Goal: Task Accomplishment & Management: Use online tool/utility

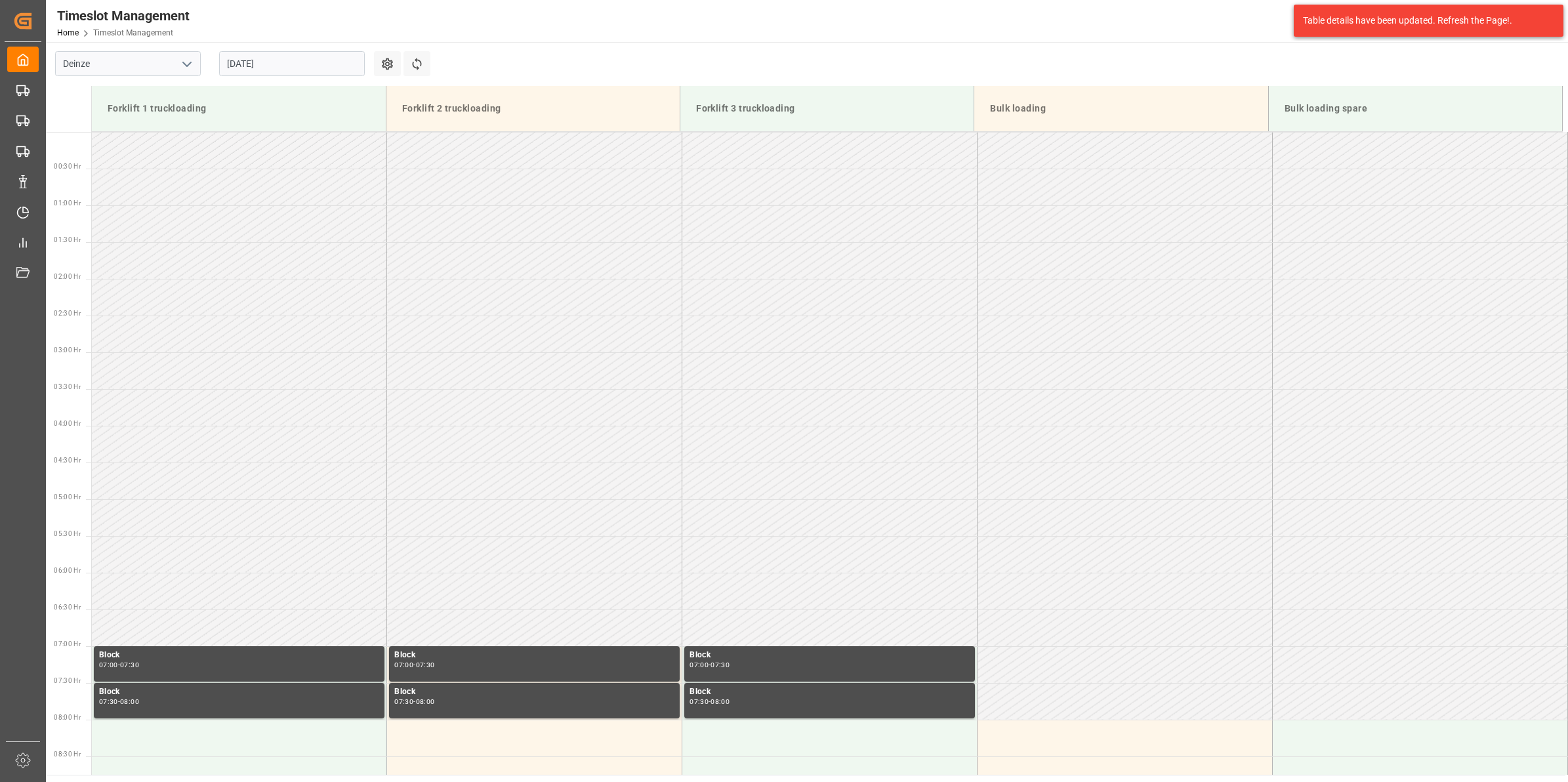
scroll to position [537, 0]
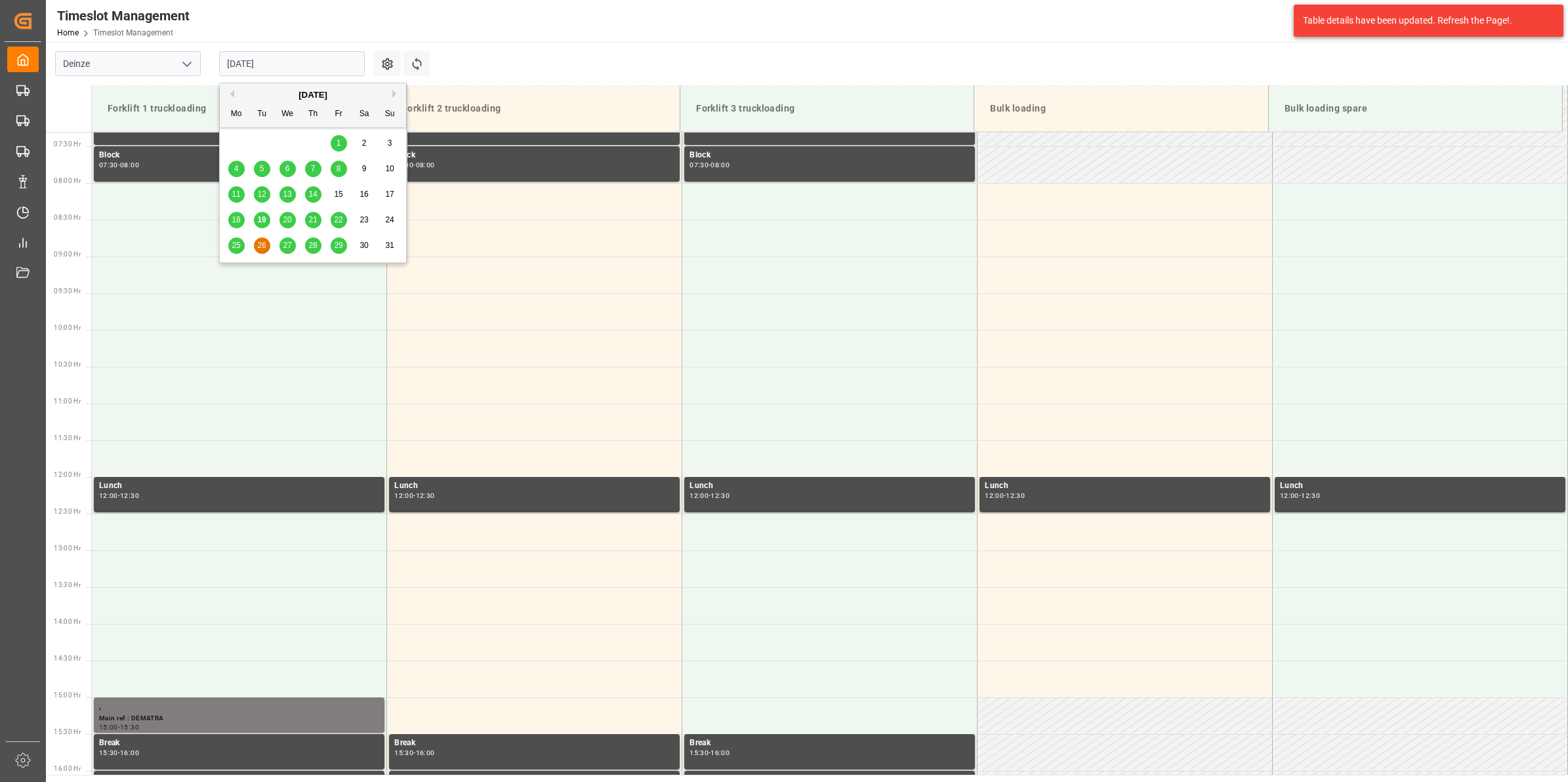
click at [274, 61] on input "[DATE]" at bounding box center [292, 63] width 146 height 25
click at [237, 217] on span "18" at bounding box center [236, 219] width 9 height 9
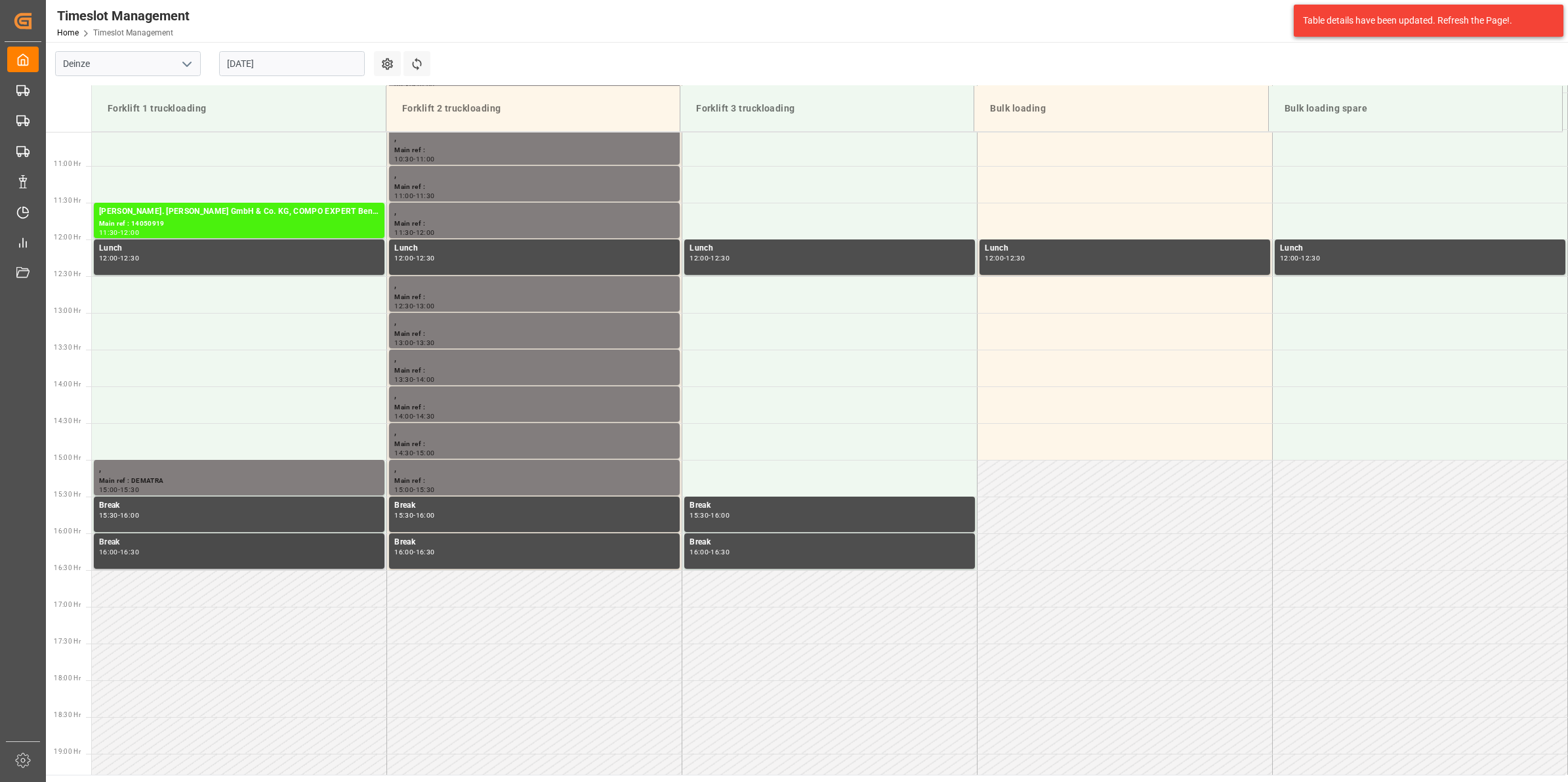
scroll to position [611, 0]
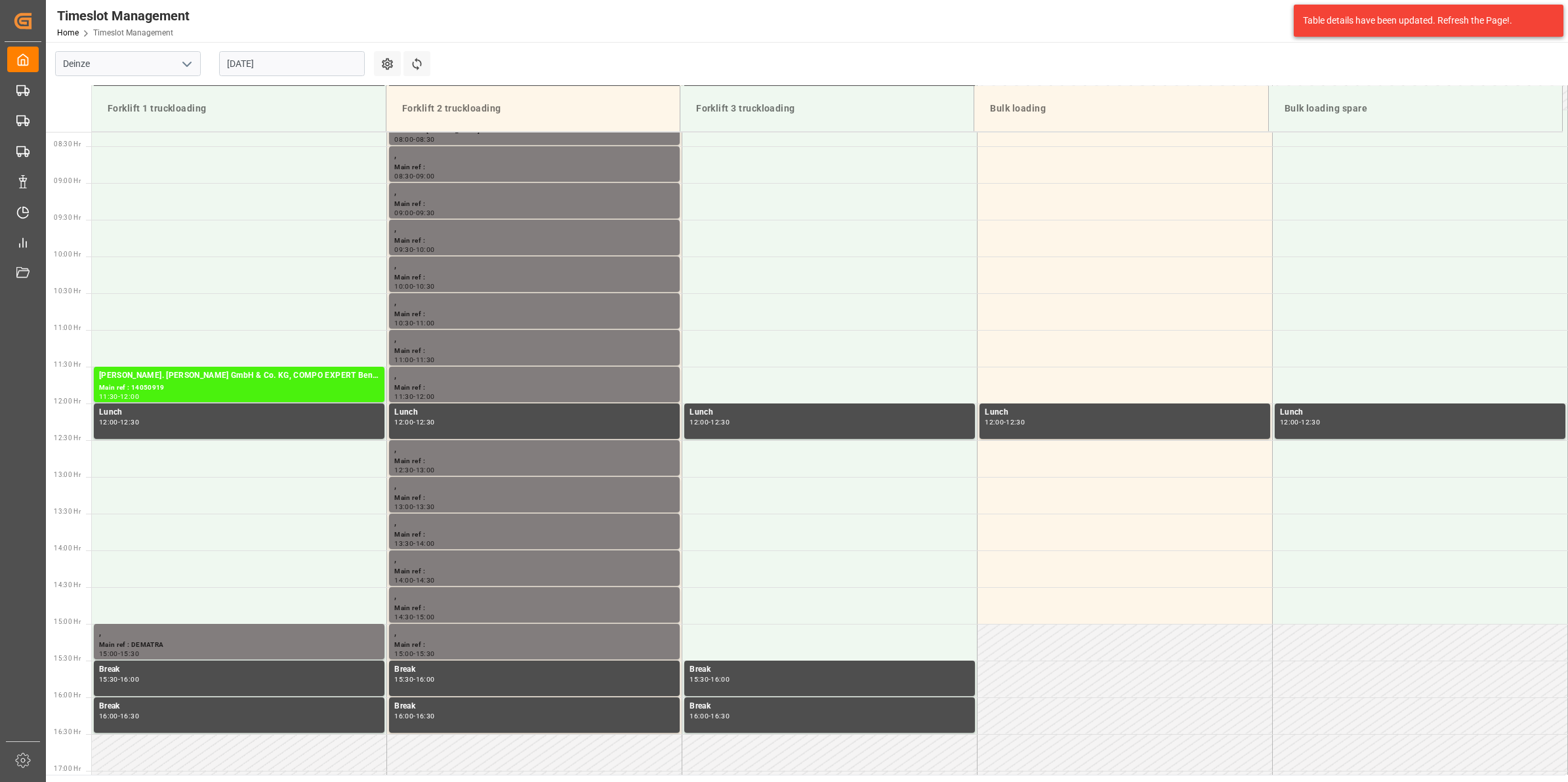
click at [281, 59] on input "18.08.2025" at bounding box center [292, 63] width 146 height 25
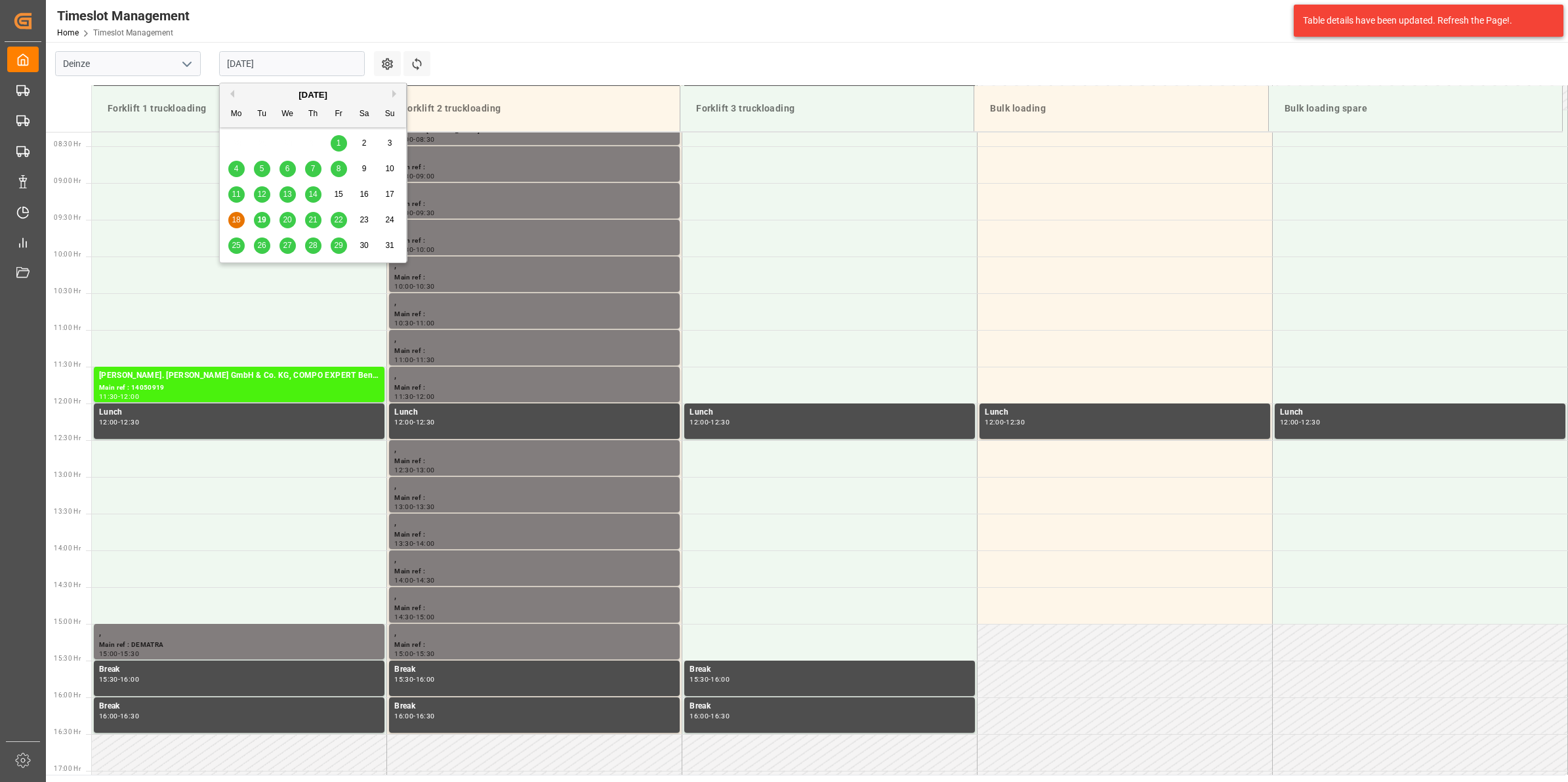
click at [264, 223] on span "19" at bounding box center [261, 219] width 9 height 9
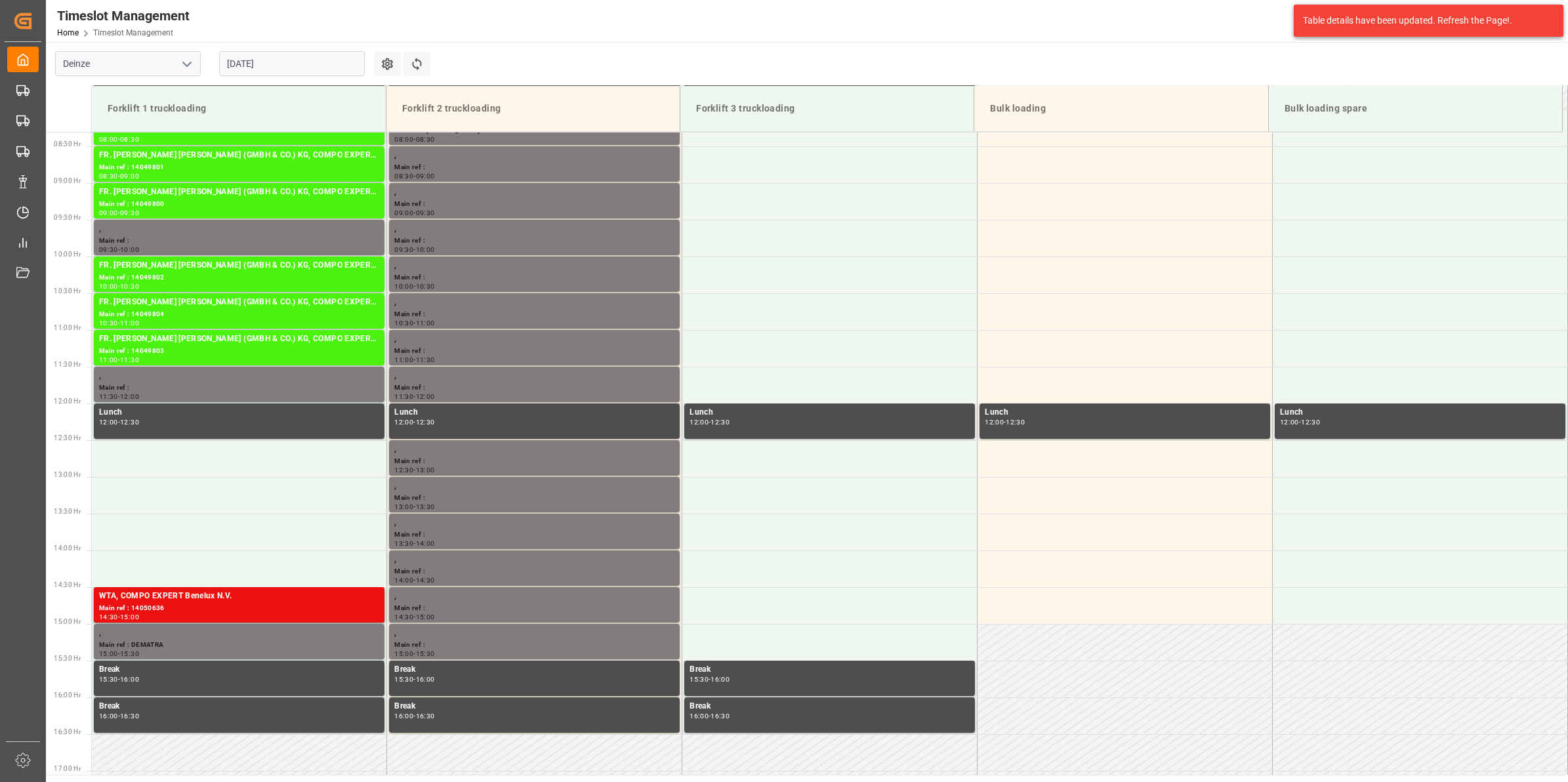
click at [272, 63] on input "[DATE]" at bounding box center [292, 63] width 146 height 25
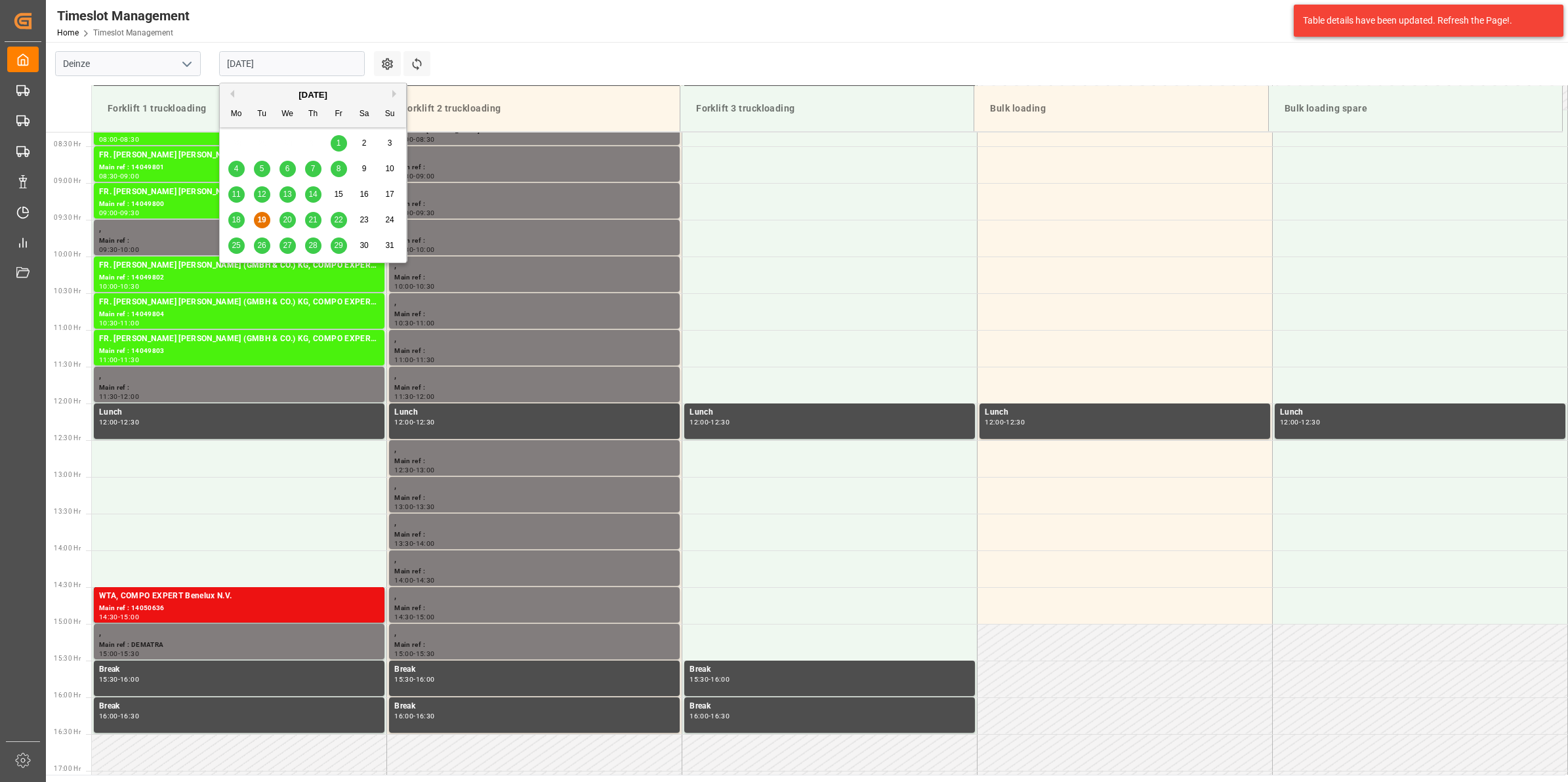
click at [265, 250] on span "26" at bounding box center [261, 245] width 9 height 9
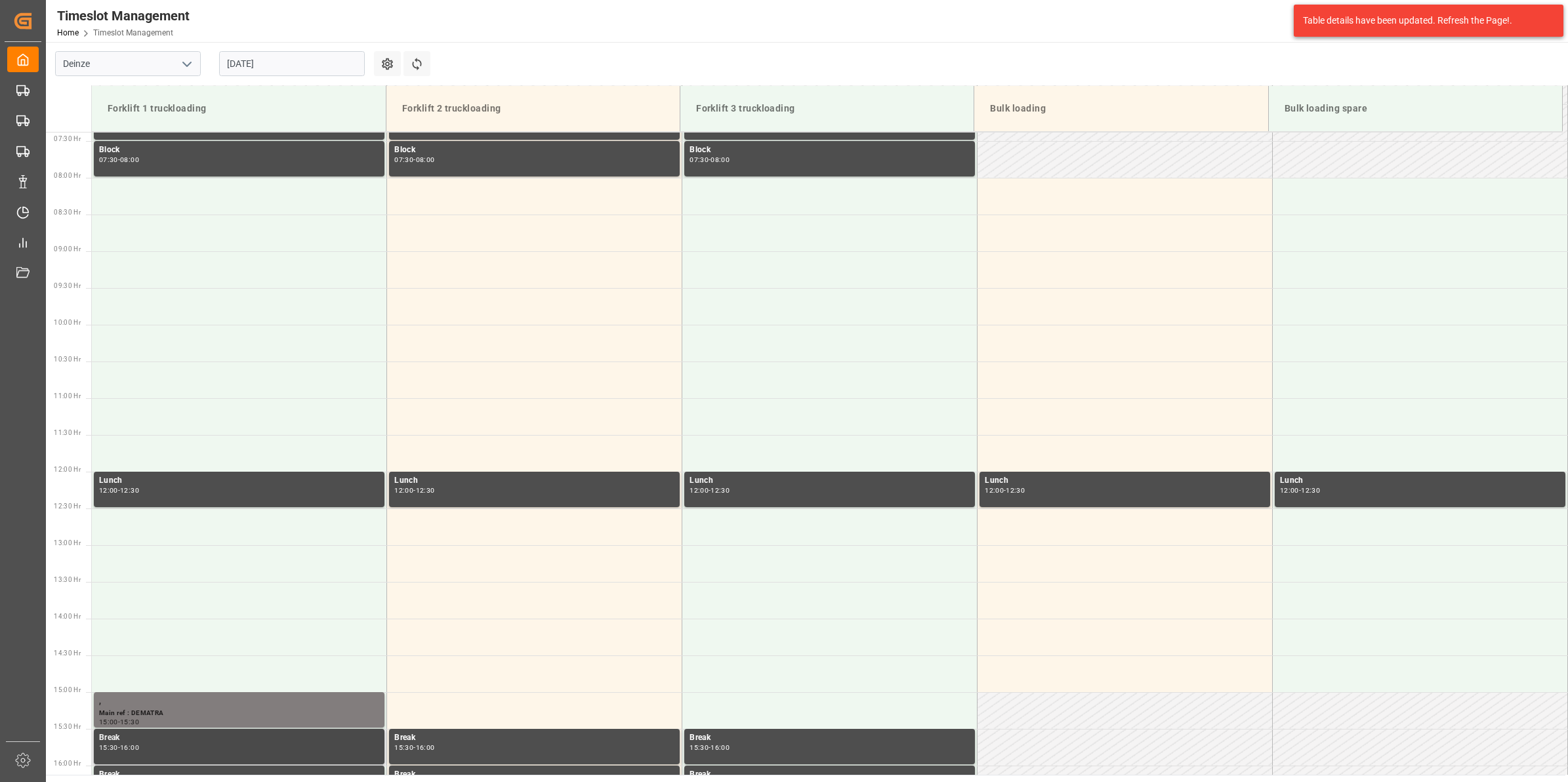
scroll to position [446, 0]
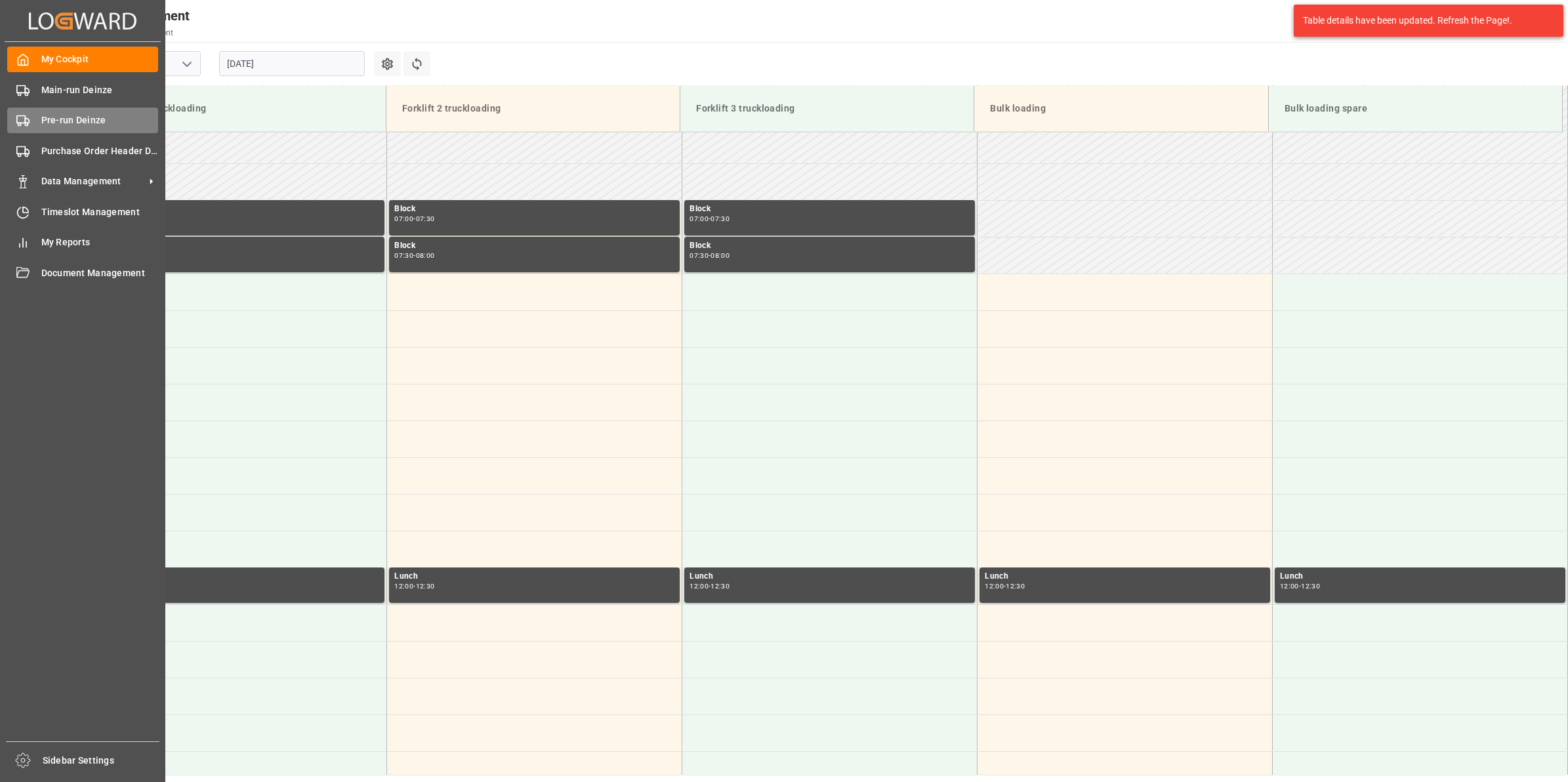
click at [72, 125] on span "Pre-run Deinze" at bounding box center [100, 120] width 117 height 14
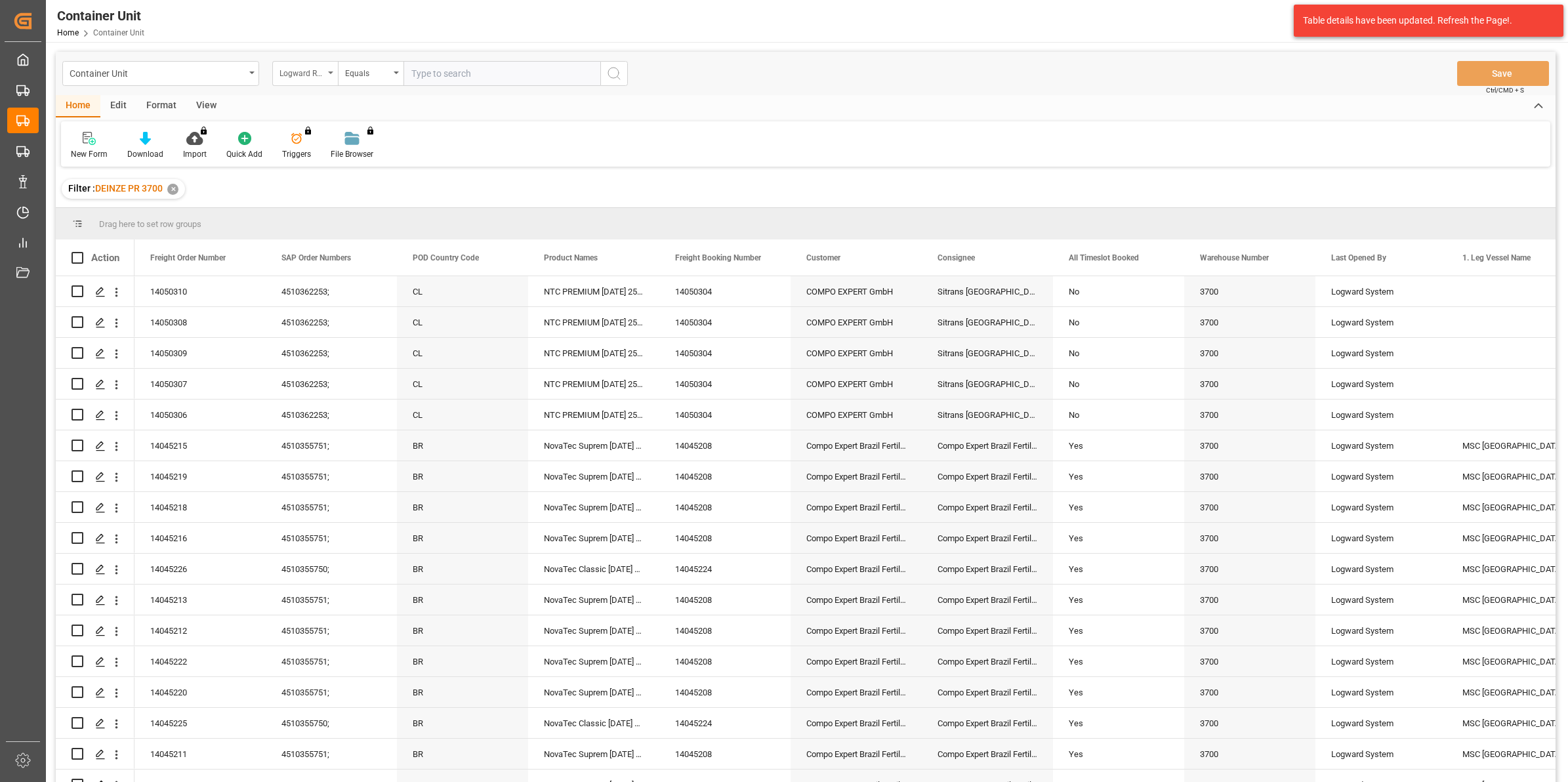
click at [326, 75] on div "Logward Reference" at bounding box center [305, 73] width 65 height 25
click at [353, 334] on div "Freight Order Number" at bounding box center [371, 327] width 196 height 28
click at [484, 69] on input "text" at bounding box center [502, 73] width 197 height 25
type input "14049946"
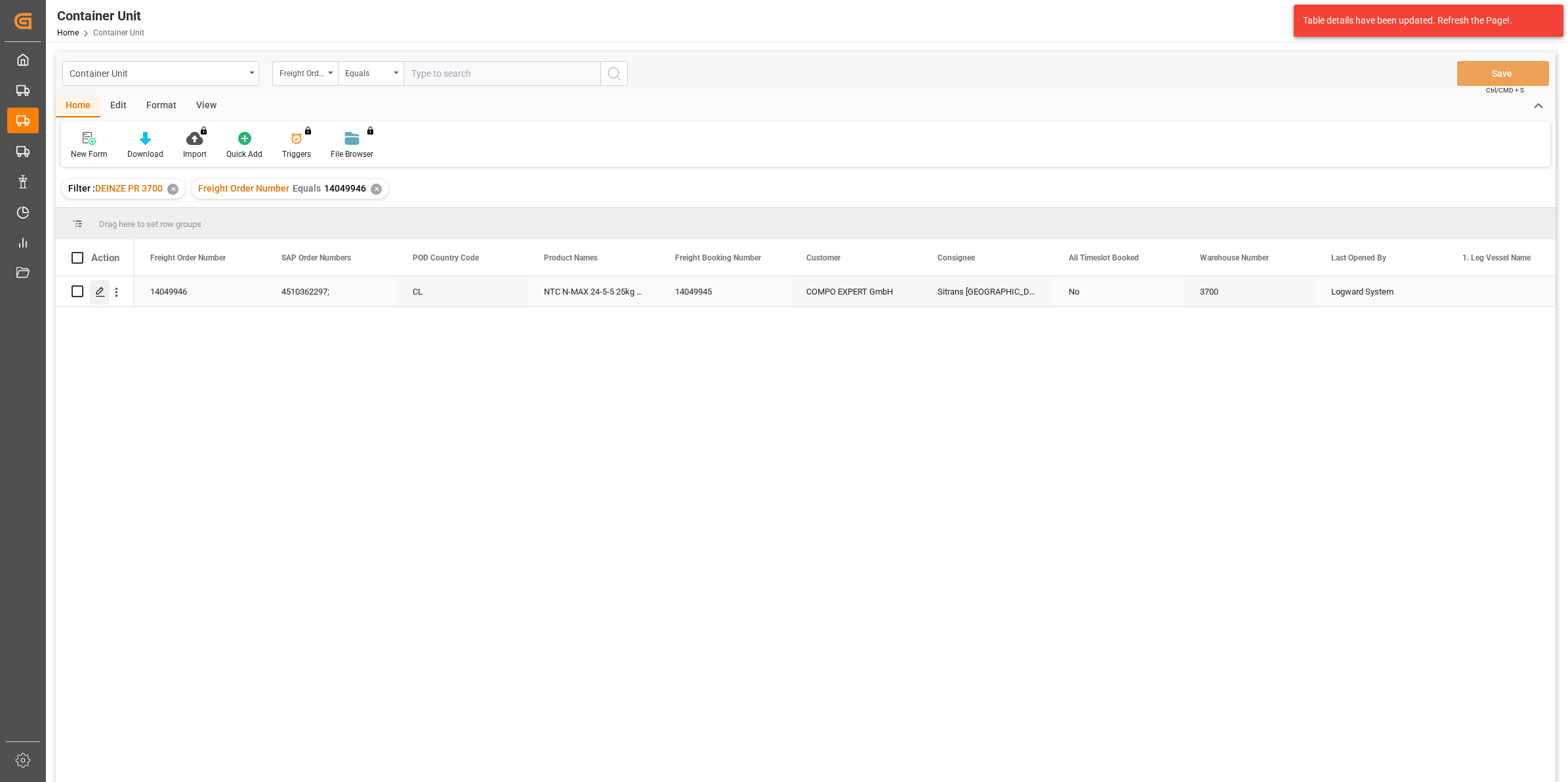
click at [100, 293] on icon "Press SPACE to select this row." at bounding box center [100, 292] width 11 height 11
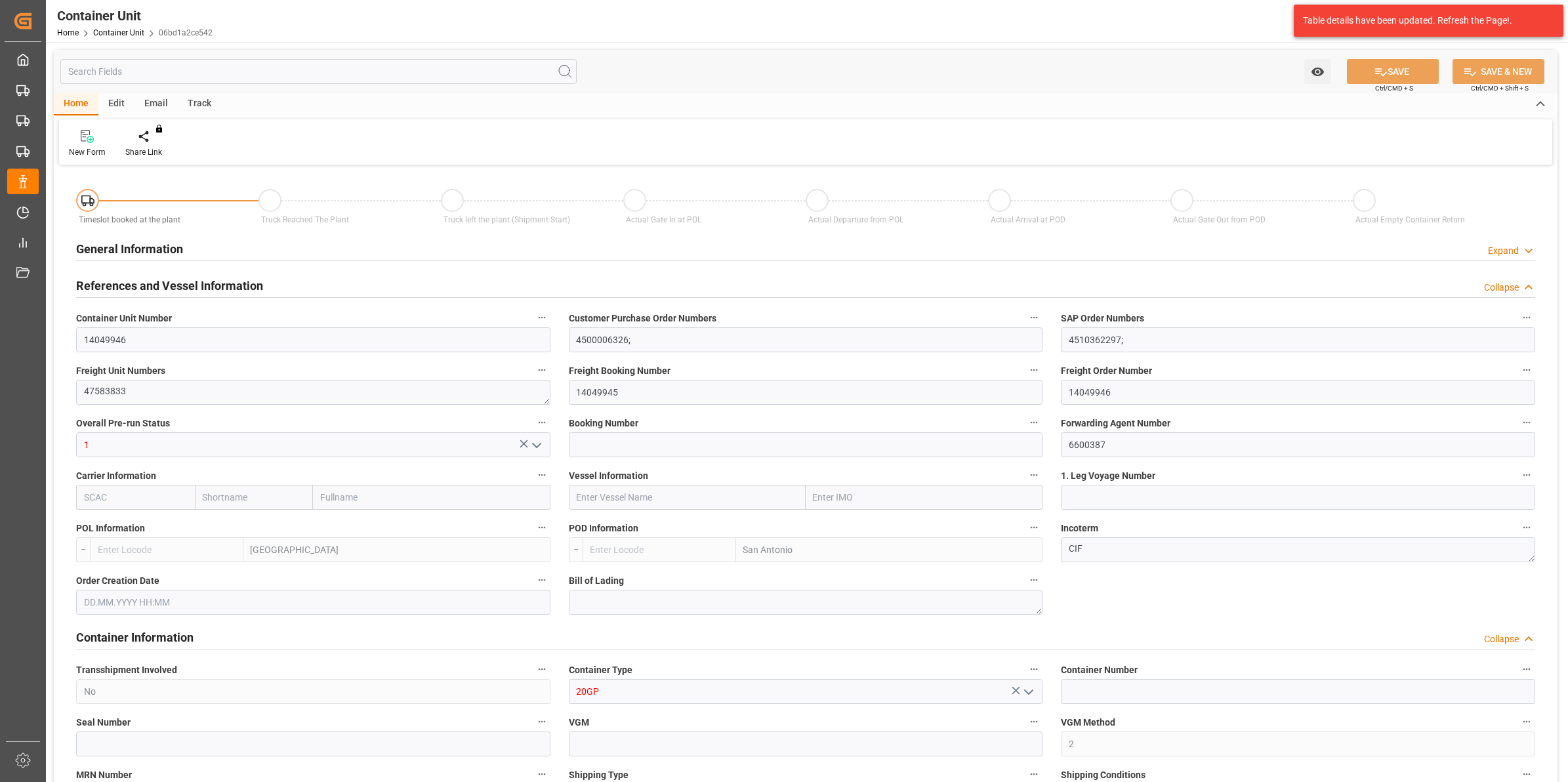
type input "BEANR"
type input "CLSAI"
type input "0"
type input "100"
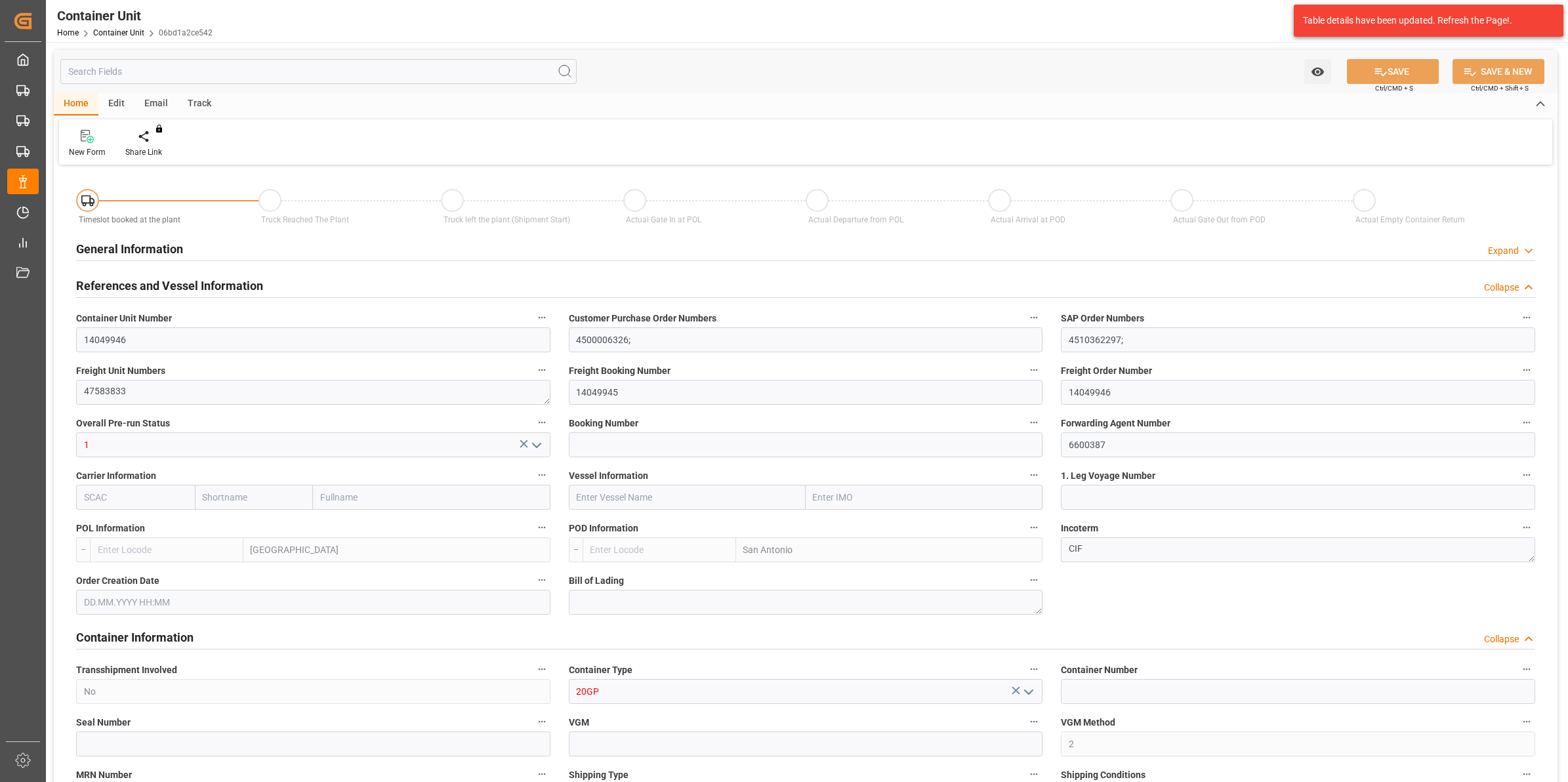
type input "21252"
type input "[DATE] 14:11"
type input "[DATE]"
click at [161, 149] on div "Create Timeslot" at bounding box center [153, 152] width 55 height 12
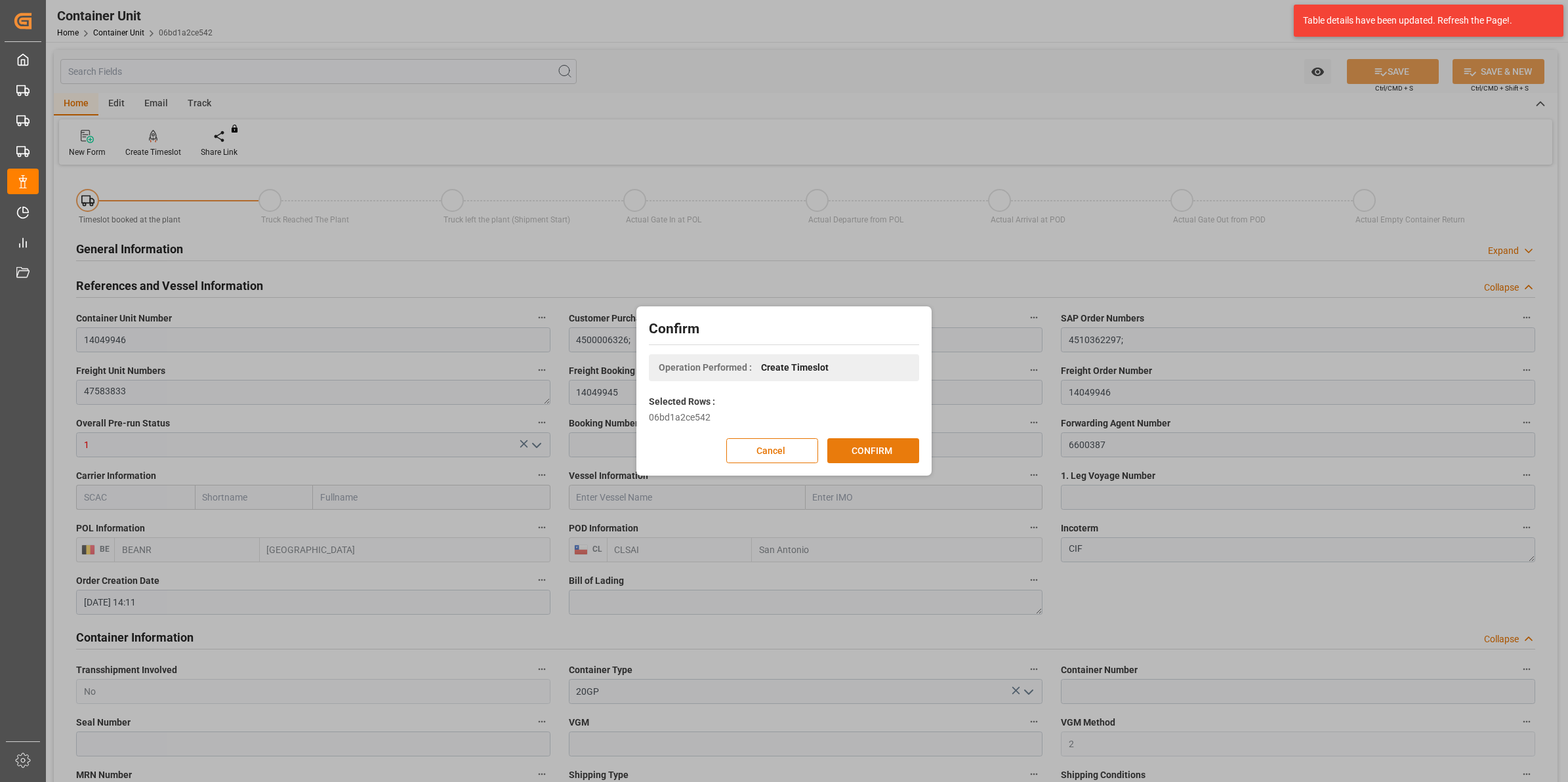
click at [868, 444] on button "CONFIRM" at bounding box center [873, 450] width 92 height 25
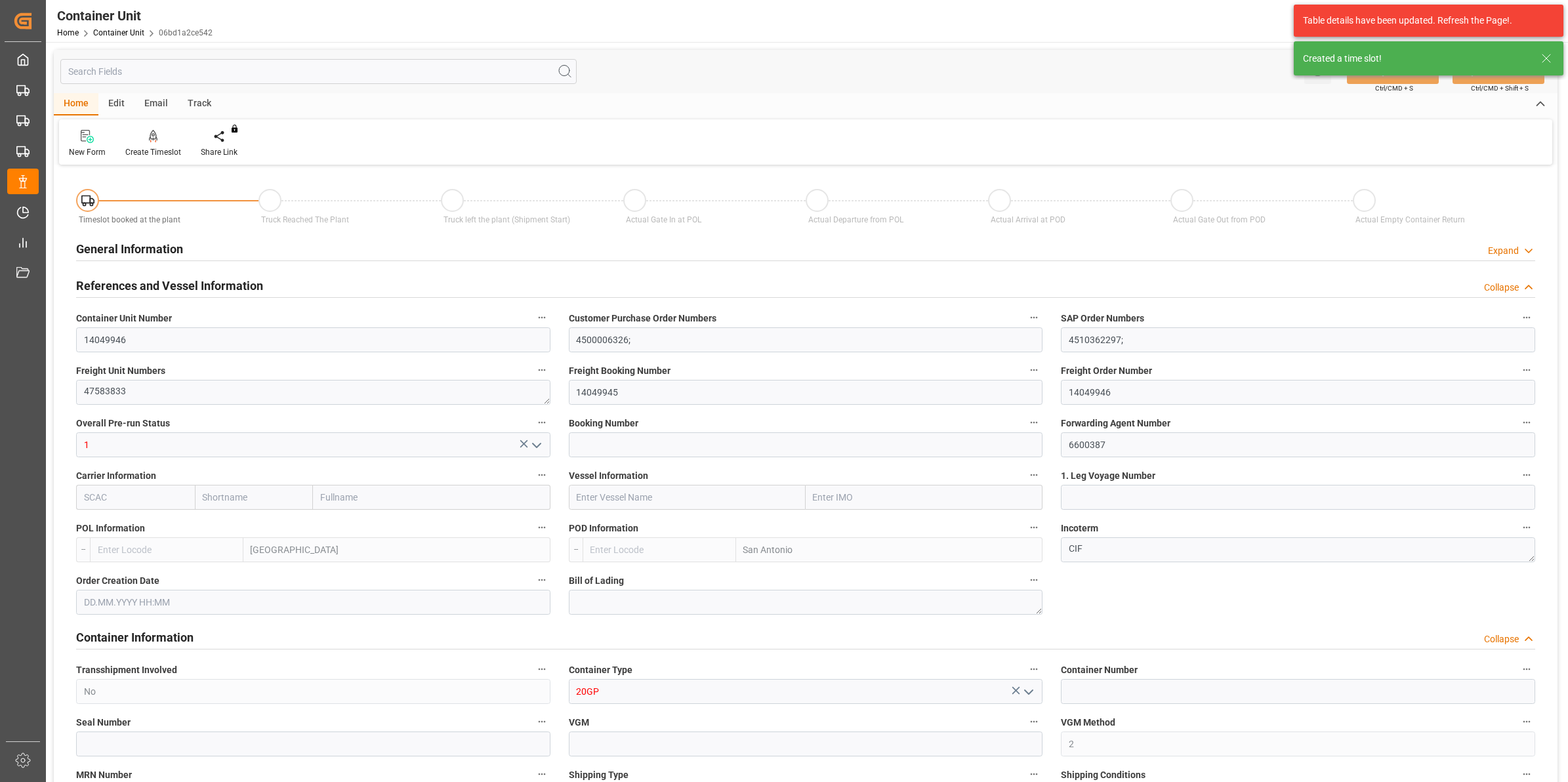
type input "BEANR"
type input "CLSAI"
type input "0"
type input "100"
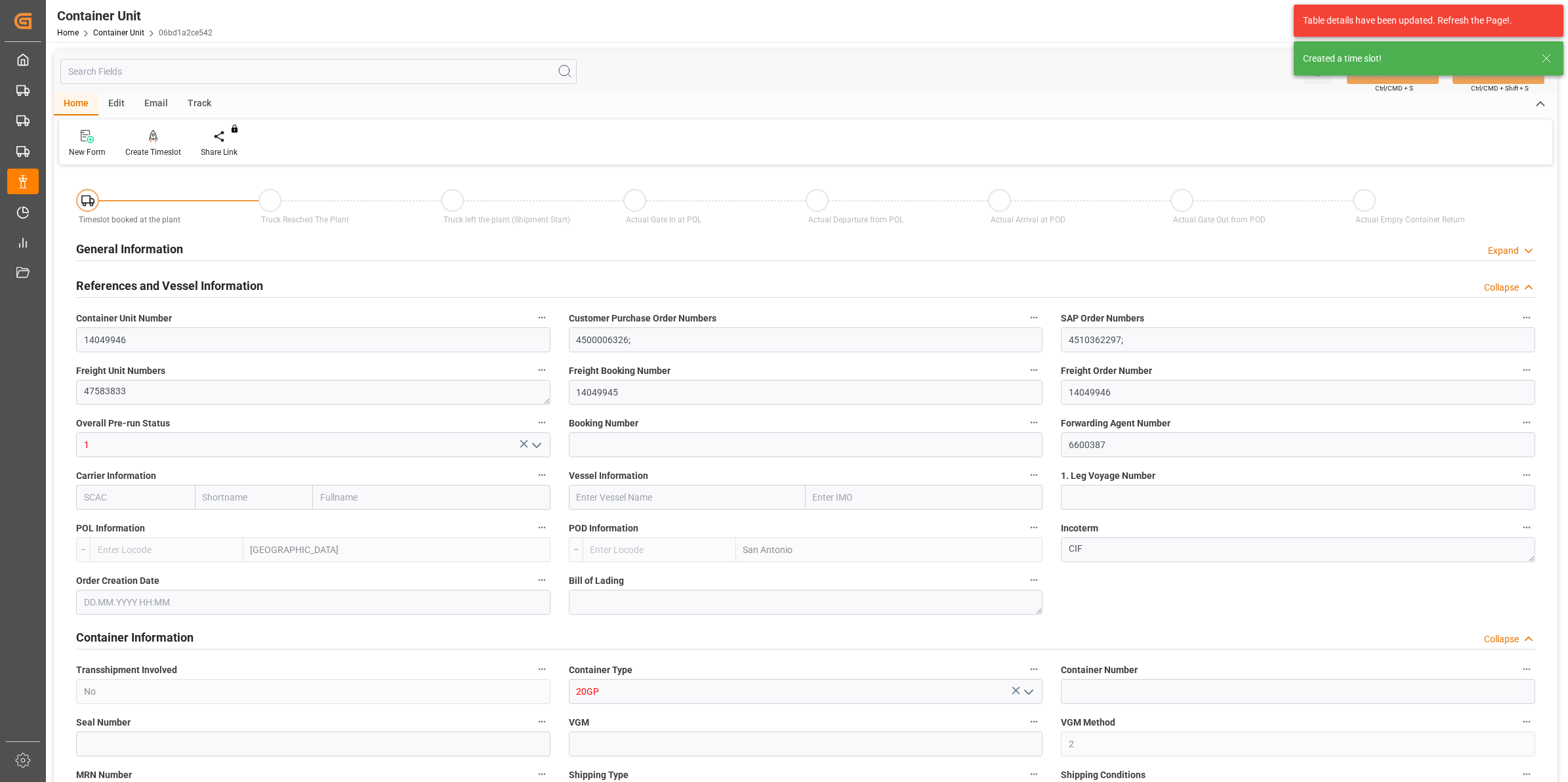
type input "21252"
type input "[DATE] 14:11"
type input "[DATE]"
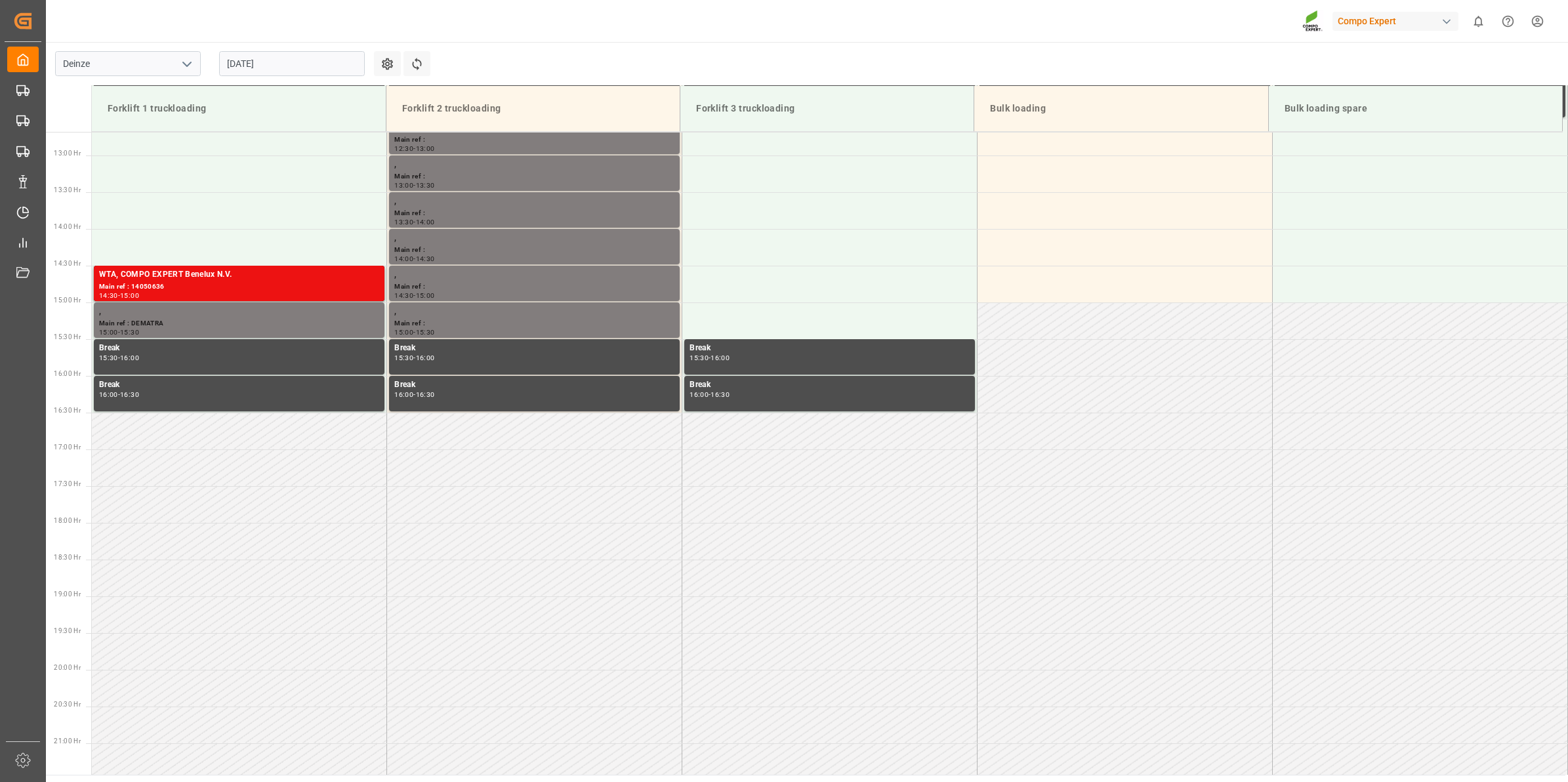
scroll to position [1020, 0]
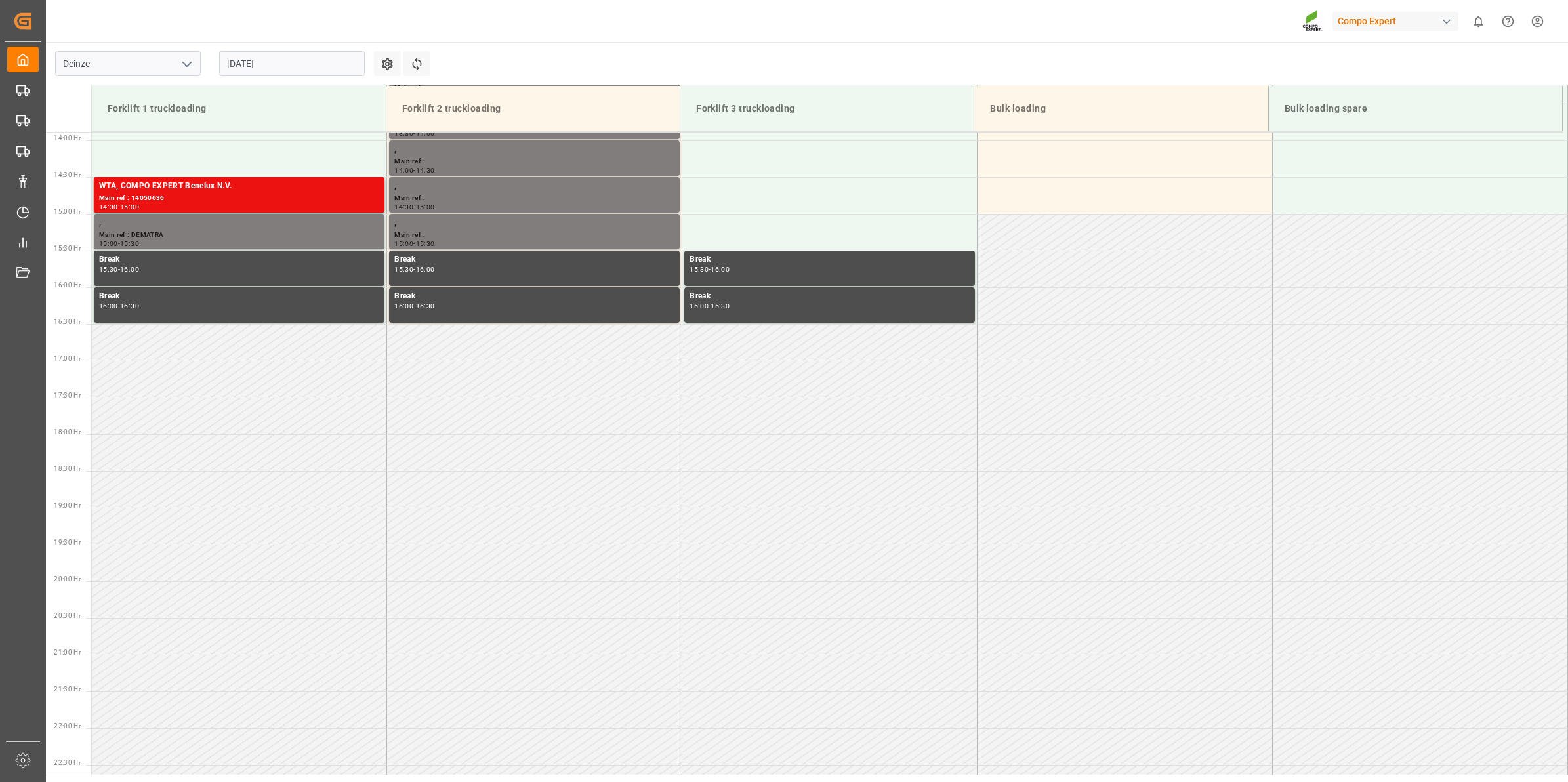
click at [267, 66] on input "[DATE]" at bounding box center [292, 63] width 146 height 25
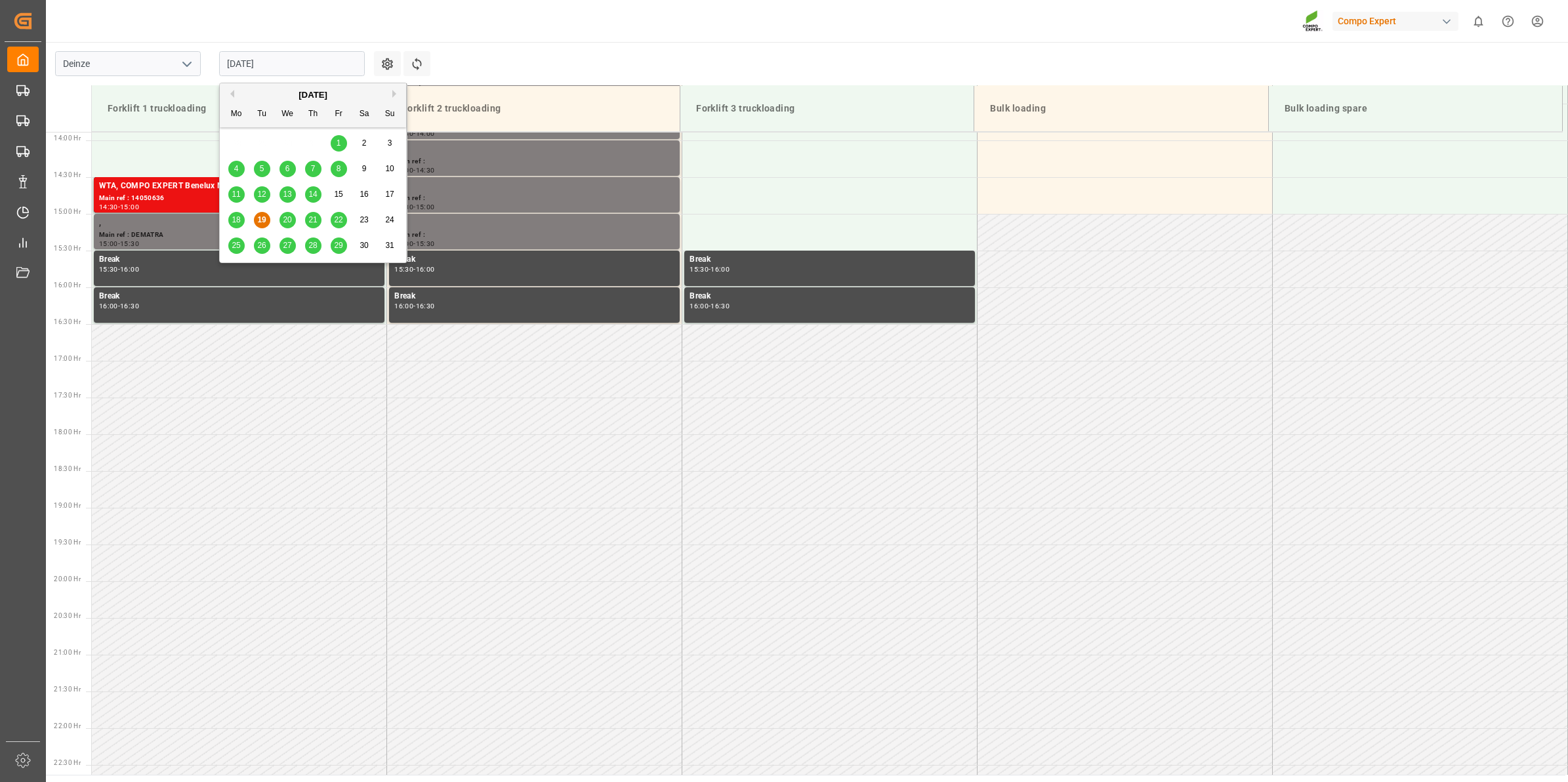
click at [258, 244] on span "26" at bounding box center [261, 245] width 9 height 9
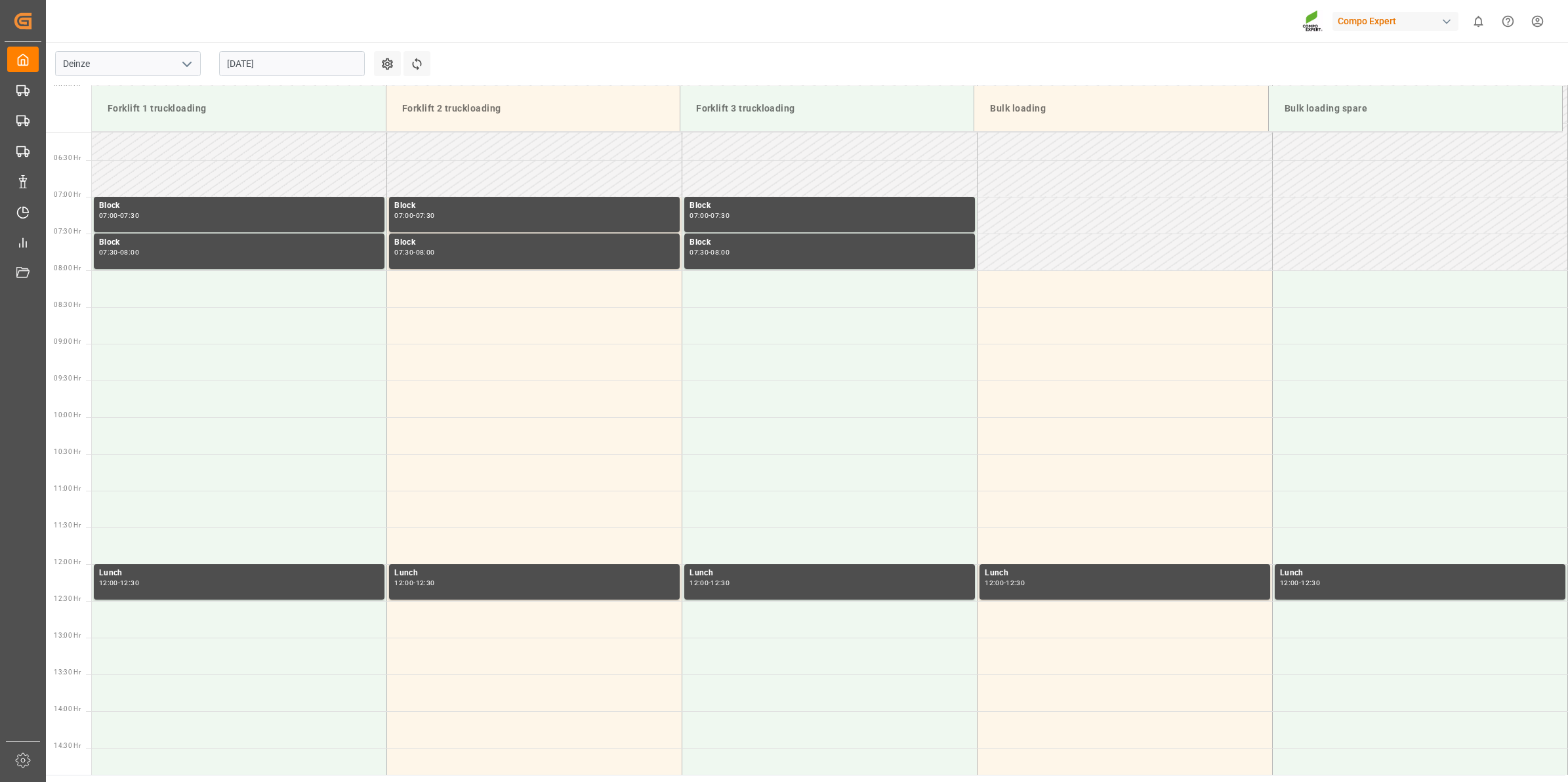
scroll to position [528, 0]
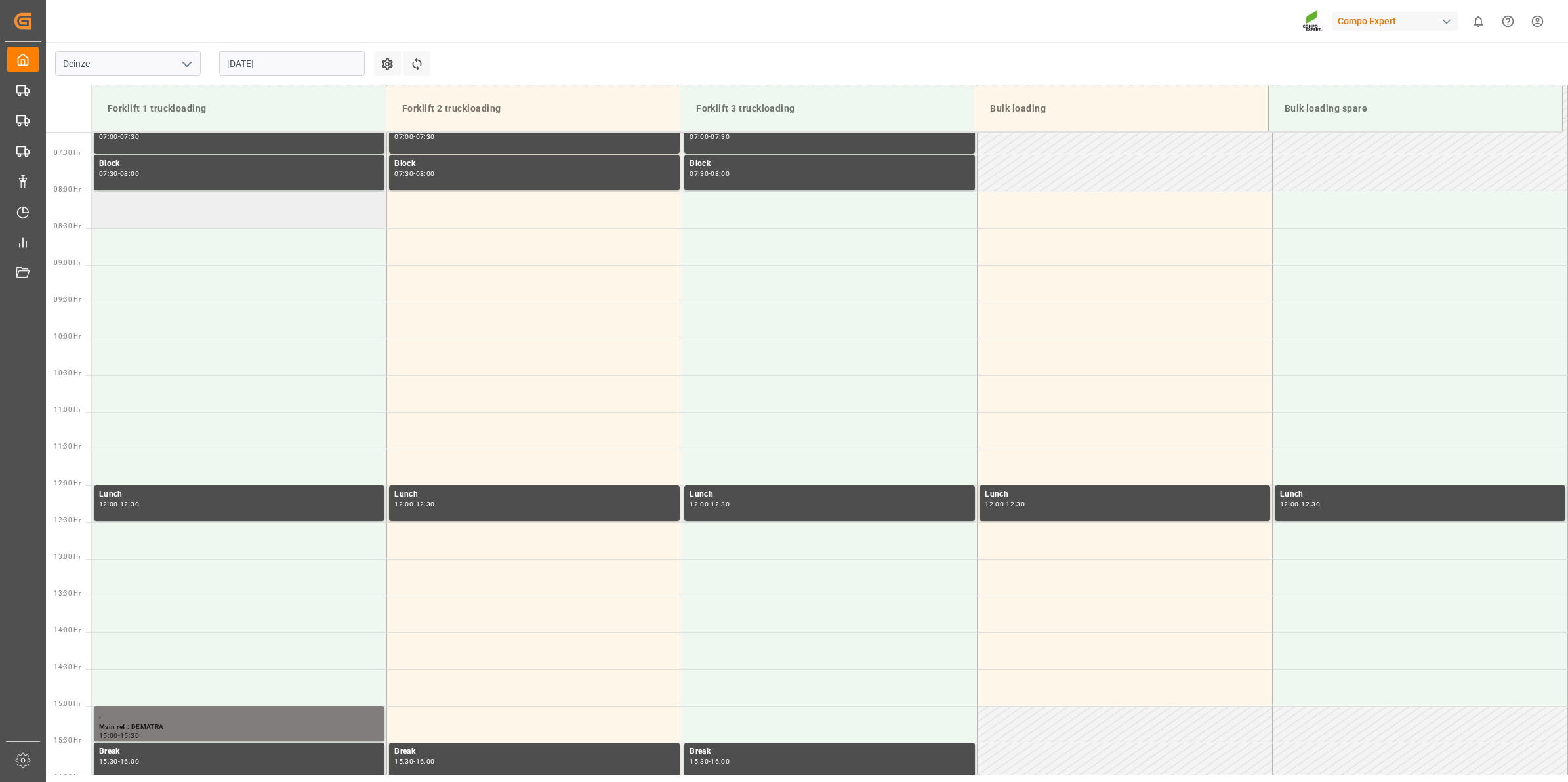
click at [263, 210] on td at bounding box center [239, 210] width 295 height 37
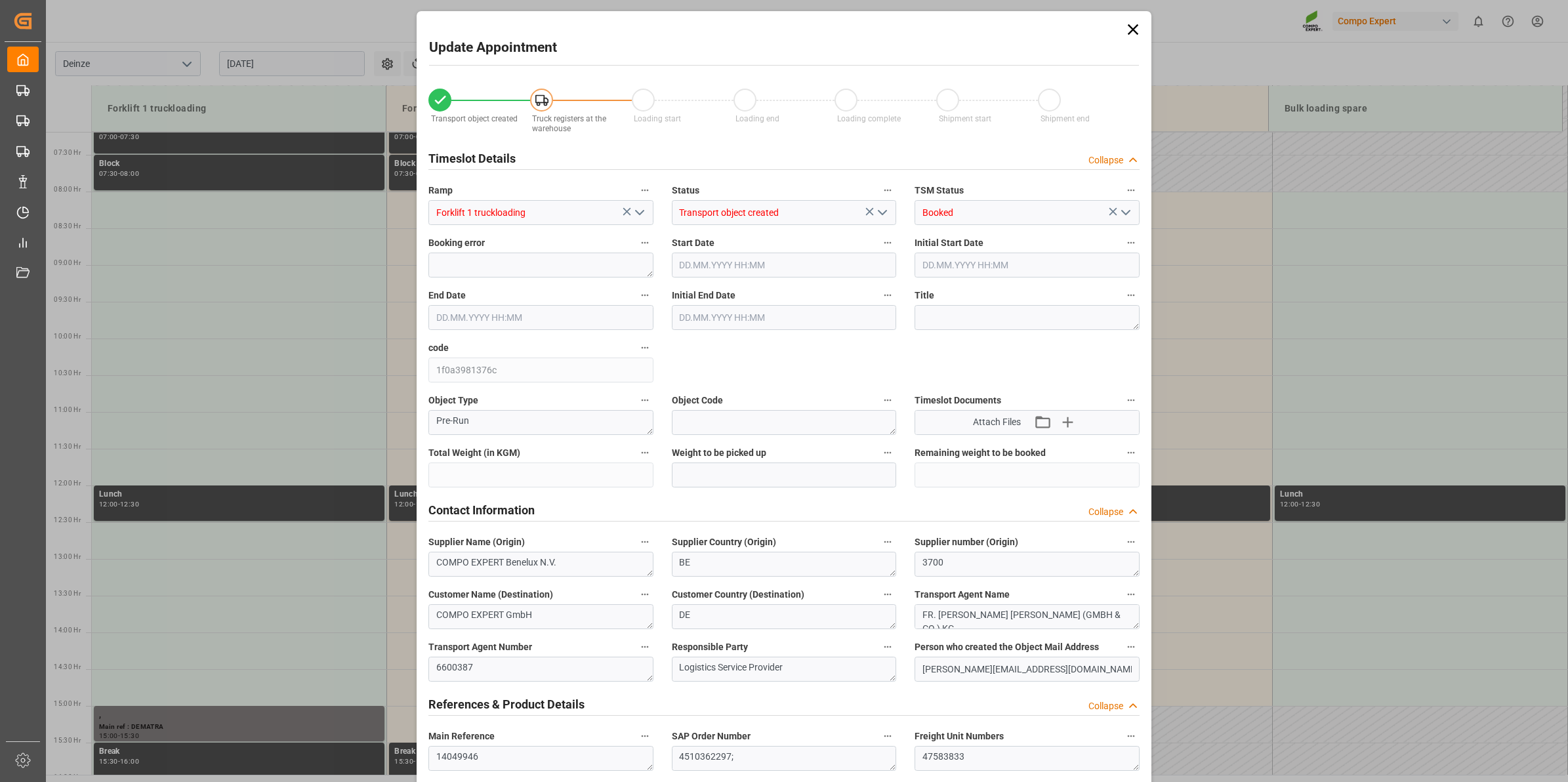
type input "21252"
type input "100"
type input "26.08.2025 08:00"
type input "26.08.2025 08:30"
type input "[DATE] 14:11"
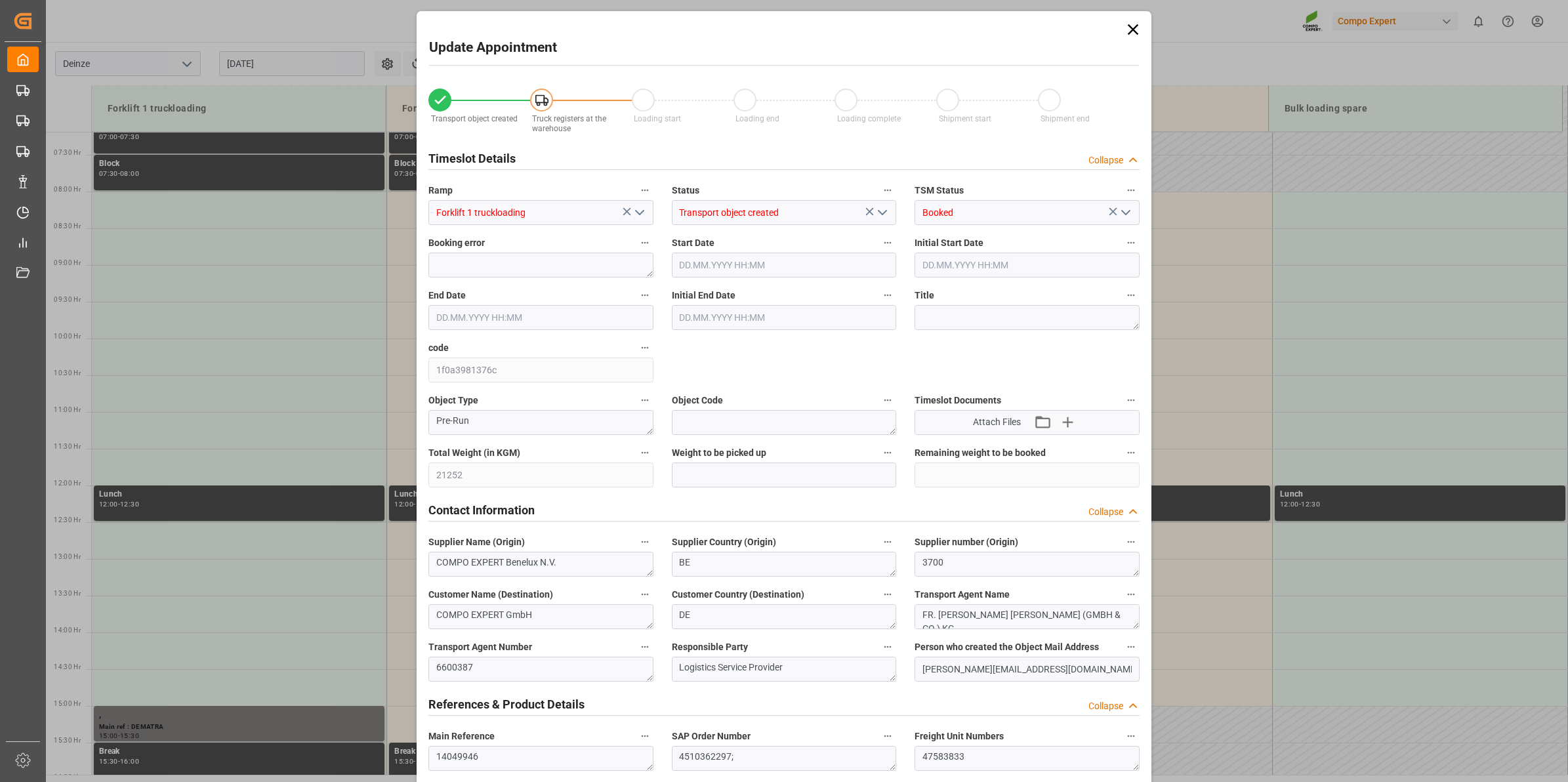
type input "[DATE] 13:28"
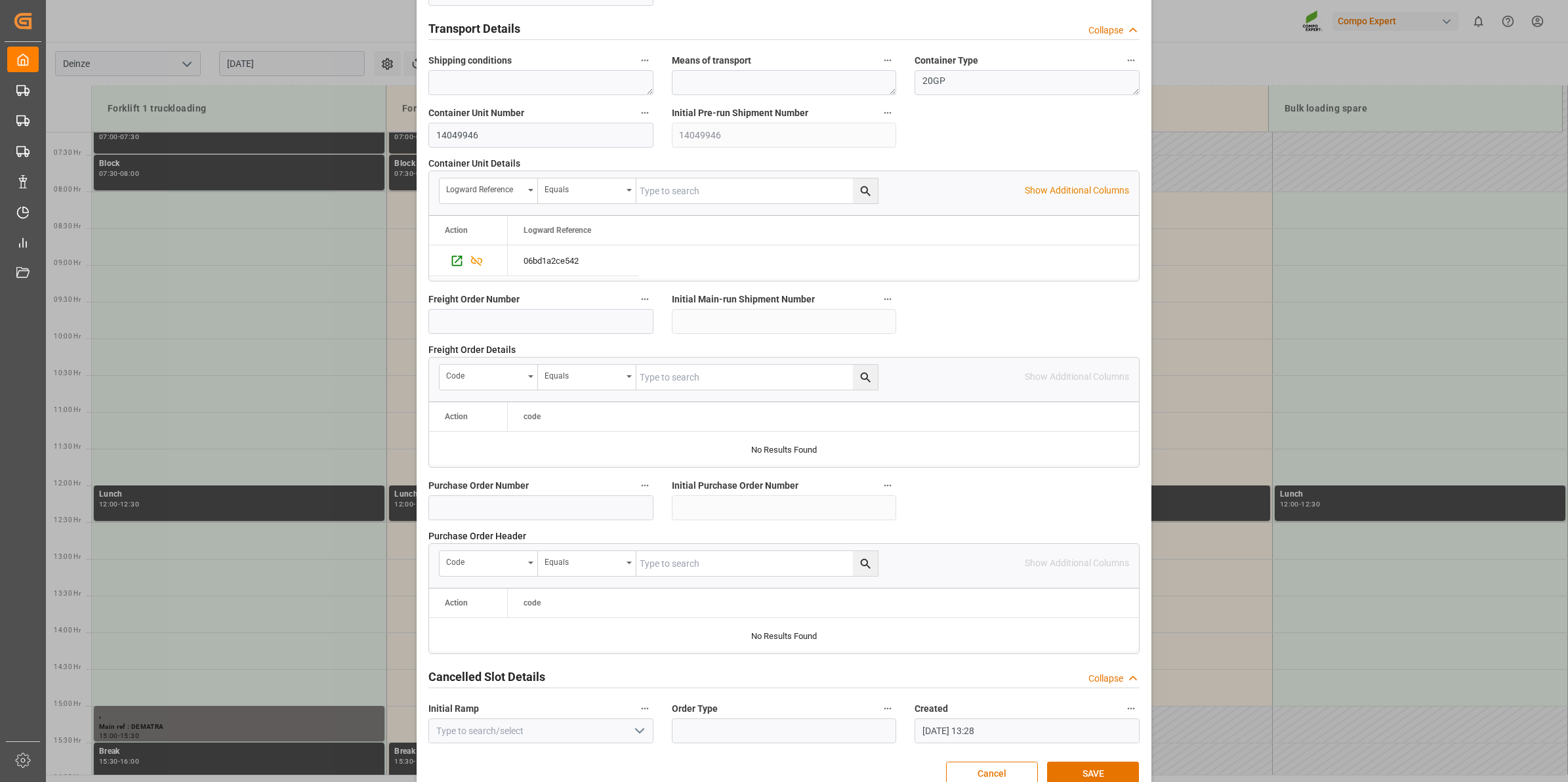
scroll to position [1041, 0]
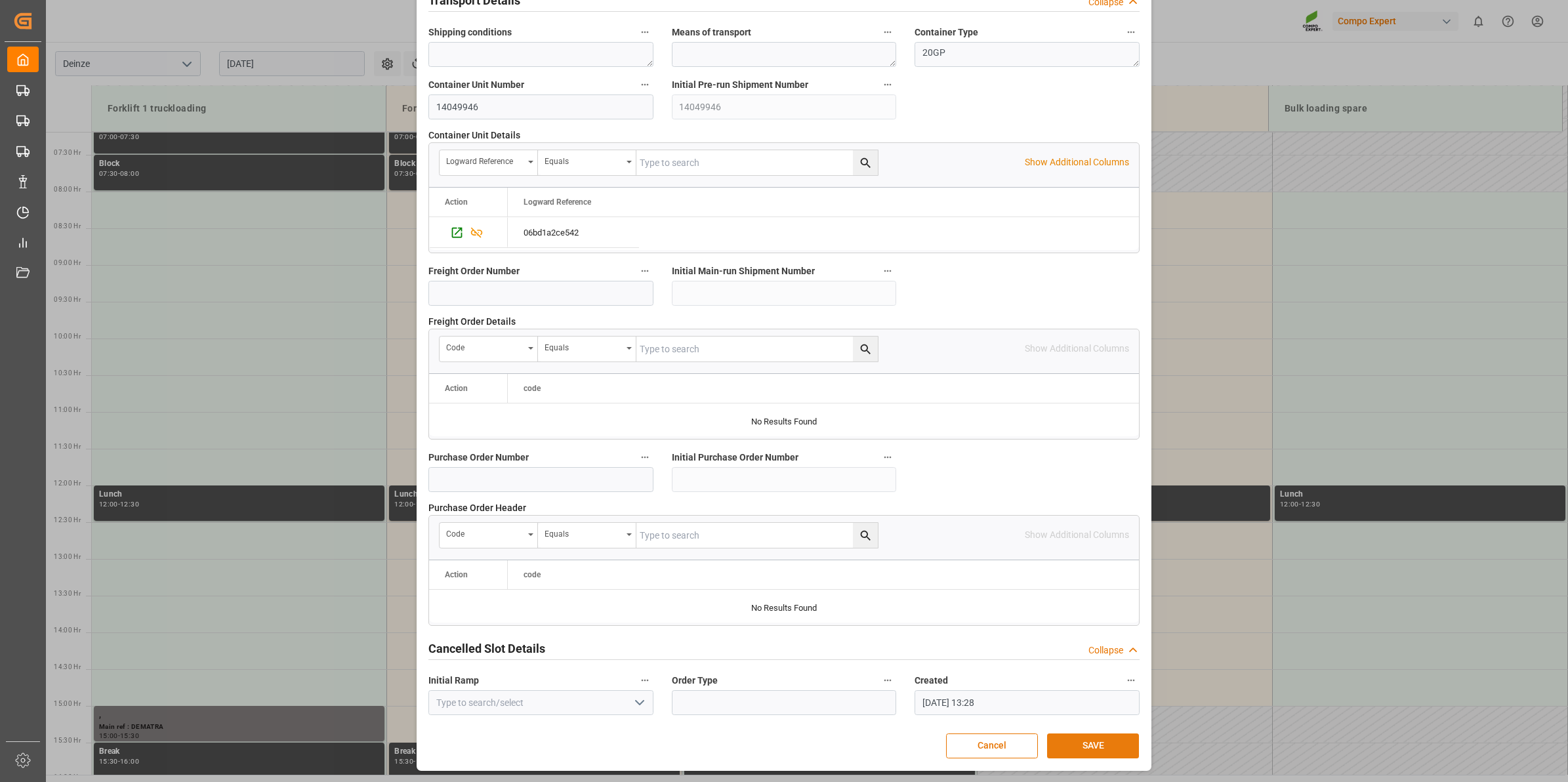
click at [1092, 754] on button "SAVE" at bounding box center [1093, 746] width 92 height 25
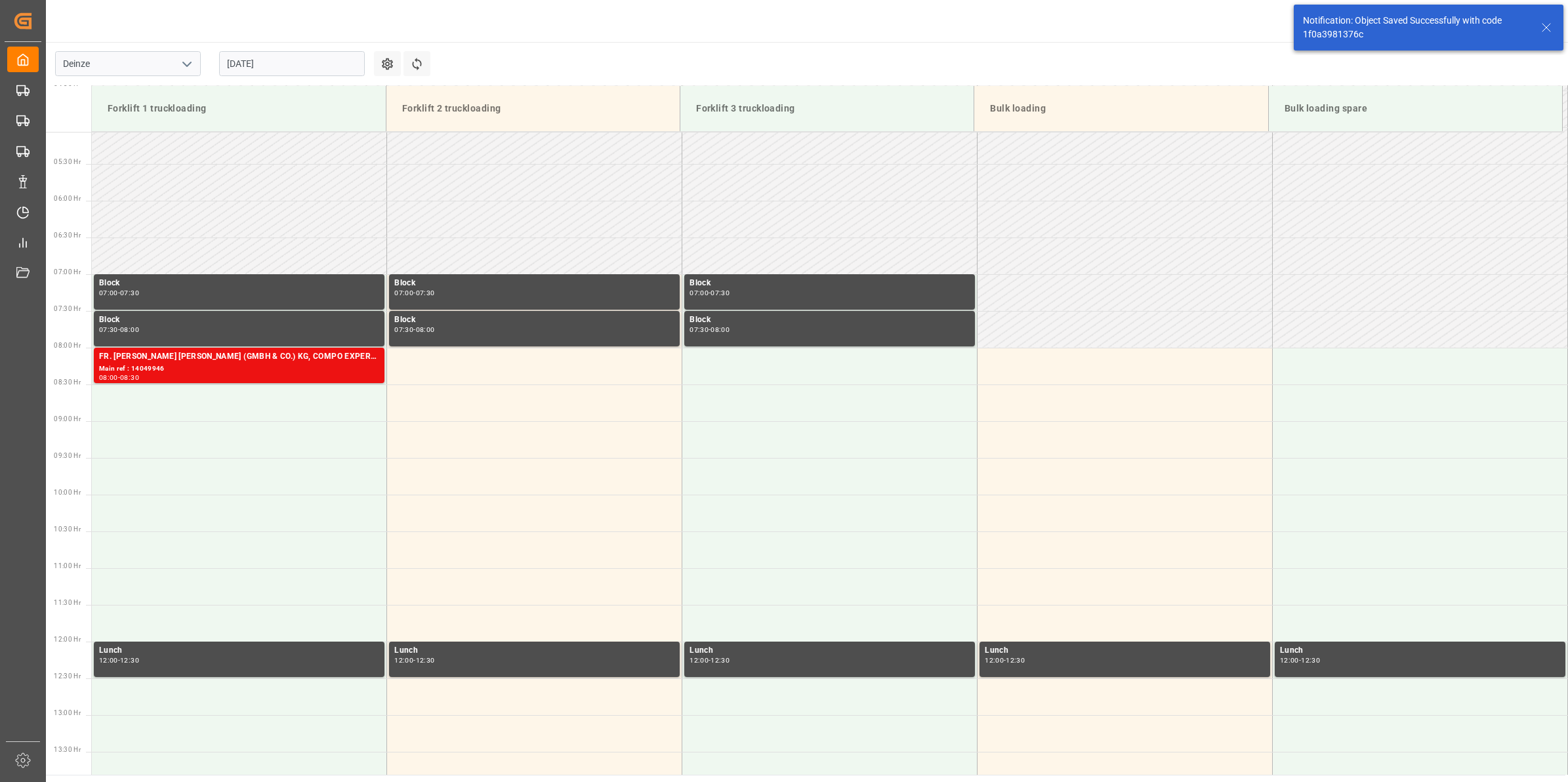
scroll to position [506, 0]
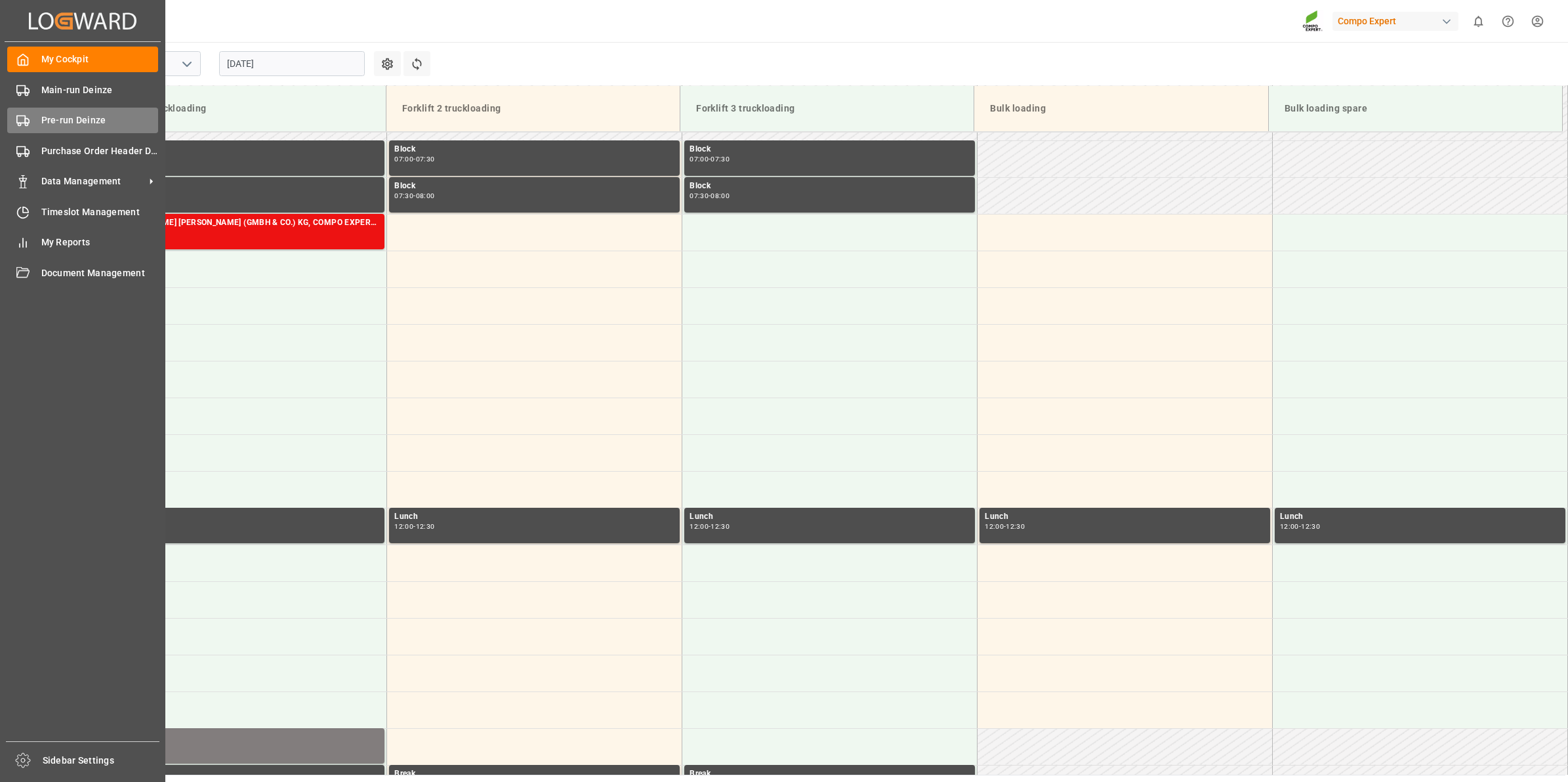
click at [39, 128] on div "Pre-run Deinze Pre-run Deinze" at bounding box center [83, 120] width 151 height 26
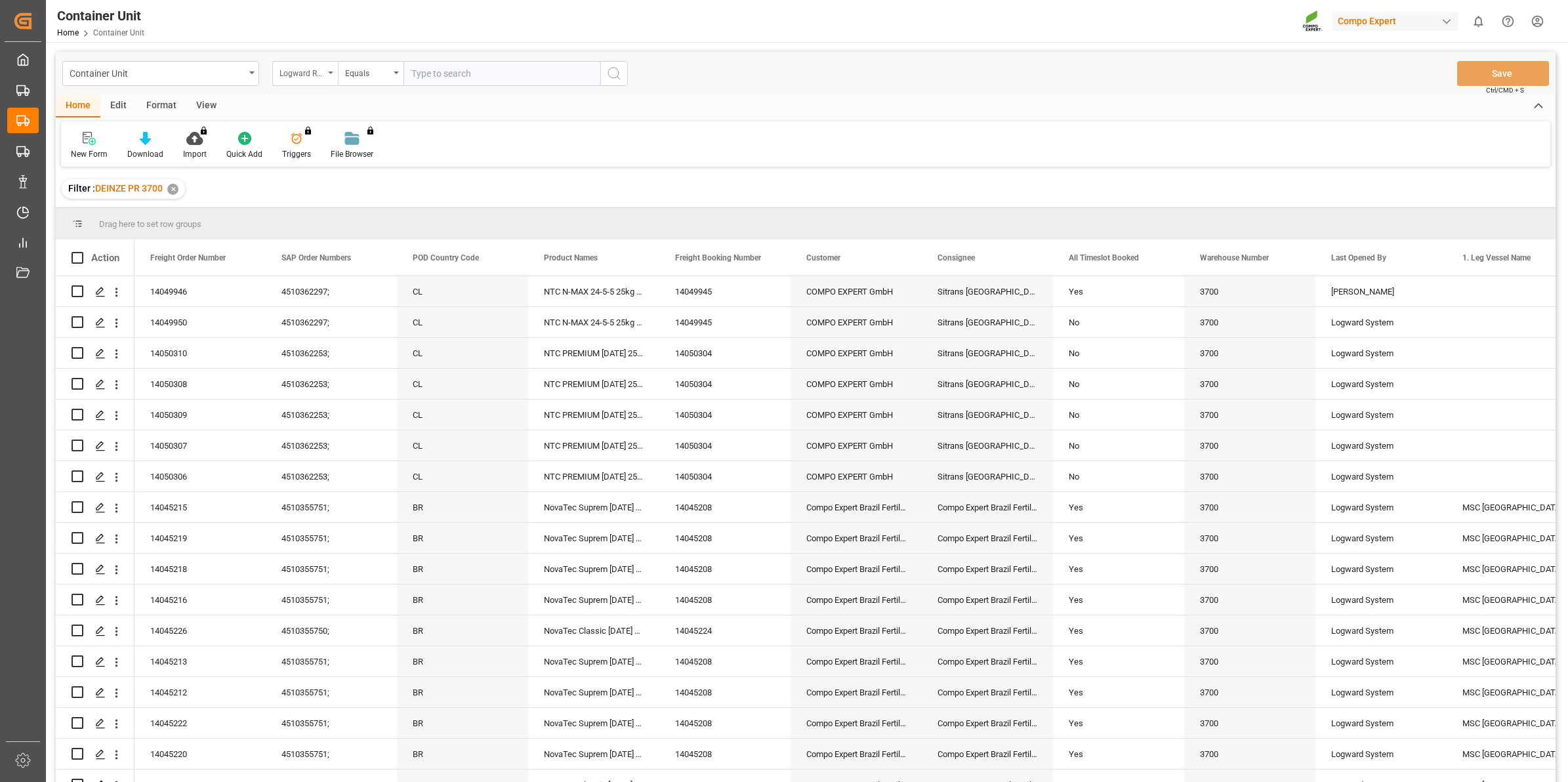
click at [332, 68] on div "Logward Reference" at bounding box center [305, 73] width 65 height 25
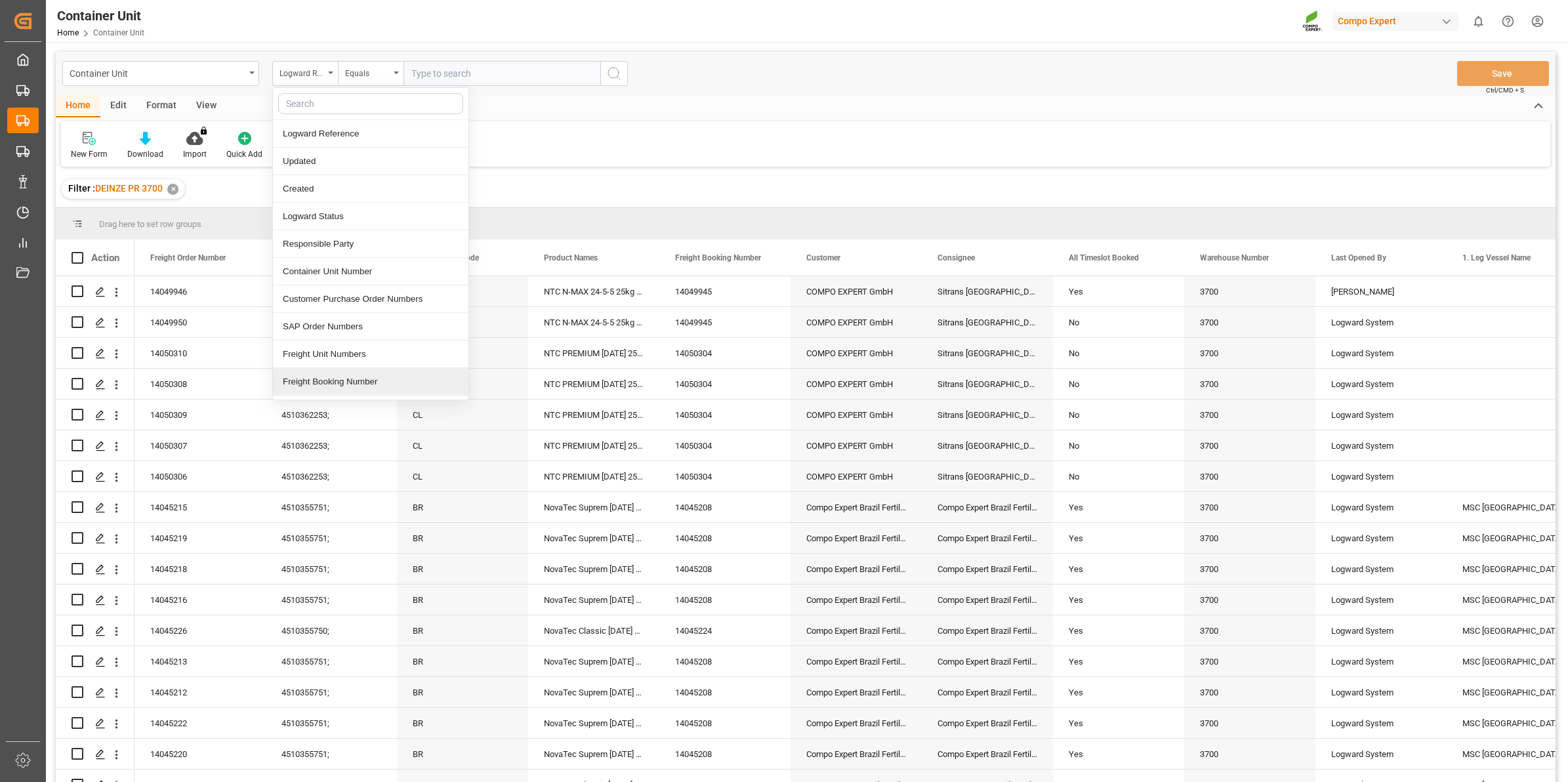
scroll to position [82, 0]
click at [354, 328] on div "Freight Order Number" at bounding box center [371, 327] width 196 height 28
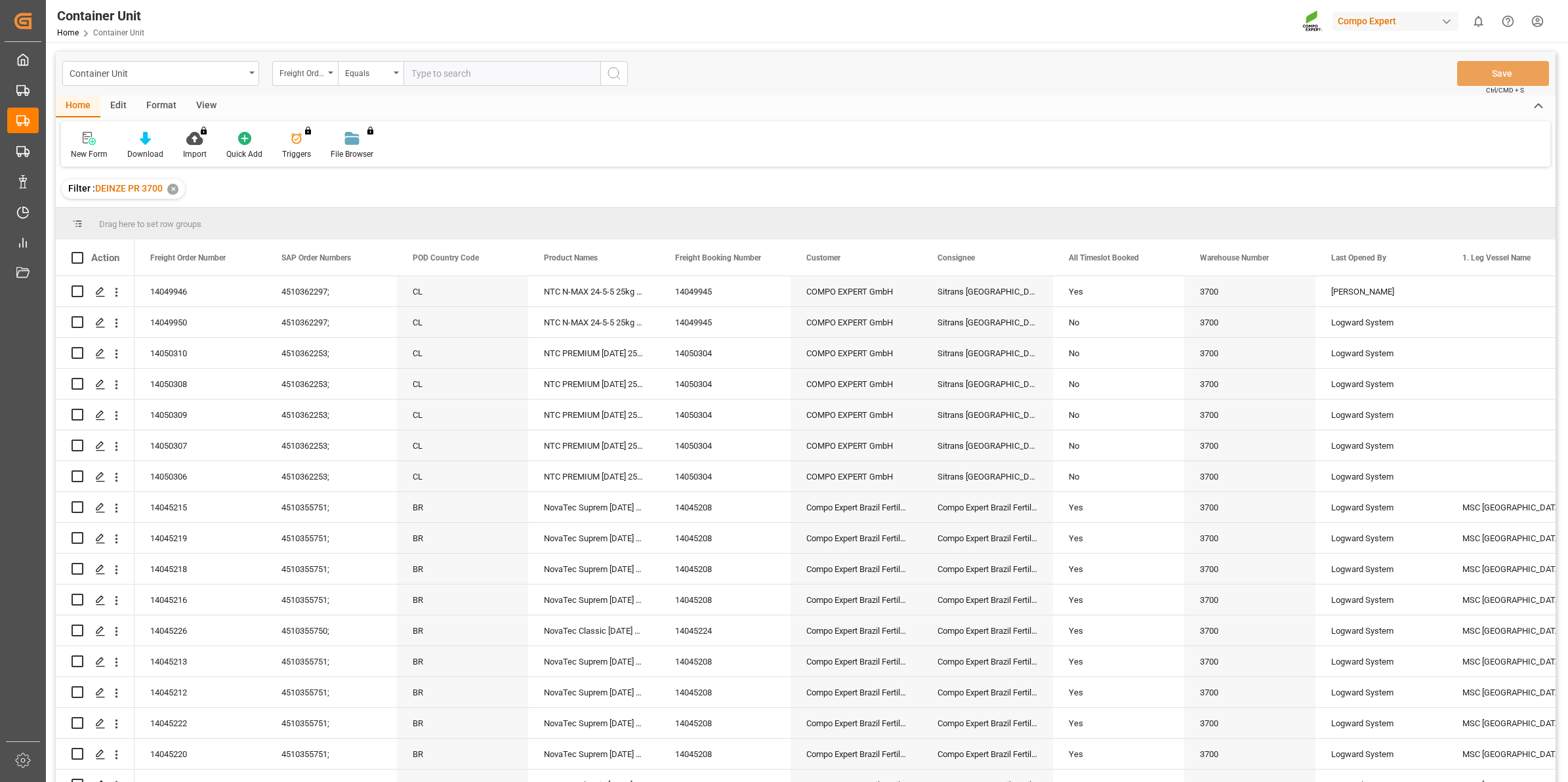
click at [438, 73] on input "text" at bounding box center [502, 73] width 197 height 25
type input "14049949"
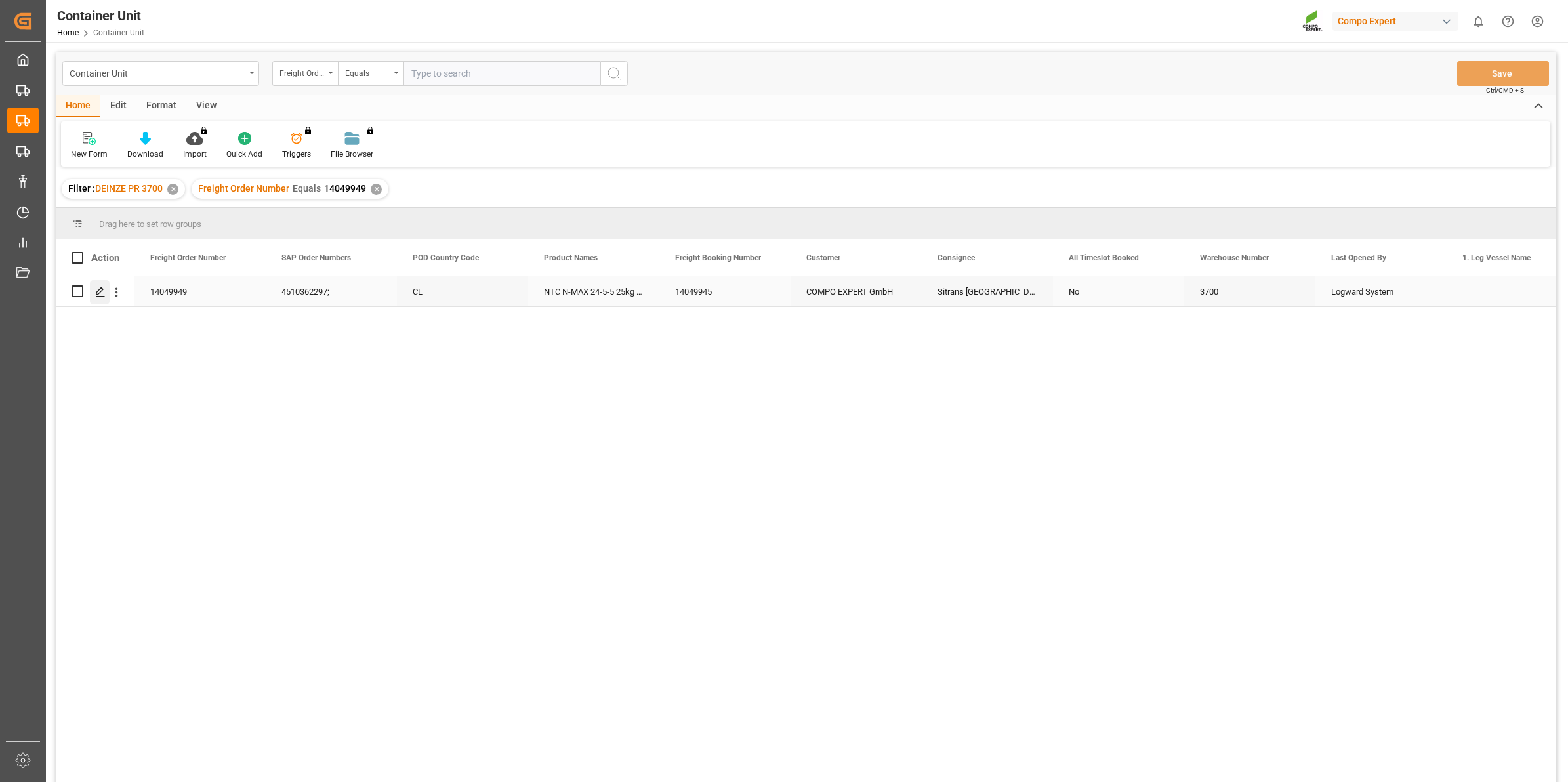
click at [96, 292] on icon "Press SPACE to select this row." at bounding box center [100, 292] width 11 height 11
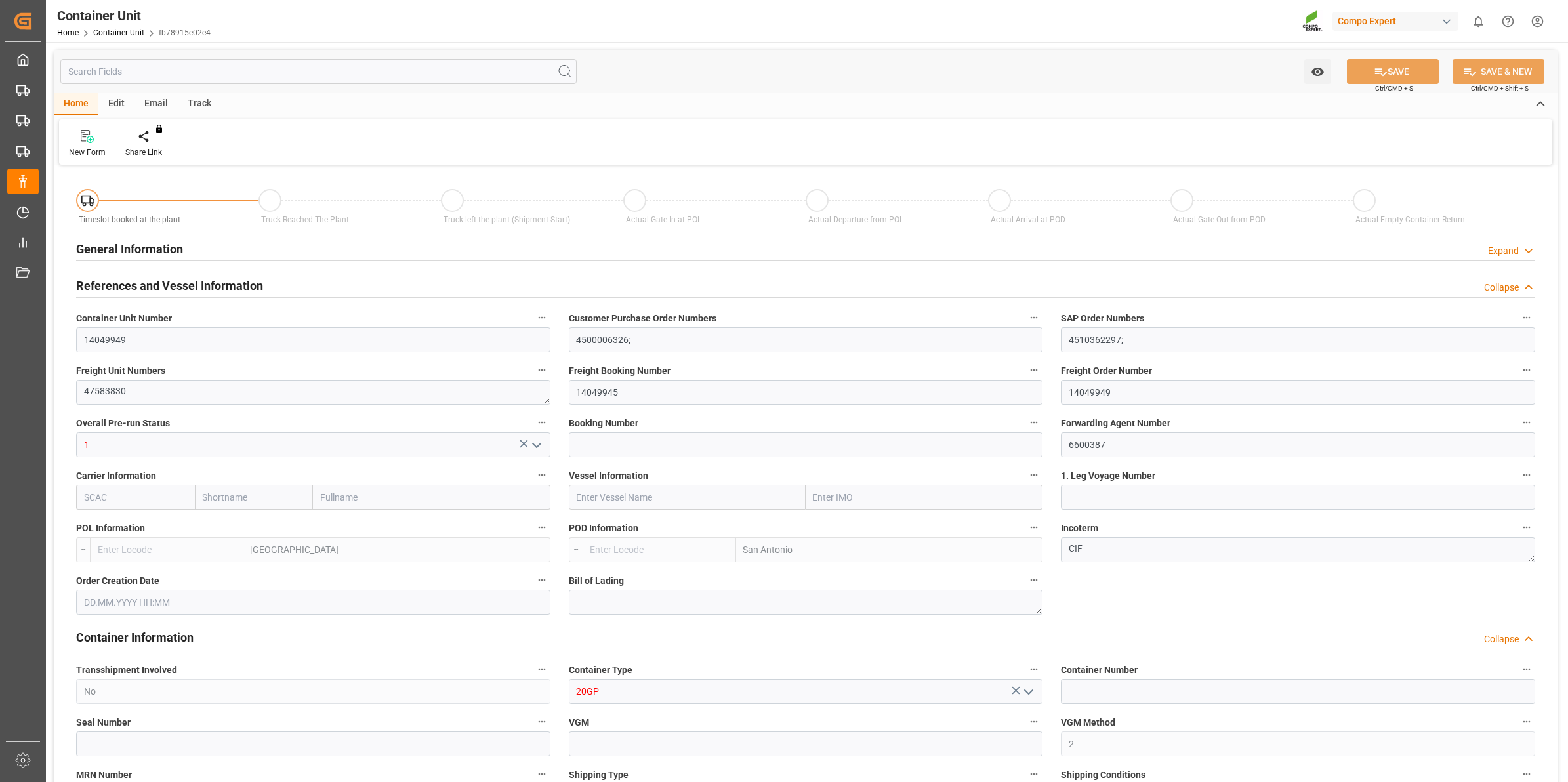
type input "BEANR"
type input "CLSAI"
type input "0"
type input "100"
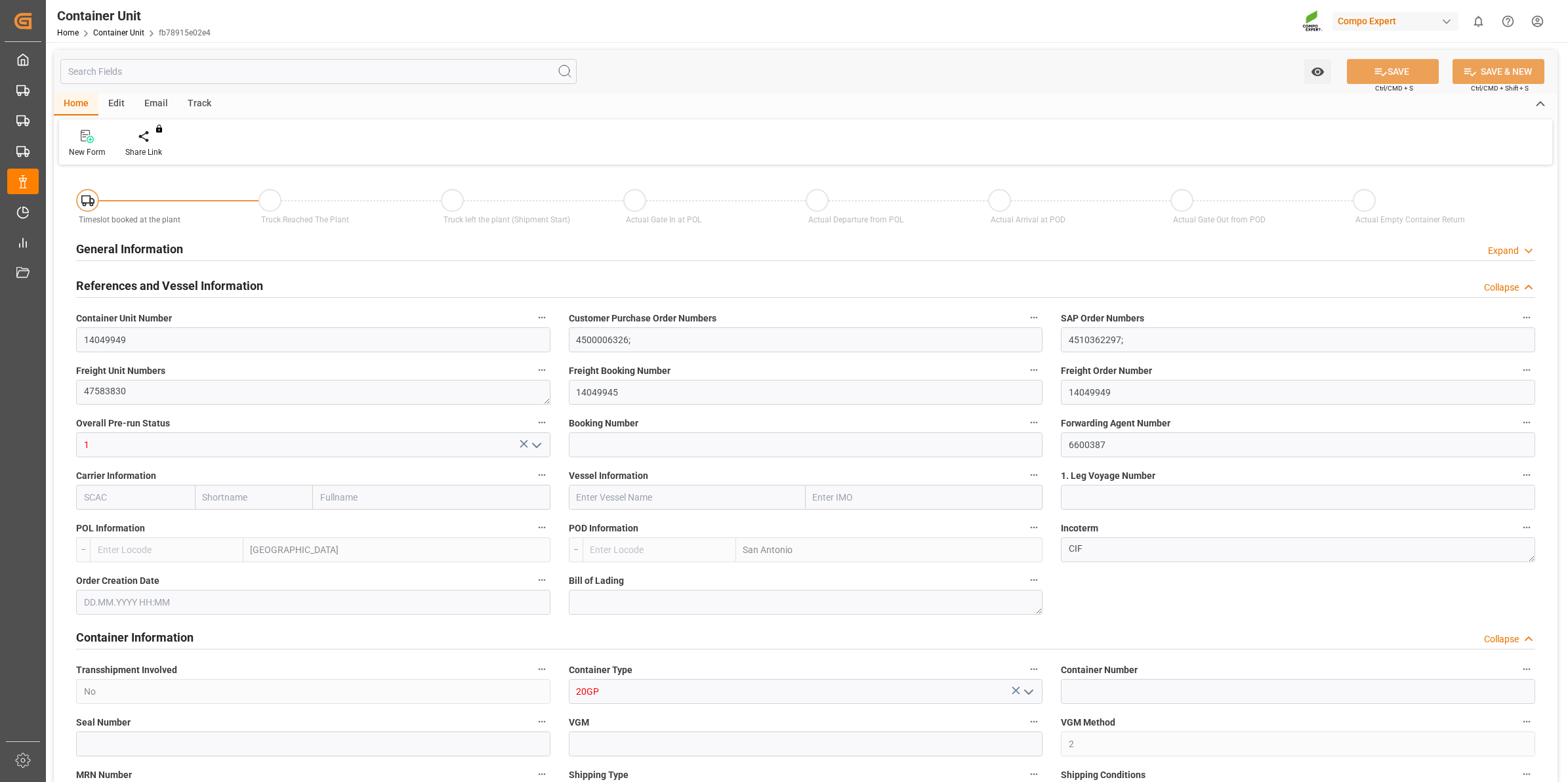
type input "21252"
type input "[DATE] 14:11"
type input "[DATE]"
click at [151, 147] on div "Create Timeslot" at bounding box center [153, 152] width 55 height 12
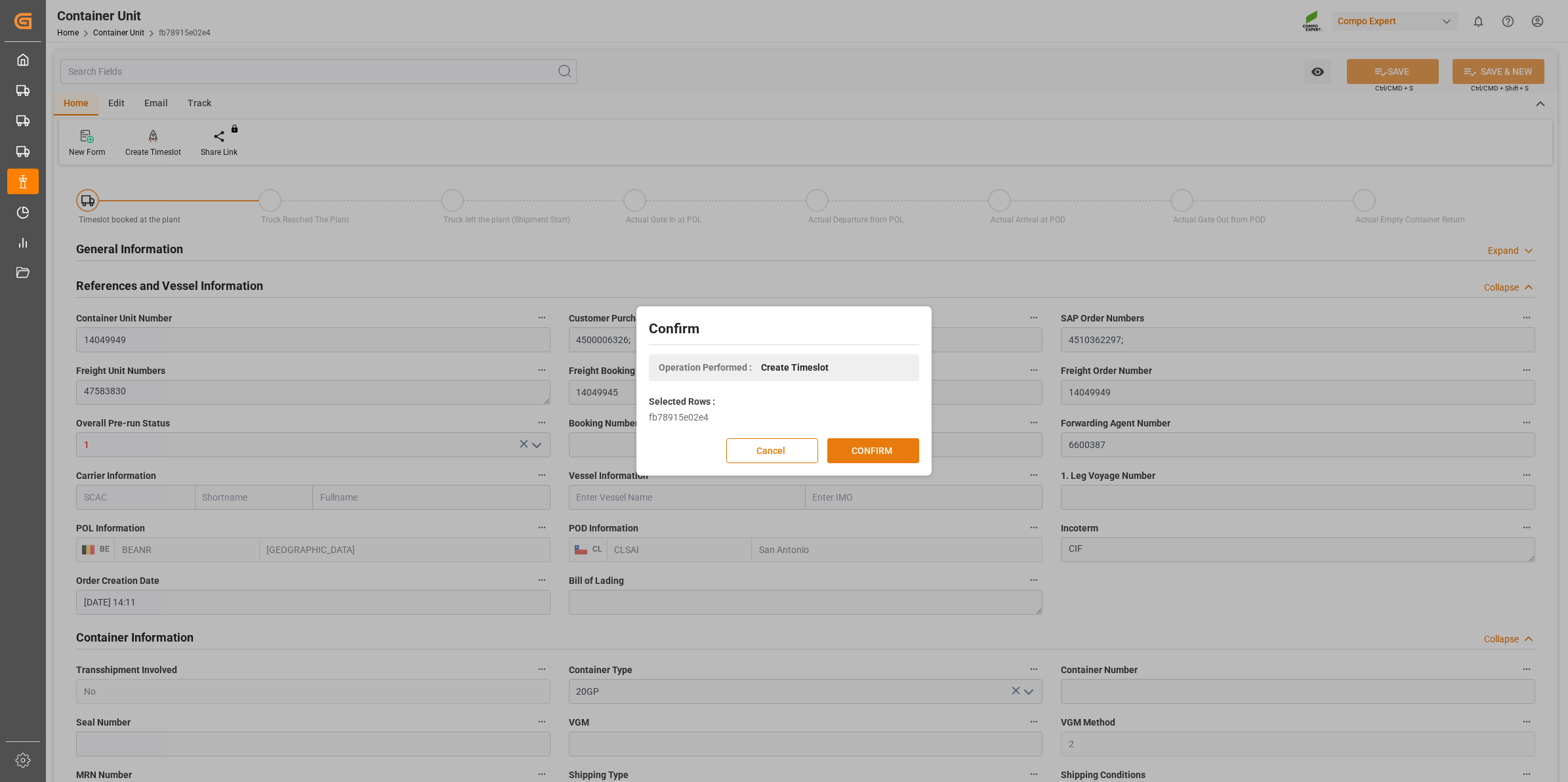
click at [864, 448] on button "CONFIRM" at bounding box center [873, 450] width 92 height 25
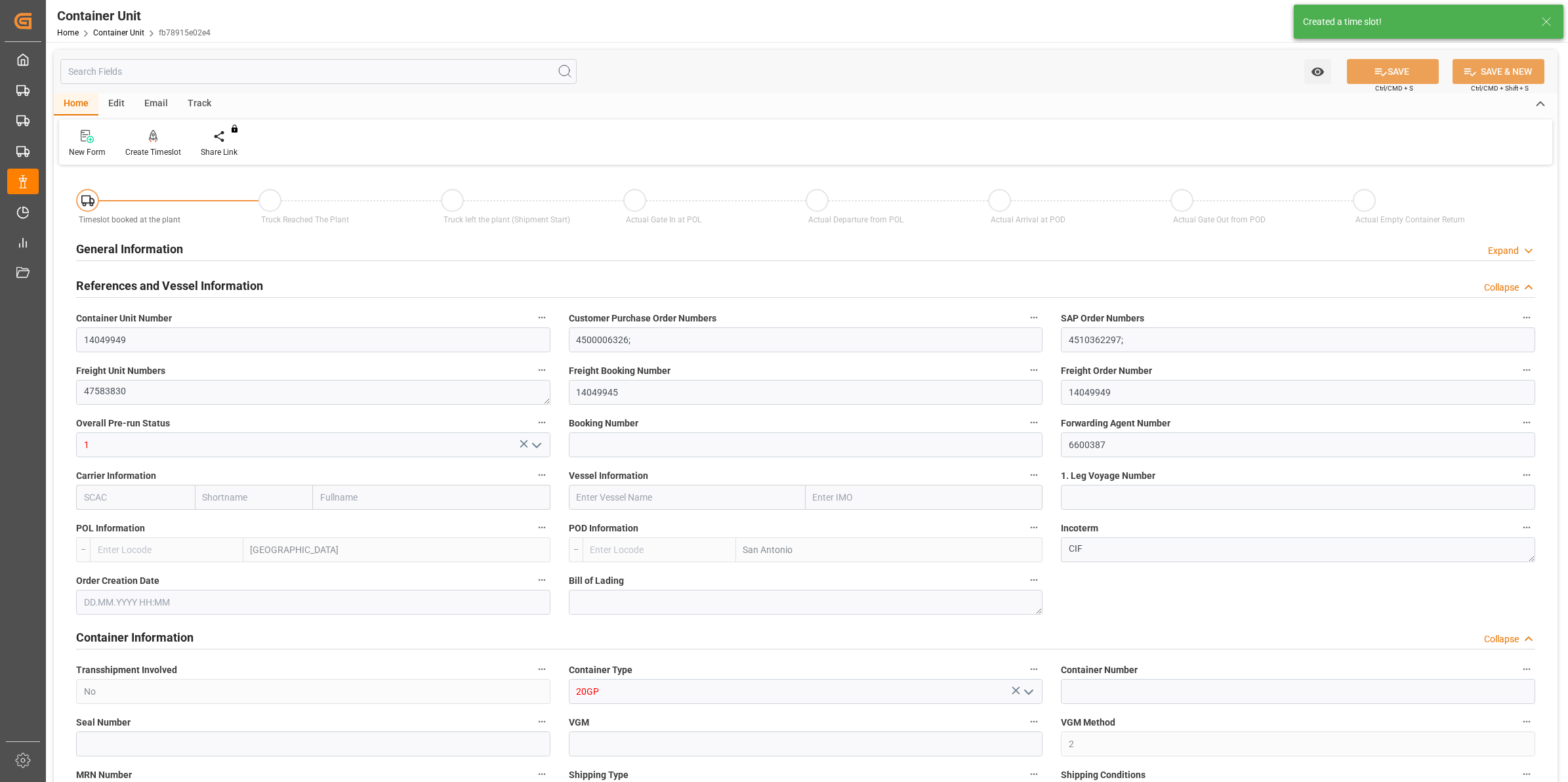
type input "BEANR"
type input "CLSAI"
type input "0"
type input "100"
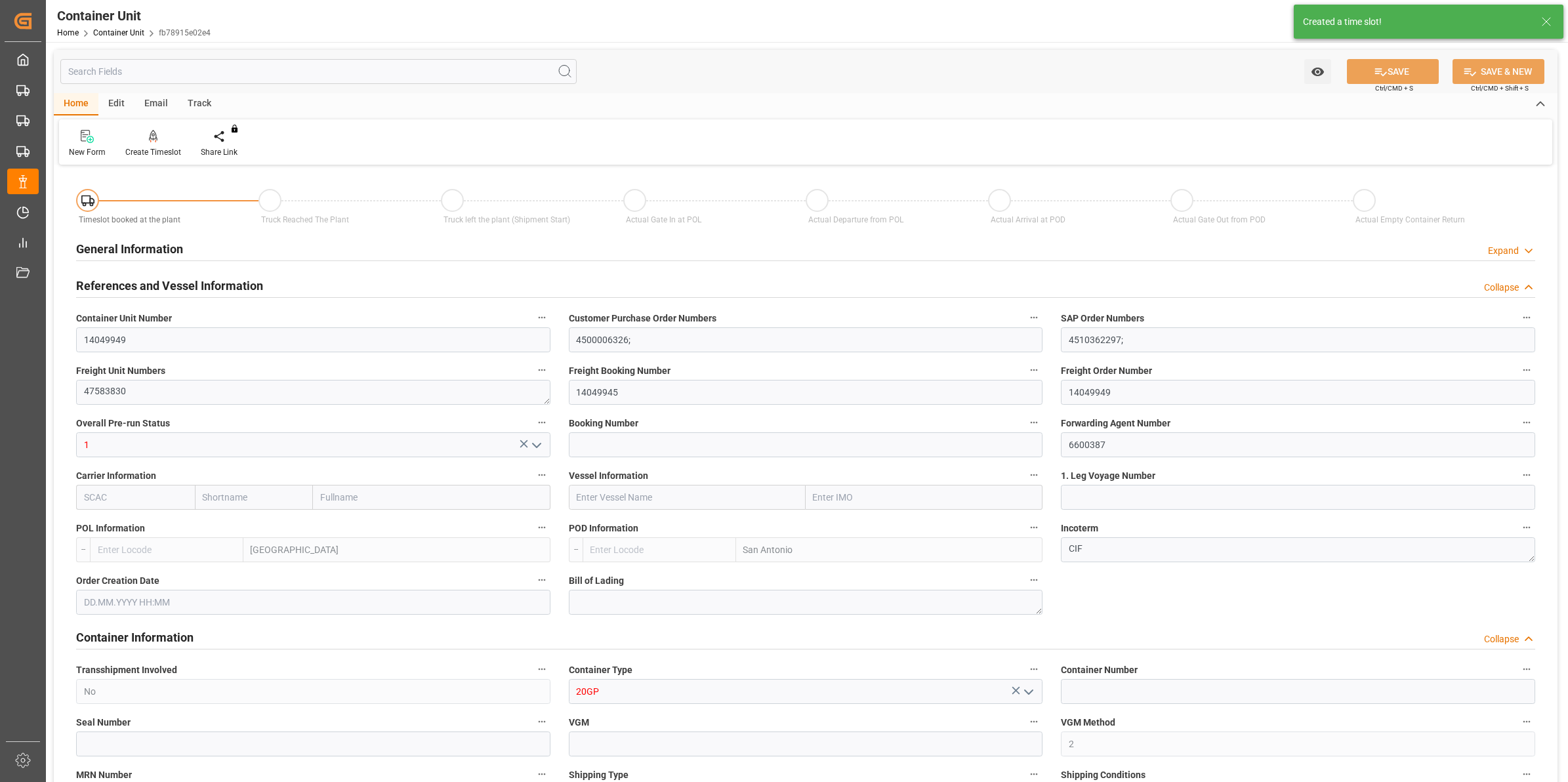
type input "21252"
type input "[DATE] 14:11"
type input "[DATE]"
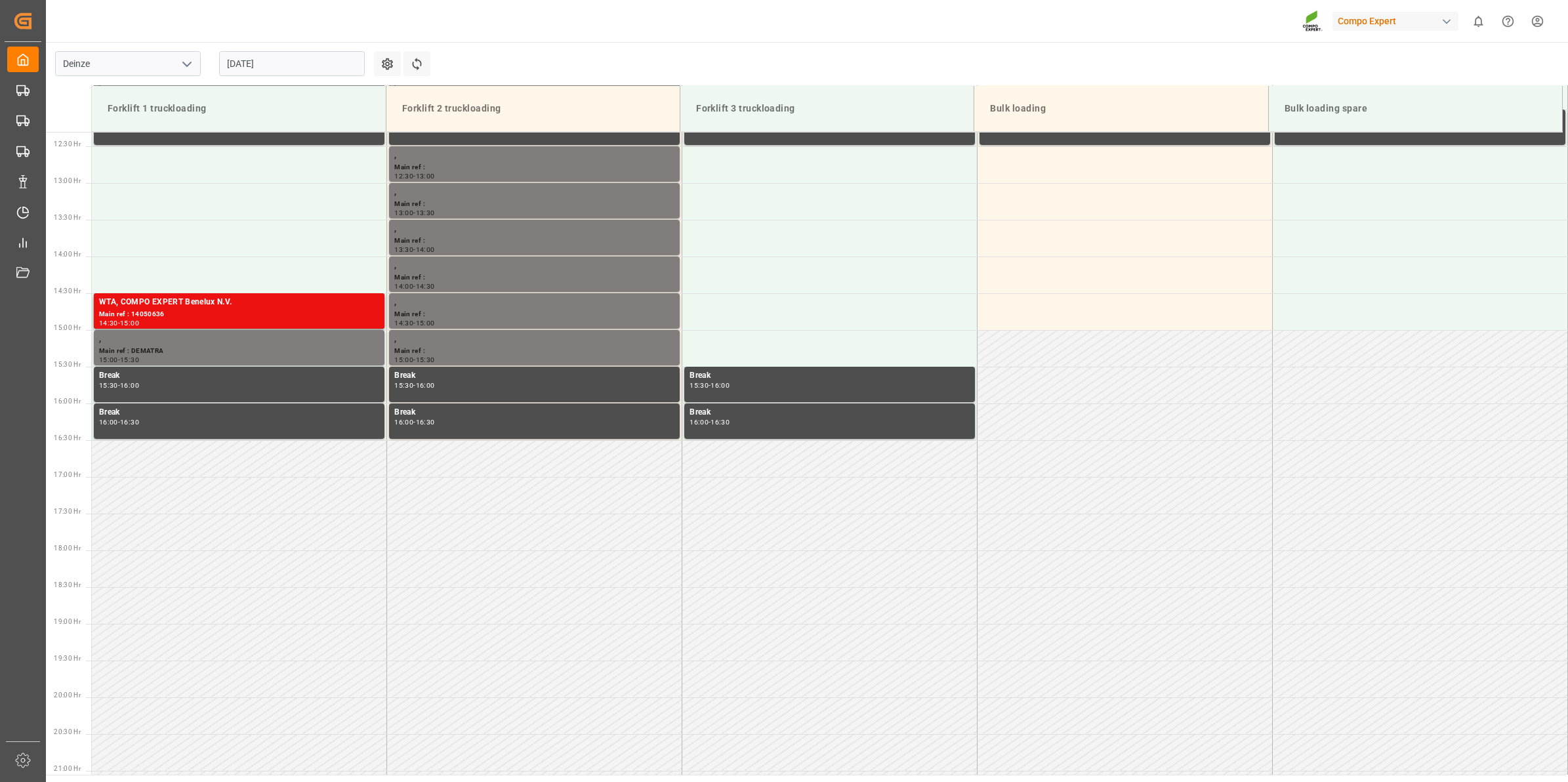
scroll to position [1020, 0]
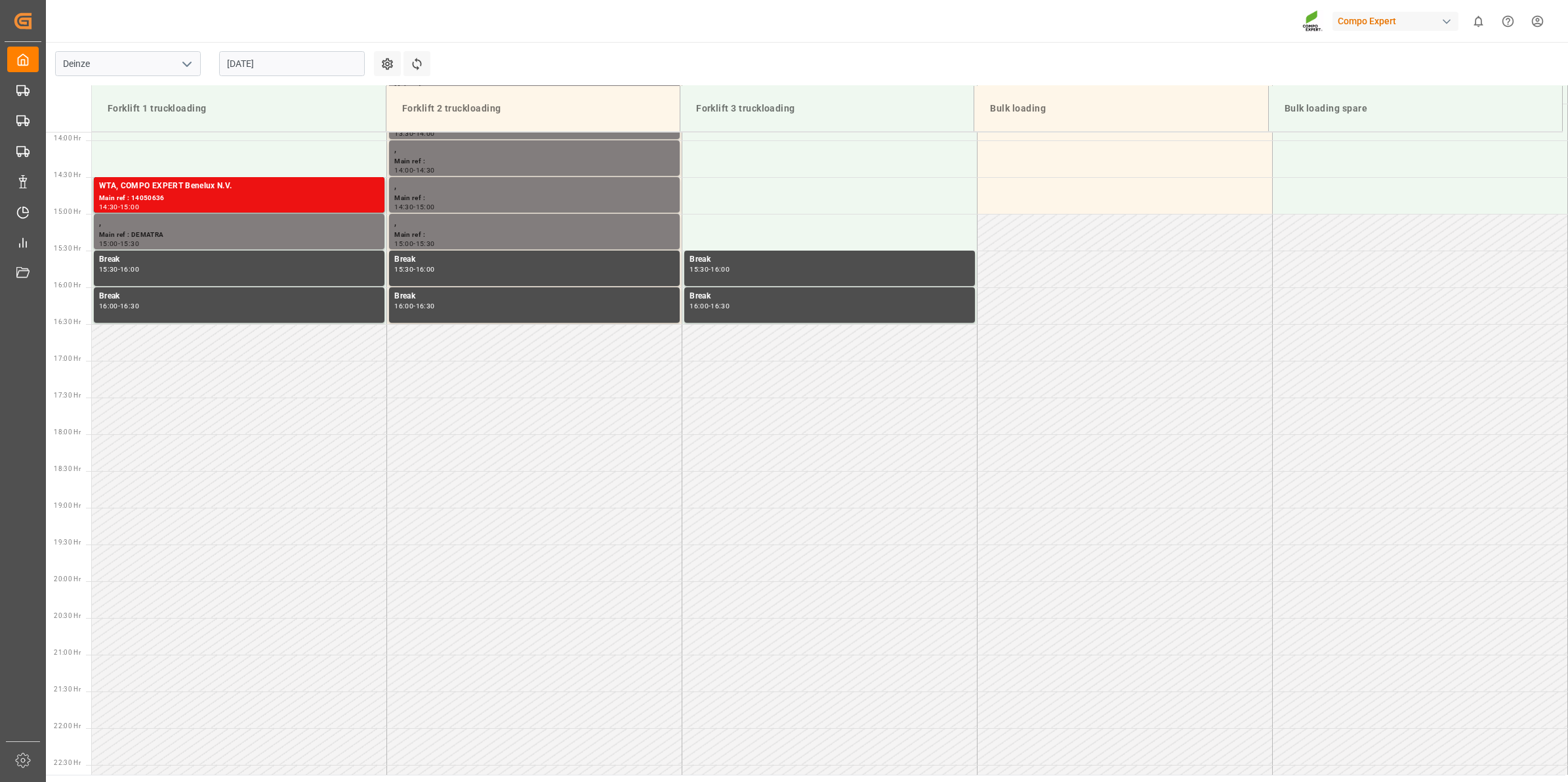
click at [240, 65] on input "[DATE]" at bounding box center [292, 63] width 146 height 25
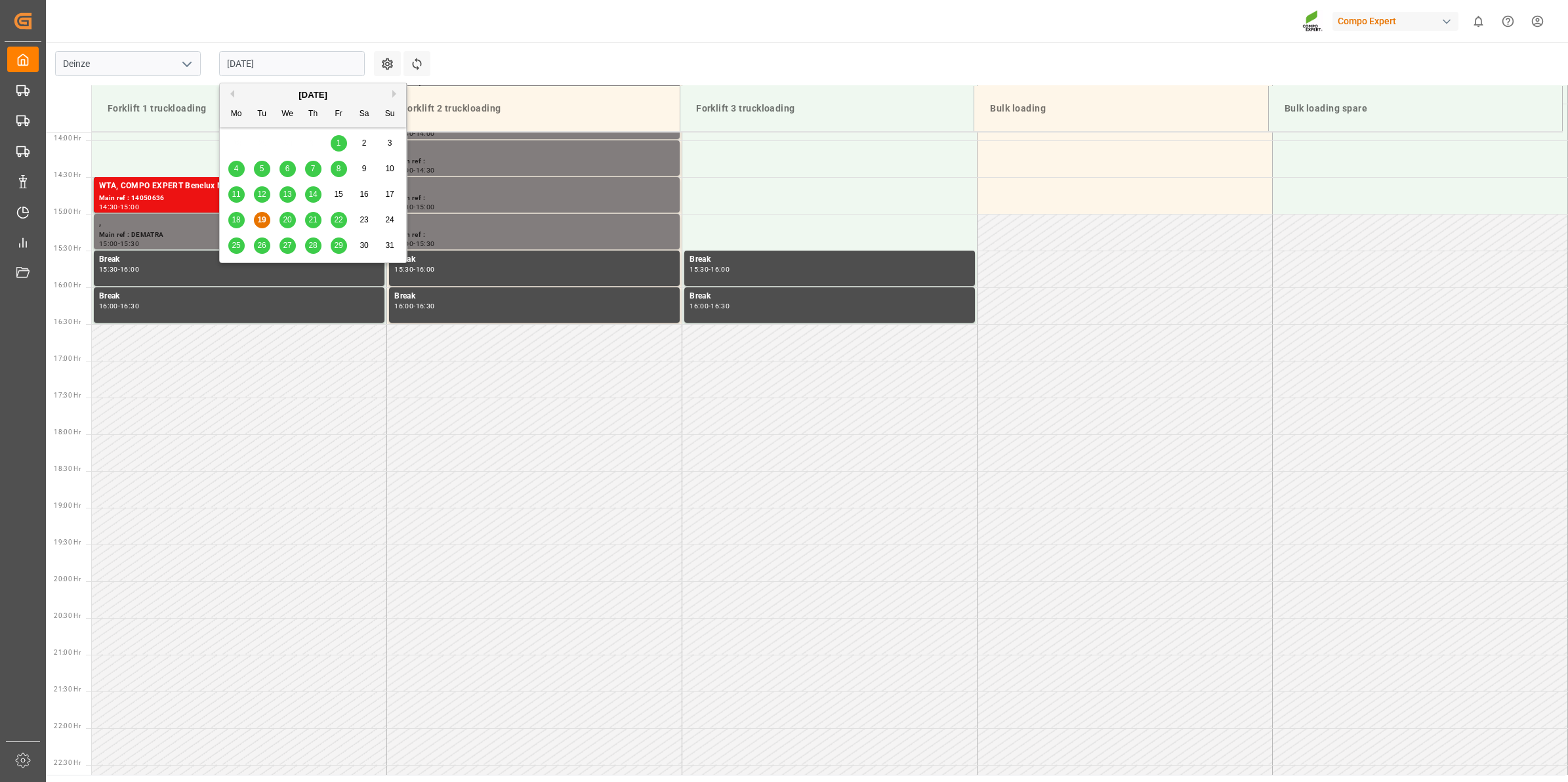
click at [263, 241] on span "26" at bounding box center [261, 245] width 9 height 9
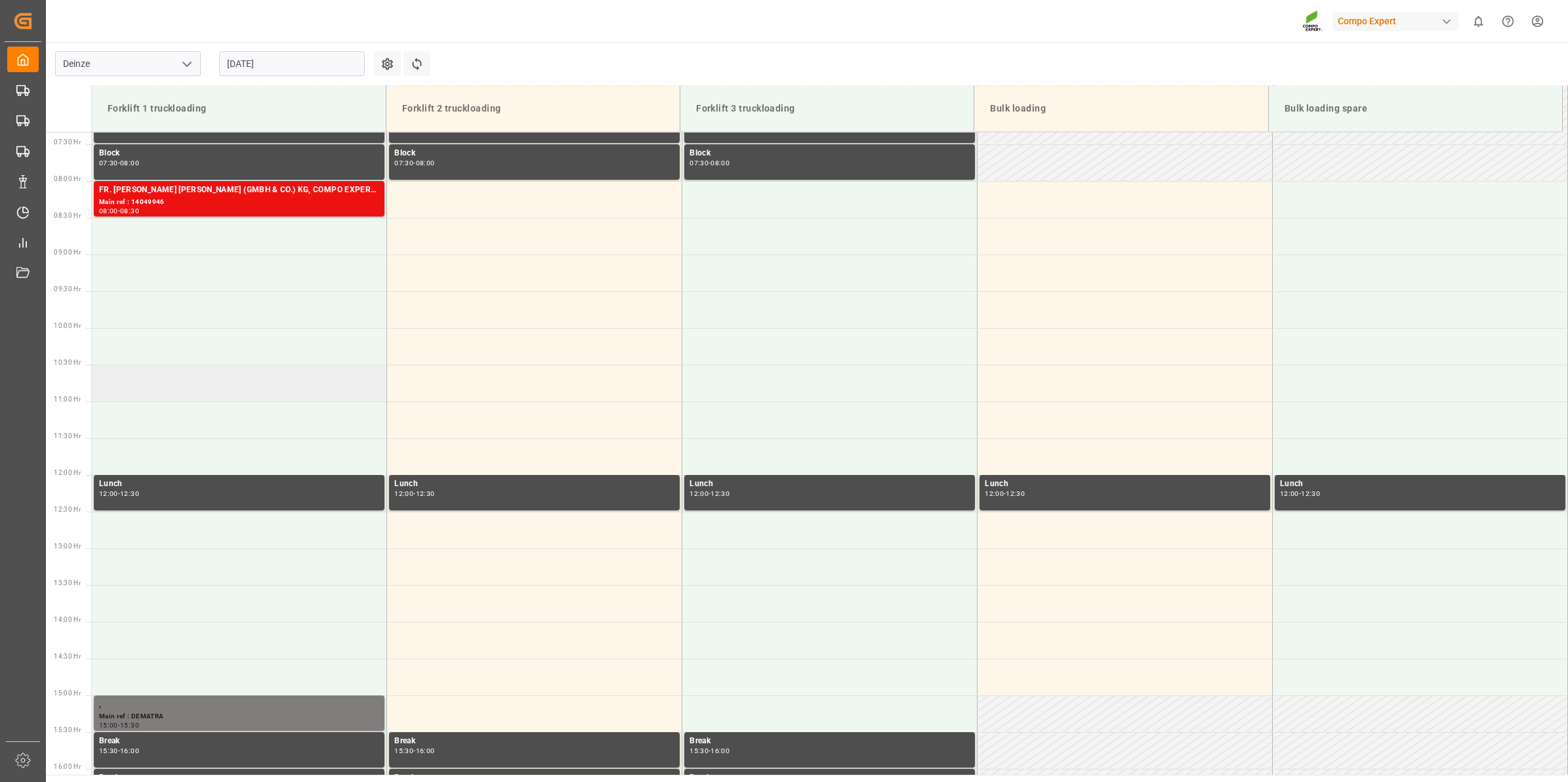
scroll to position [528, 0]
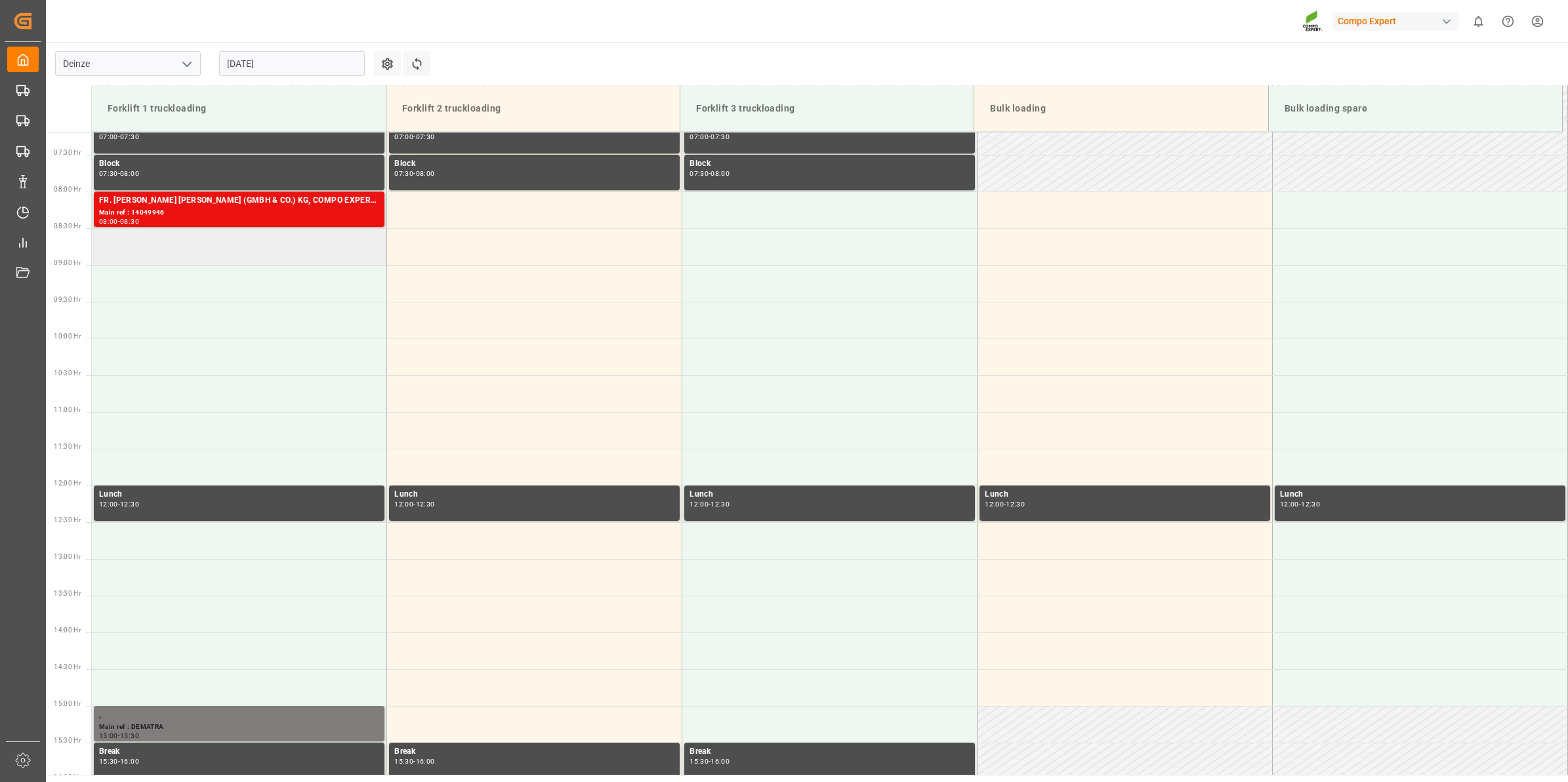
click at [234, 255] on td at bounding box center [239, 247] width 295 height 37
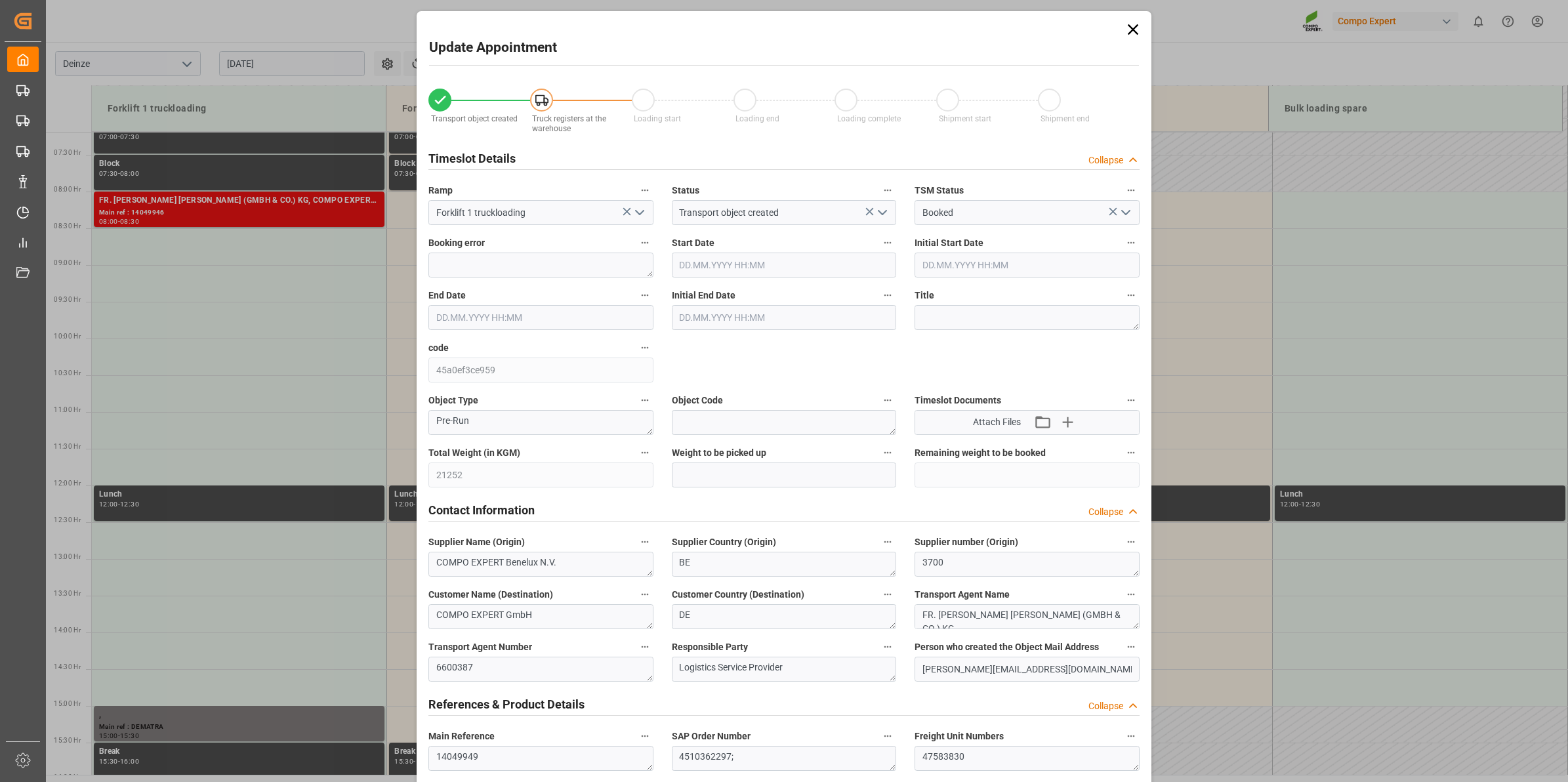
type input "26.08.2025 08:30"
type input "[DATE] 09:00"
type input "[DATE] 14:11"
type input "19.08.2025 13:30"
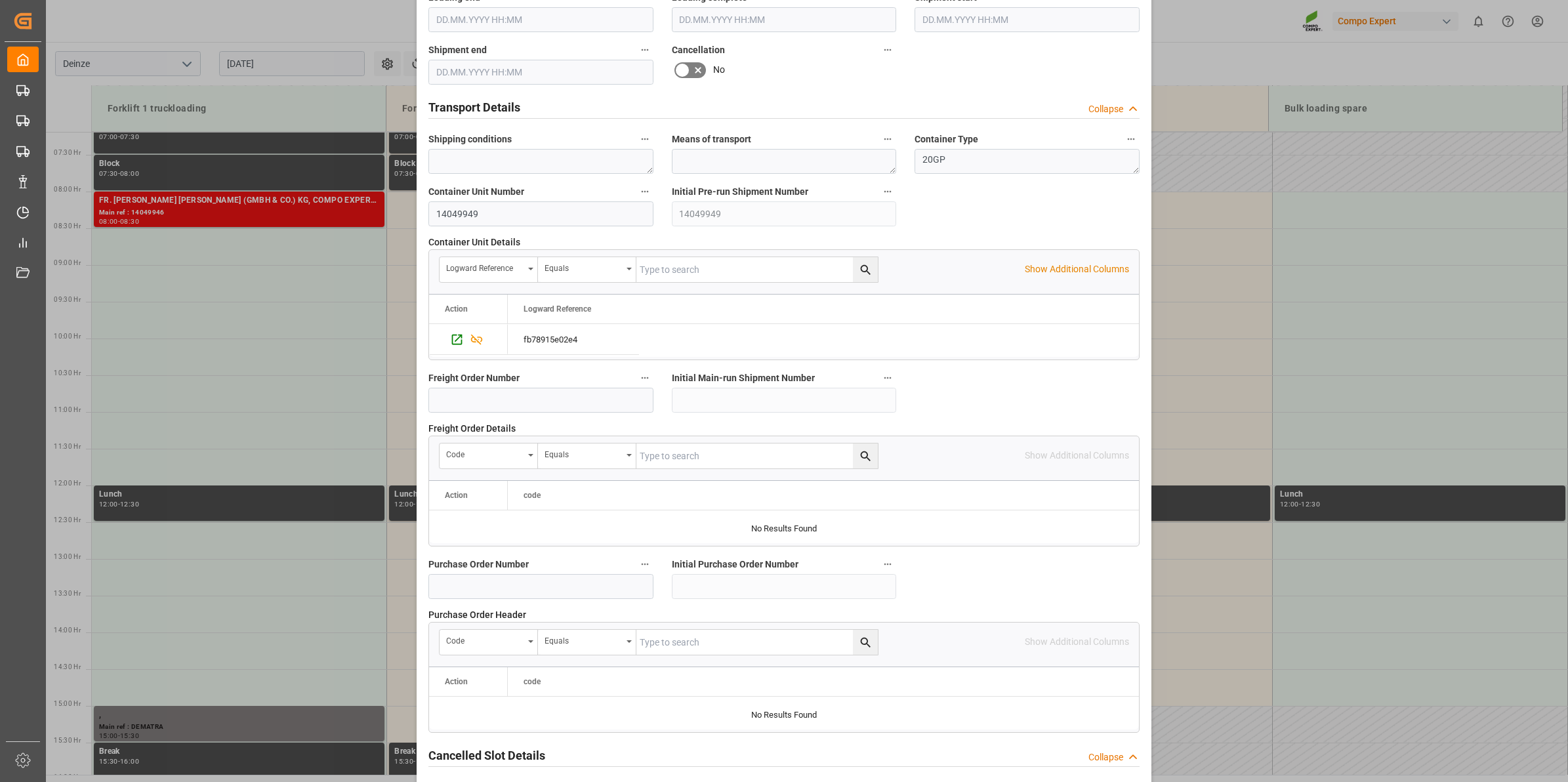
scroll to position [1041, 0]
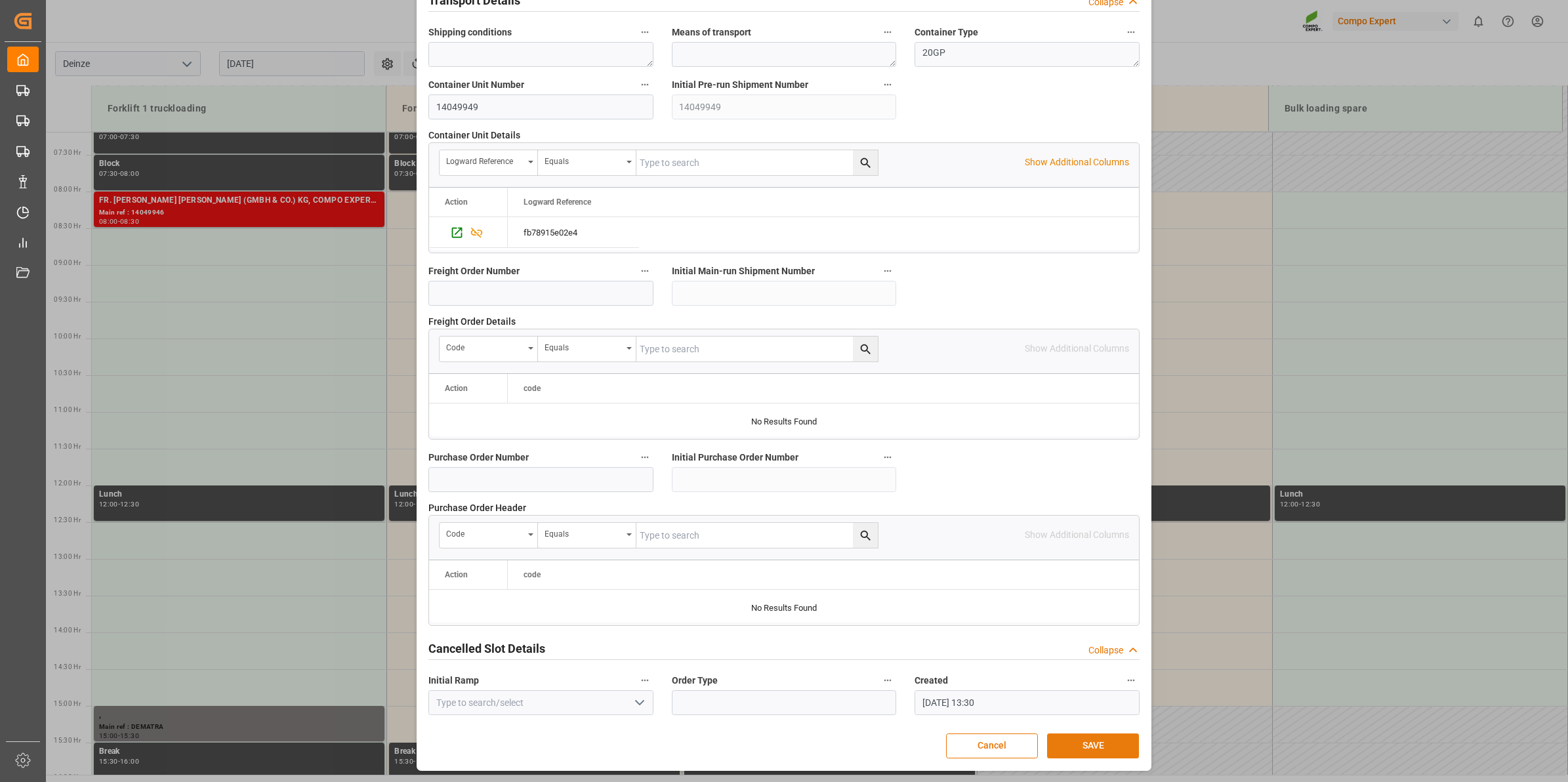
click at [1071, 752] on button "SAVE" at bounding box center [1093, 746] width 92 height 25
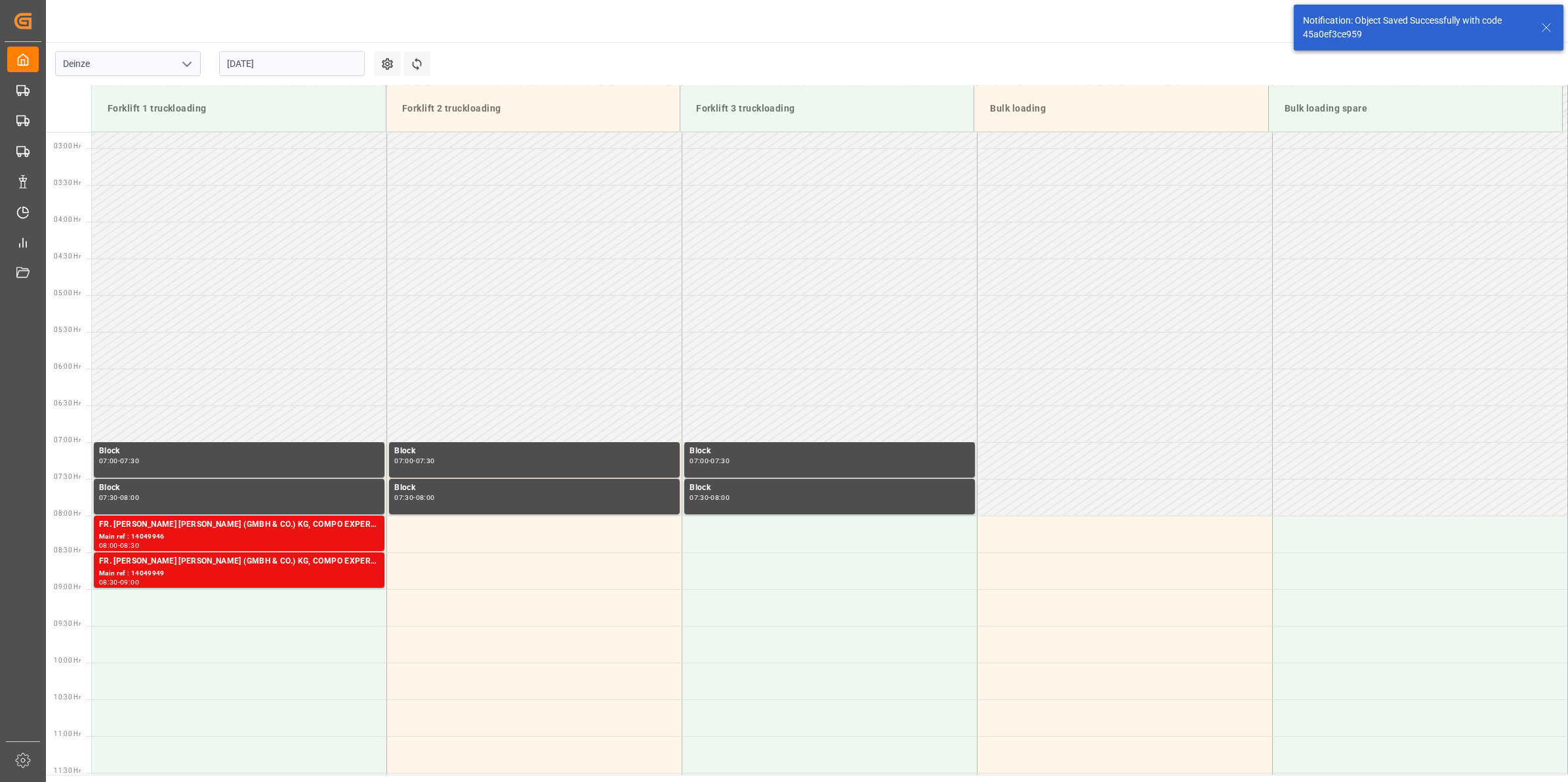
scroll to position [506, 0]
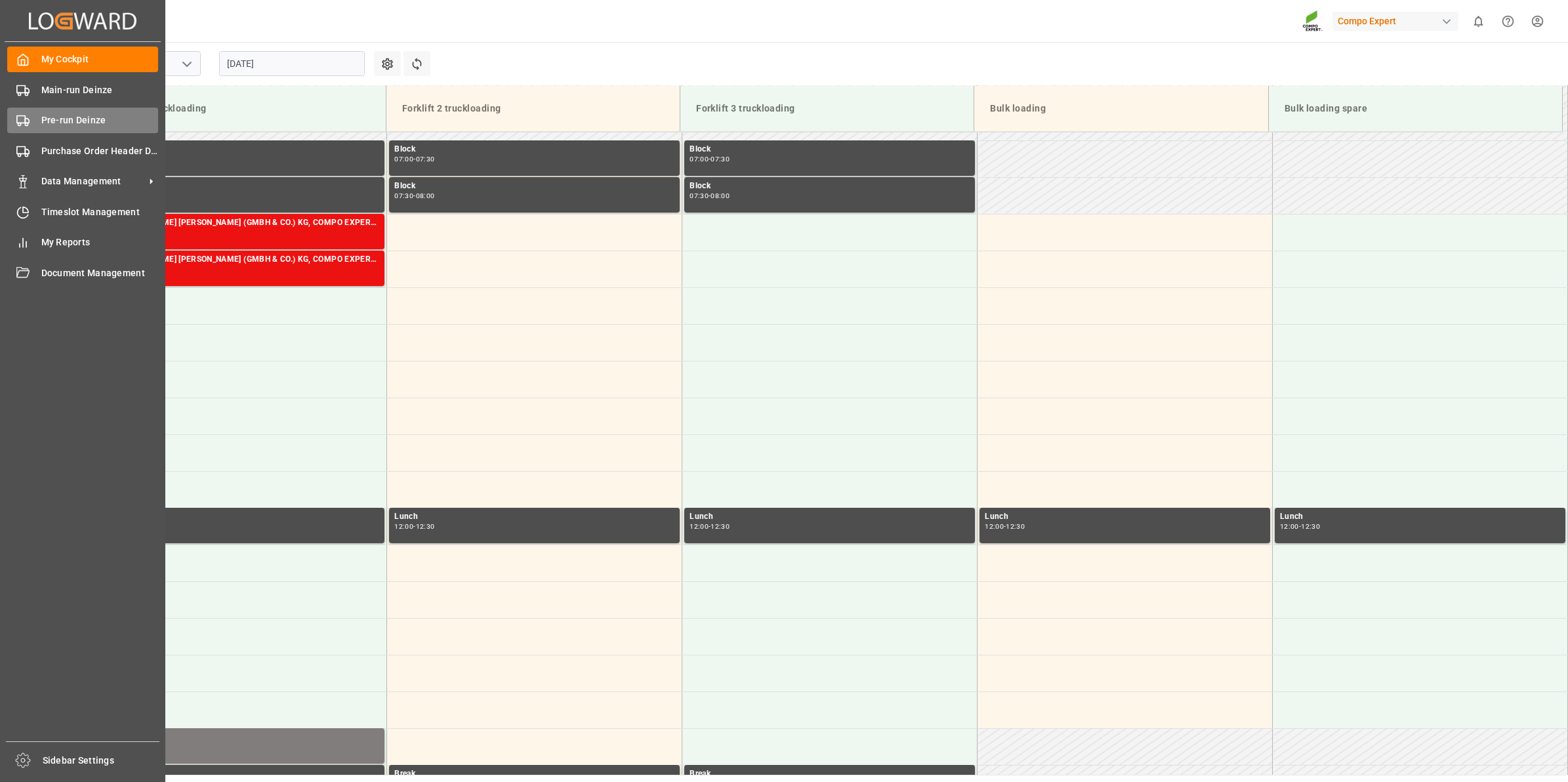
click at [28, 116] on icon at bounding box center [23, 120] width 13 height 13
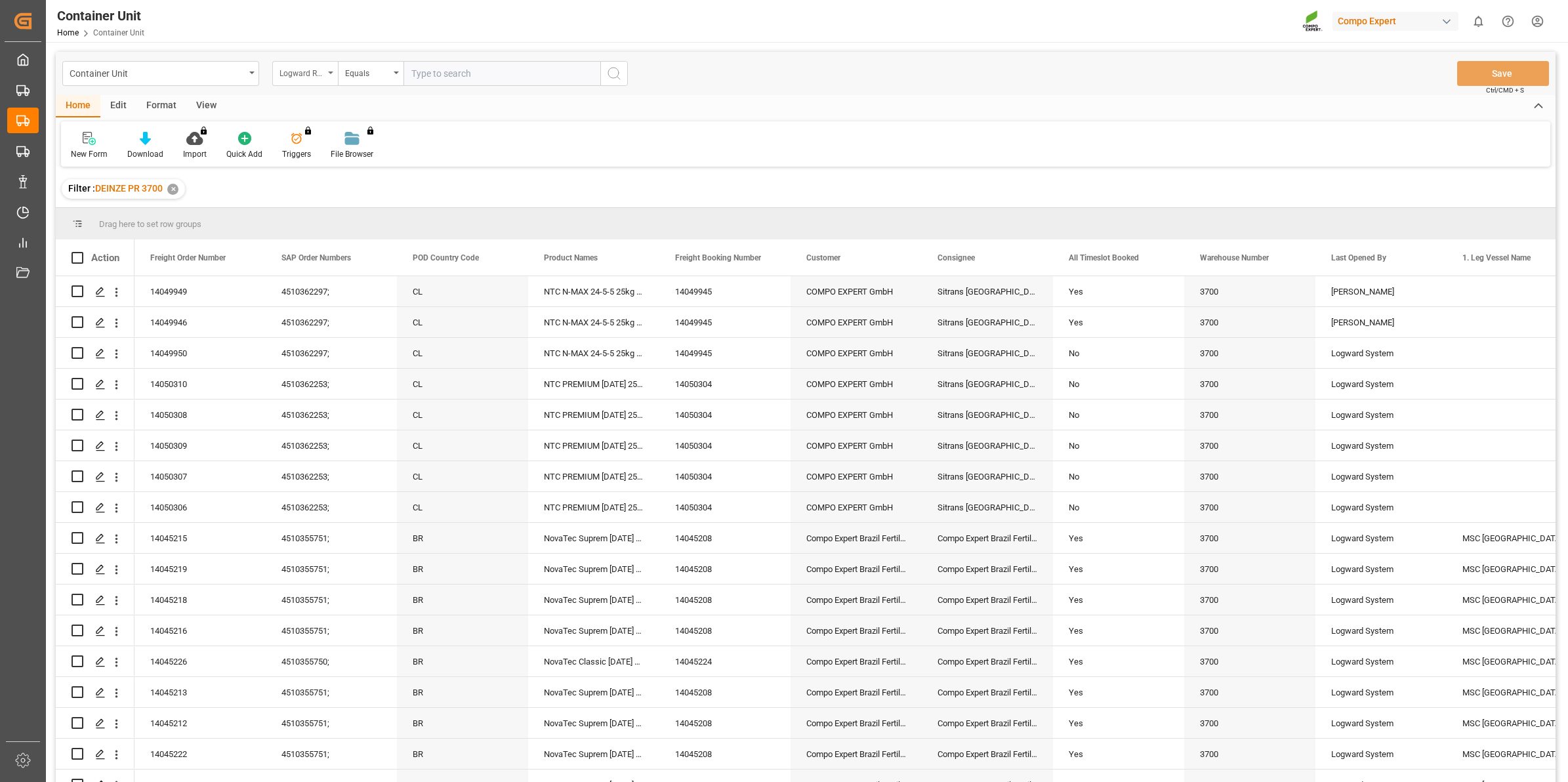
click at [313, 73] on div "Logward Reference" at bounding box center [302, 71] width 45 height 15
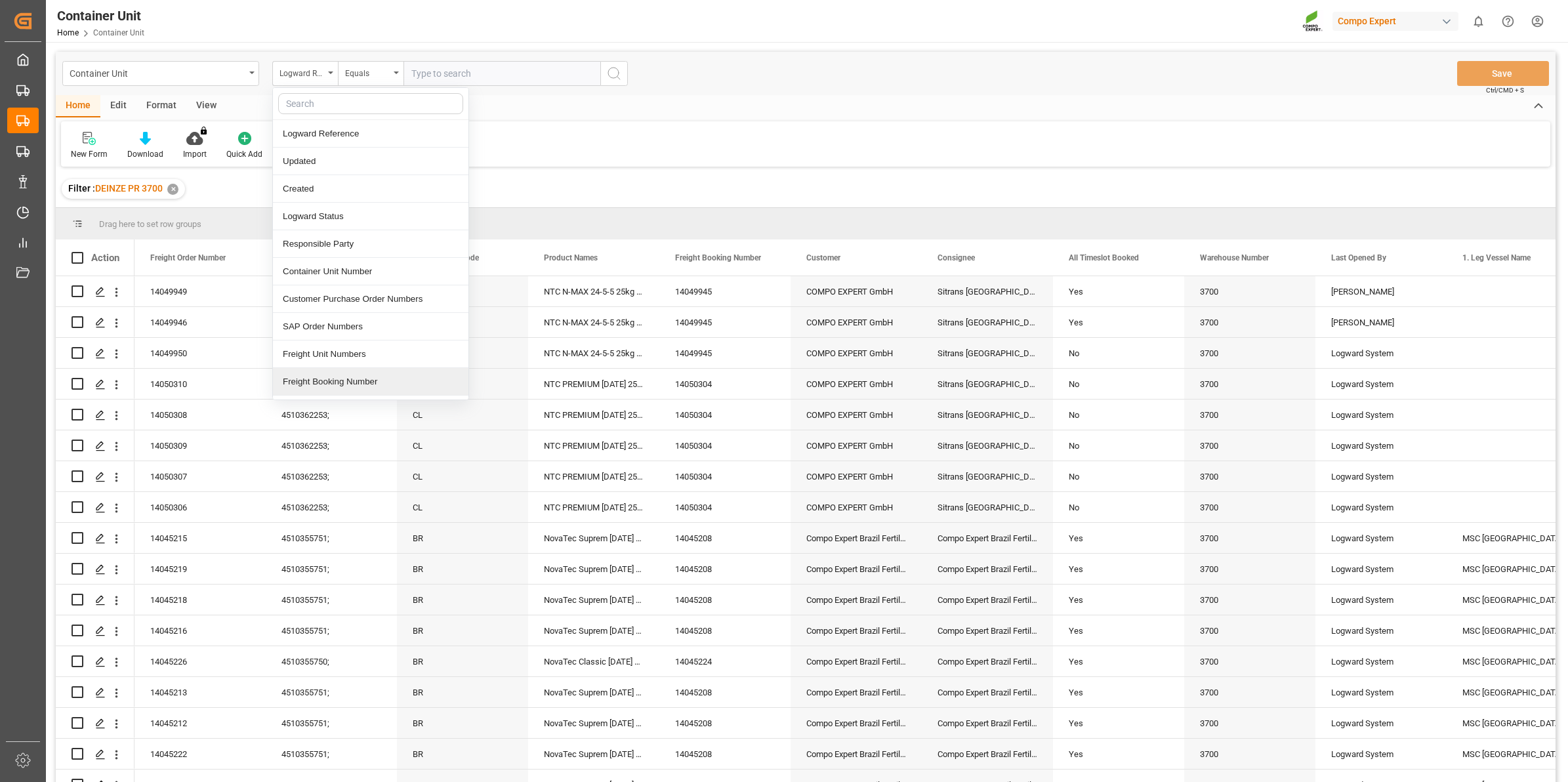
scroll to position [164, 0]
click at [340, 249] on div "Freight Order Number" at bounding box center [371, 245] width 196 height 28
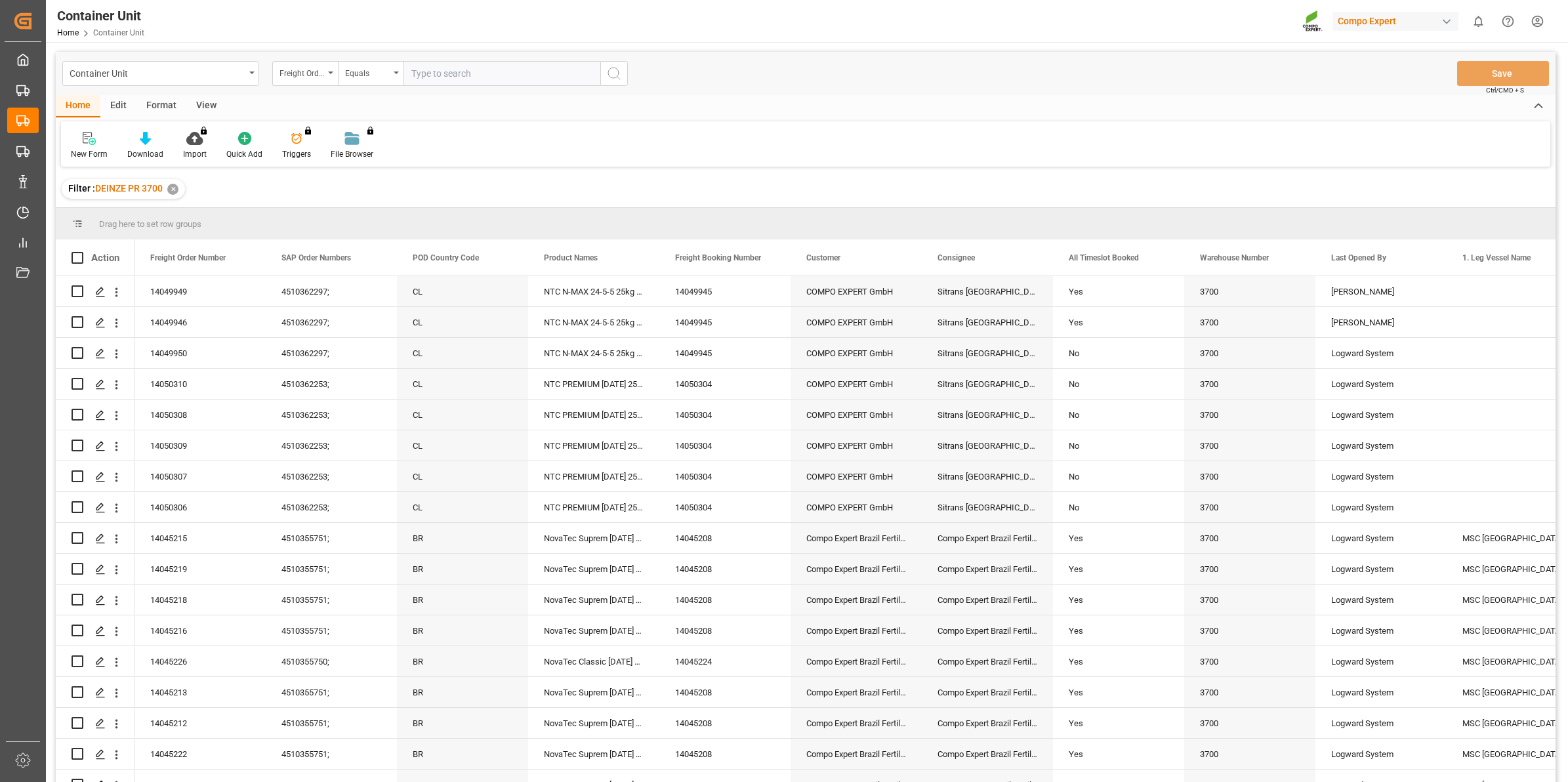
click at [430, 73] on input "text" at bounding box center [502, 73] width 197 height 25
type input "14049948"
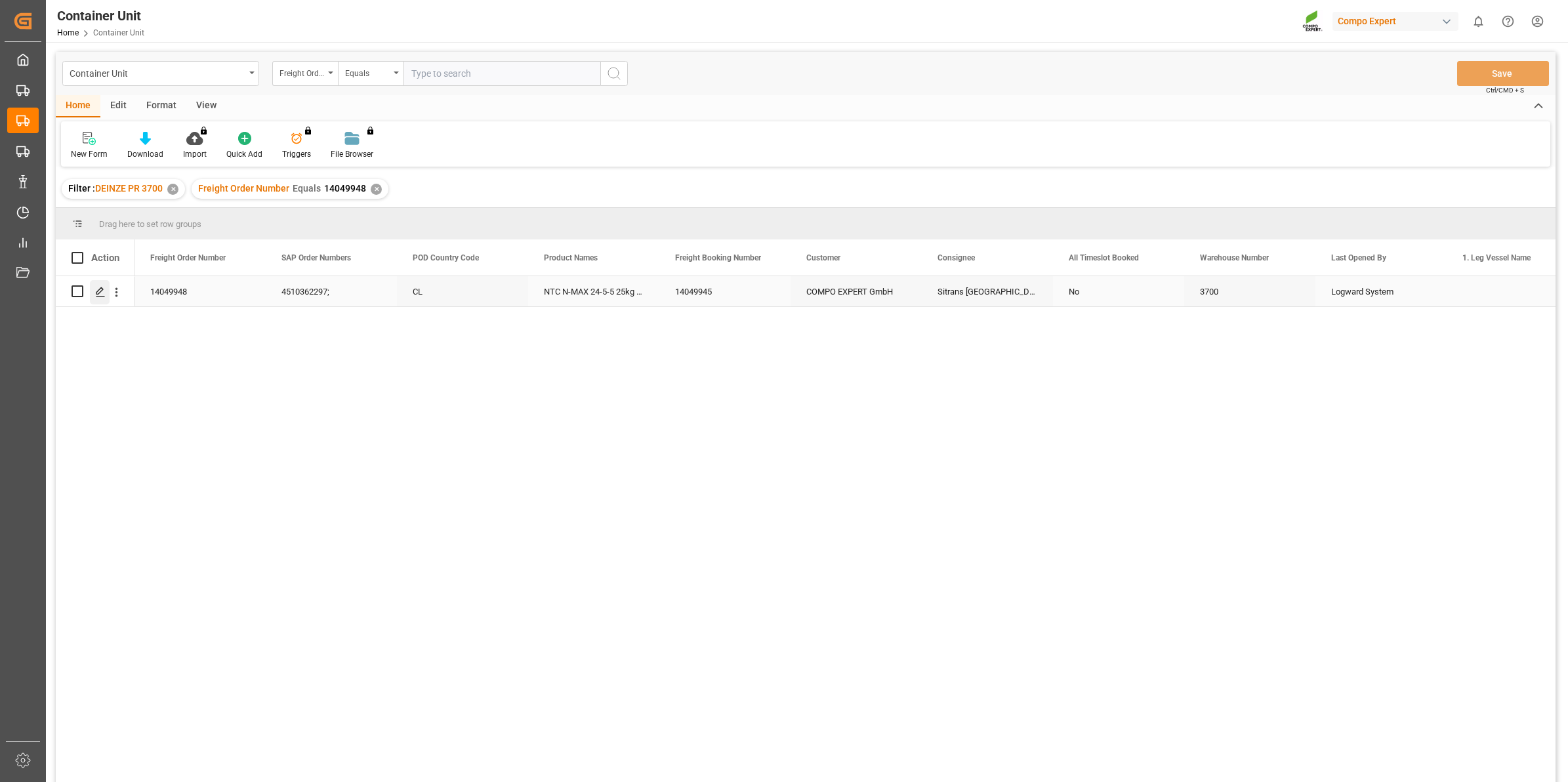
click at [102, 291] on polygon "Press SPACE to select this row." at bounding box center [100, 290] width 6 height 6
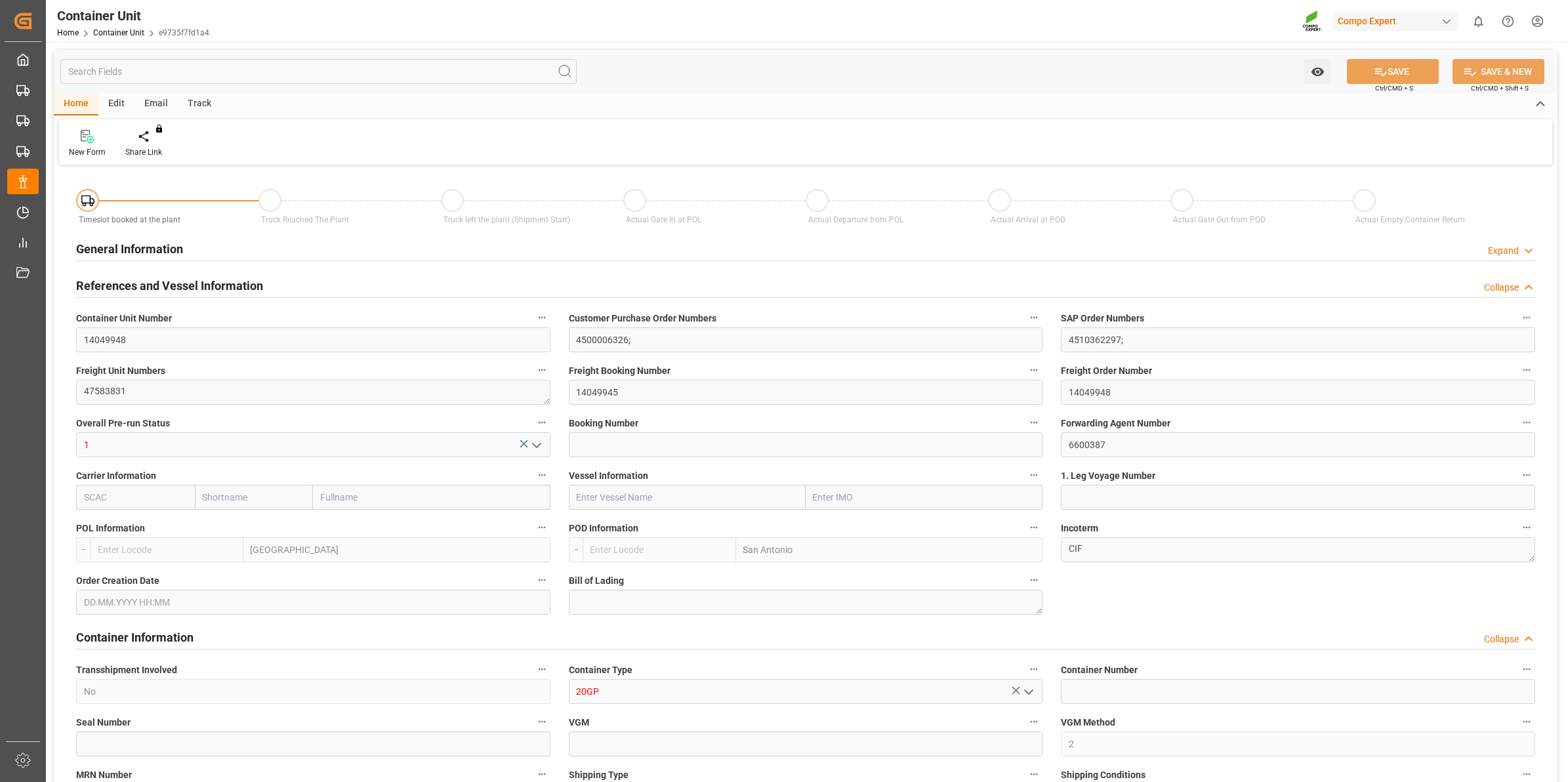
type input "BEANR"
type input "CLSAI"
type input "0"
type input "100"
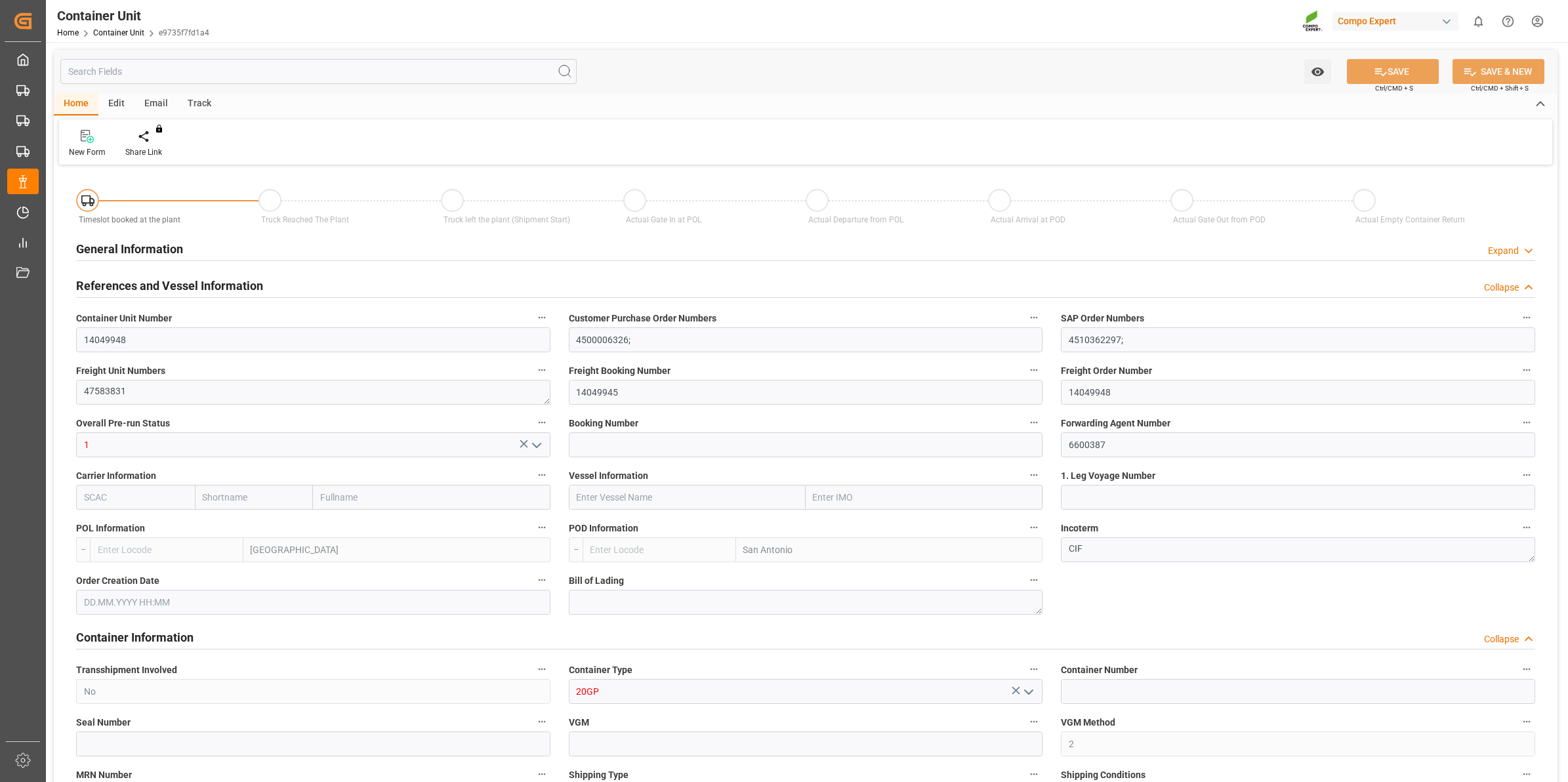
type input "21252"
type input "[DATE] 14:11"
type input "[DATE]"
click at [147, 144] on div "Create Timeslot" at bounding box center [153, 144] width 75 height 29
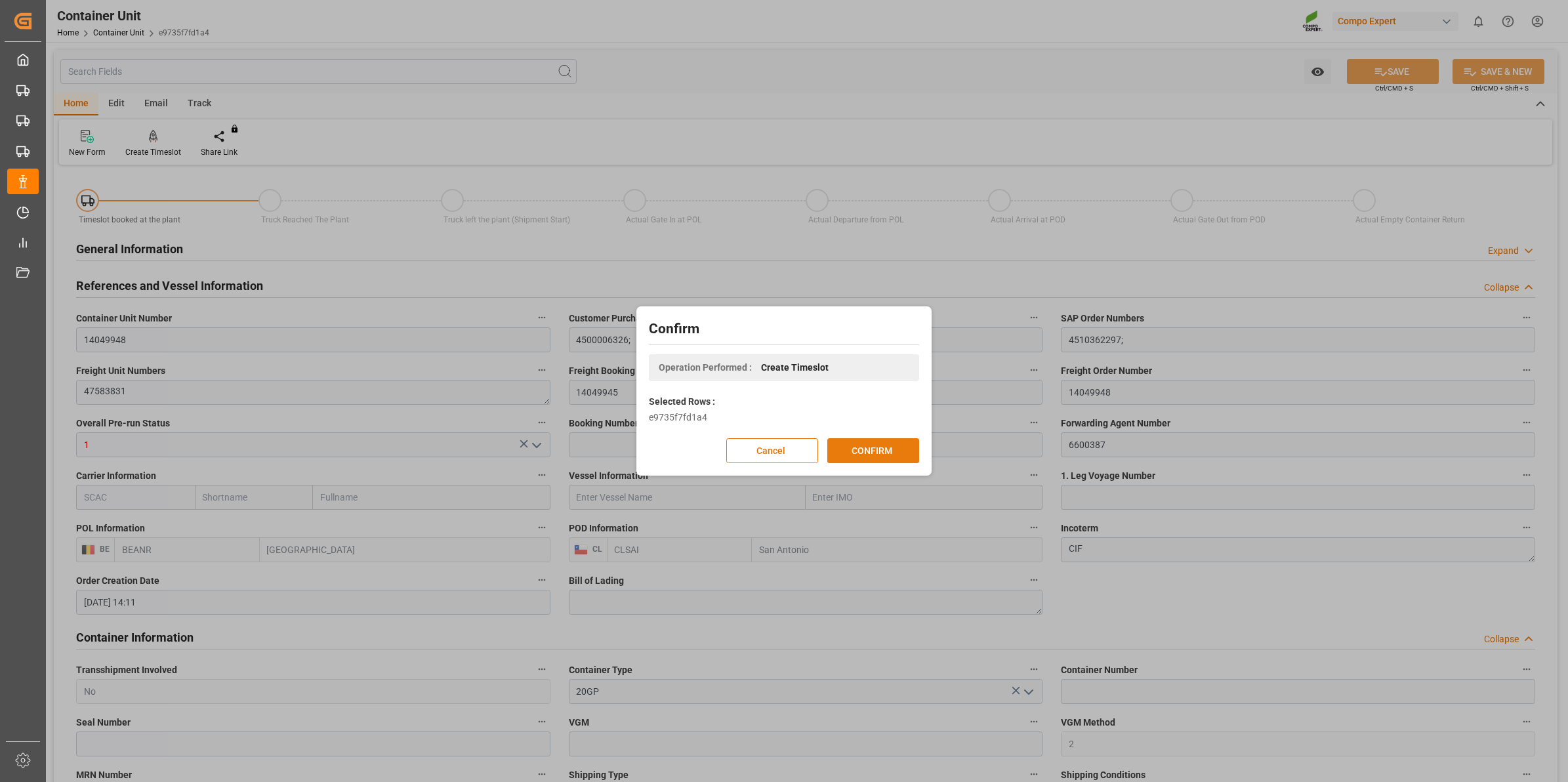
click at [877, 453] on button "CONFIRM" at bounding box center [873, 450] width 92 height 25
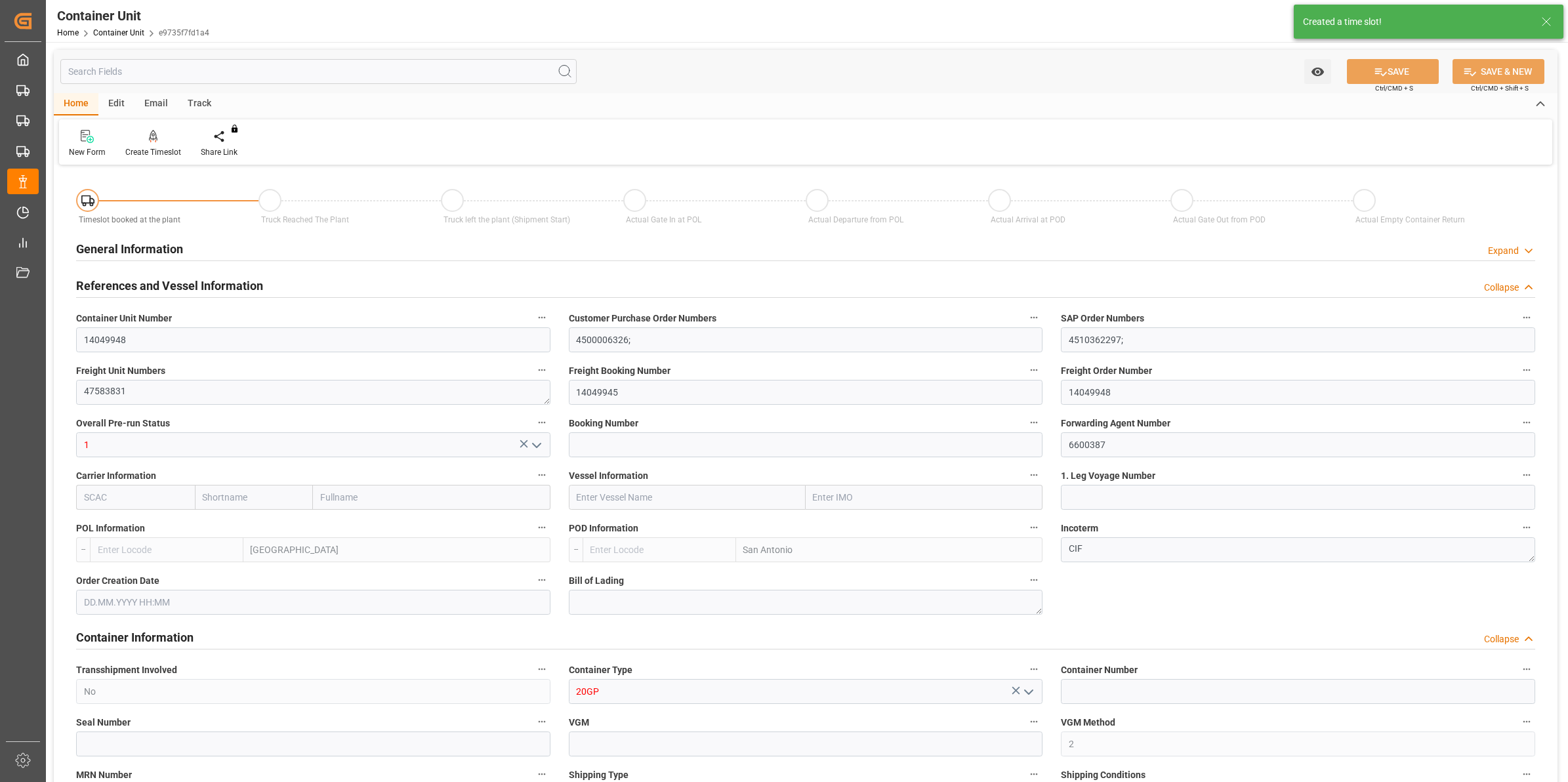
type input "BEANR"
type input "CLSAI"
type input "0"
type input "100"
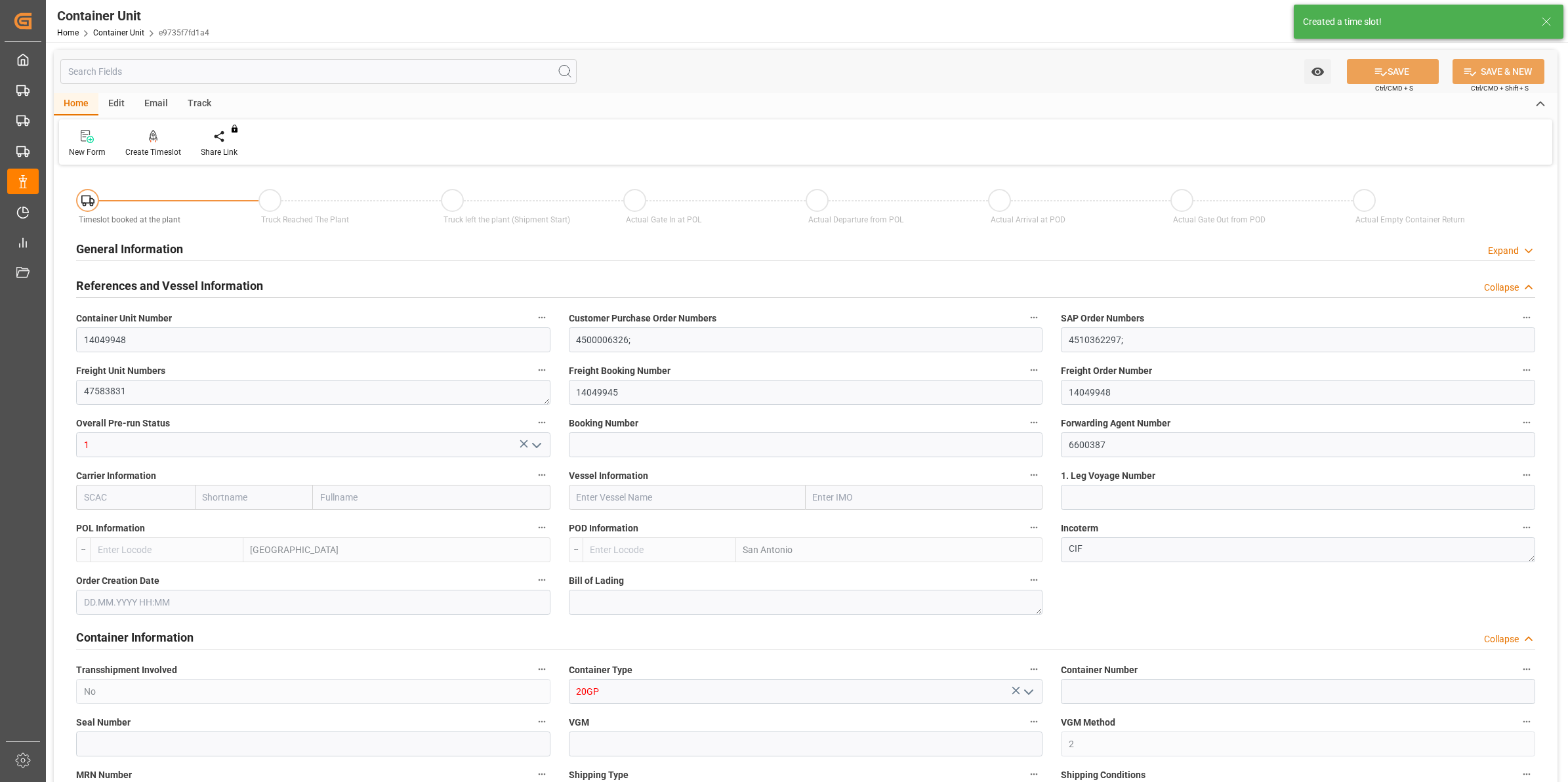
type input "21252"
type input "[DATE] 14:11"
type input "[DATE]"
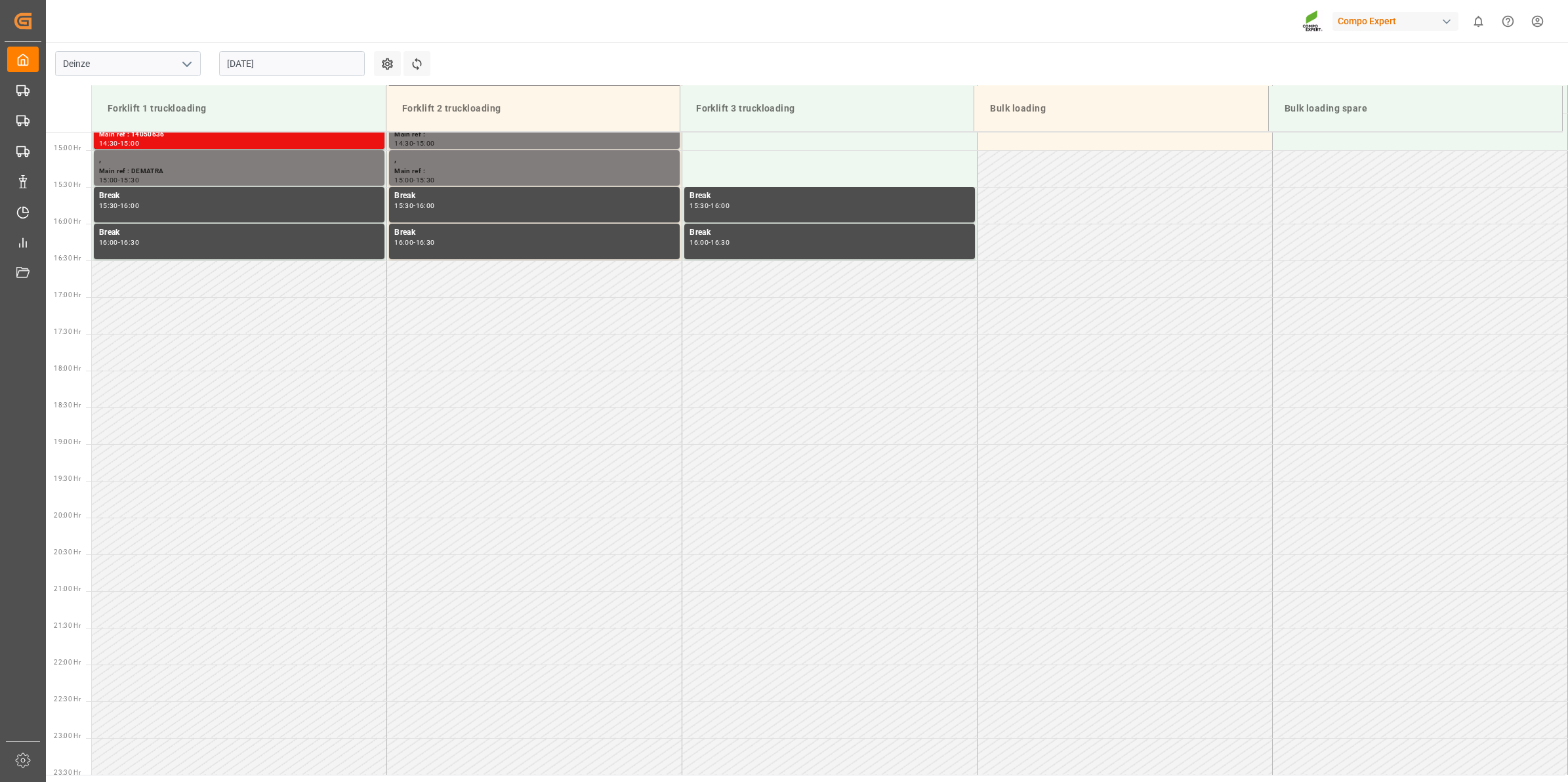
scroll to position [1094, 0]
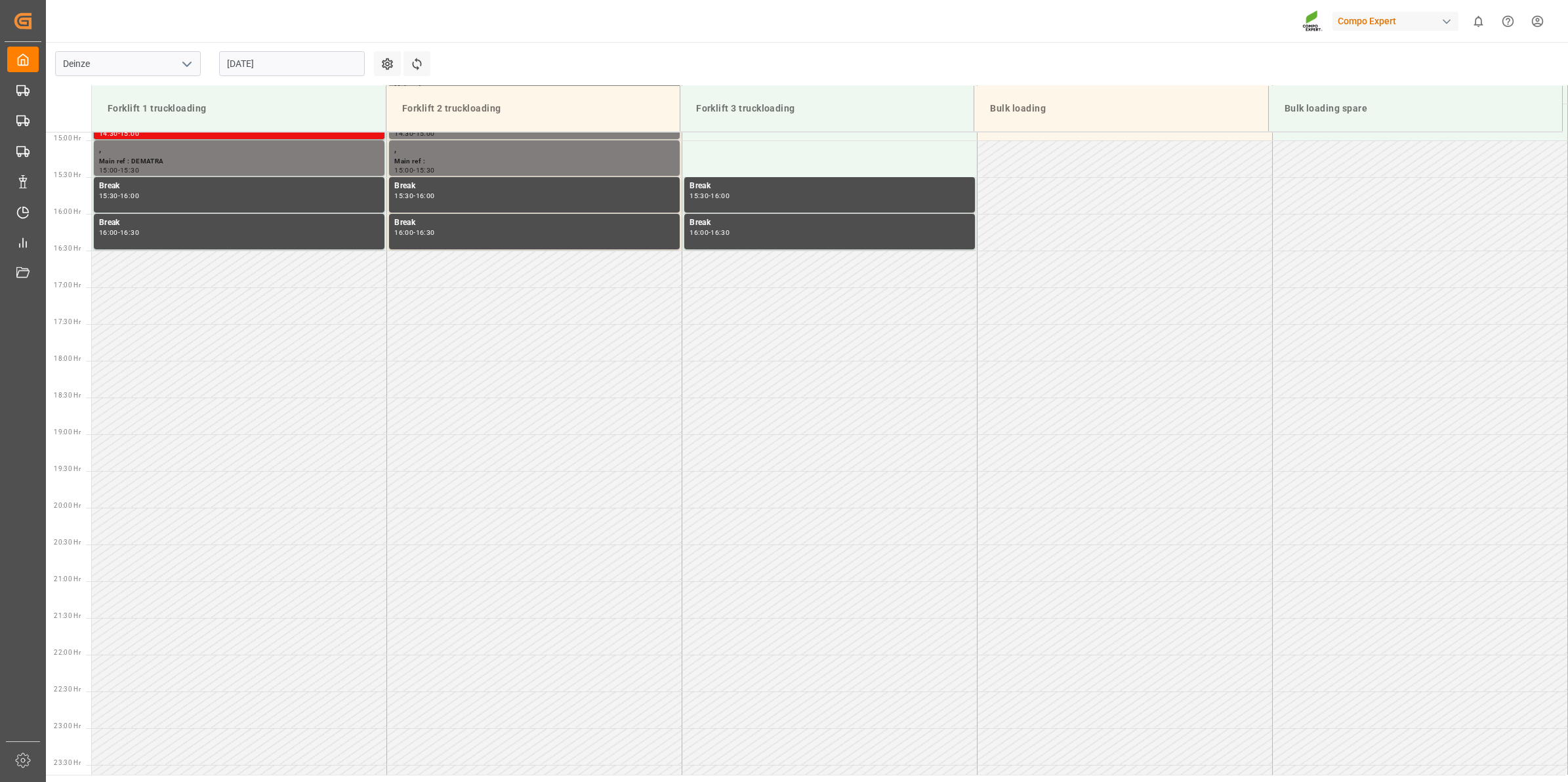
click at [277, 63] on input "[DATE]" at bounding box center [292, 63] width 146 height 25
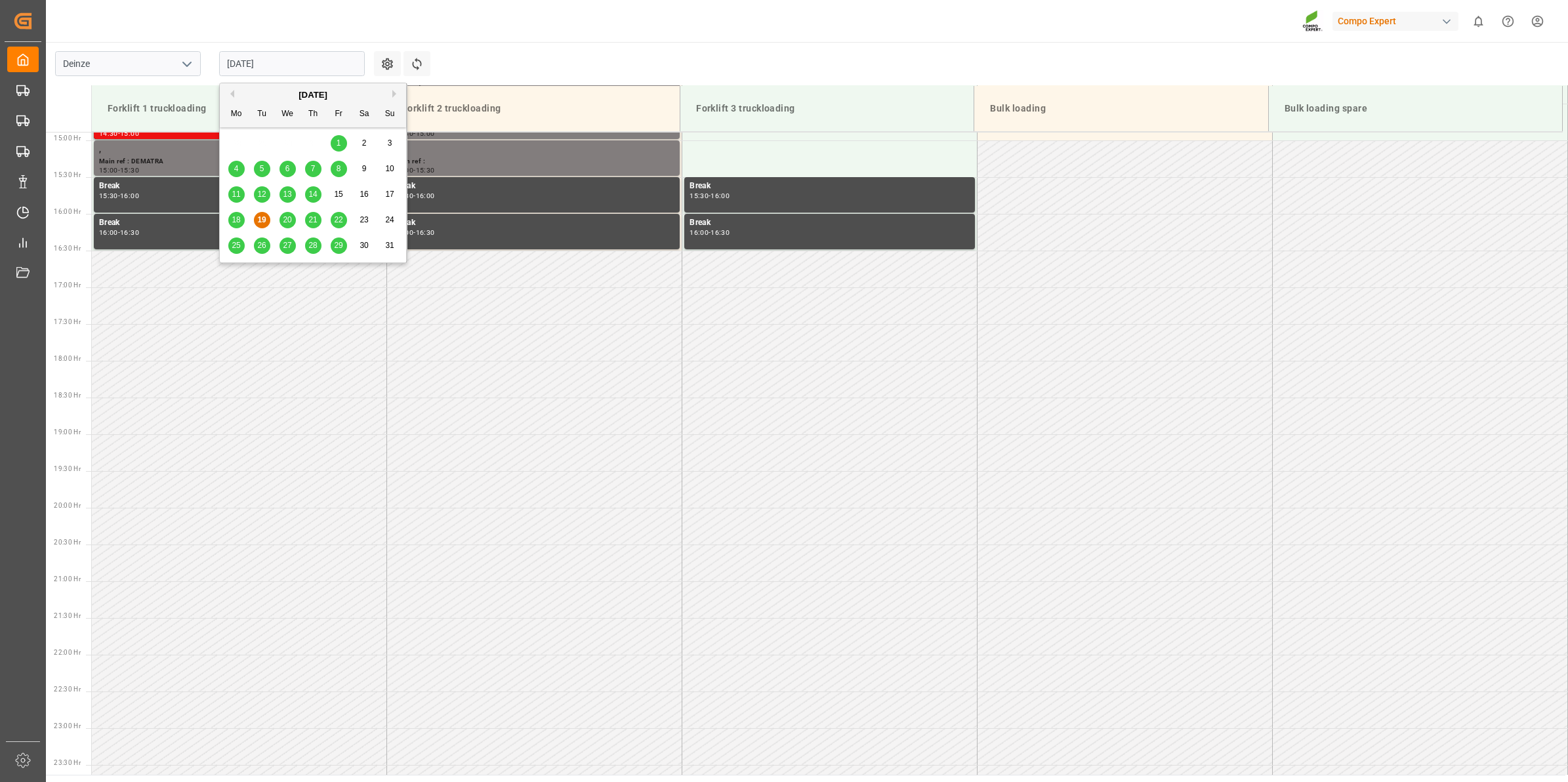
click at [263, 243] on span "26" at bounding box center [261, 245] width 9 height 9
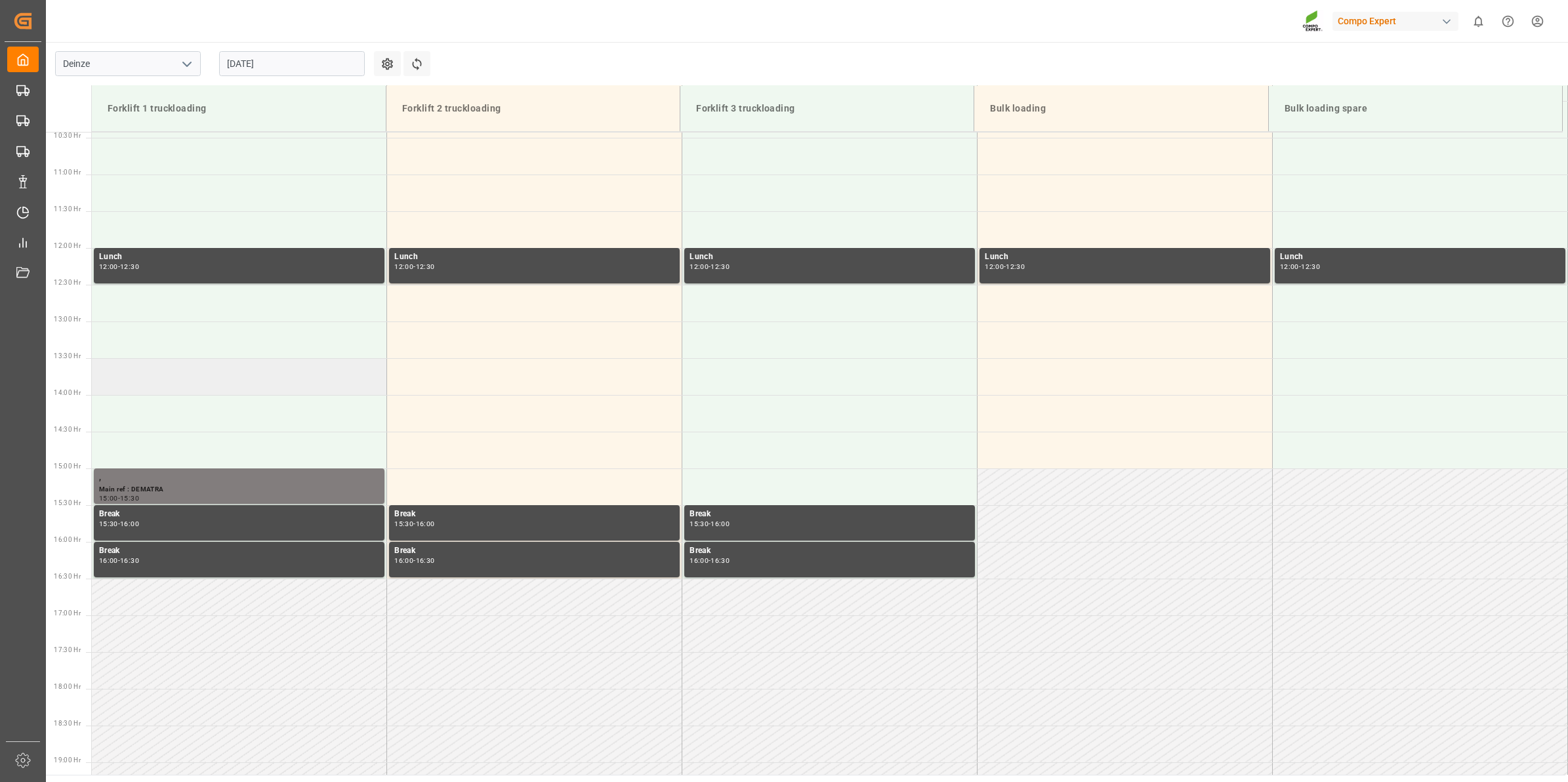
scroll to position [519, 0]
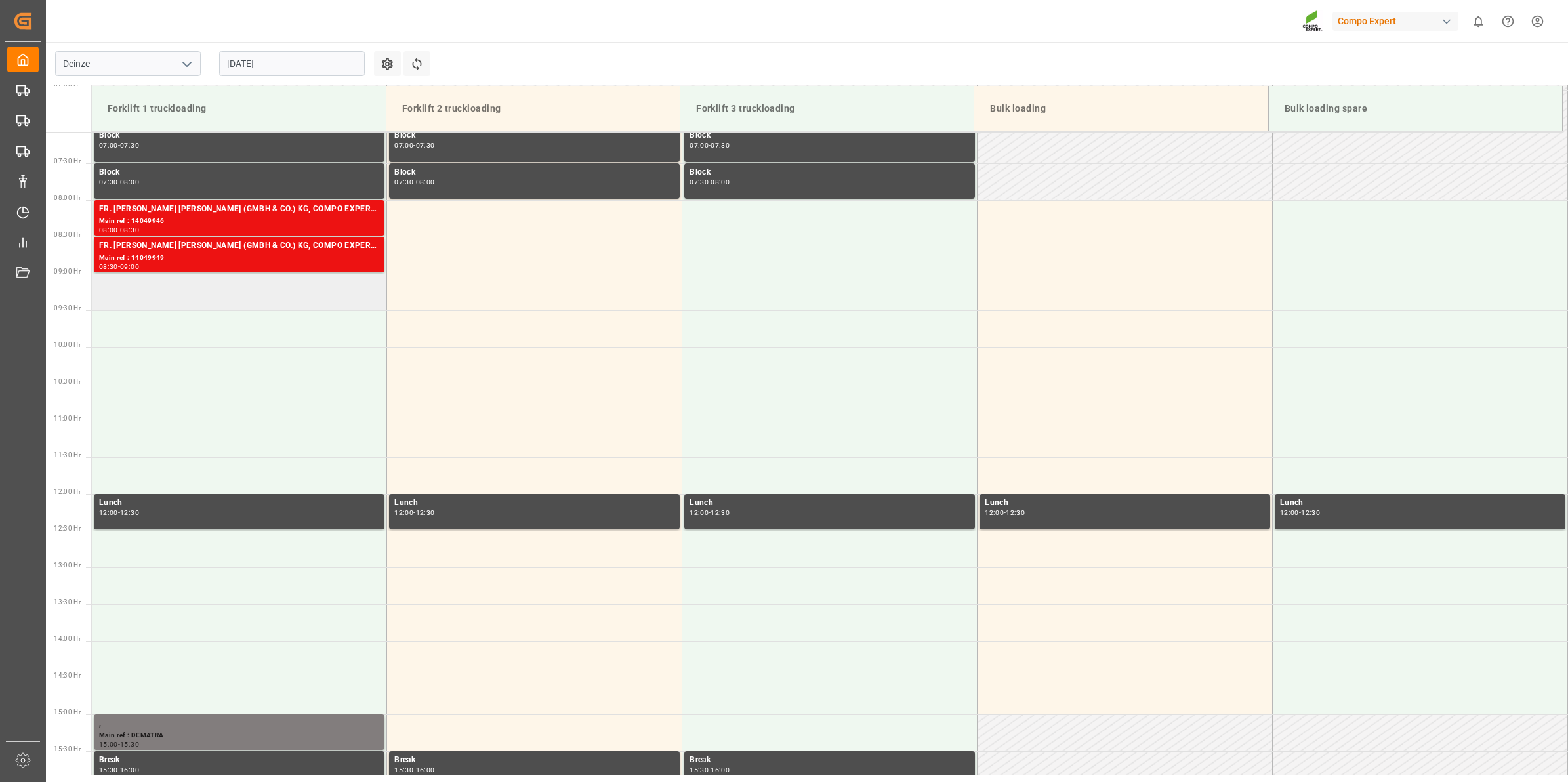
click at [228, 300] on td at bounding box center [239, 292] width 295 height 37
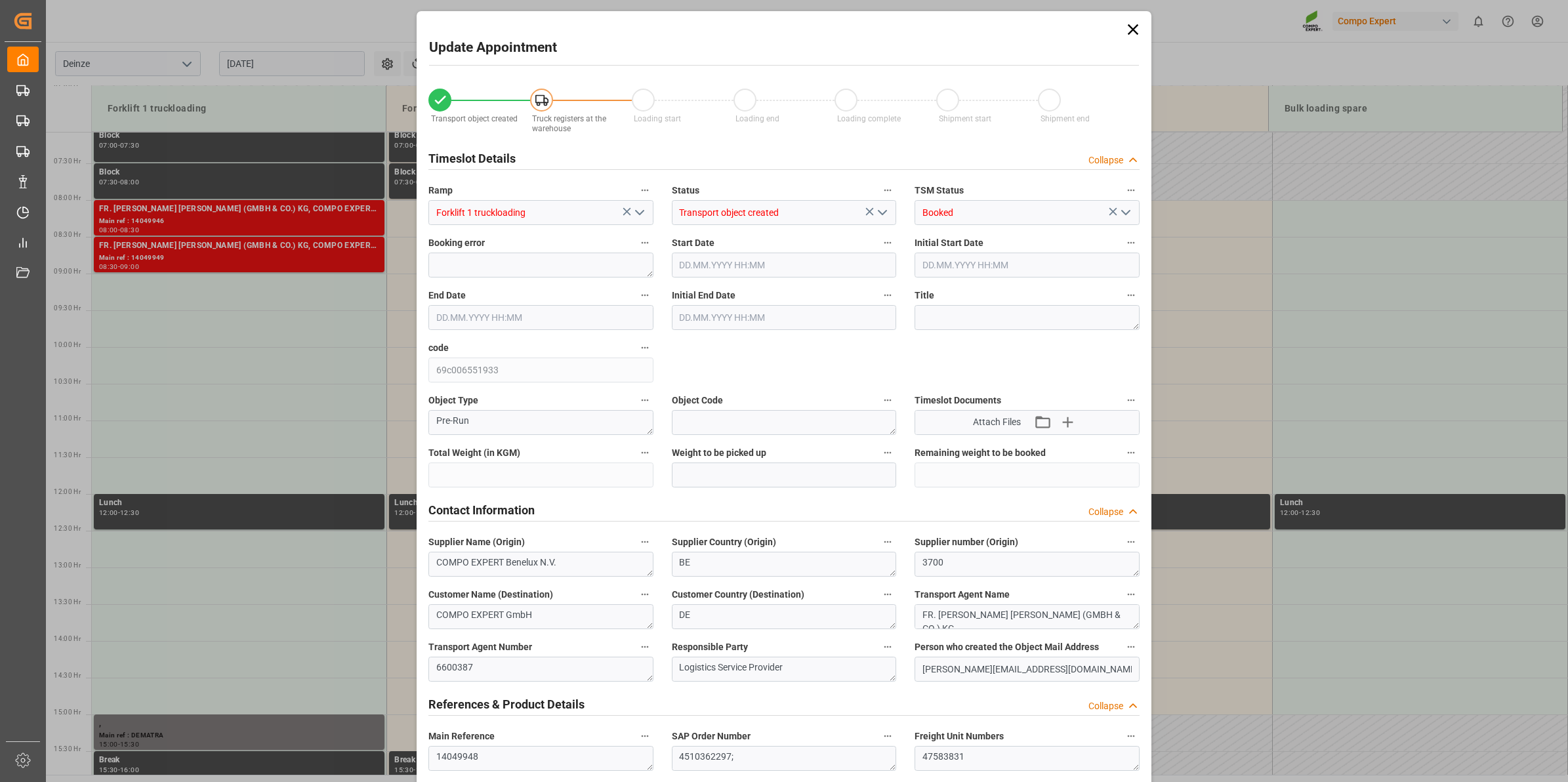
type input "21252"
type input "100"
type input "[DATE] 09:00"
type input "[DATE] 09:30"
type input "[DATE] 14:11"
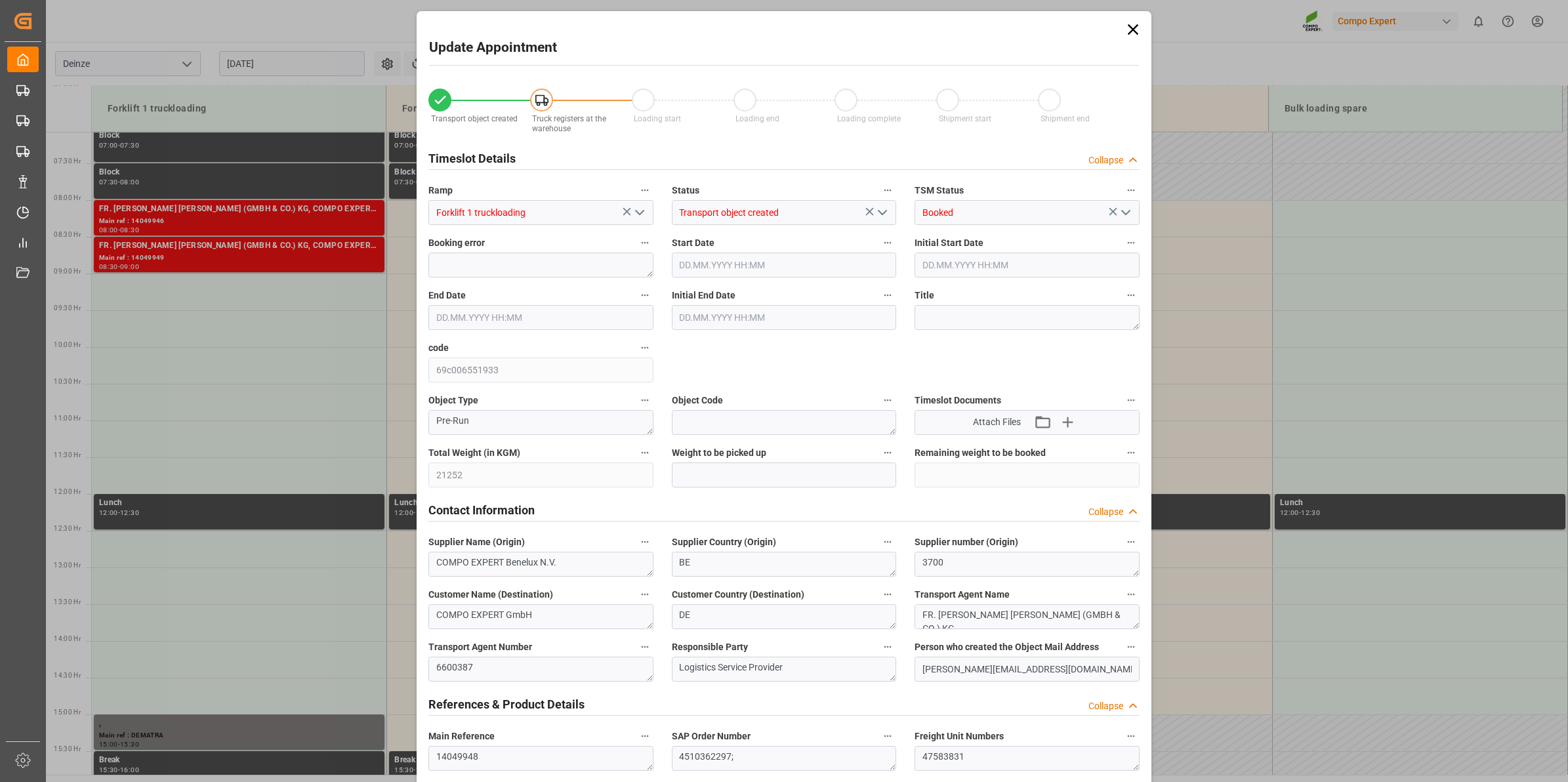
type input "[DATE] 13:31"
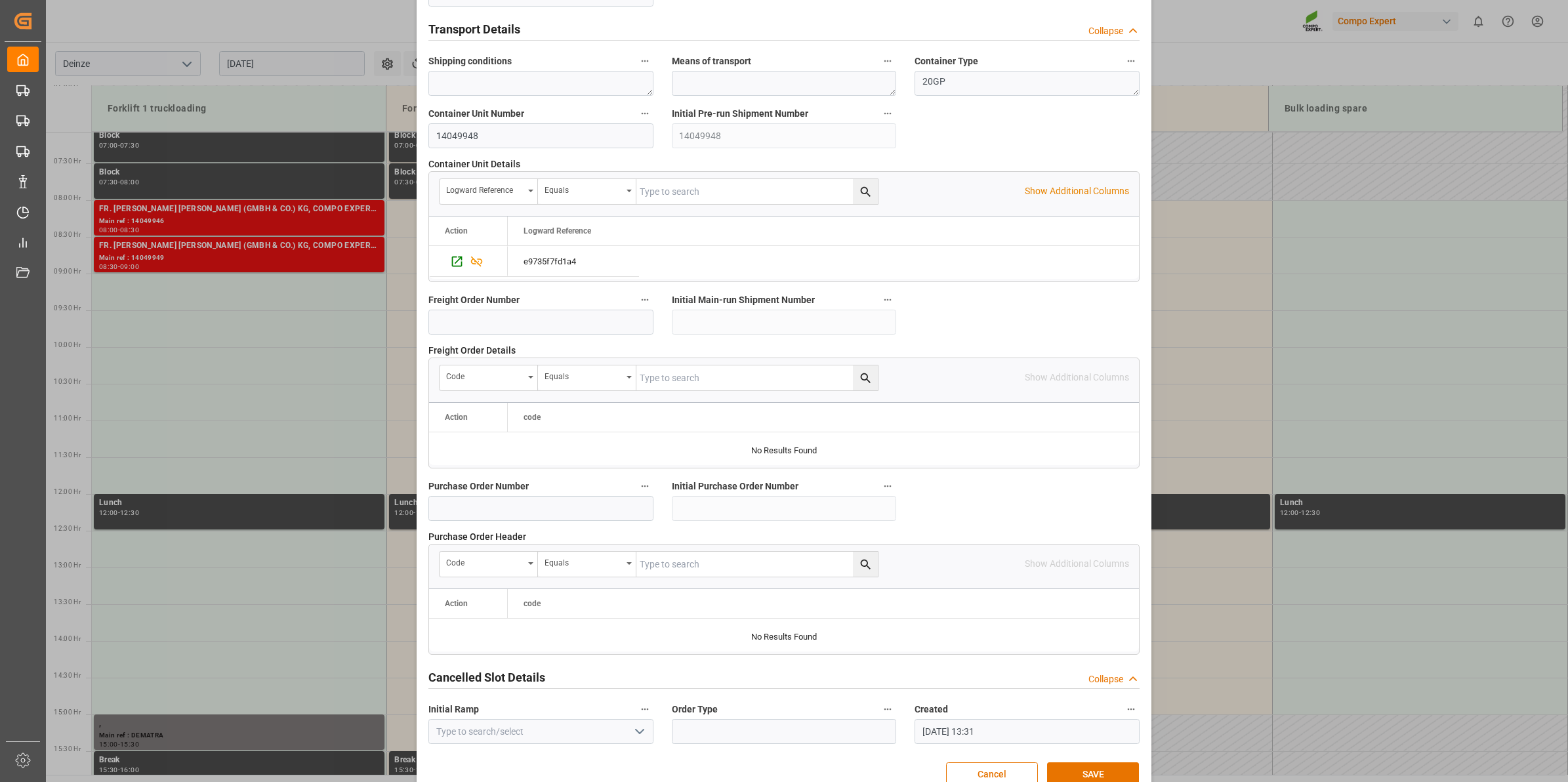
scroll to position [1041, 0]
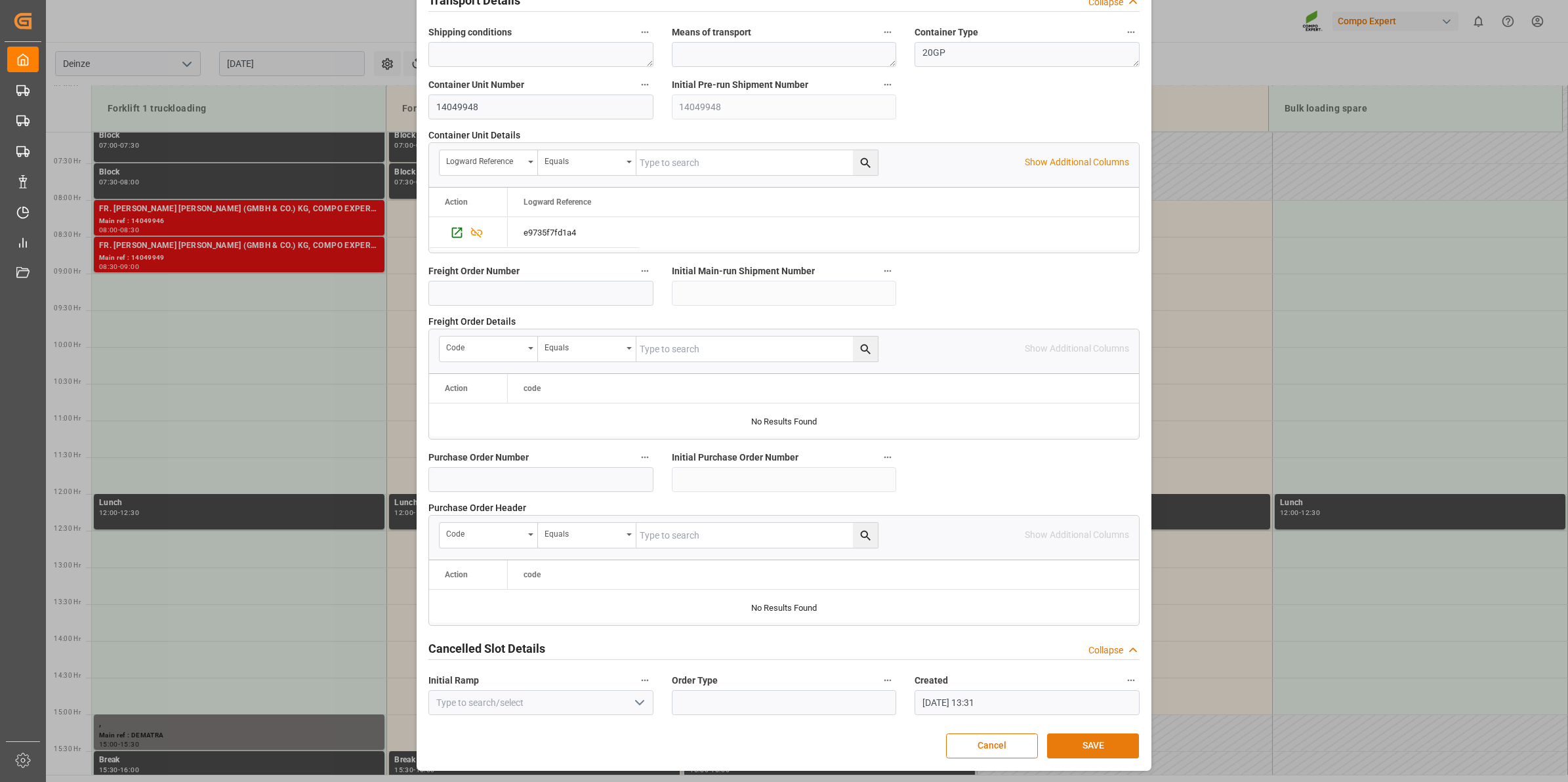
click at [1092, 746] on button "SAVE" at bounding box center [1093, 746] width 92 height 25
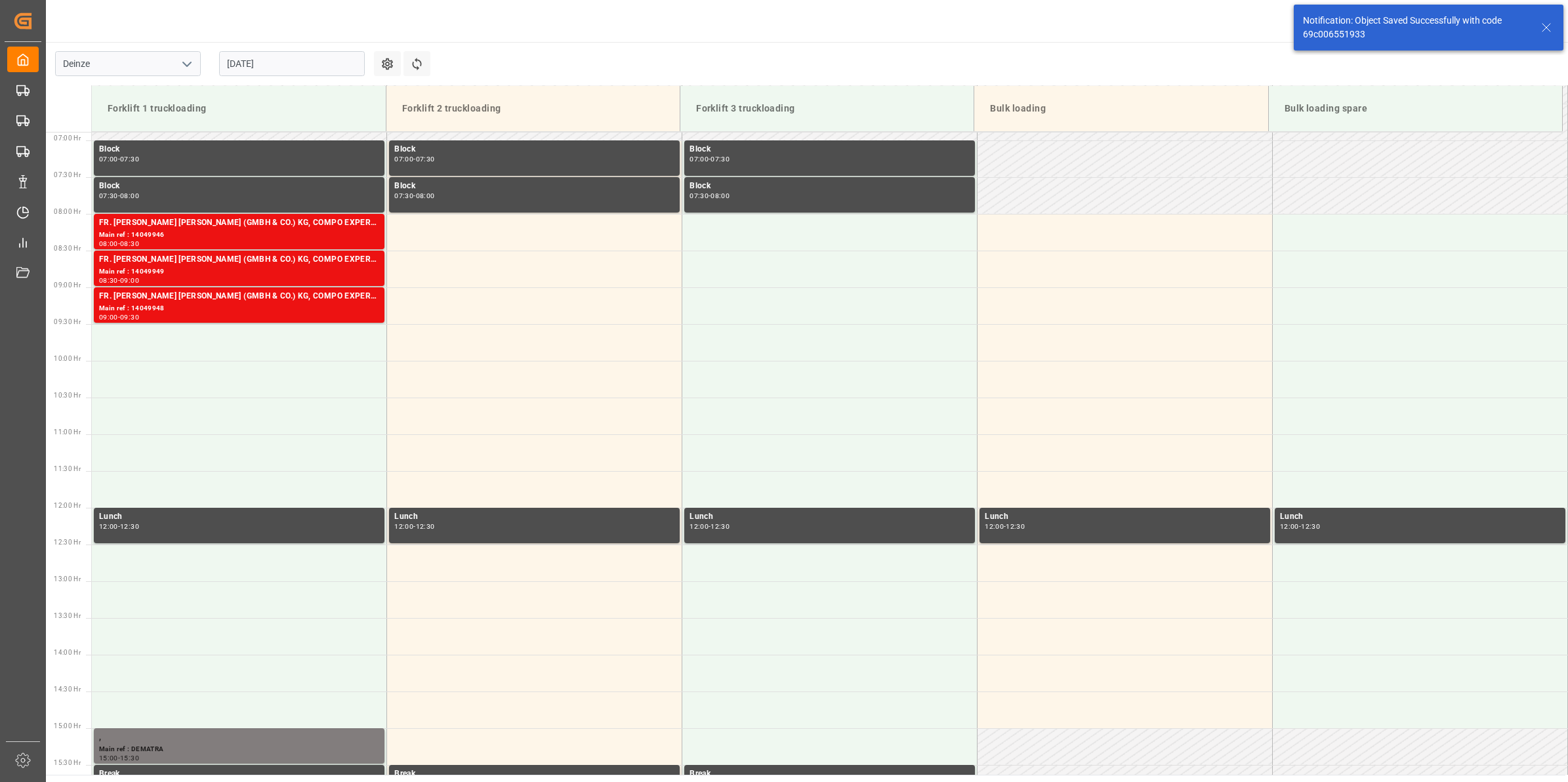
scroll to position [579, 0]
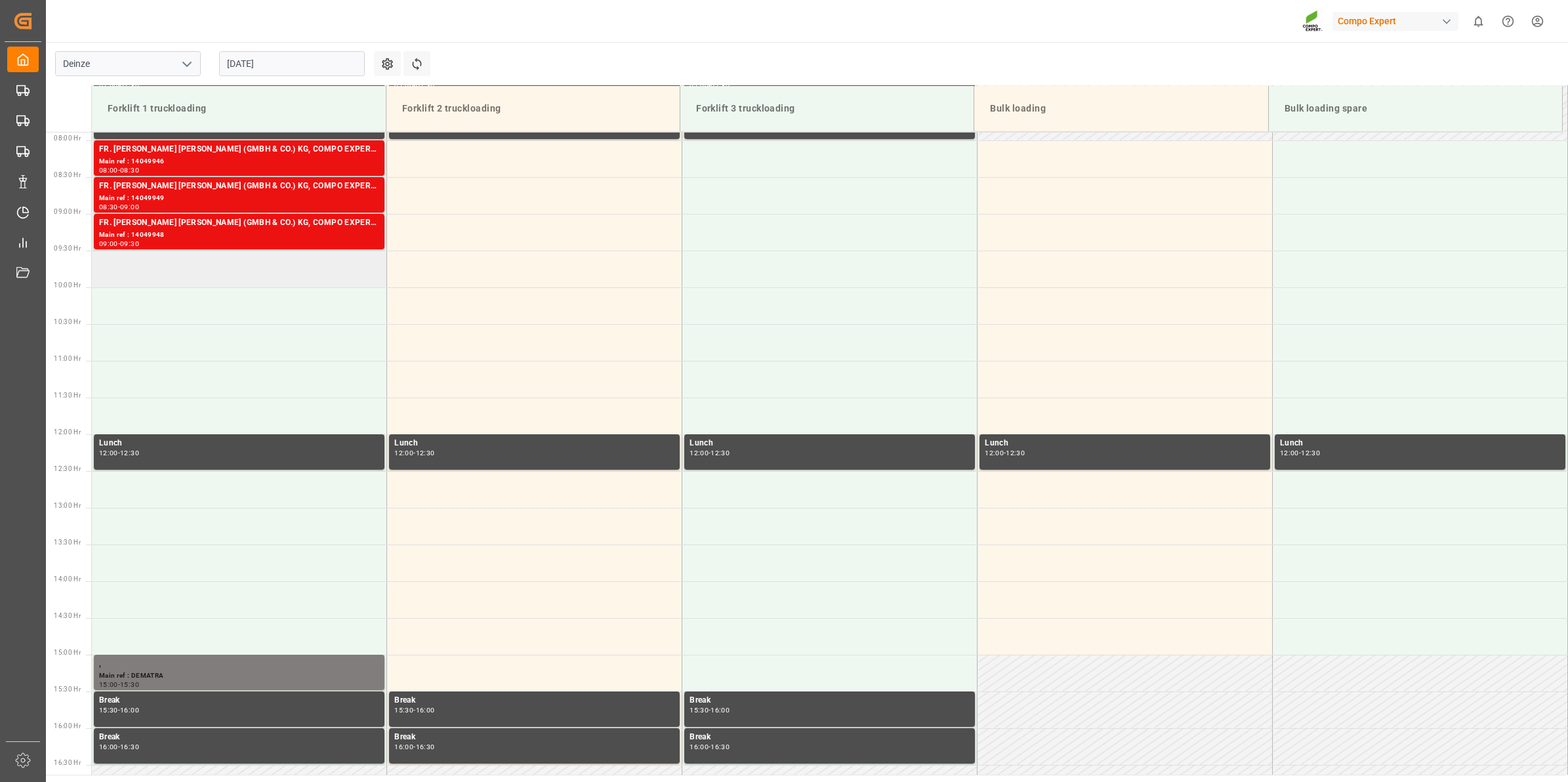
click at [265, 256] on td at bounding box center [239, 269] width 295 height 37
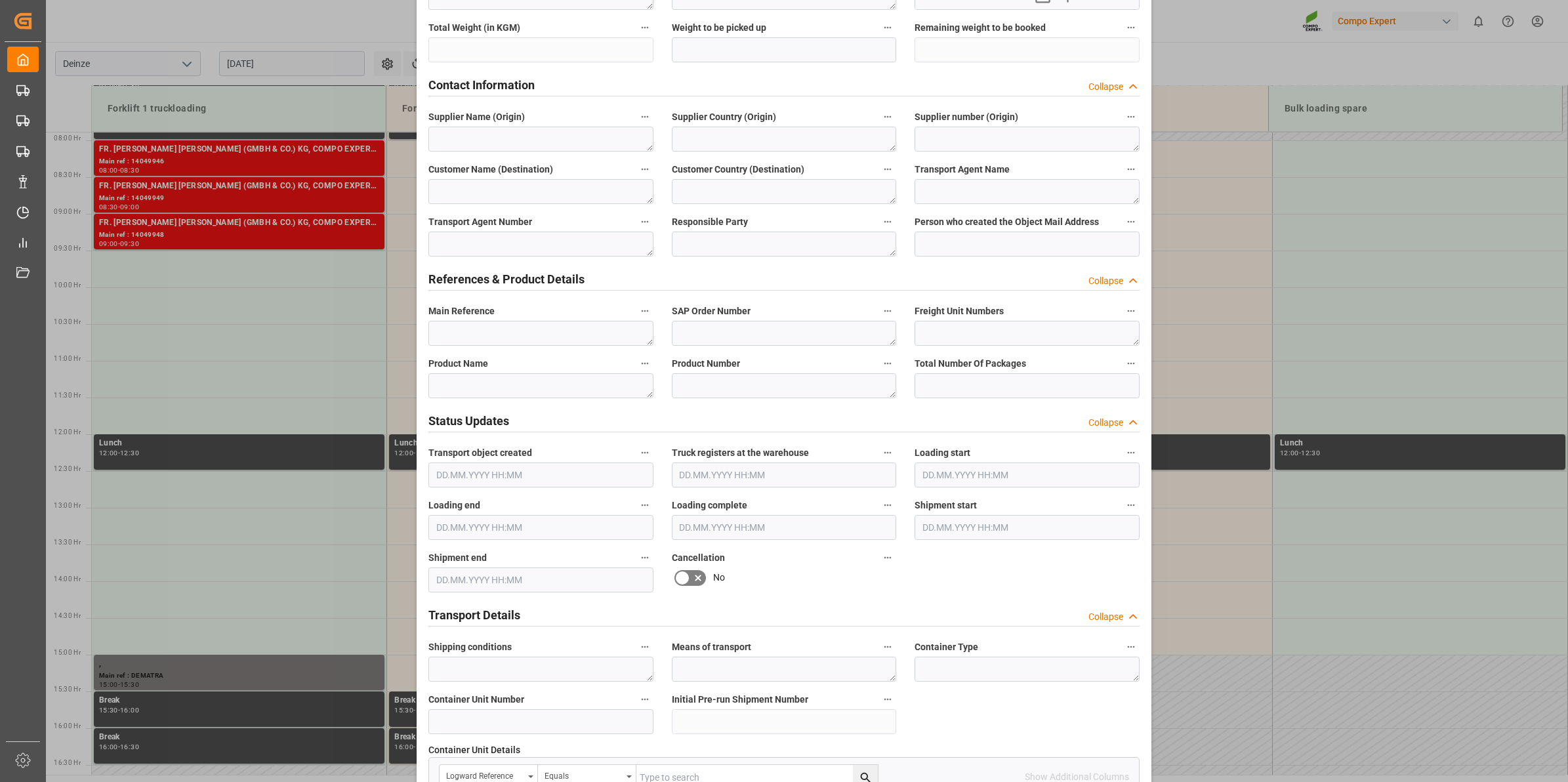
scroll to position [492, 0]
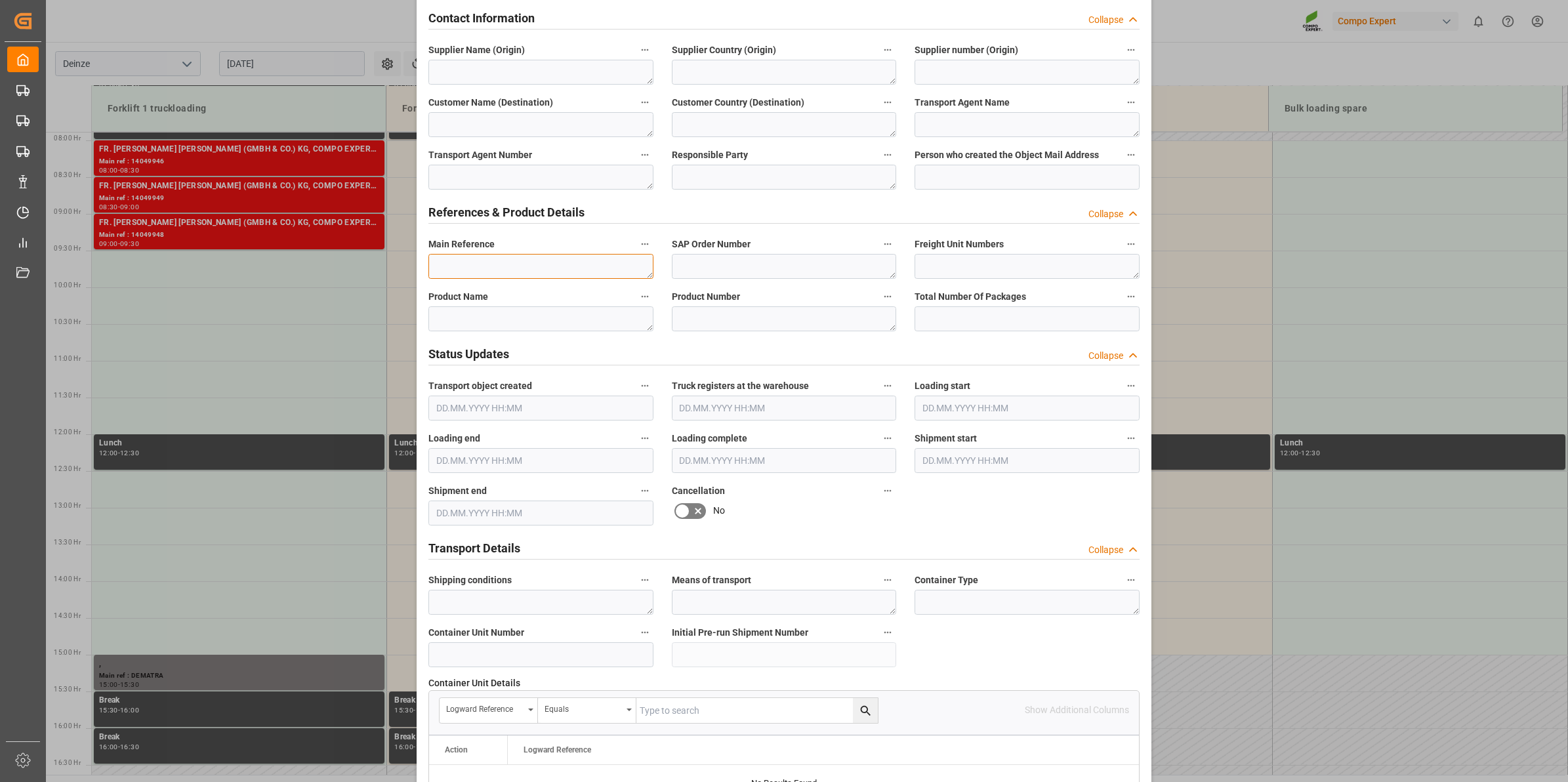
click at [495, 263] on textarea at bounding box center [541, 266] width 225 height 25
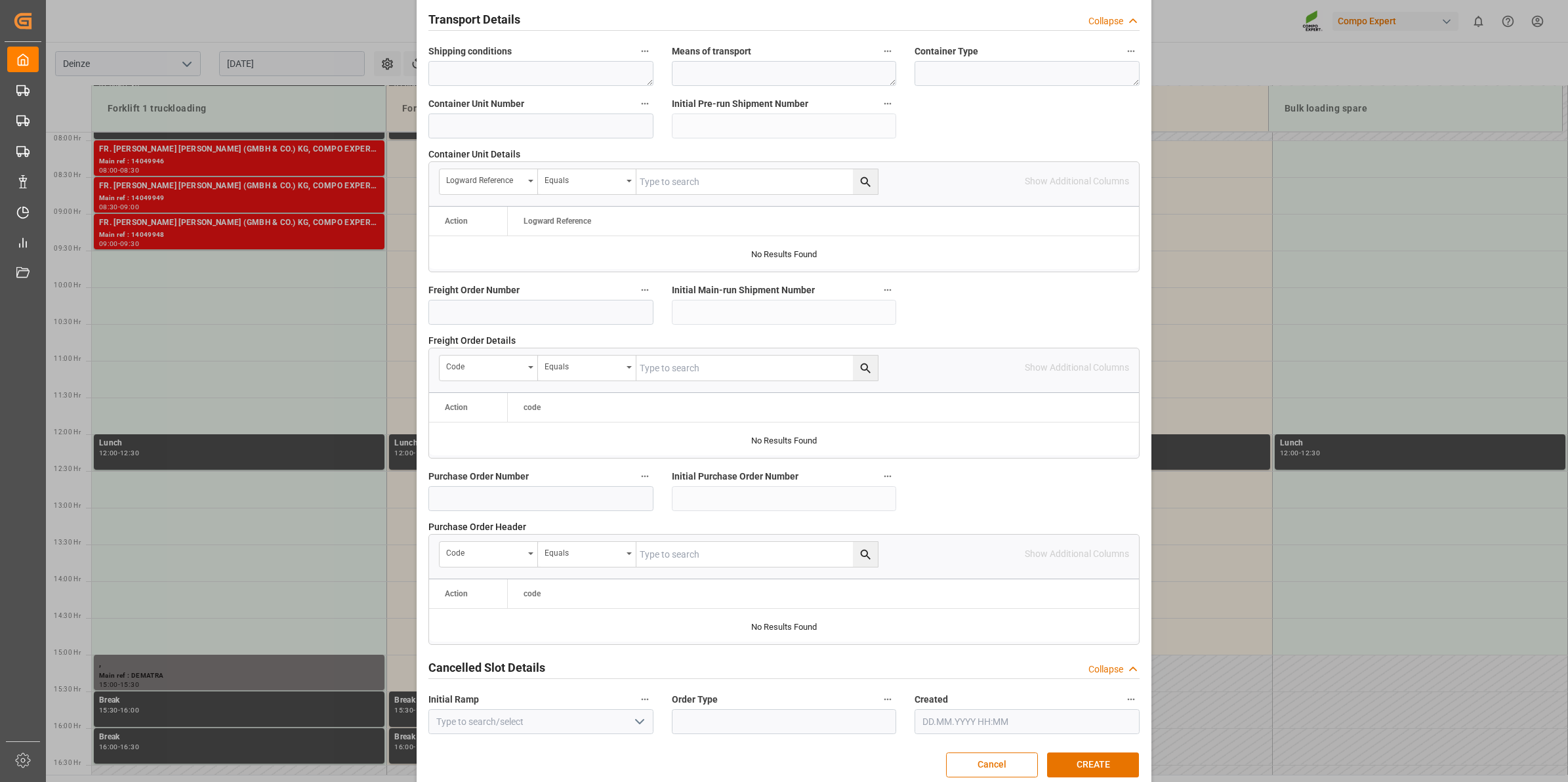
scroll to position [1041, 0]
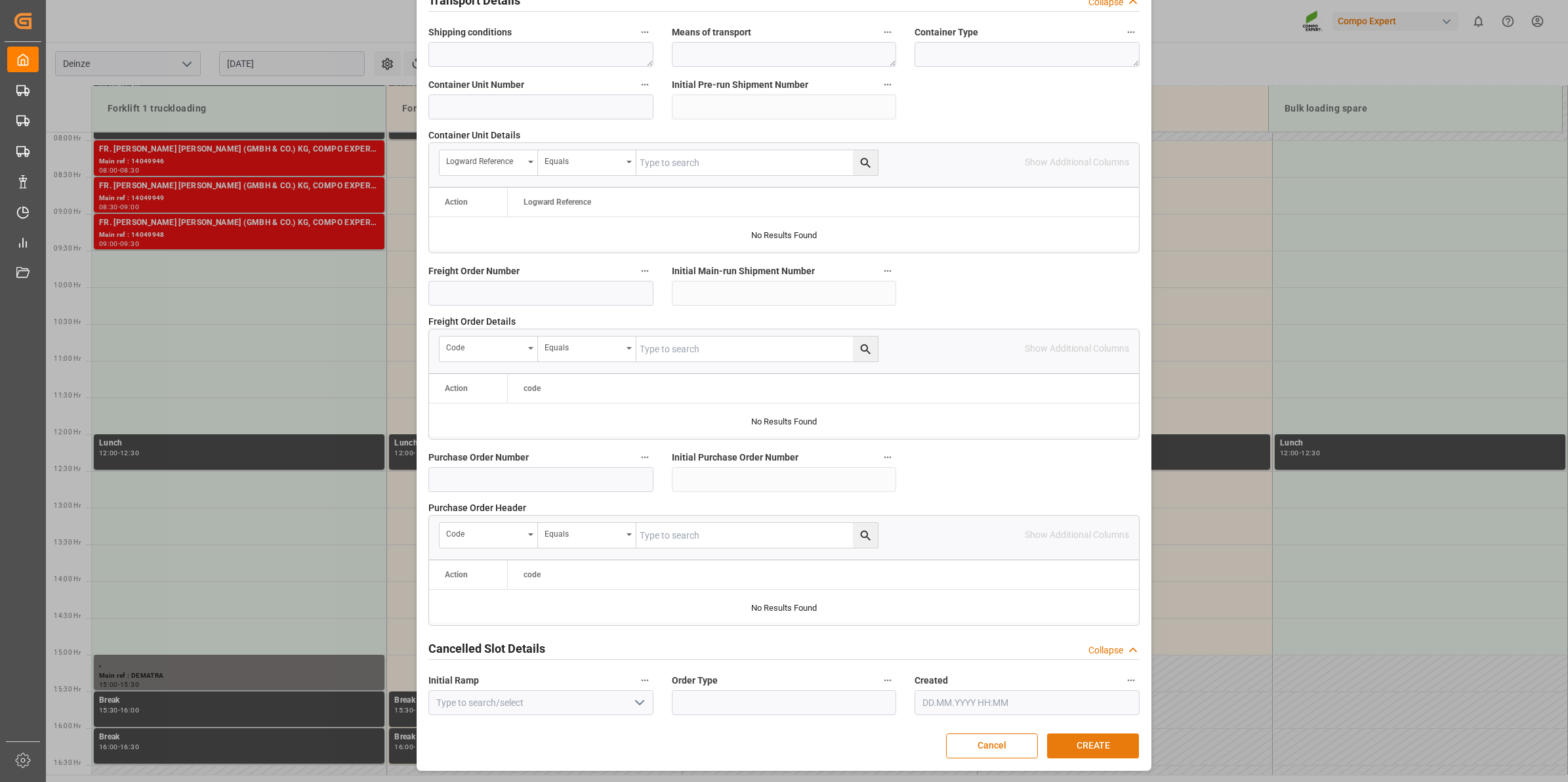
type textarea "."
click at [1103, 748] on button "CREATE" at bounding box center [1093, 746] width 92 height 25
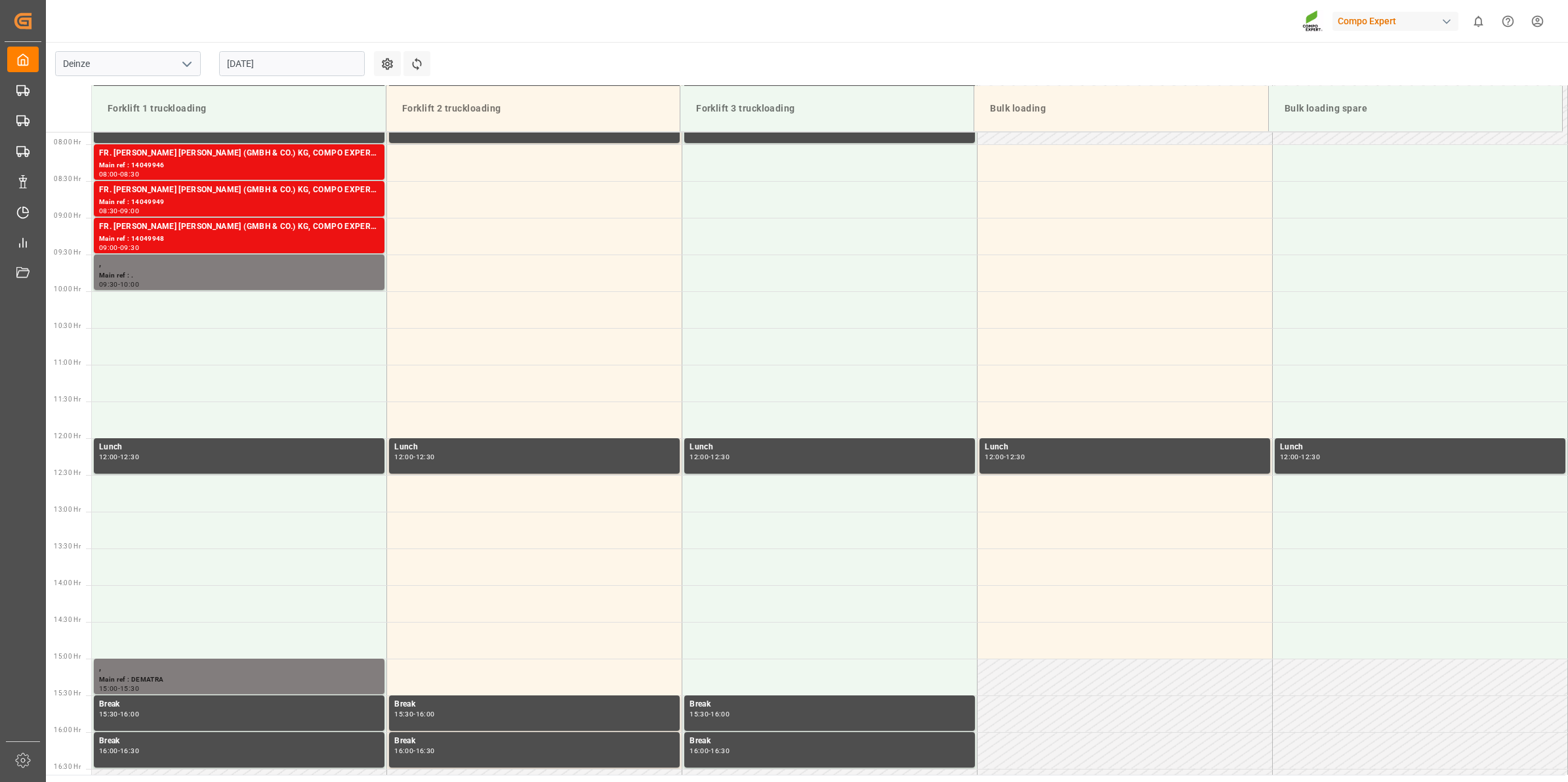
scroll to position [579, 0]
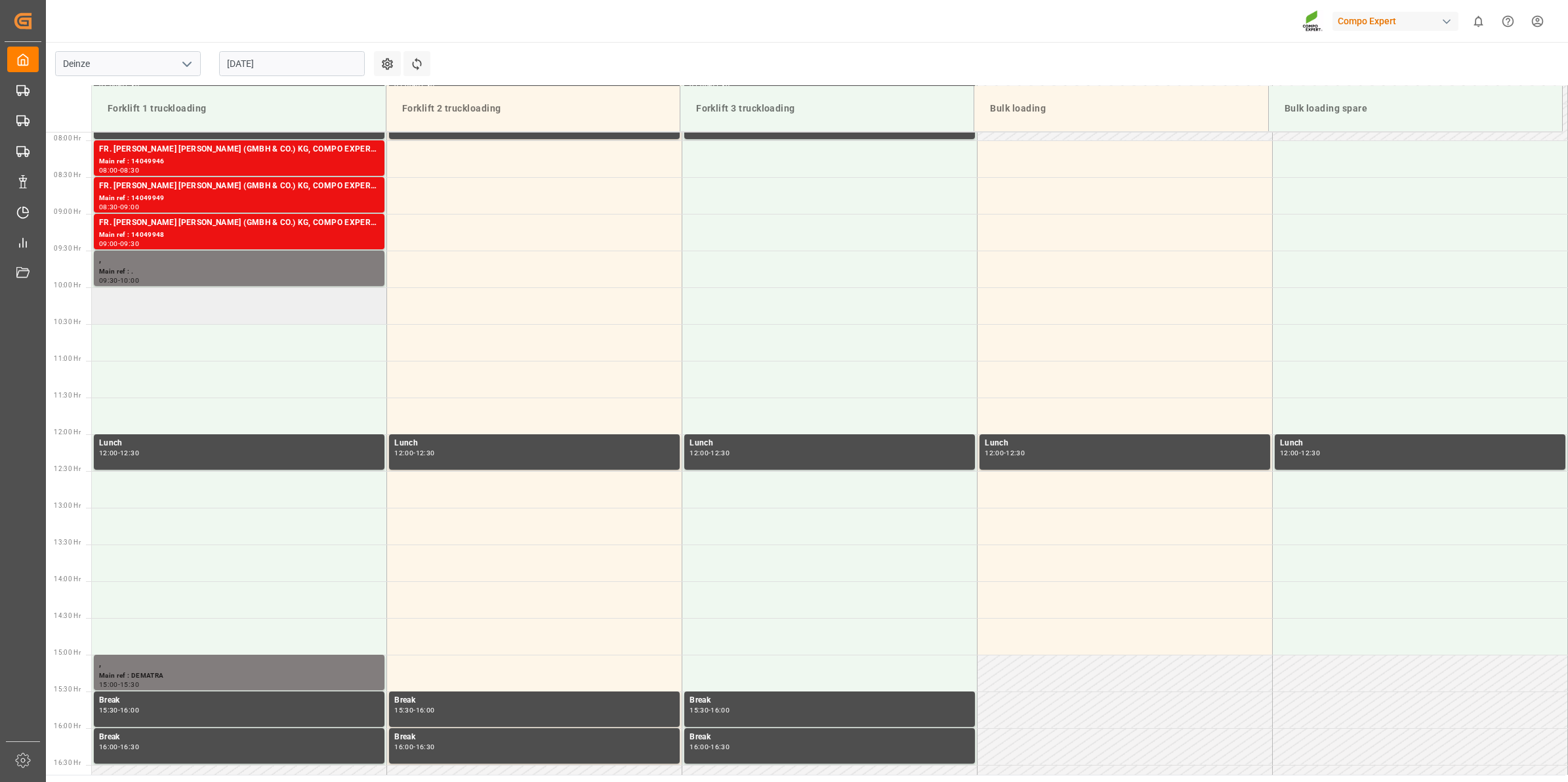
click at [181, 316] on td at bounding box center [239, 306] width 295 height 37
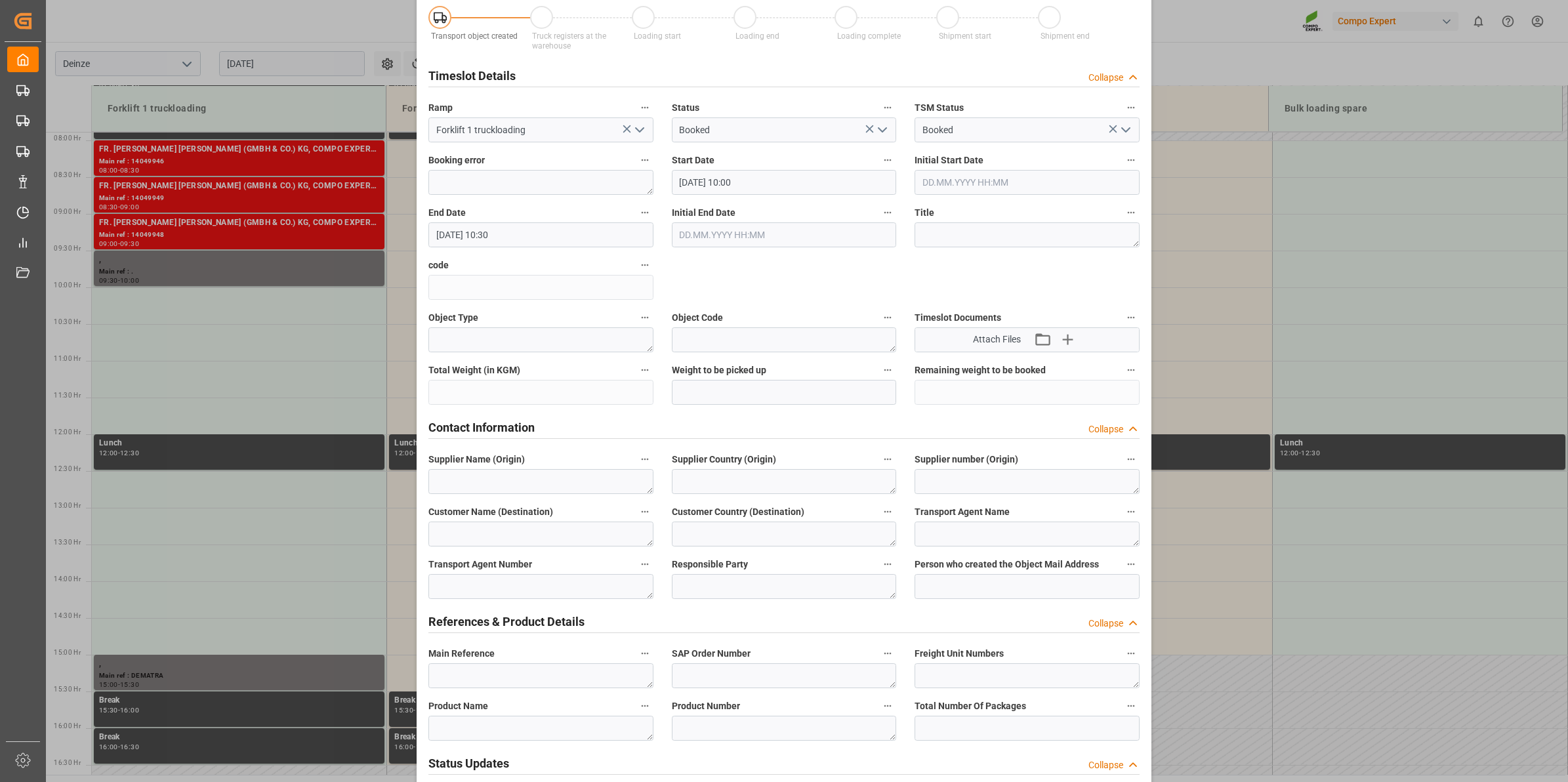
scroll to position [82, 0]
click at [174, 207] on div "Create Appointment Transport object created Truck registers at the warehouse Lo…" at bounding box center [784, 391] width 1568 height 782
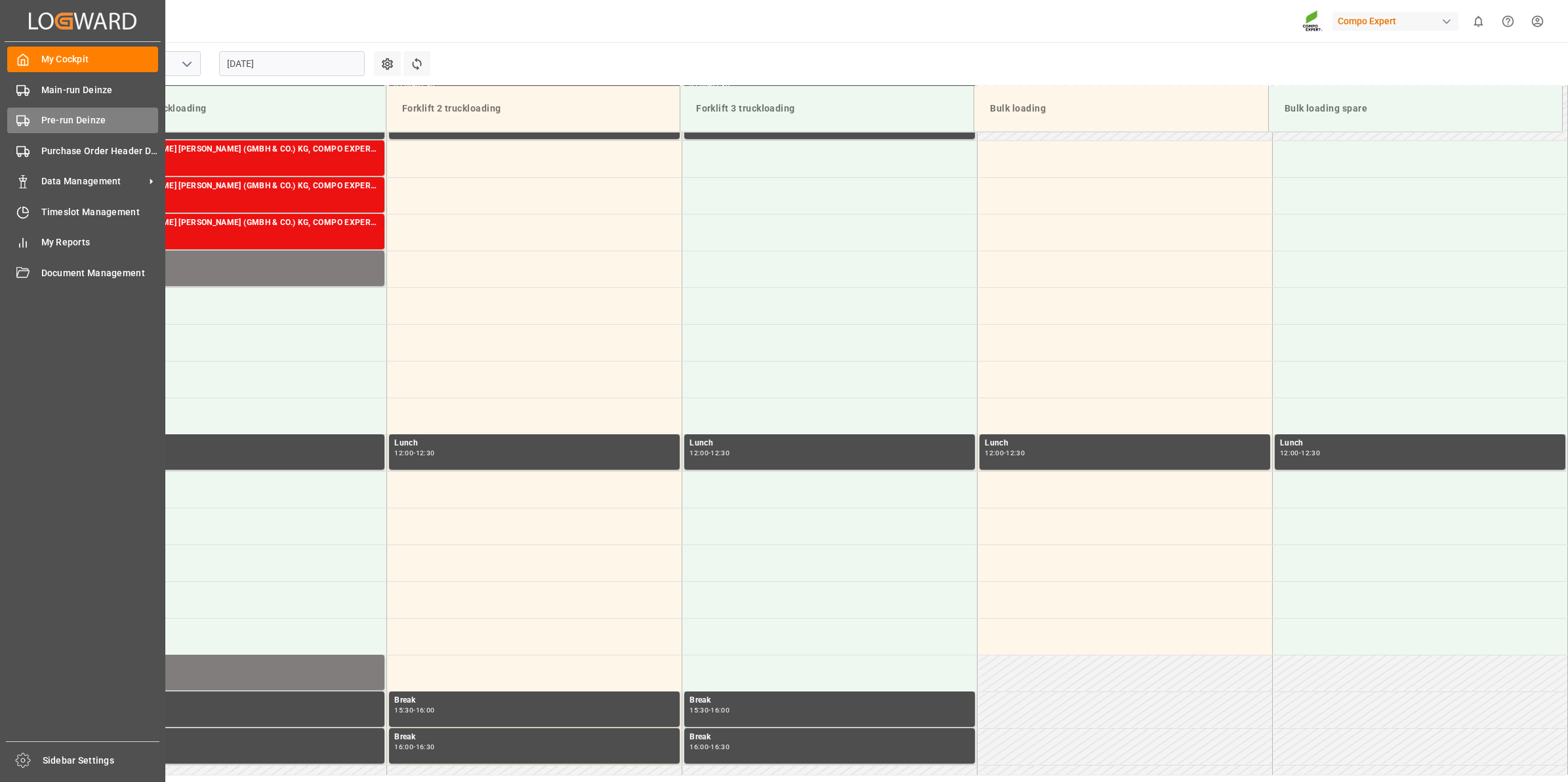
click at [34, 122] on div "Pre-run Deinze Pre-run Deinze" at bounding box center [83, 120] width 151 height 26
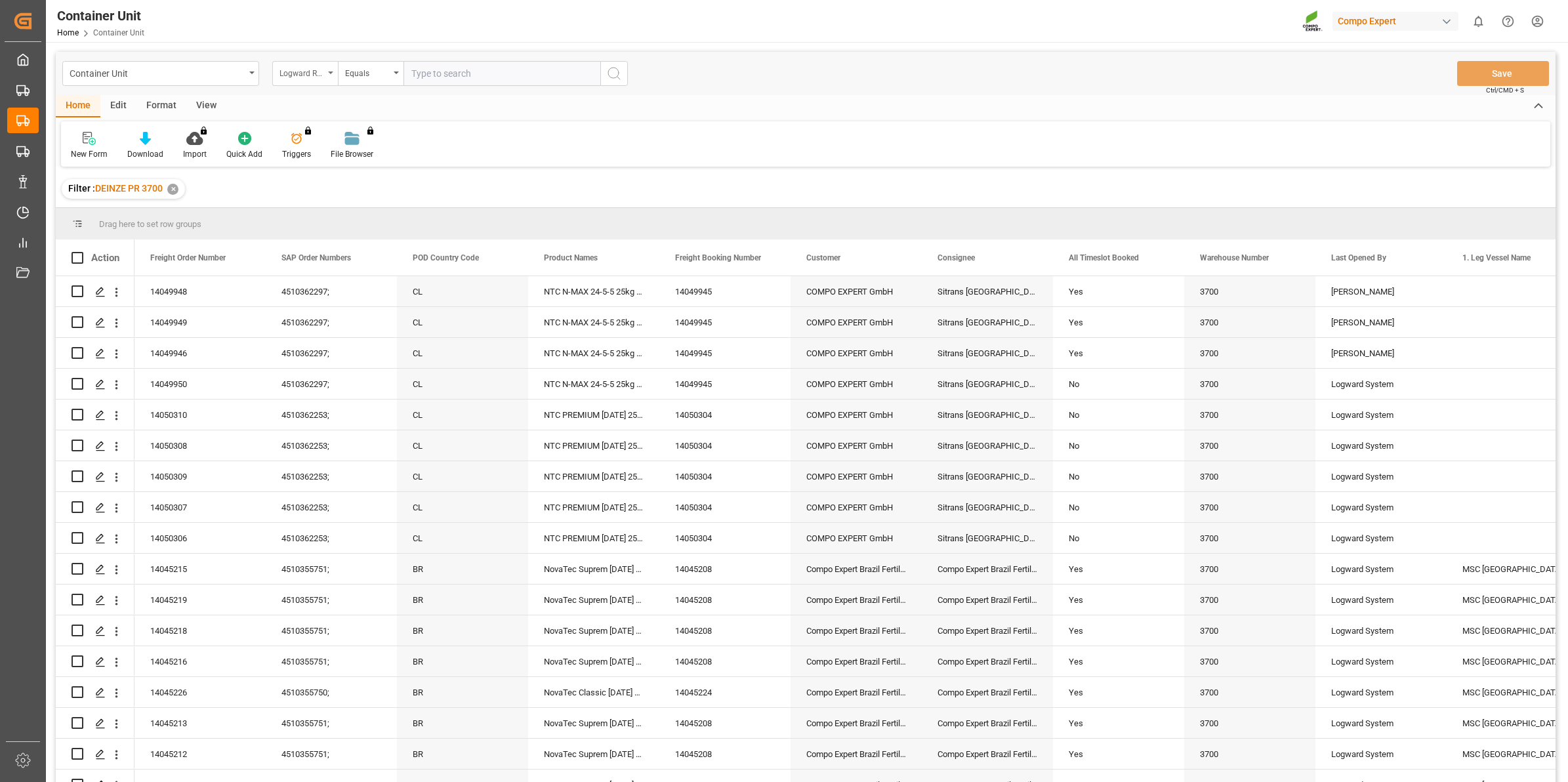
click at [305, 72] on div "Logward Reference" at bounding box center [302, 71] width 45 height 15
click at [354, 238] on div "Freight Order Number" at bounding box center [371, 245] width 196 height 28
click at [458, 68] on input "text" at bounding box center [502, 73] width 197 height 25
type input "14049950"
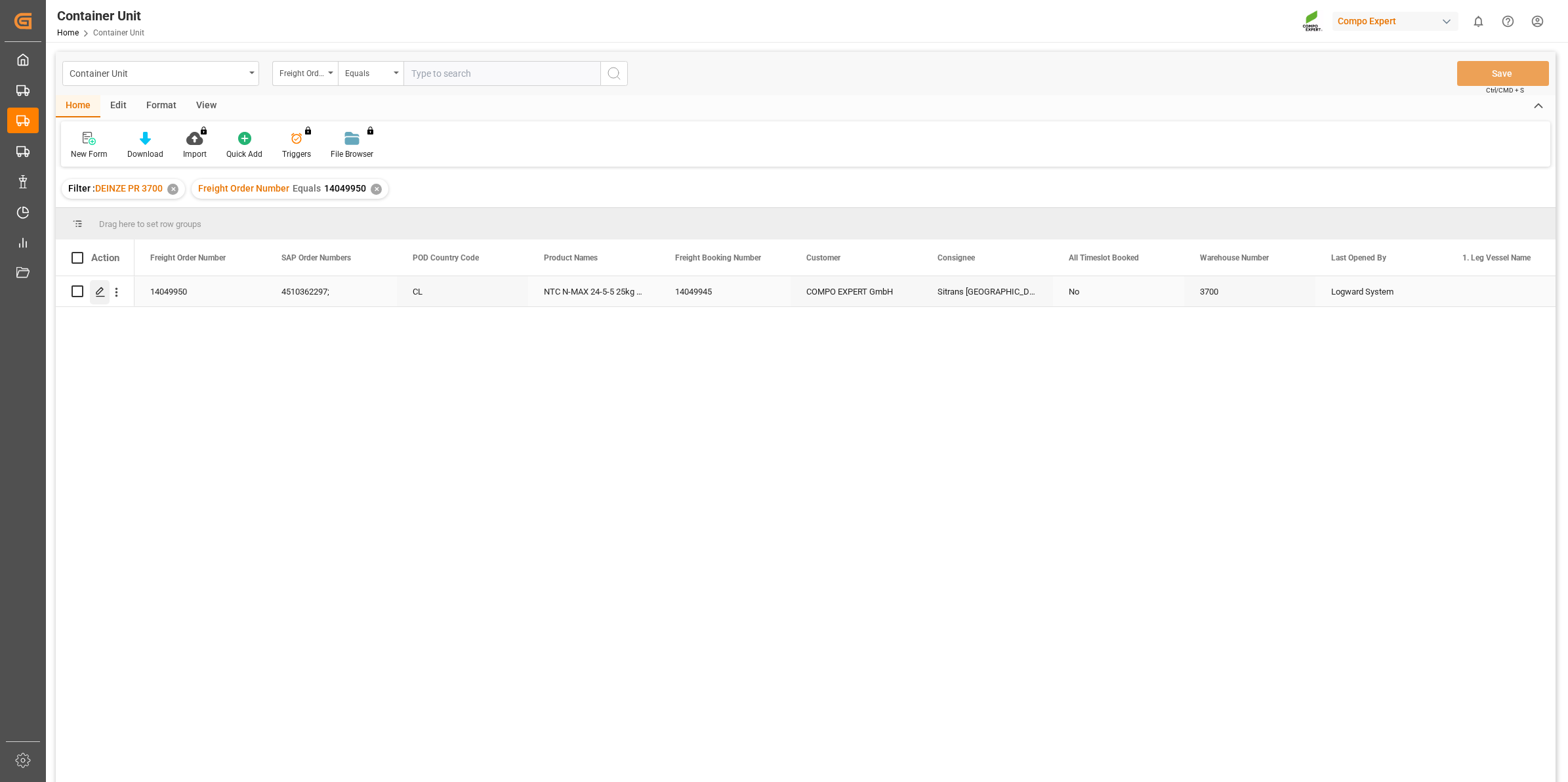
click at [96, 292] on icon "Press SPACE to select this row." at bounding box center [100, 292] width 11 height 11
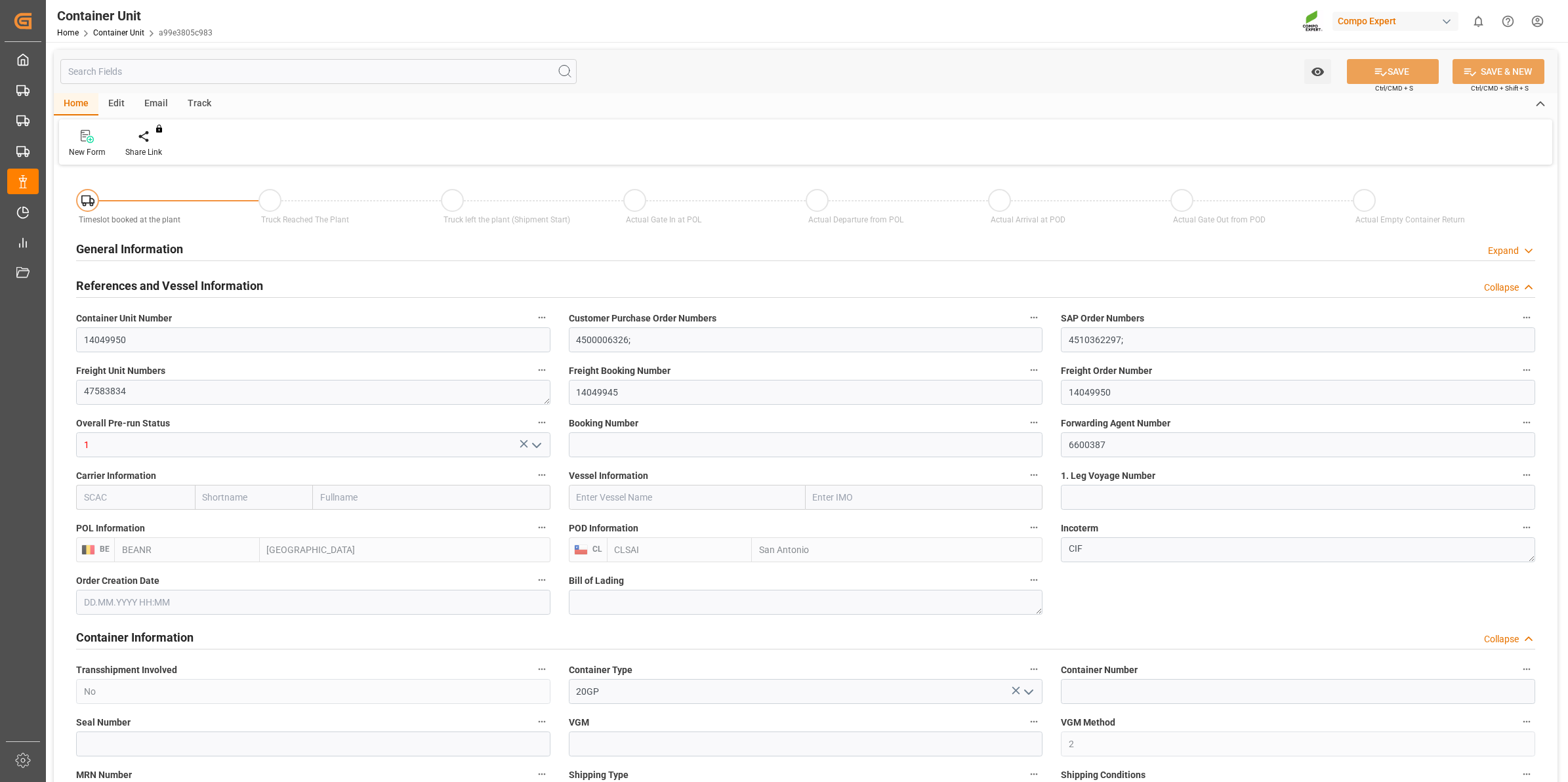
type input "BEANR"
type input "CLSAI"
type input "0"
type input "100"
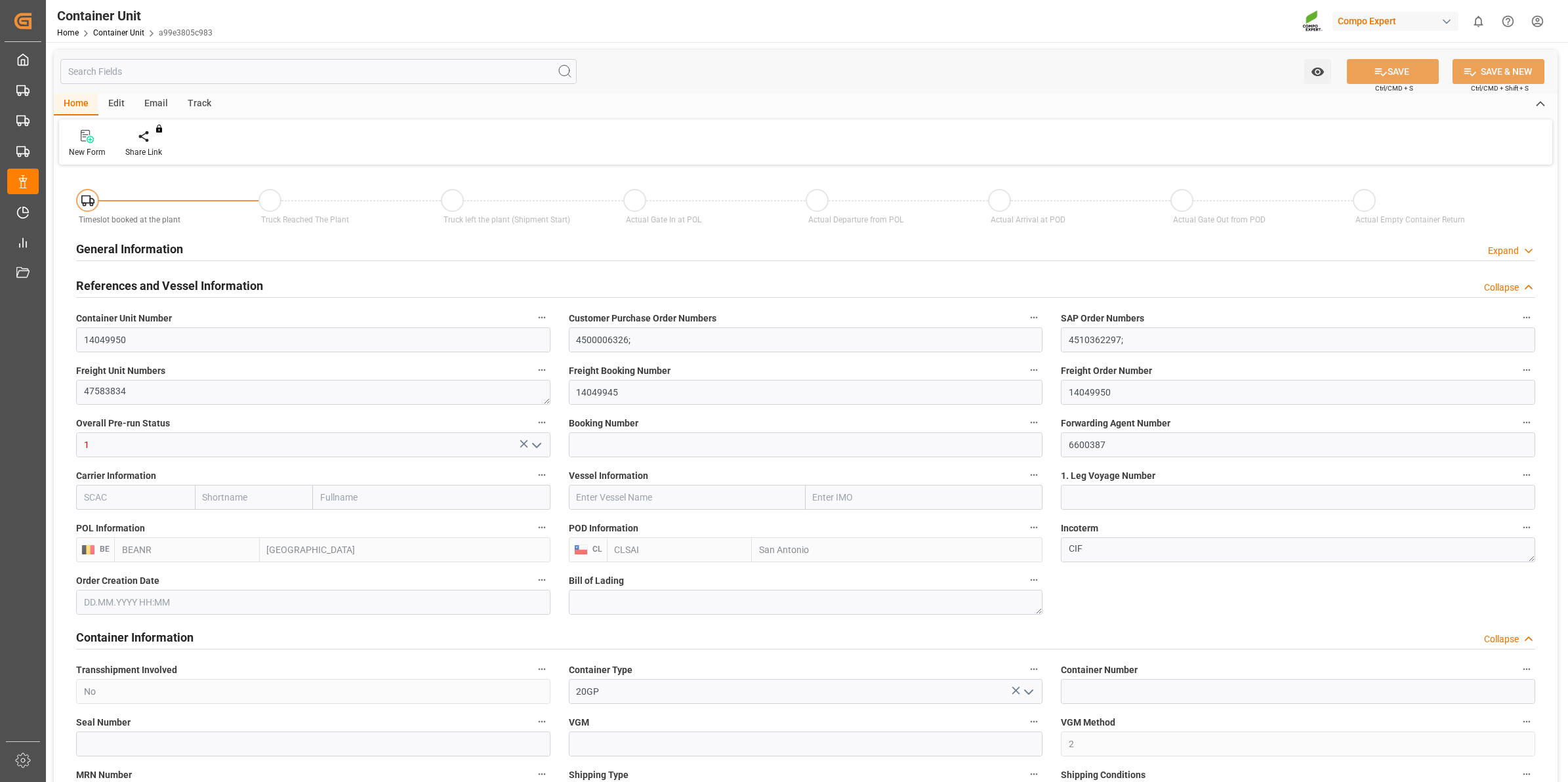
type input "21252"
type input "[DATE] 14:11"
type input "[DATE]"
click at [152, 155] on div "Create Timeslot" at bounding box center [153, 152] width 55 height 12
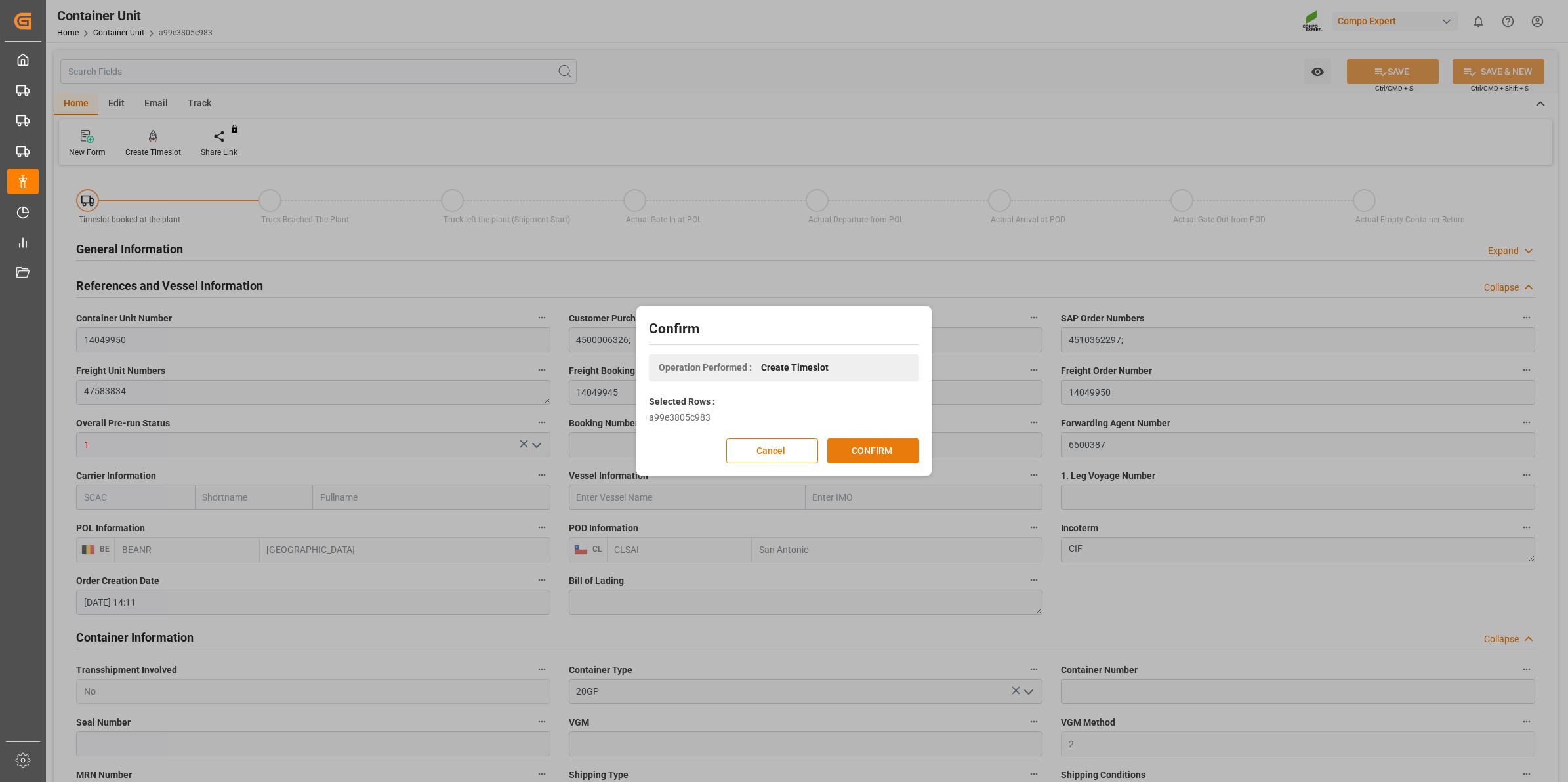
click at [866, 443] on button "CONFIRM" at bounding box center [873, 450] width 92 height 25
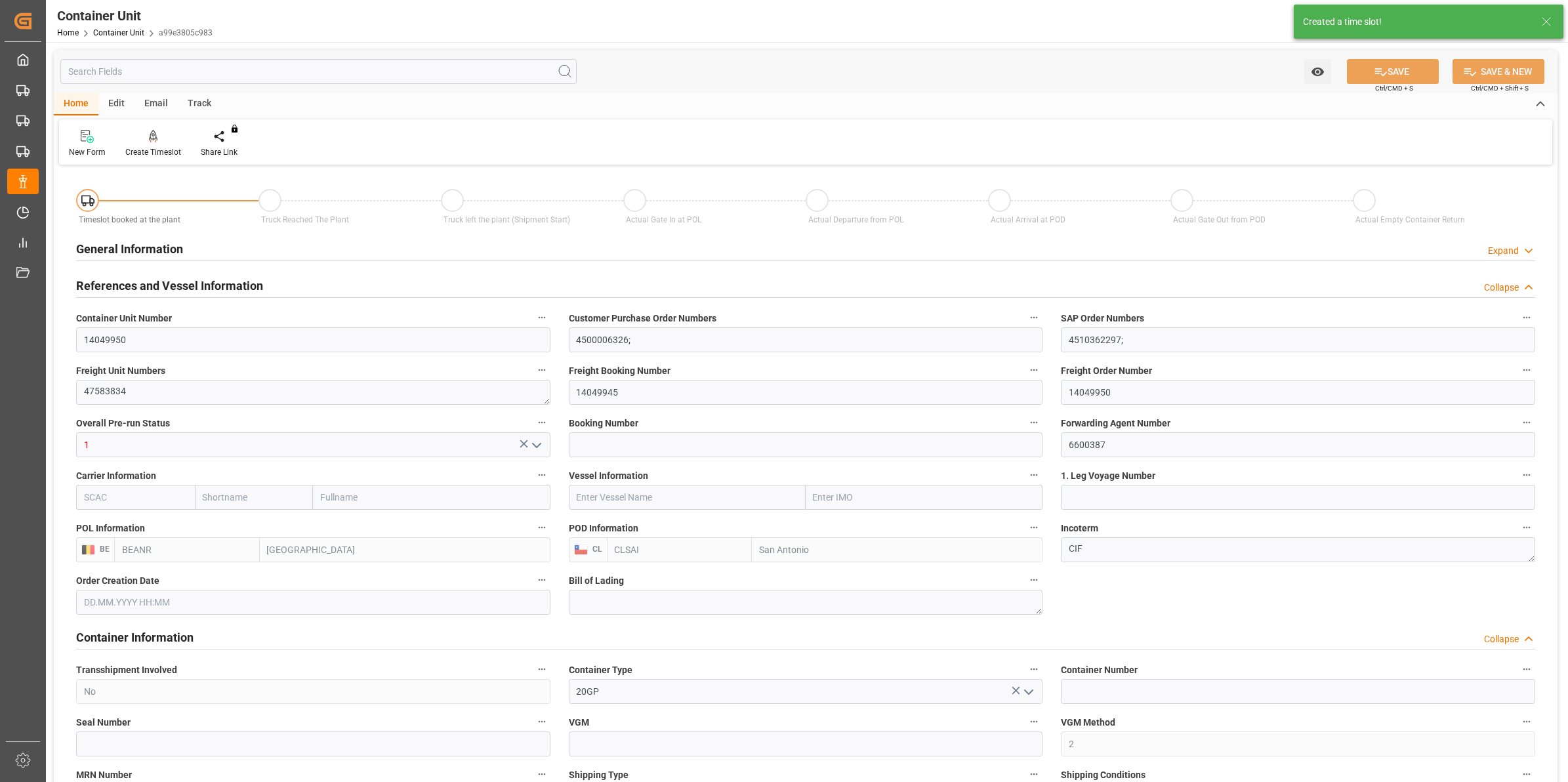
type input "25.07.2025 14:11"
type input "20.08.2025"
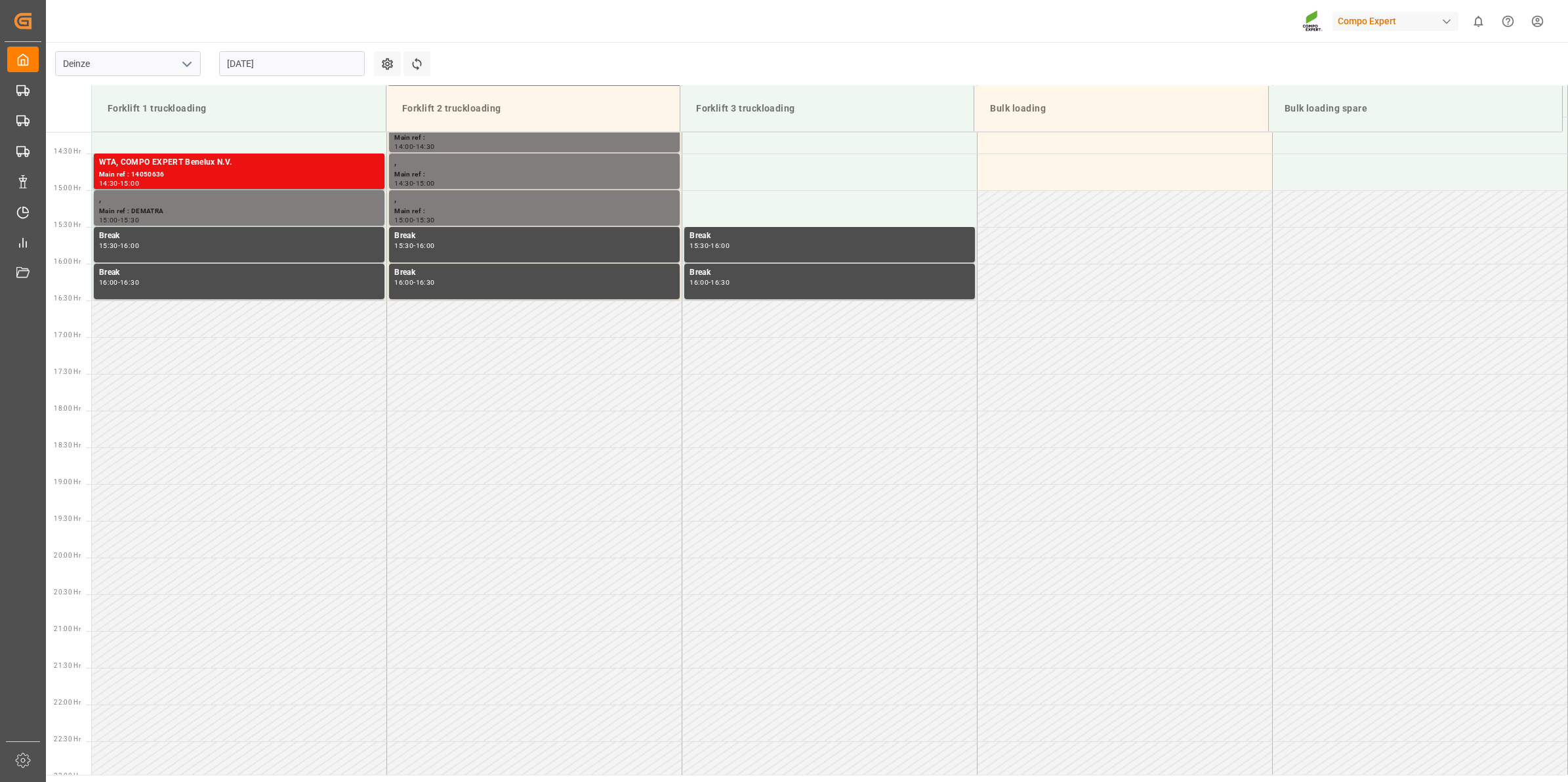
scroll to position [1094, 0]
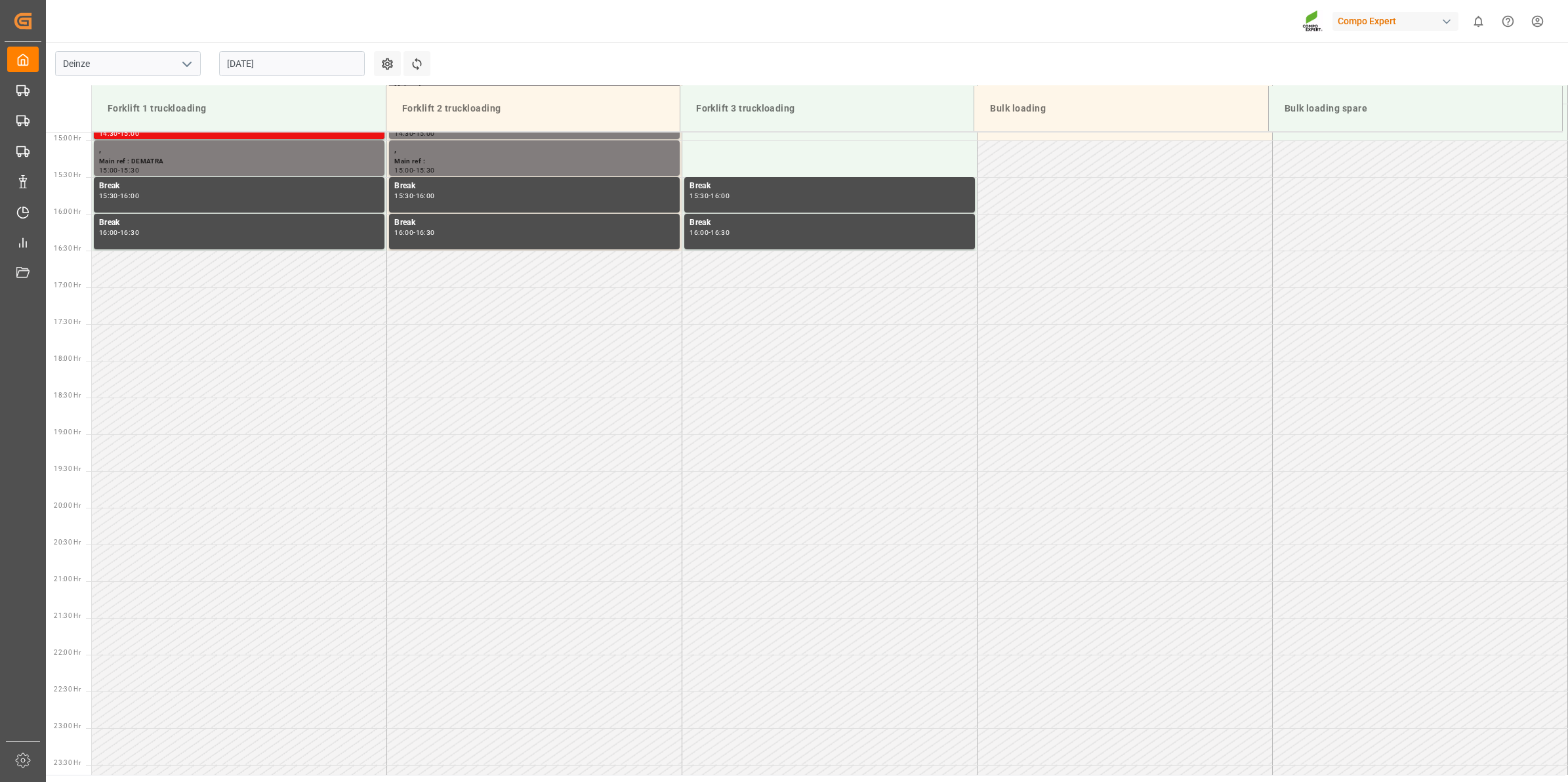
click at [238, 66] on input "[DATE]" at bounding box center [292, 63] width 146 height 25
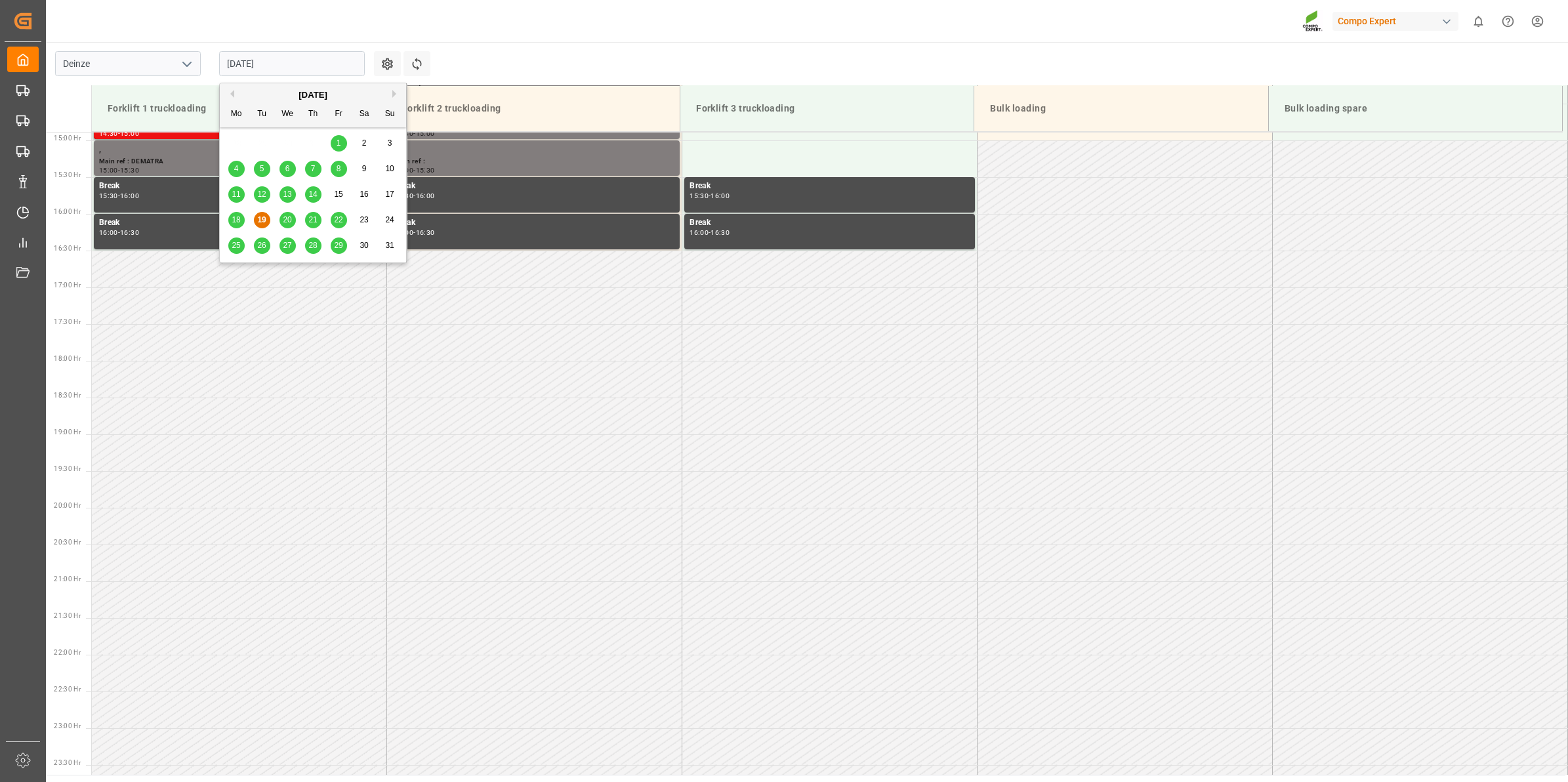
click at [267, 247] on div "26" at bounding box center [262, 246] width 16 height 16
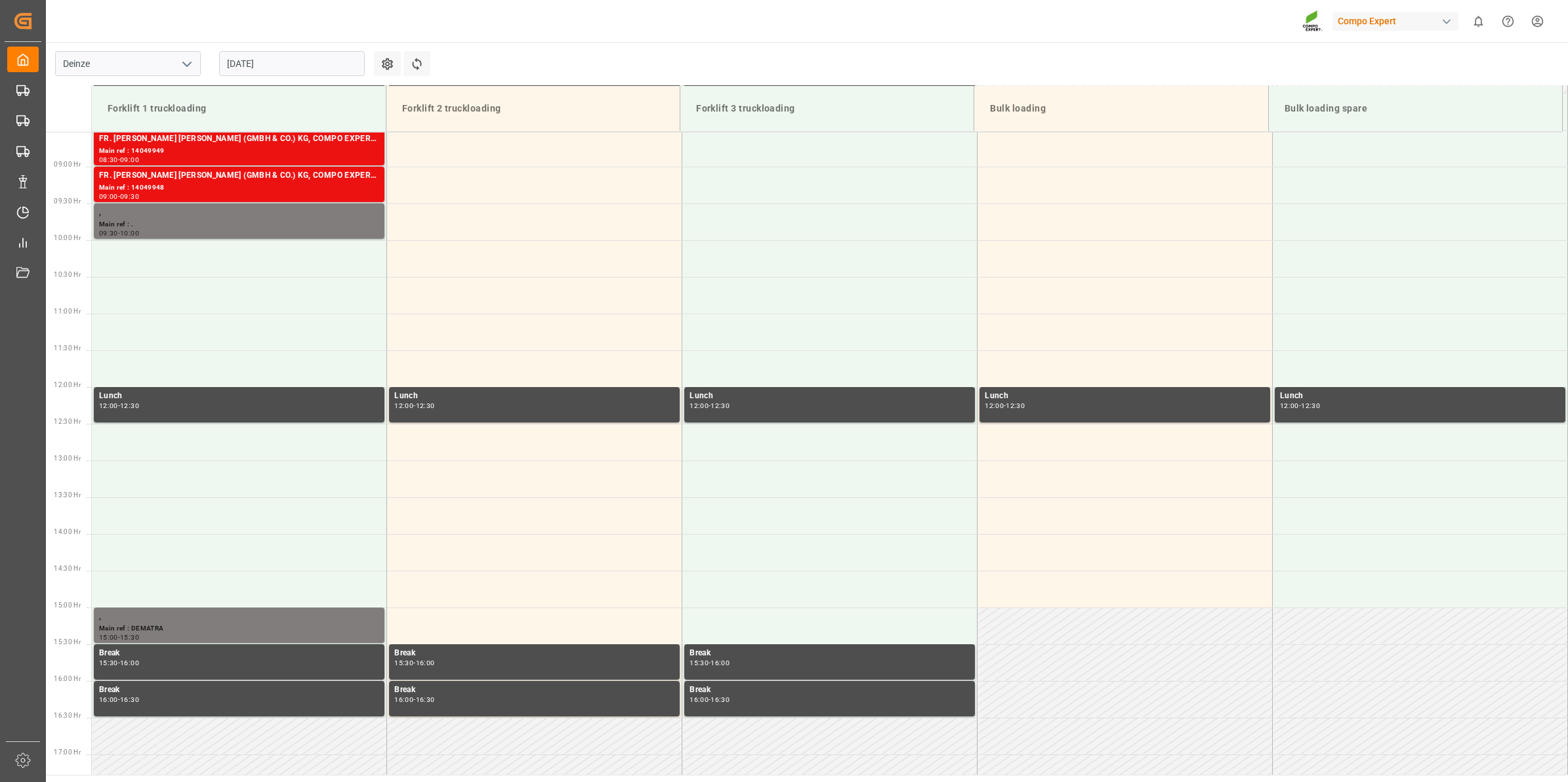
scroll to position [546, 0]
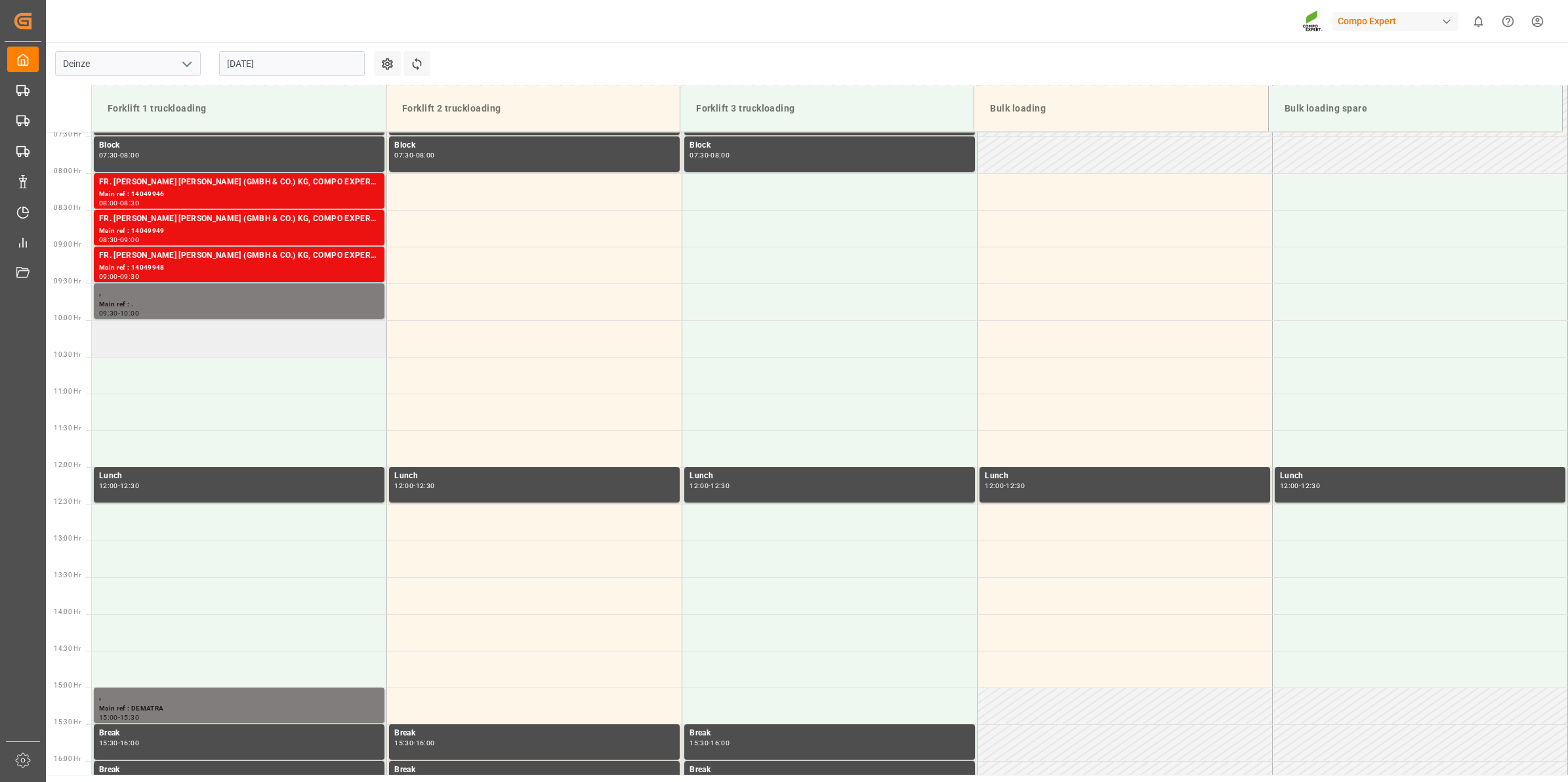
click at [232, 348] on td at bounding box center [239, 339] width 295 height 37
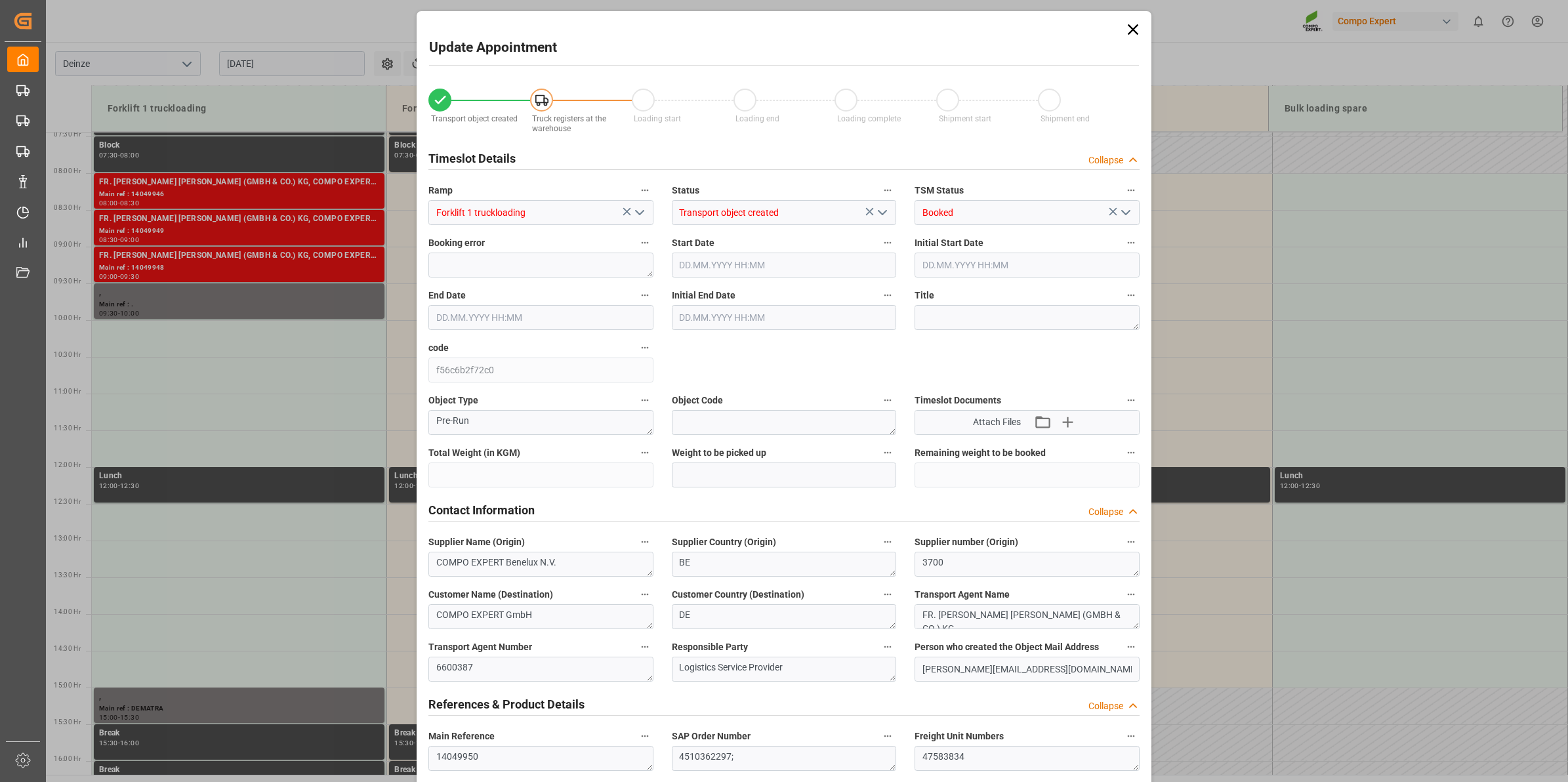
type input "21252"
type input "100"
type input "[DATE] 10:00"
type input "[DATE] 10:30"
type input "[DATE] 14:11"
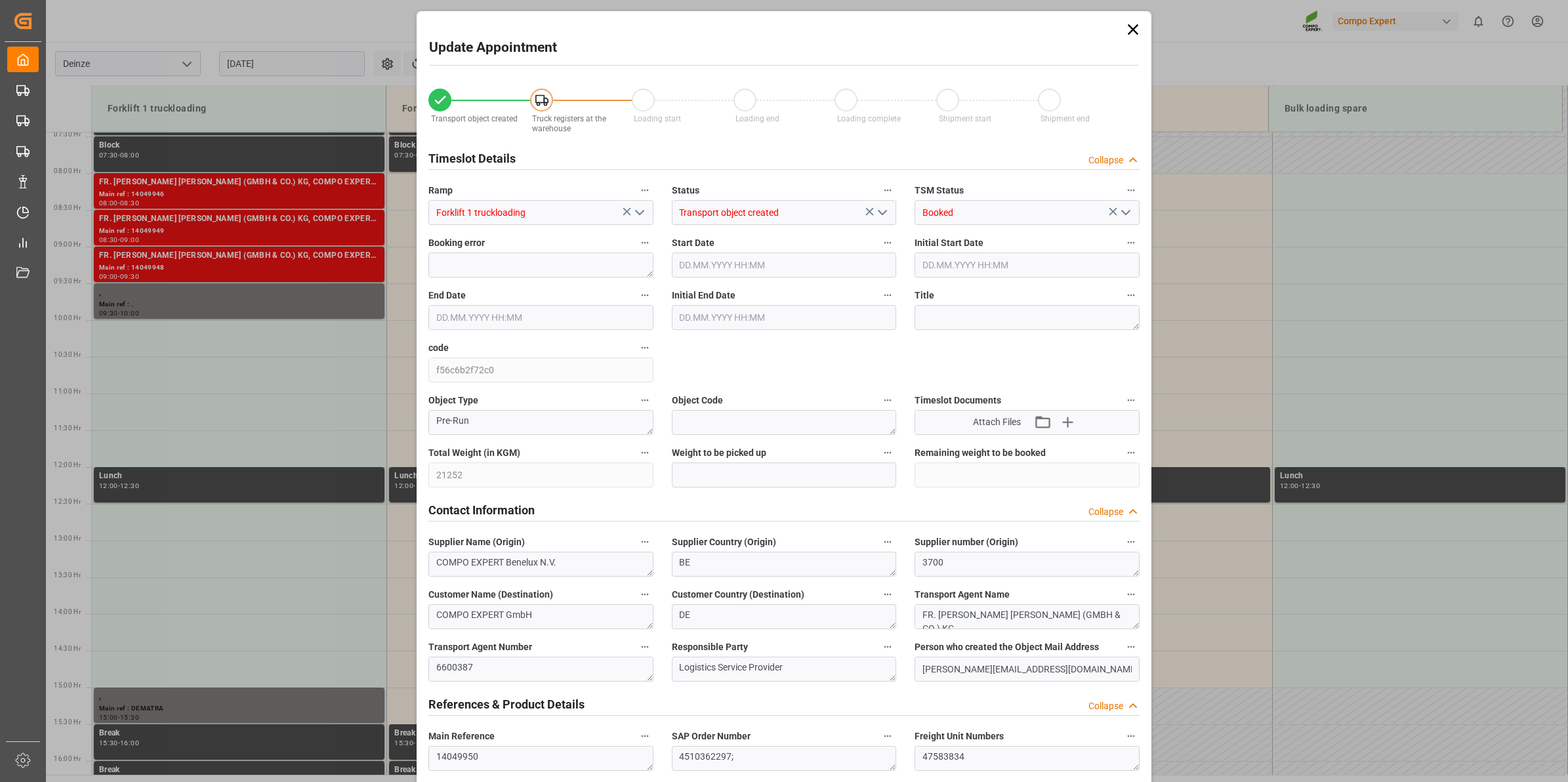
type input "[DATE] 13:33"
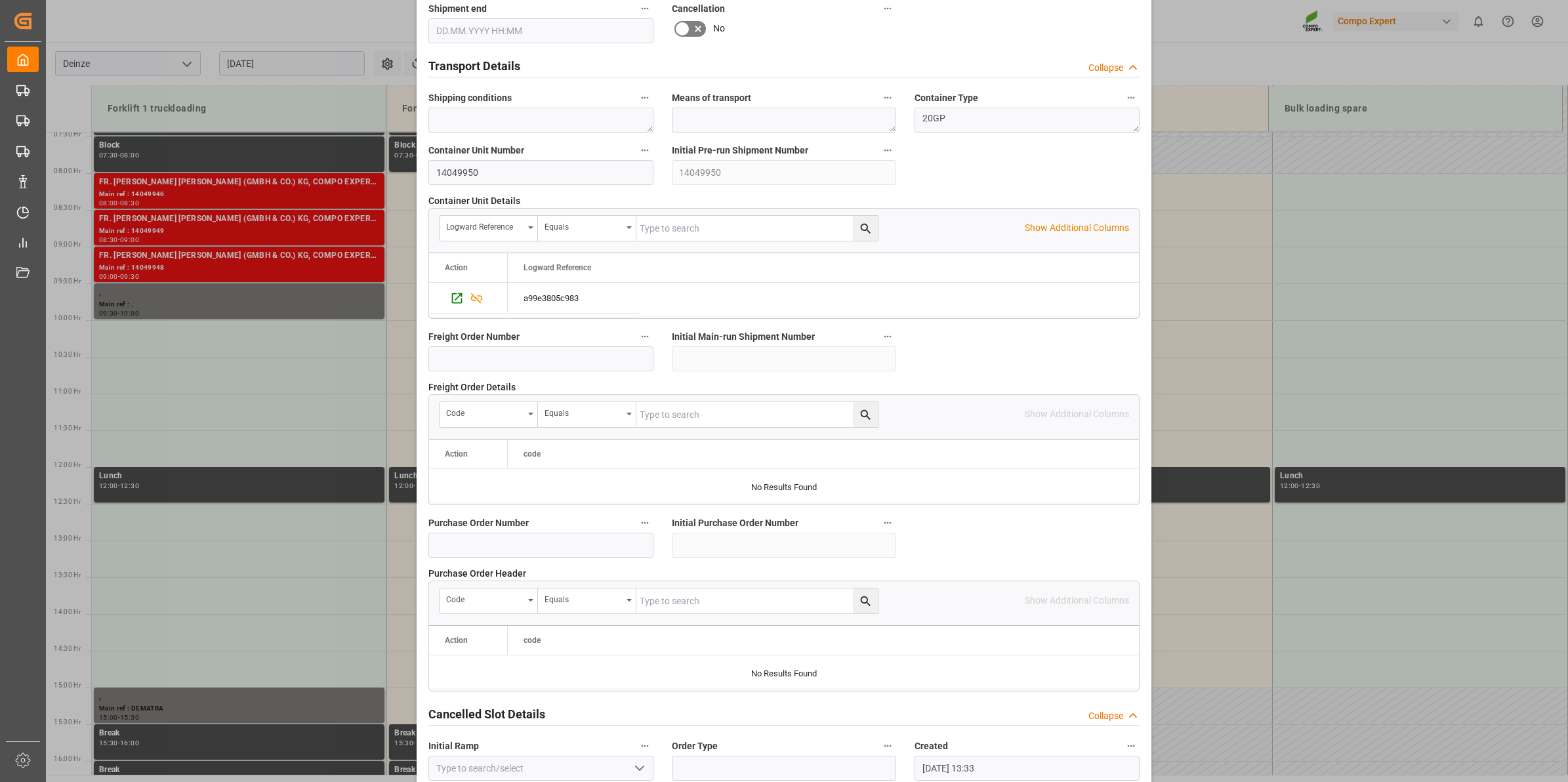
scroll to position [1041, 0]
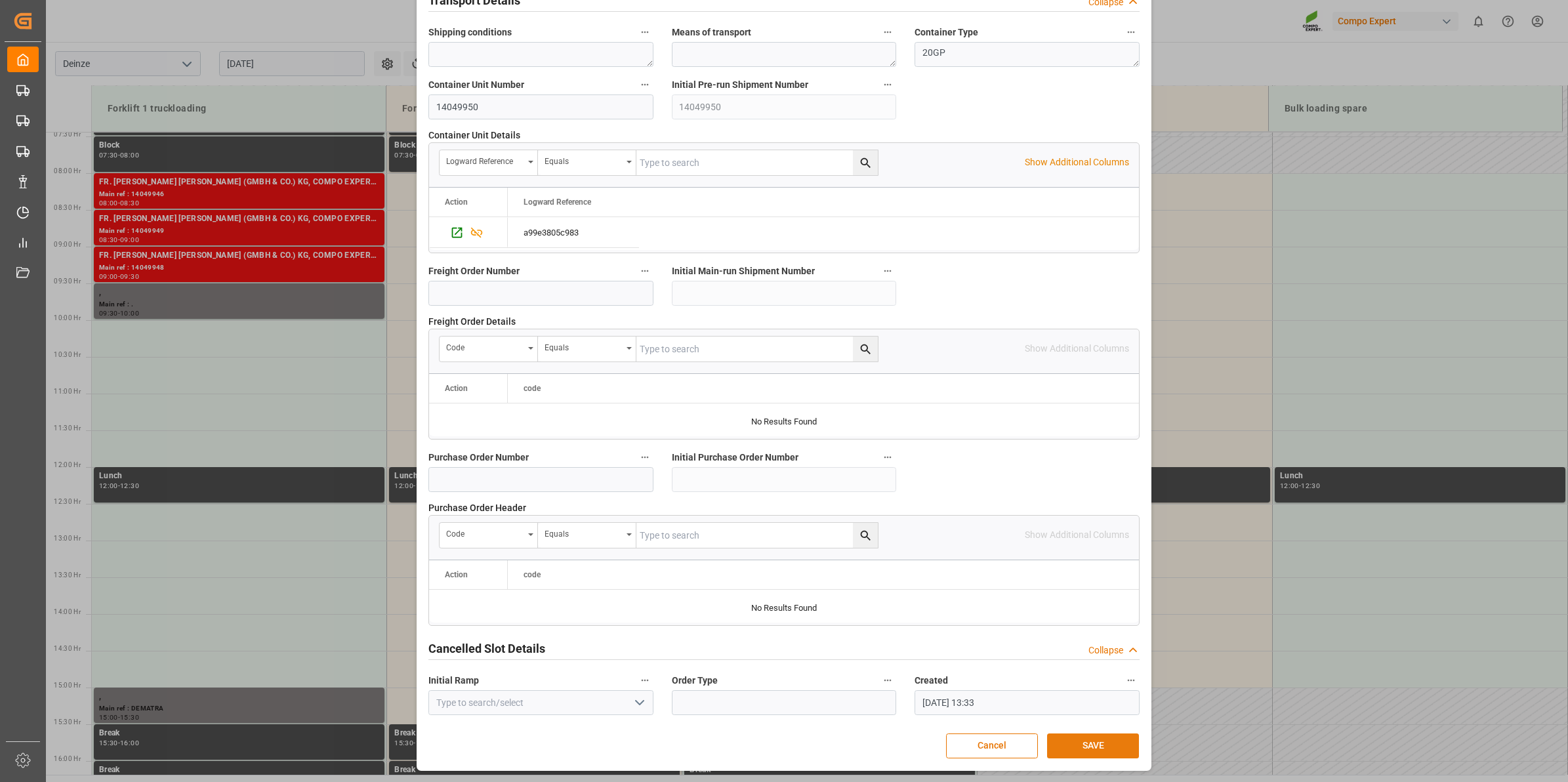
click at [1084, 746] on button "SAVE" at bounding box center [1093, 746] width 92 height 25
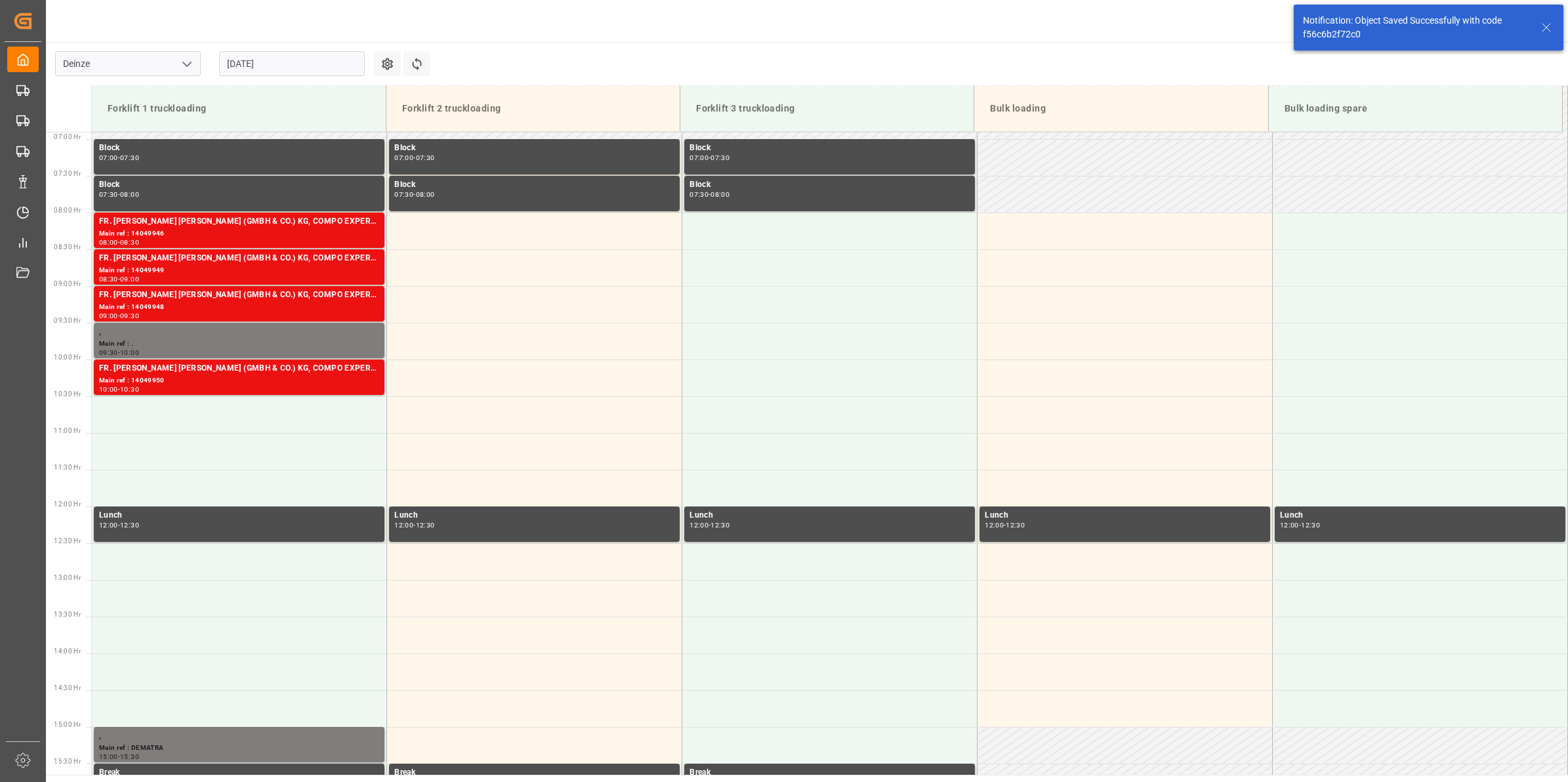
scroll to position [653, 0]
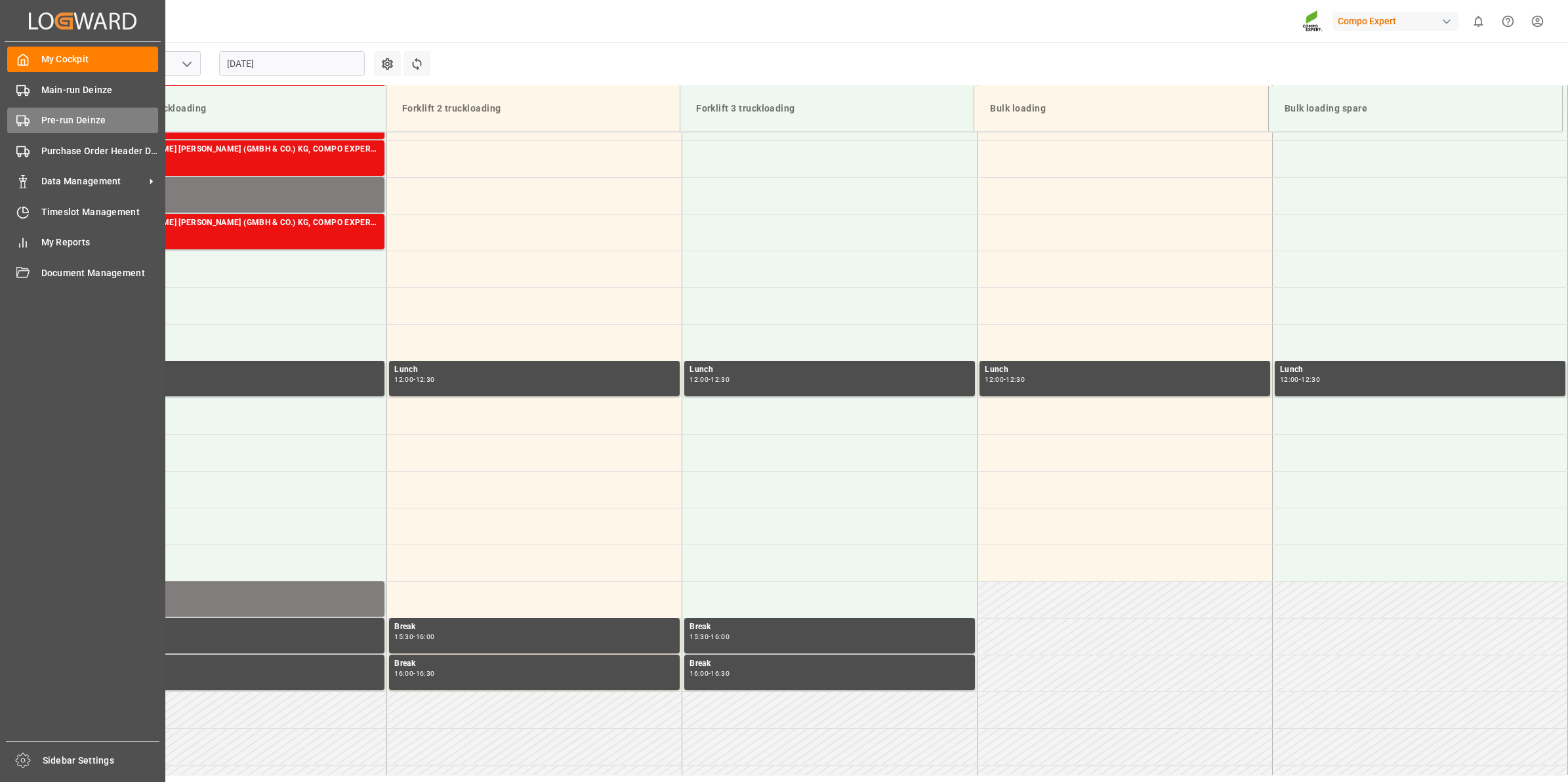
click at [88, 127] on span "Pre-run Deinze" at bounding box center [100, 120] width 117 height 14
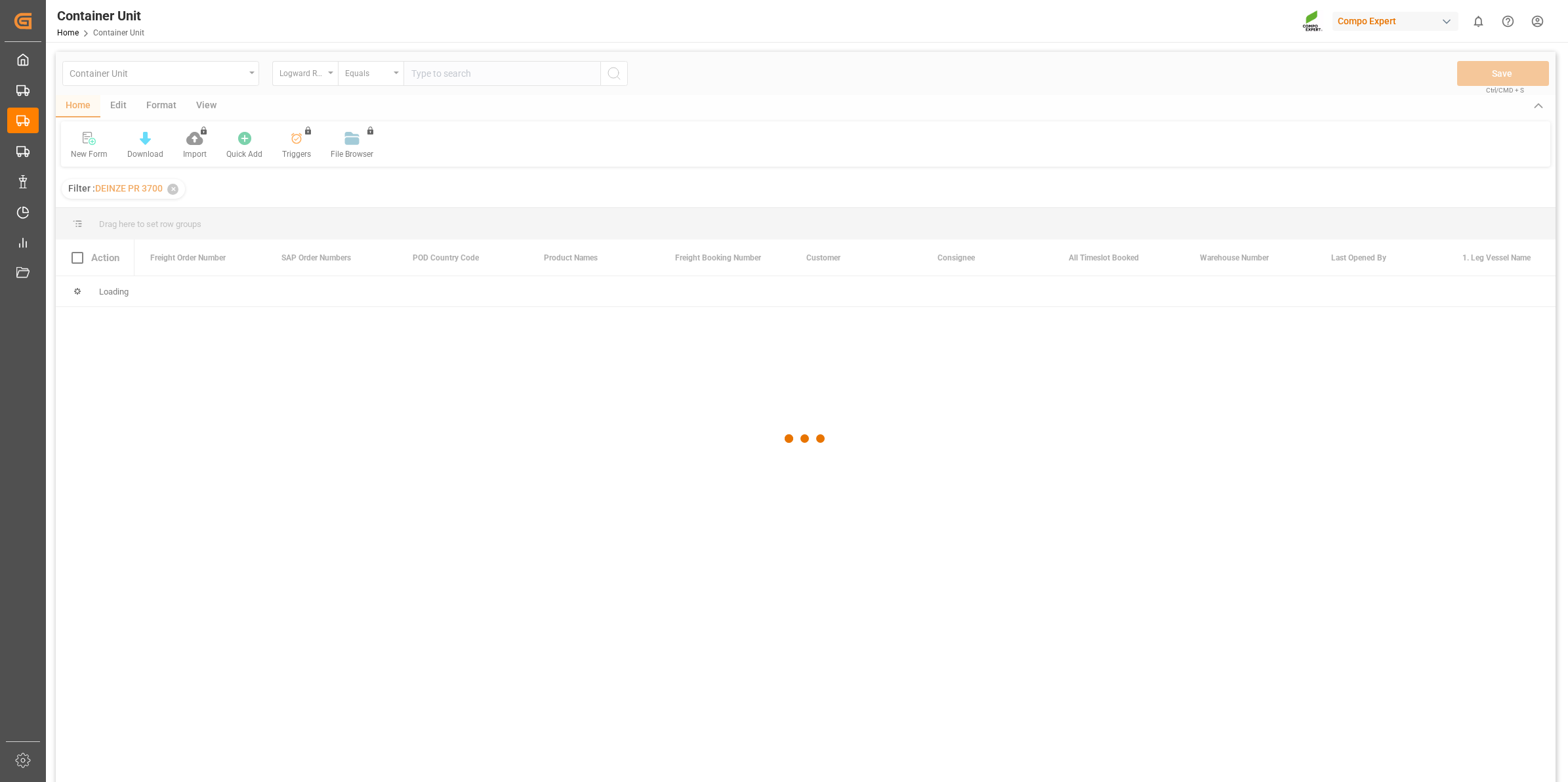
click at [327, 75] on div at bounding box center [805, 439] width 1500 height 774
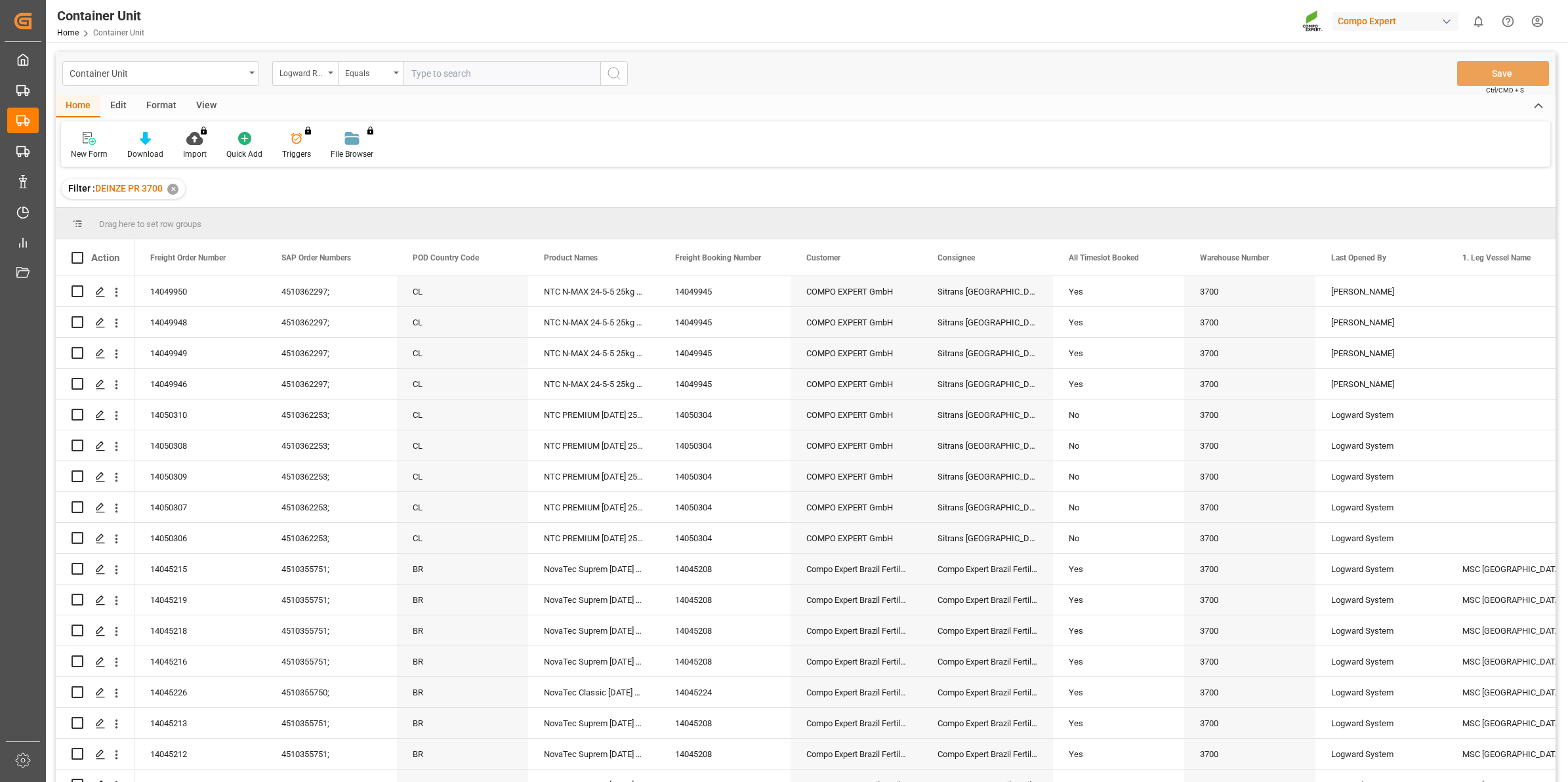
click at [329, 76] on div "Logward Reference" at bounding box center [305, 73] width 65 height 25
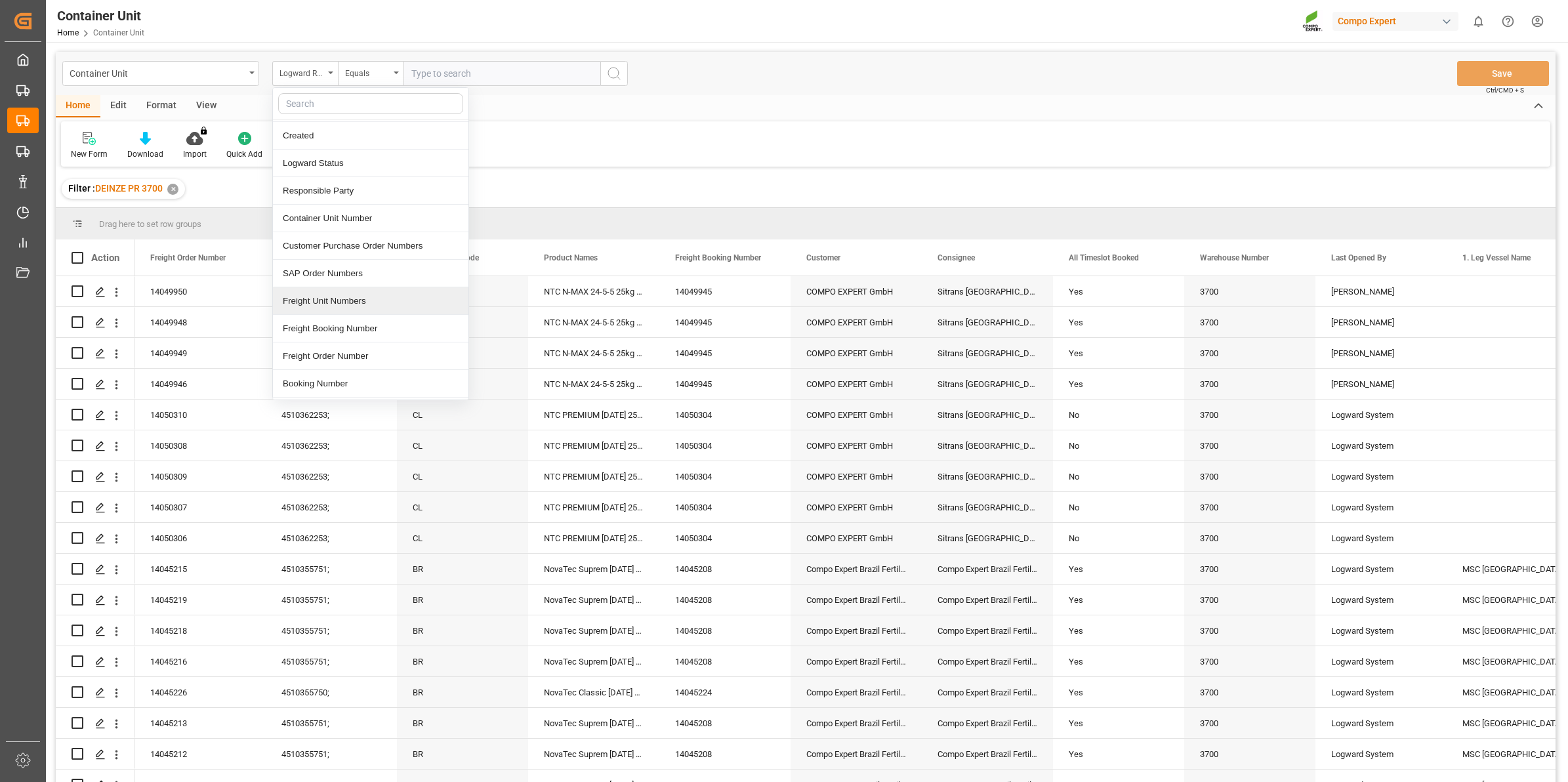
scroll to position [82, 0]
click at [362, 322] on div "Freight Order Number" at bounding box center [371, 327] width 196 height 28
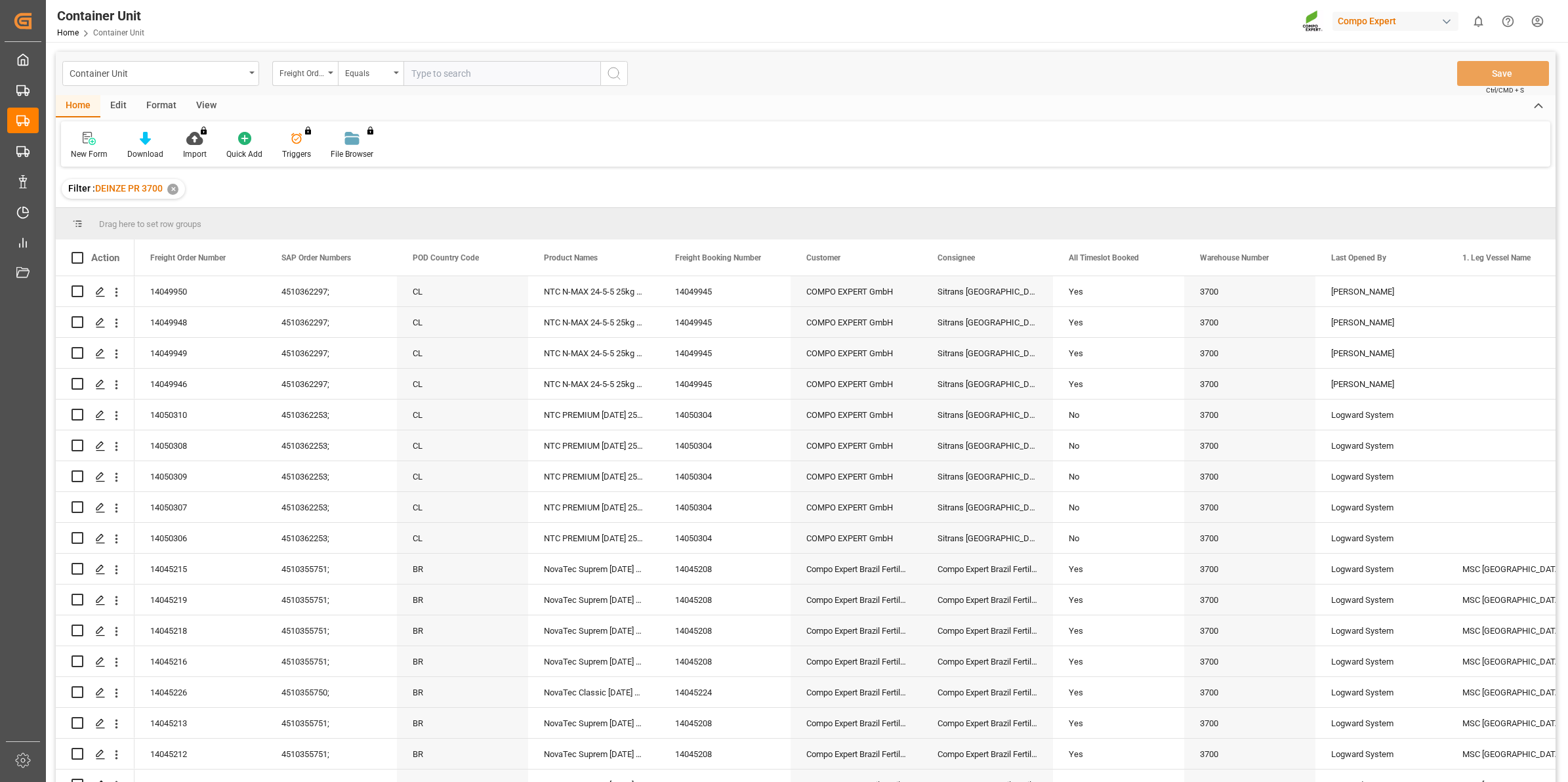
click at [457, 80] on input "text" at bounding box center [502, 73] width 197 height 25
type input "14049947"
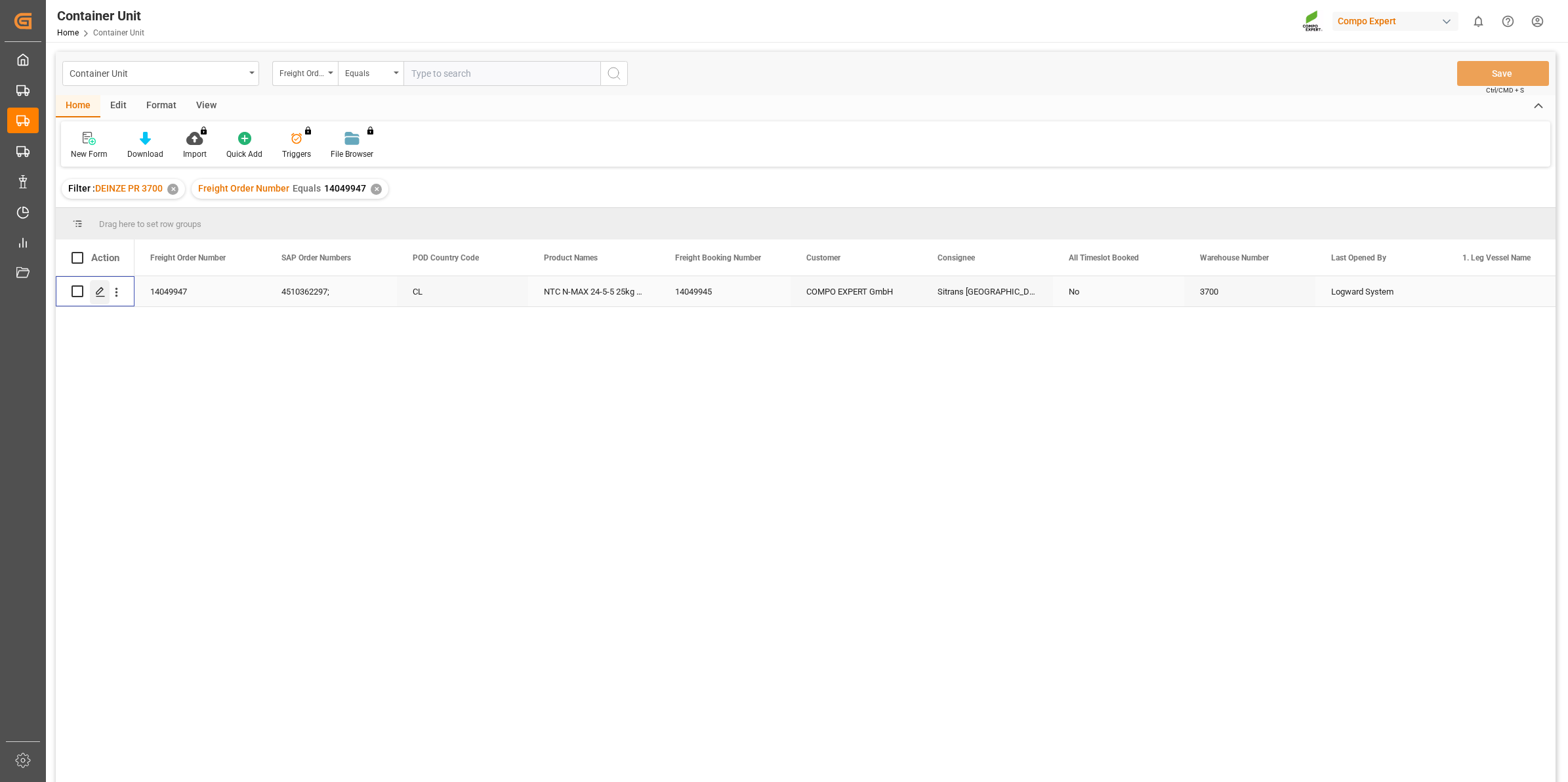
click at [100, 287] on polygon "Press SPACE to select this row." at bounding box center [100, 290] width 6 height 6
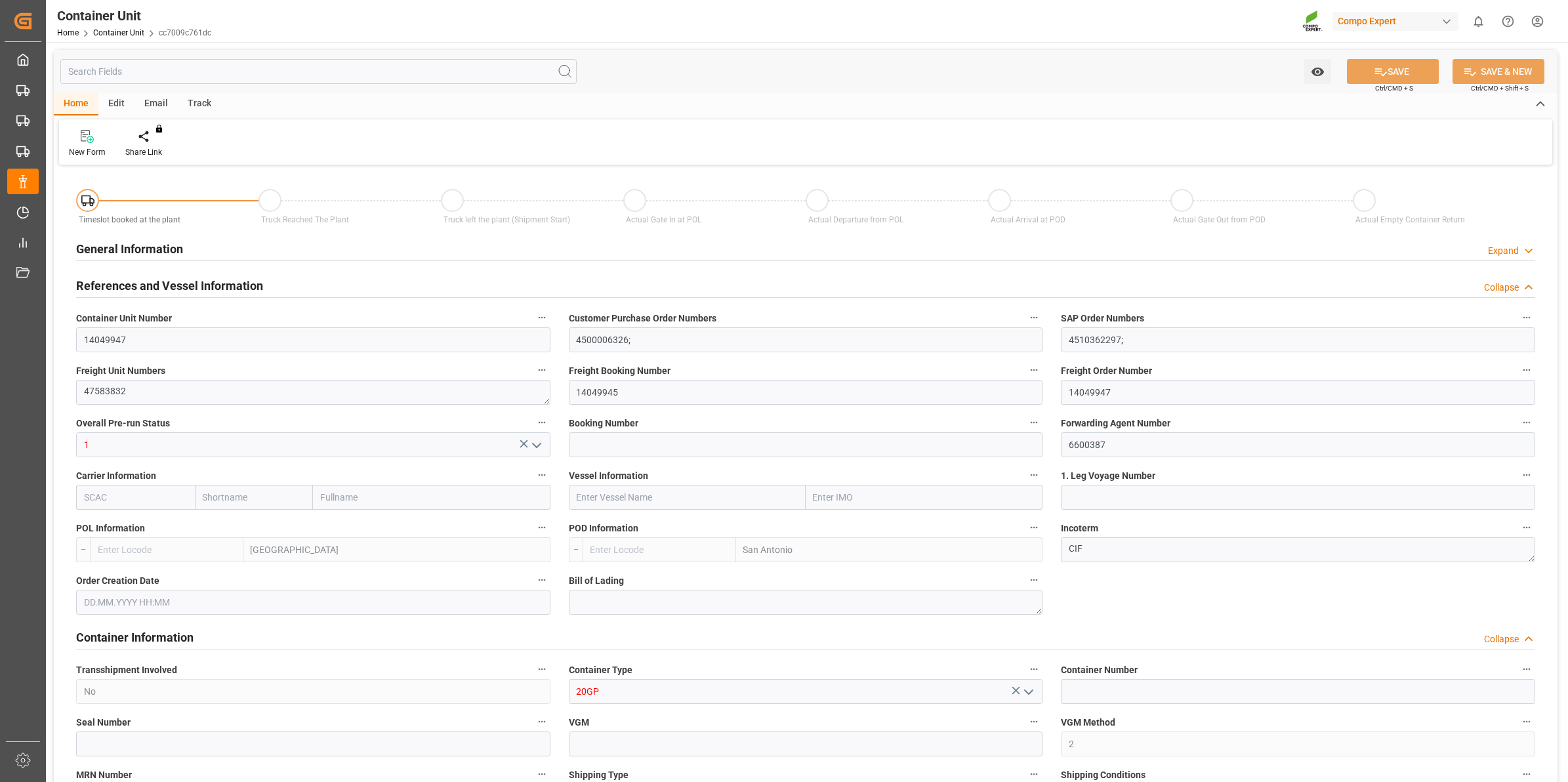
type input "BEANR"
type input "CLSAI"
type input "0"
type input "100"
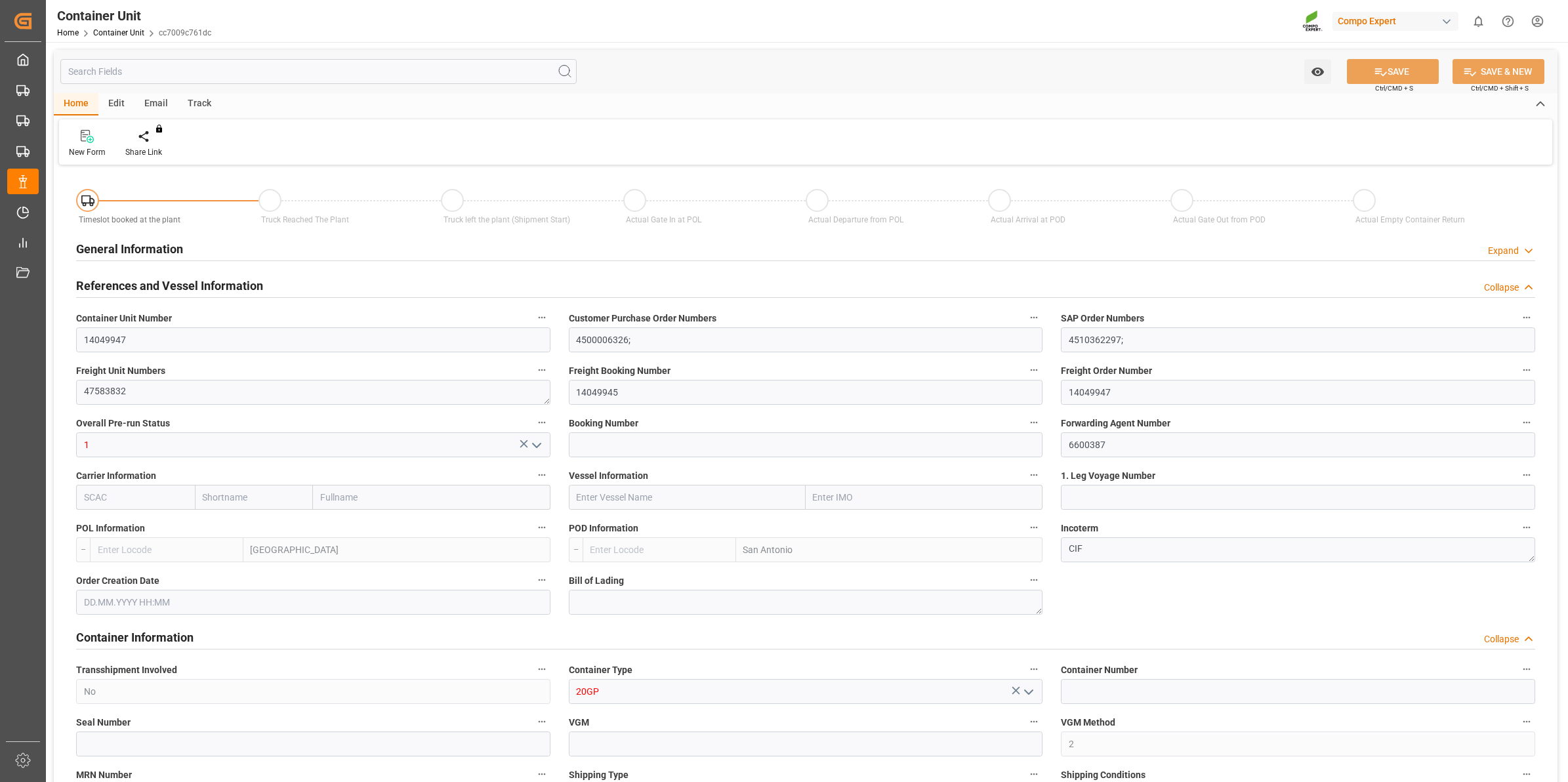
type input "21252"
type input "[DATE] 14:11"
type input "[DATE]"
click at [159, 148] on div "Create Timeslot" at bounding box center [153, 152] width 55 height 12
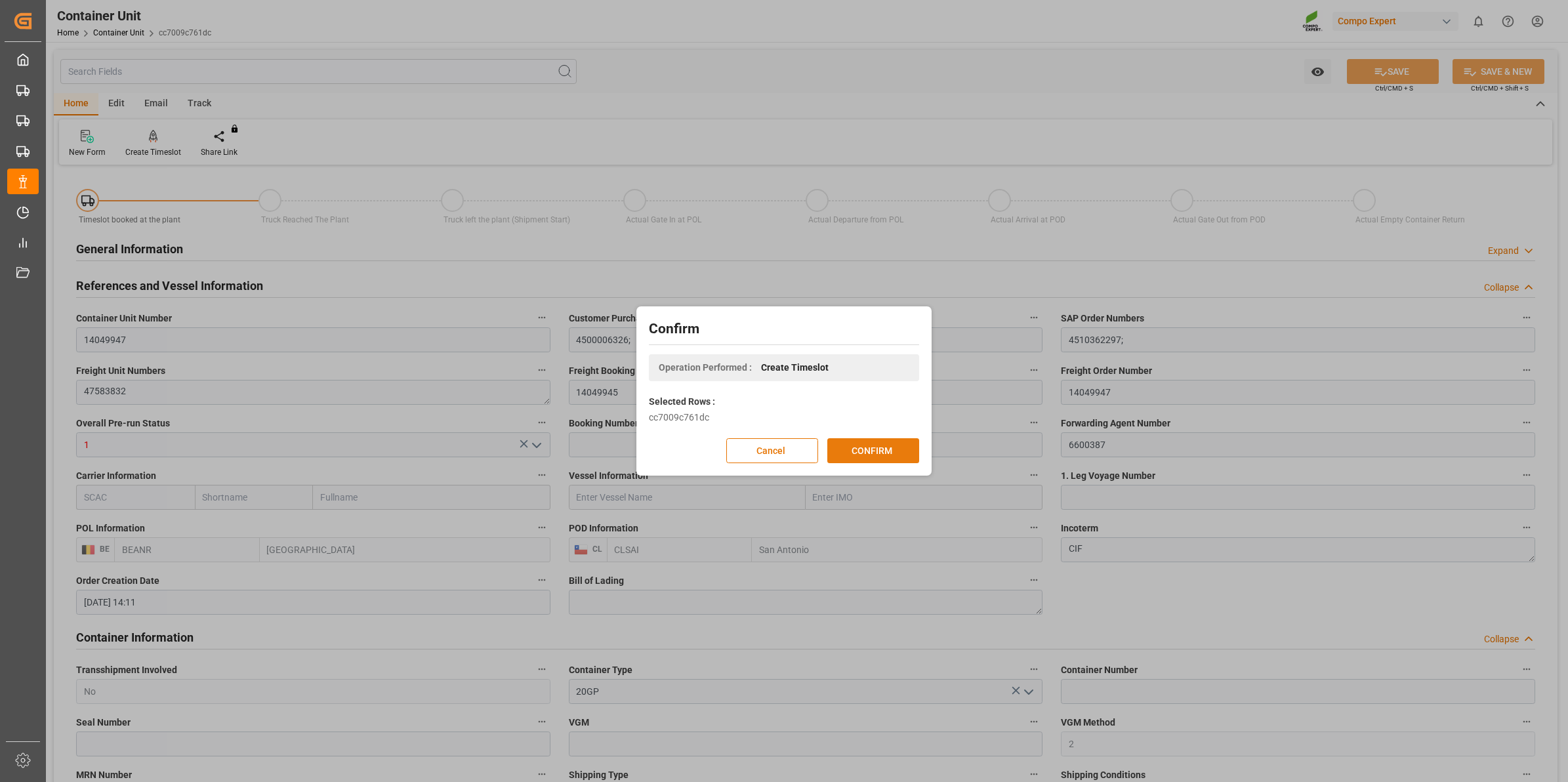
click at [848, 456] on button "CONFIRM" at bounding box center [873, 450] width 92 height 25
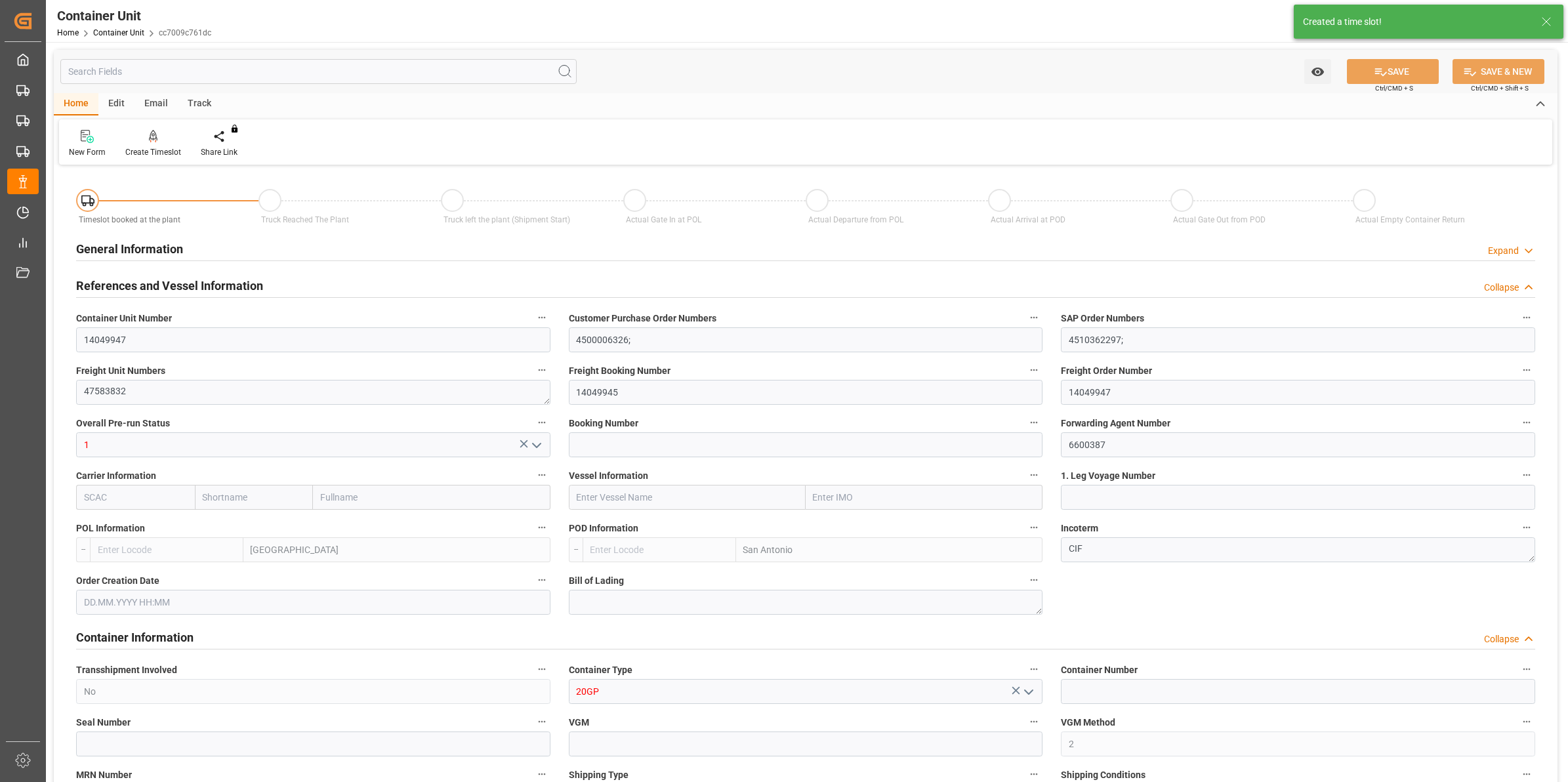
type input "BEANR"
type input "CLSAI"
type input "0"
type input "100"
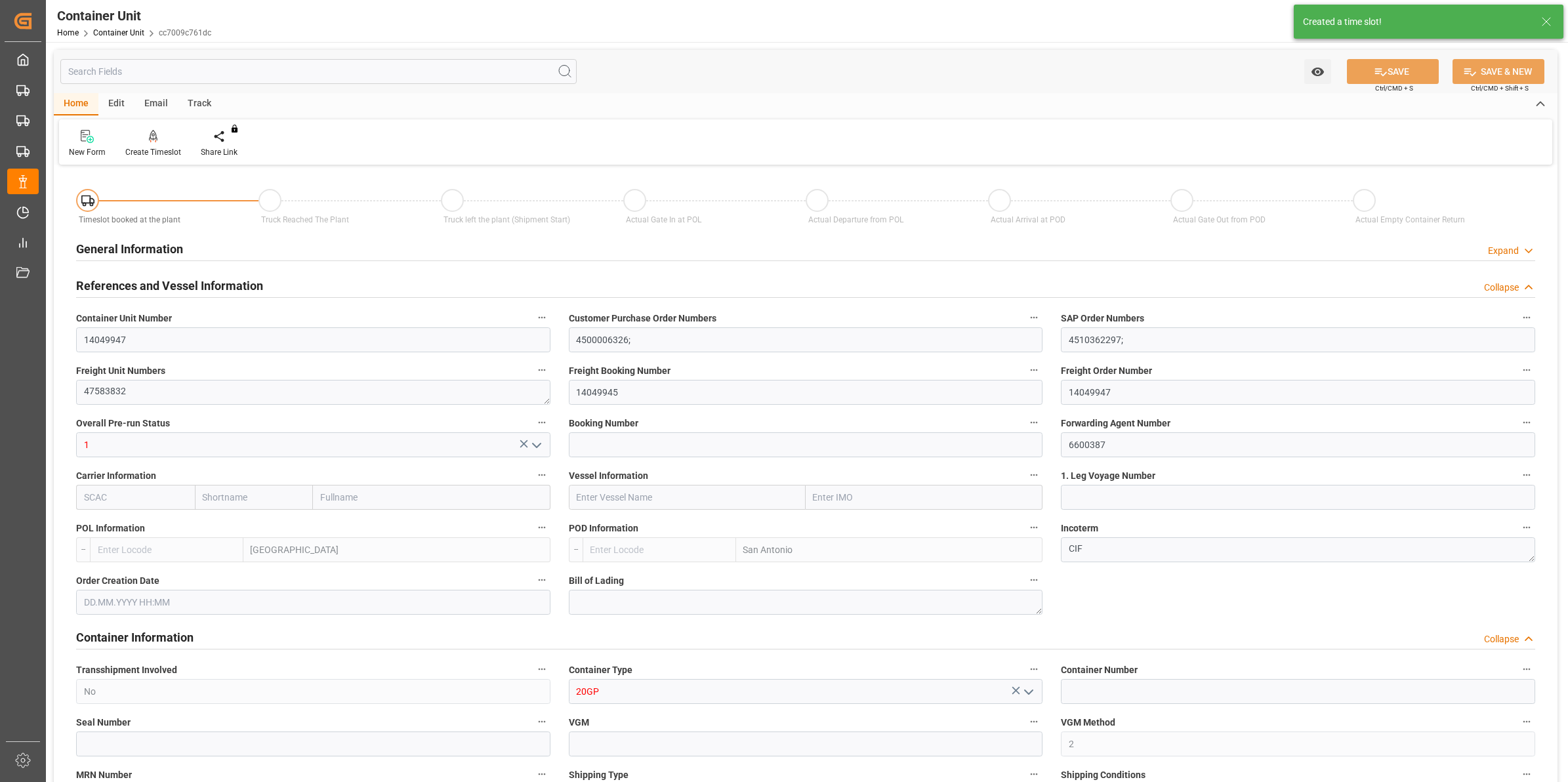
type input "21252"
type input "[DATE] 14:11"
type input "[DATE]"
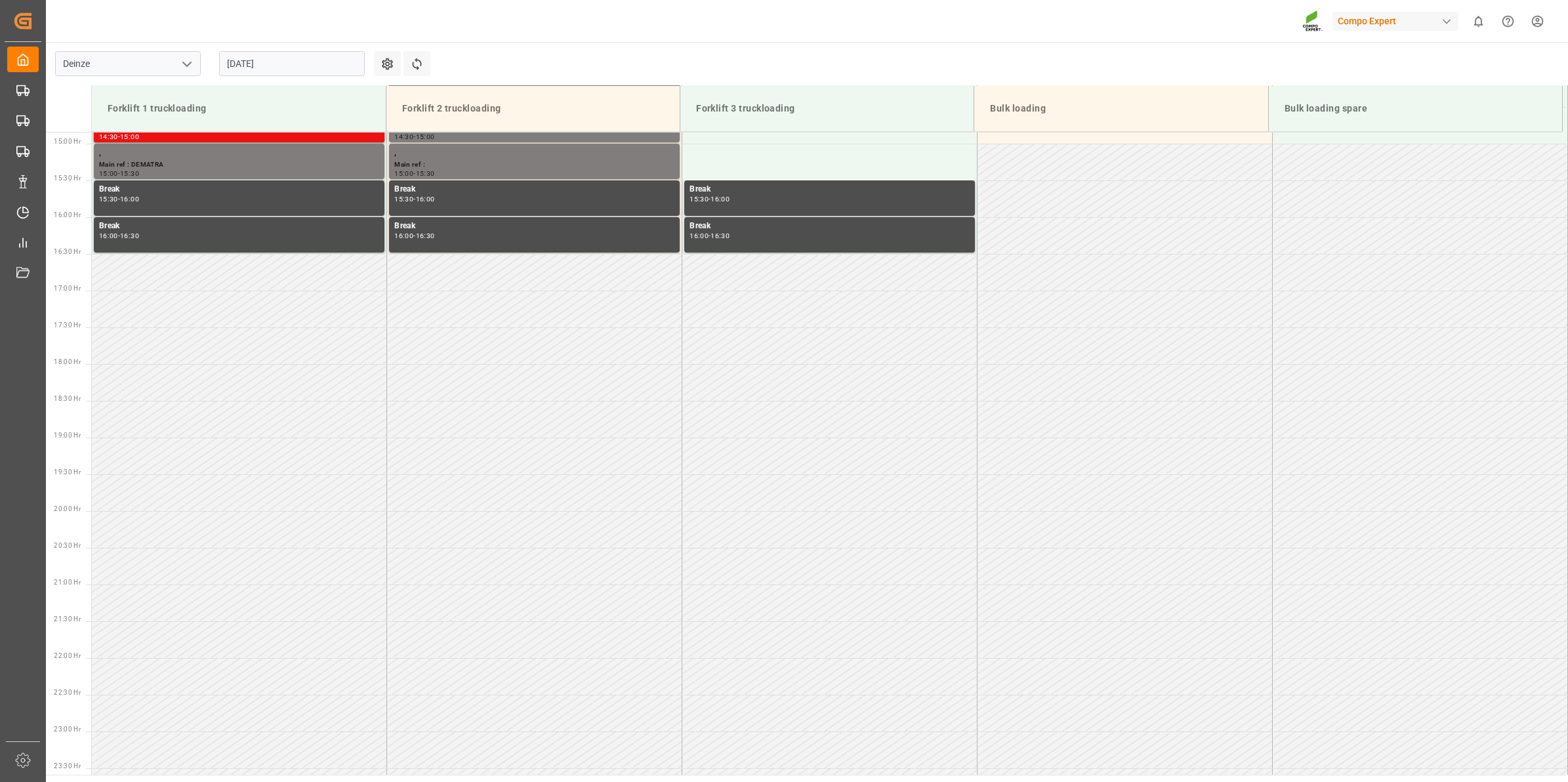
scroll to position [1094, 0]
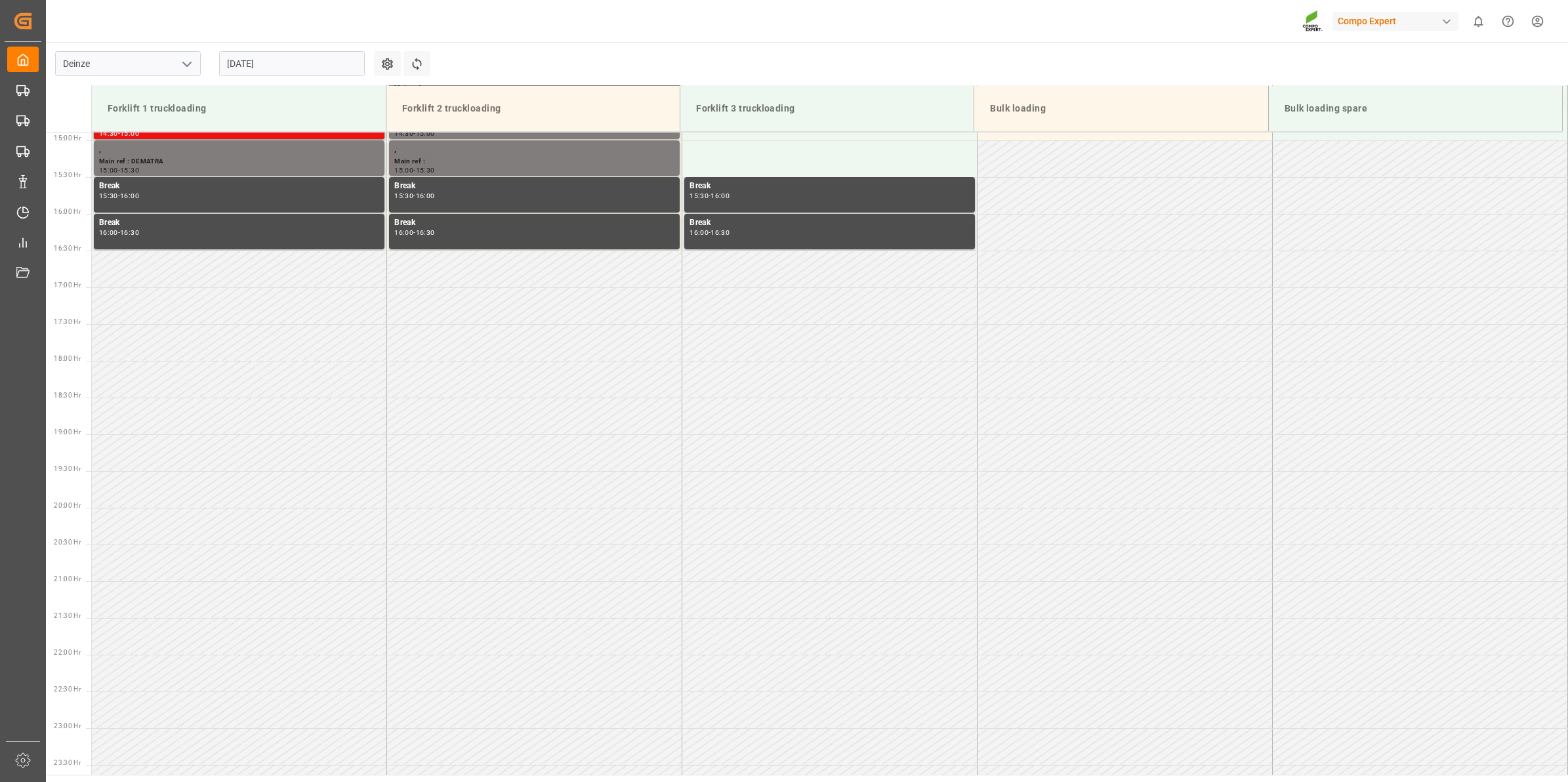
click at [254, 57] on input "[DATE]" at bounding box center [292, 63] width 146 height 25
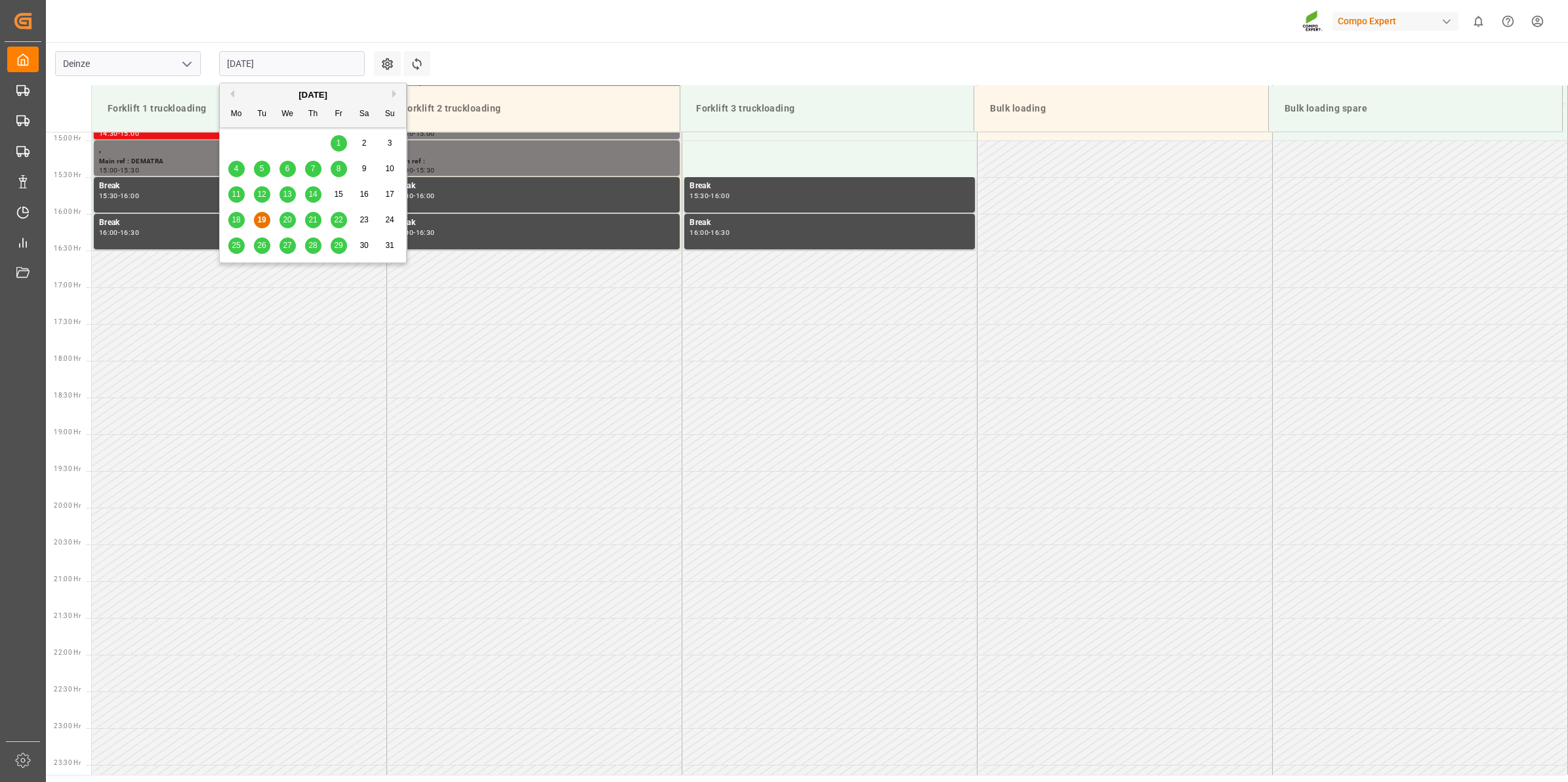
click at [260, 241] on div "26" at bounding box center [262, 246] width 16 height 16
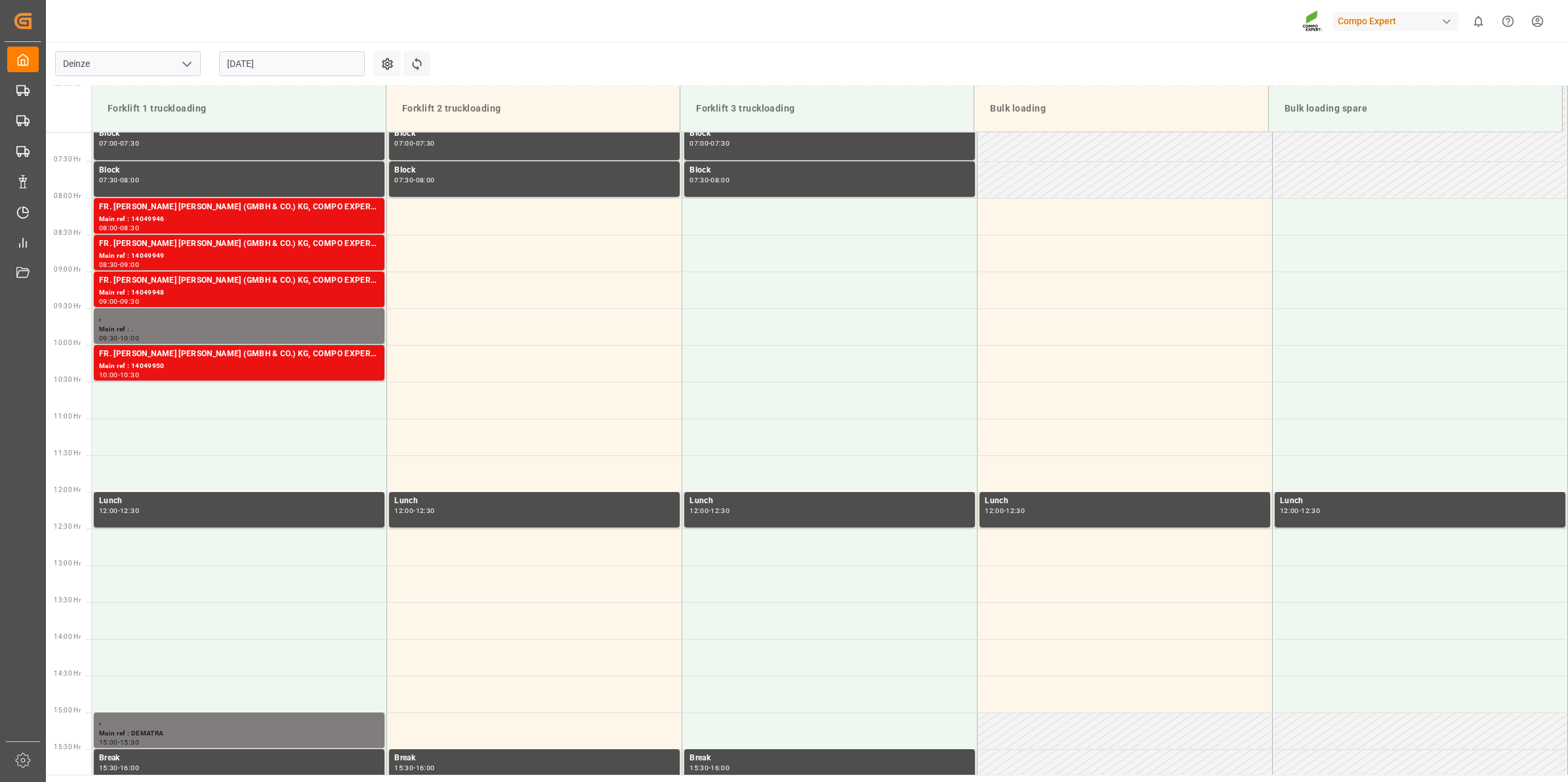
scroll to position [519, 0]
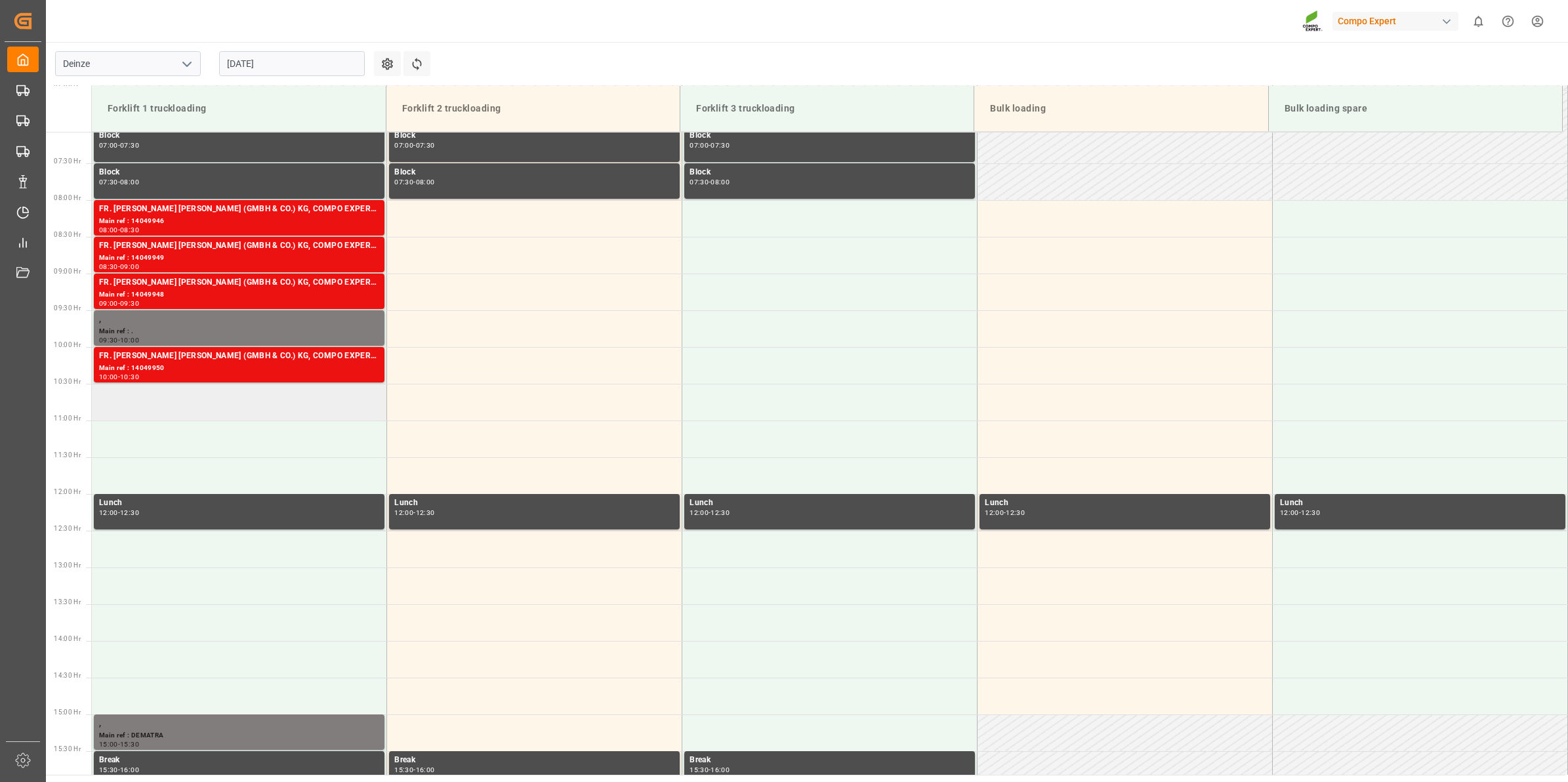
click at [286, 397] on td at bounding box center [239, 402] width 295 height 37
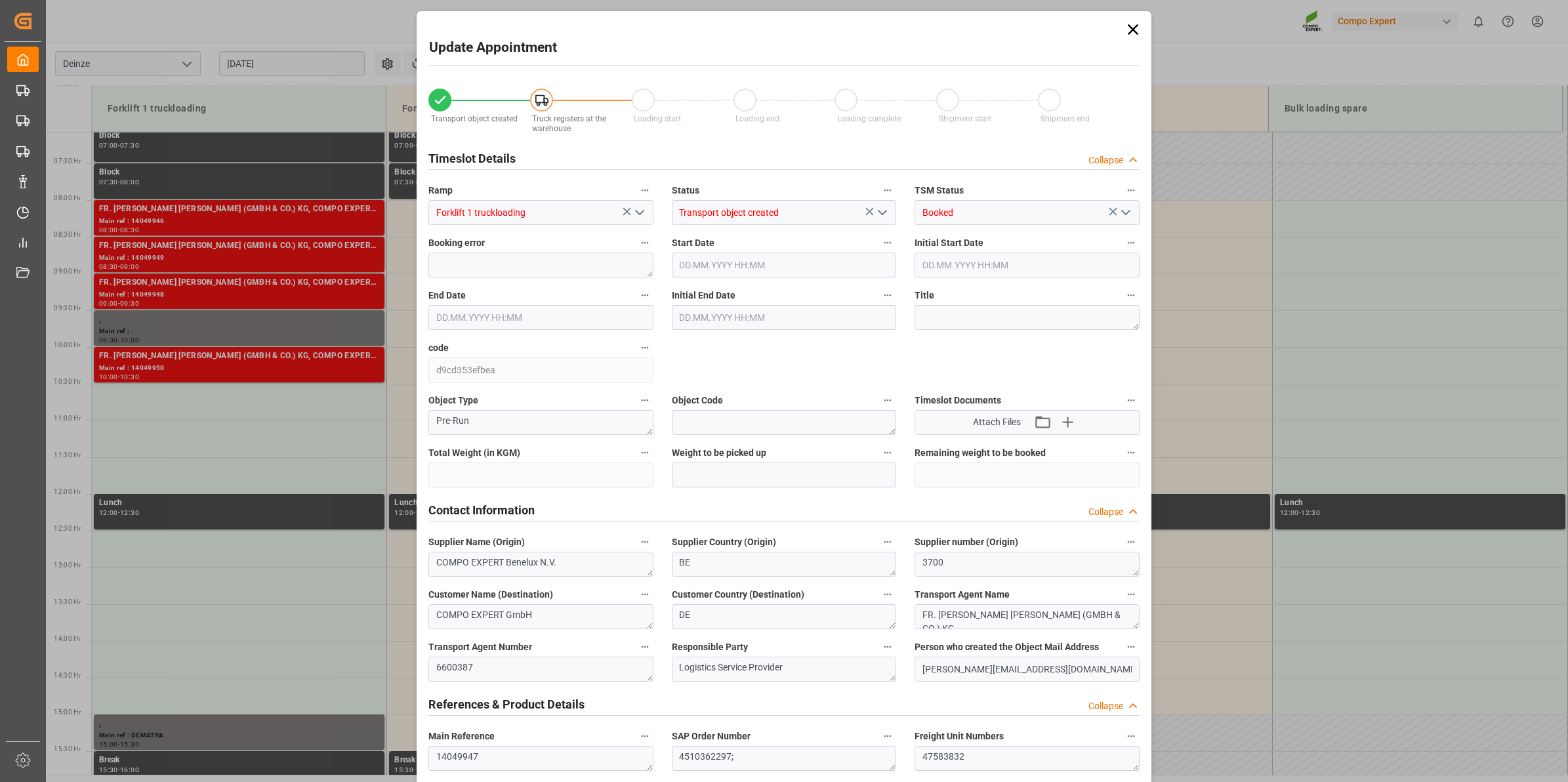
type input "21252"
type input "100"
type input "[DATE] 10:30"
type input "[DATE] 11:00"
type input "[DATE] 14:11"
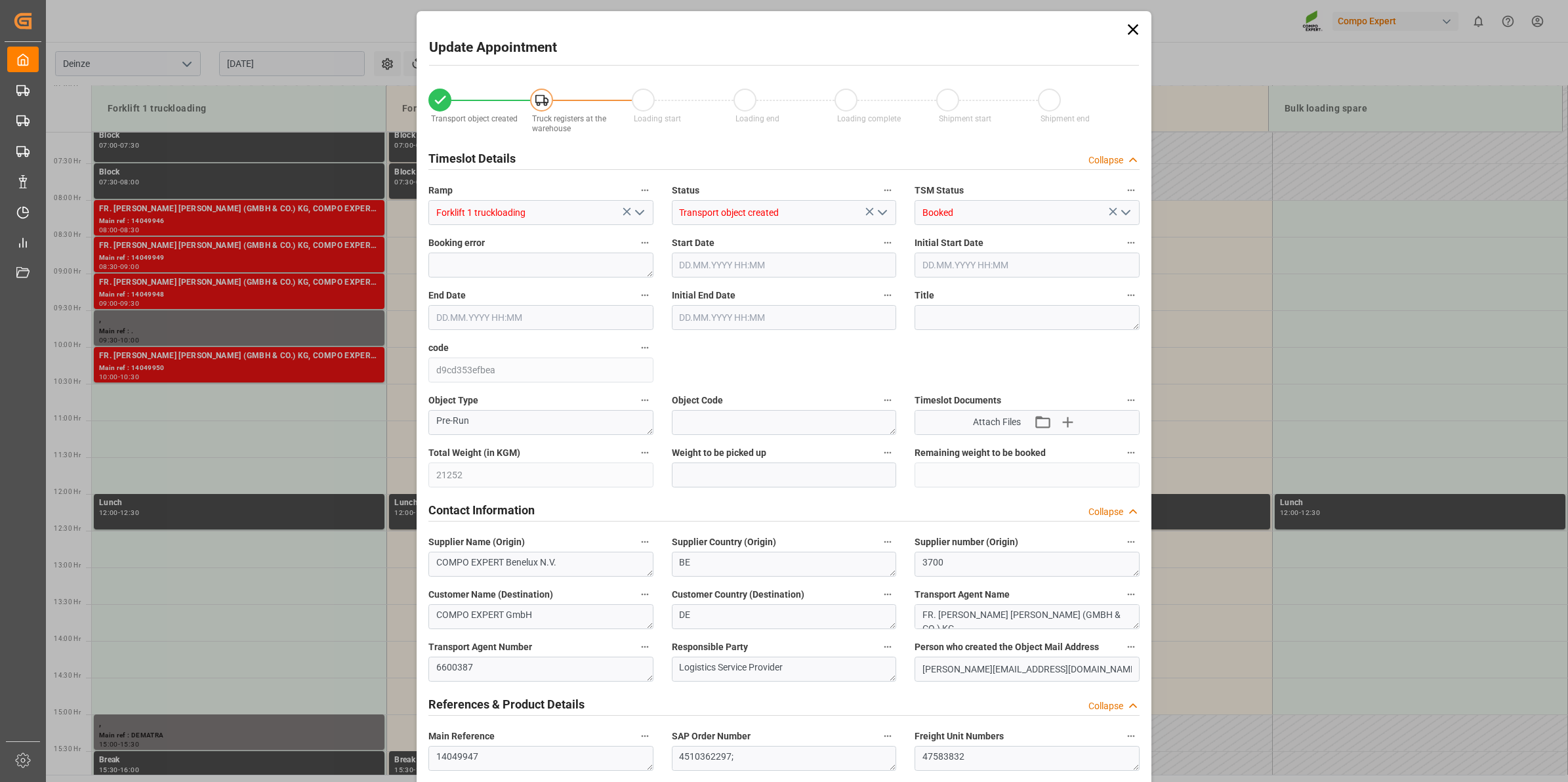
type input "[DATE] 13:34"
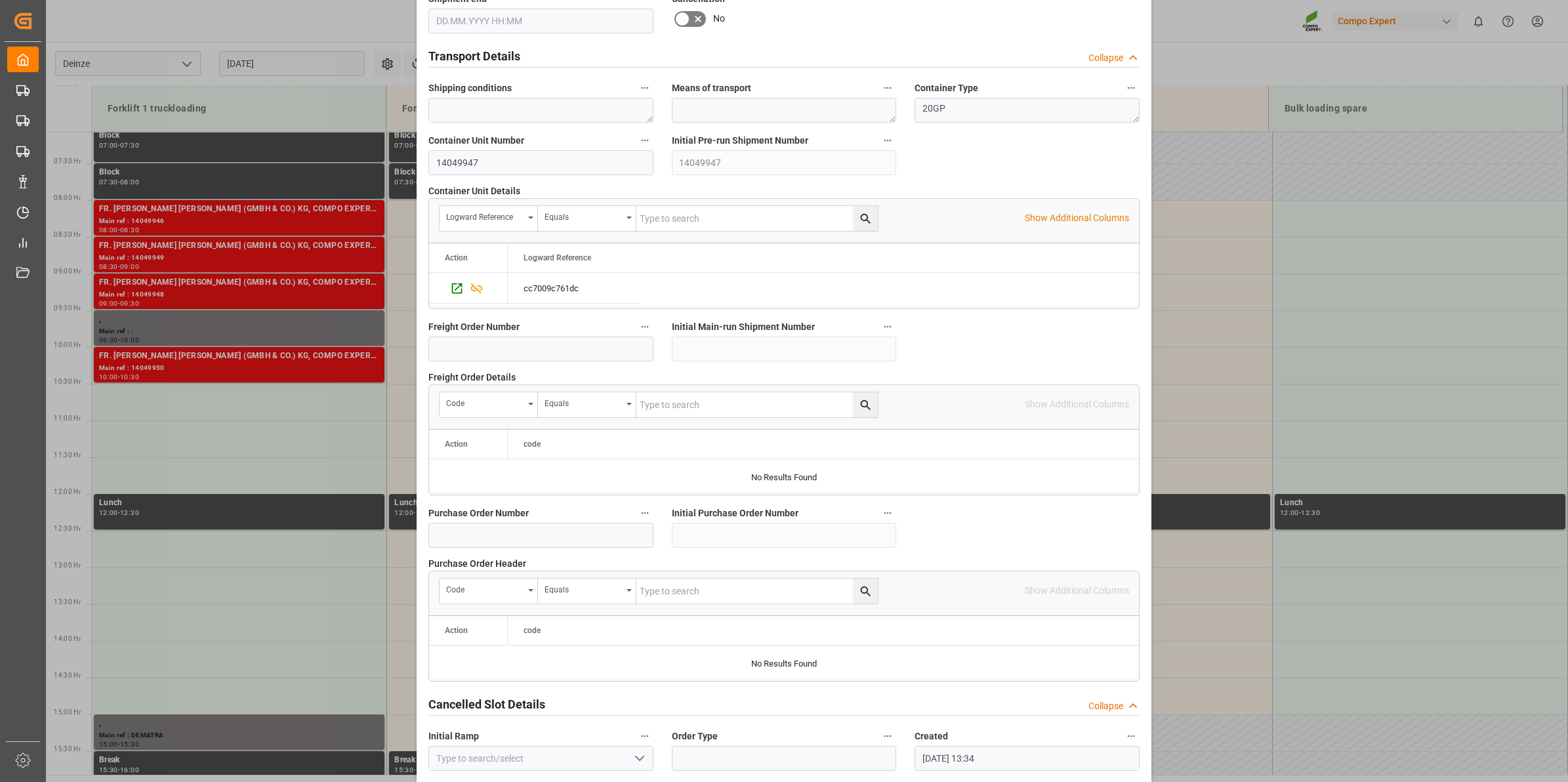
scroll to position [1041, 0]
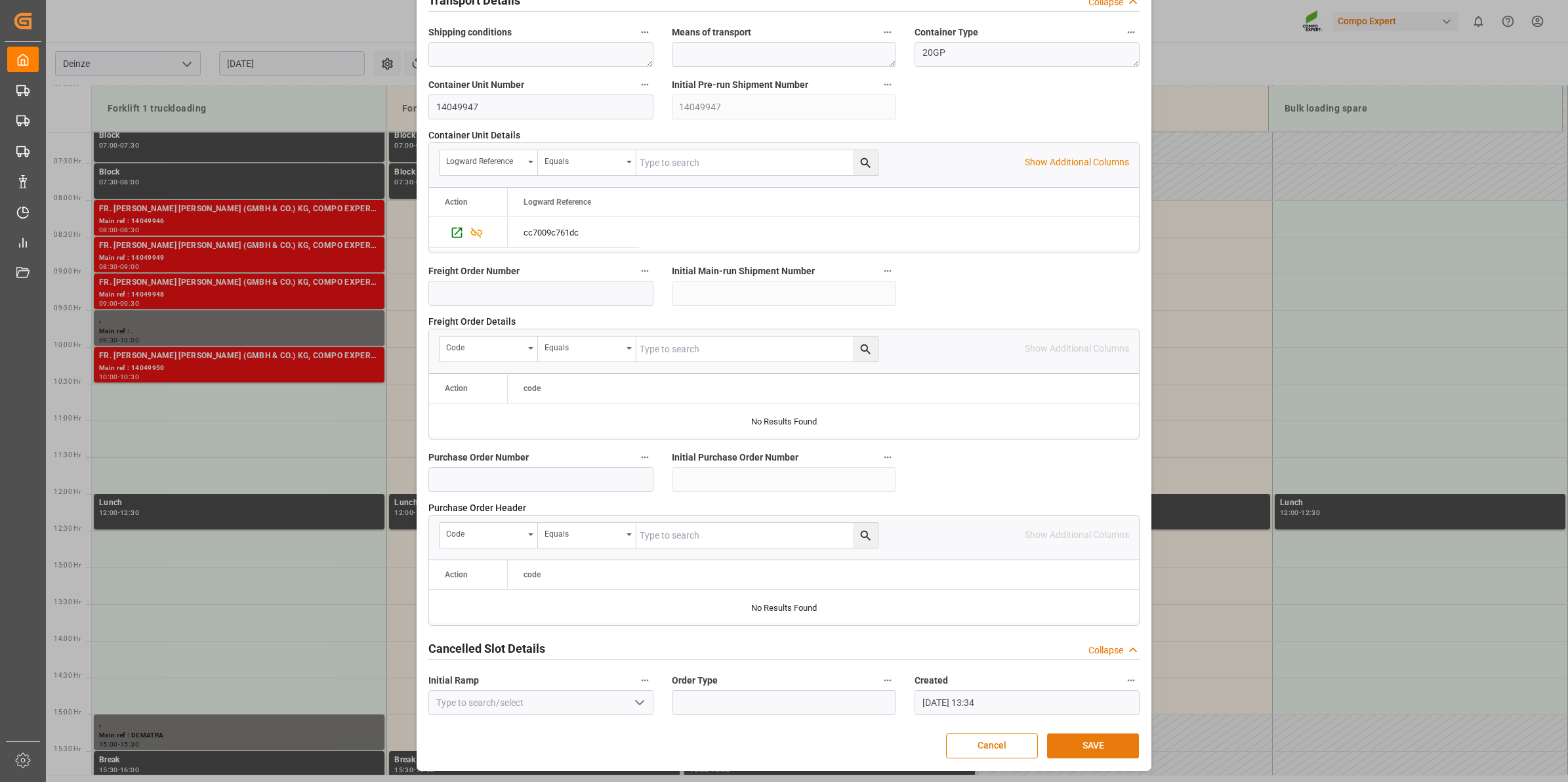
click at [1096, 751] on button "SAVE" at bounding box center [1093, 746] width 92 height 25
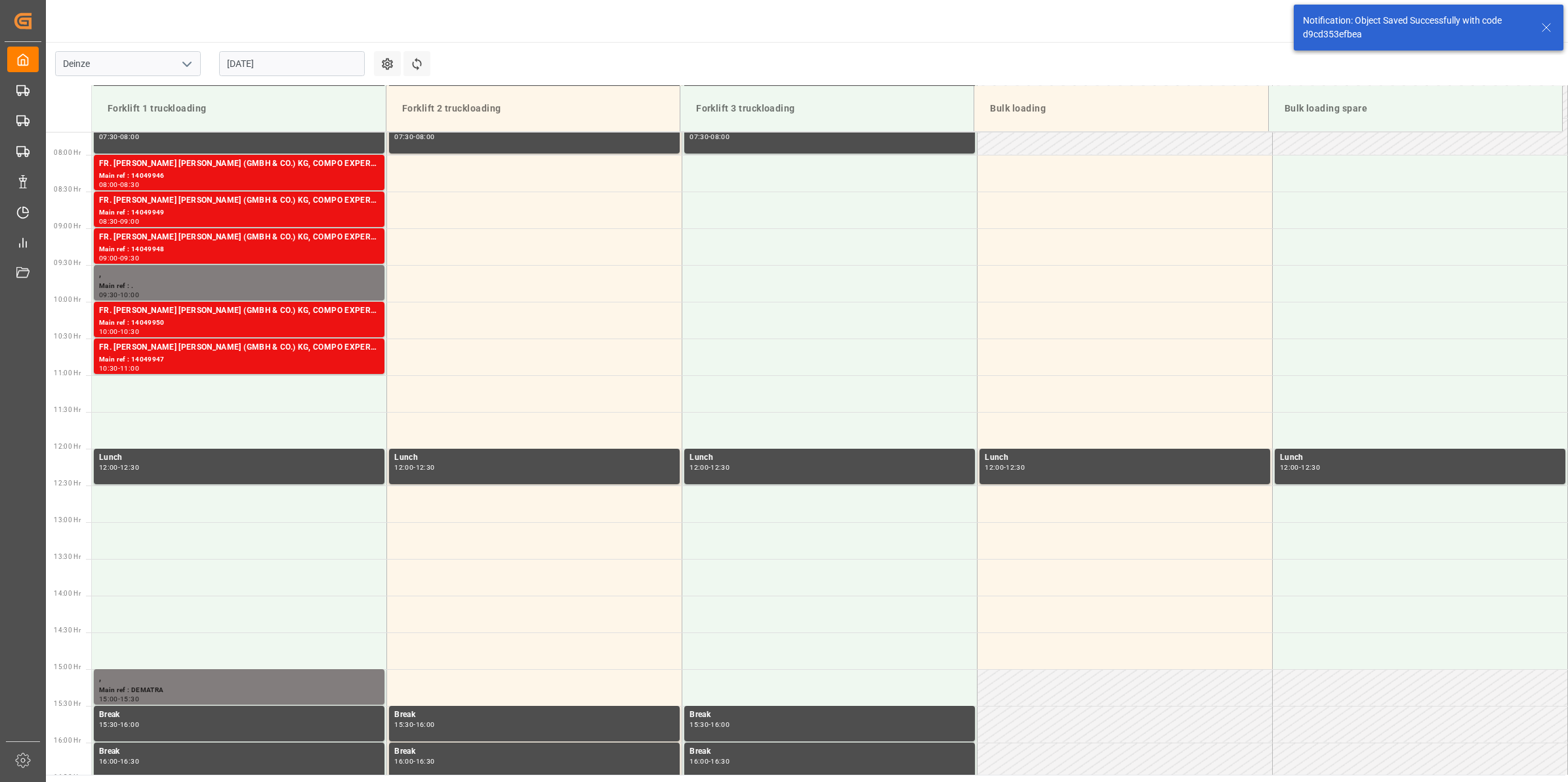
scroll to position [653, 0]
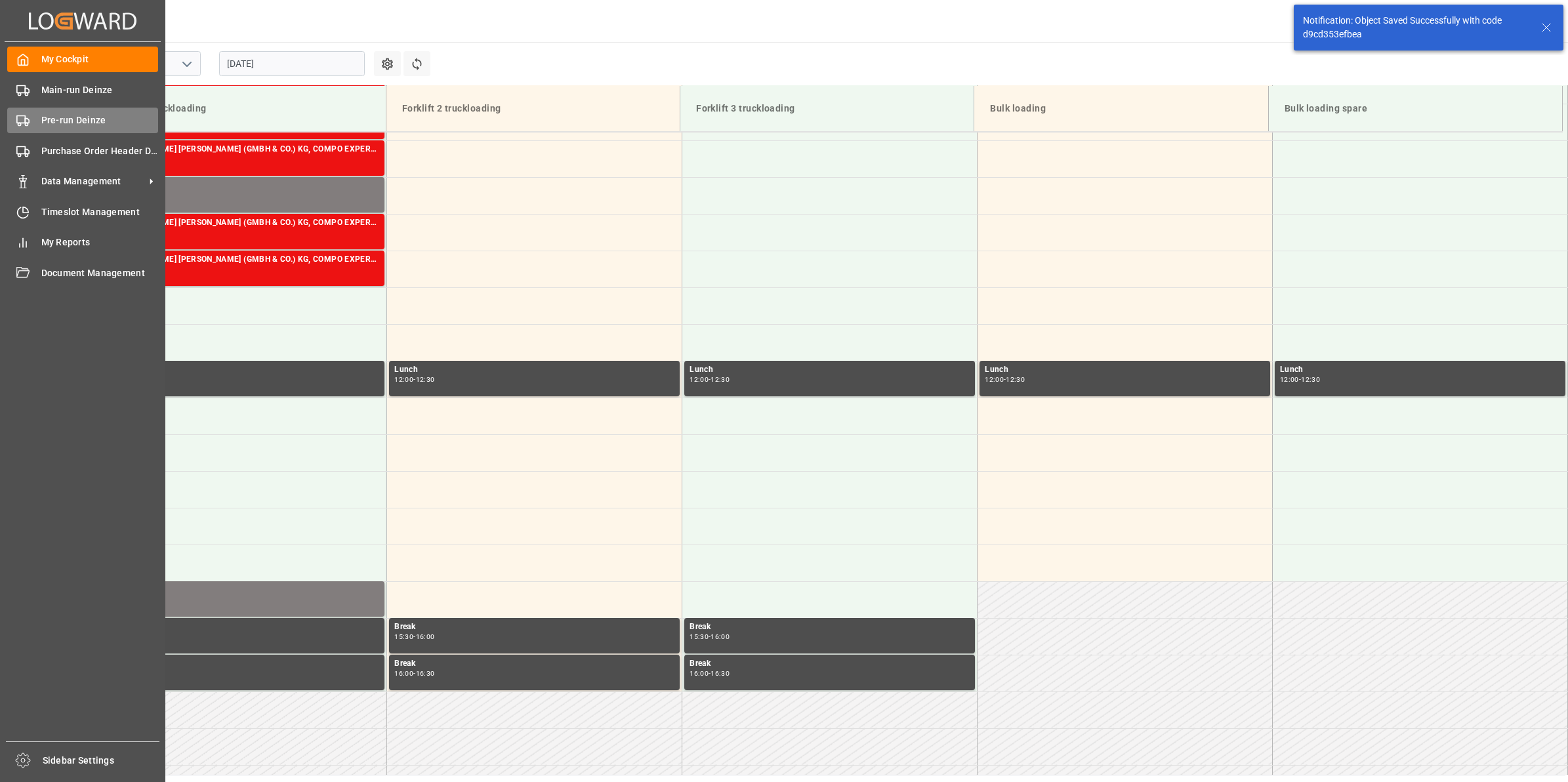
click at [71, 115] on span "Pre-run Deinze" at bounding box center [100, 120] width 117 height 14
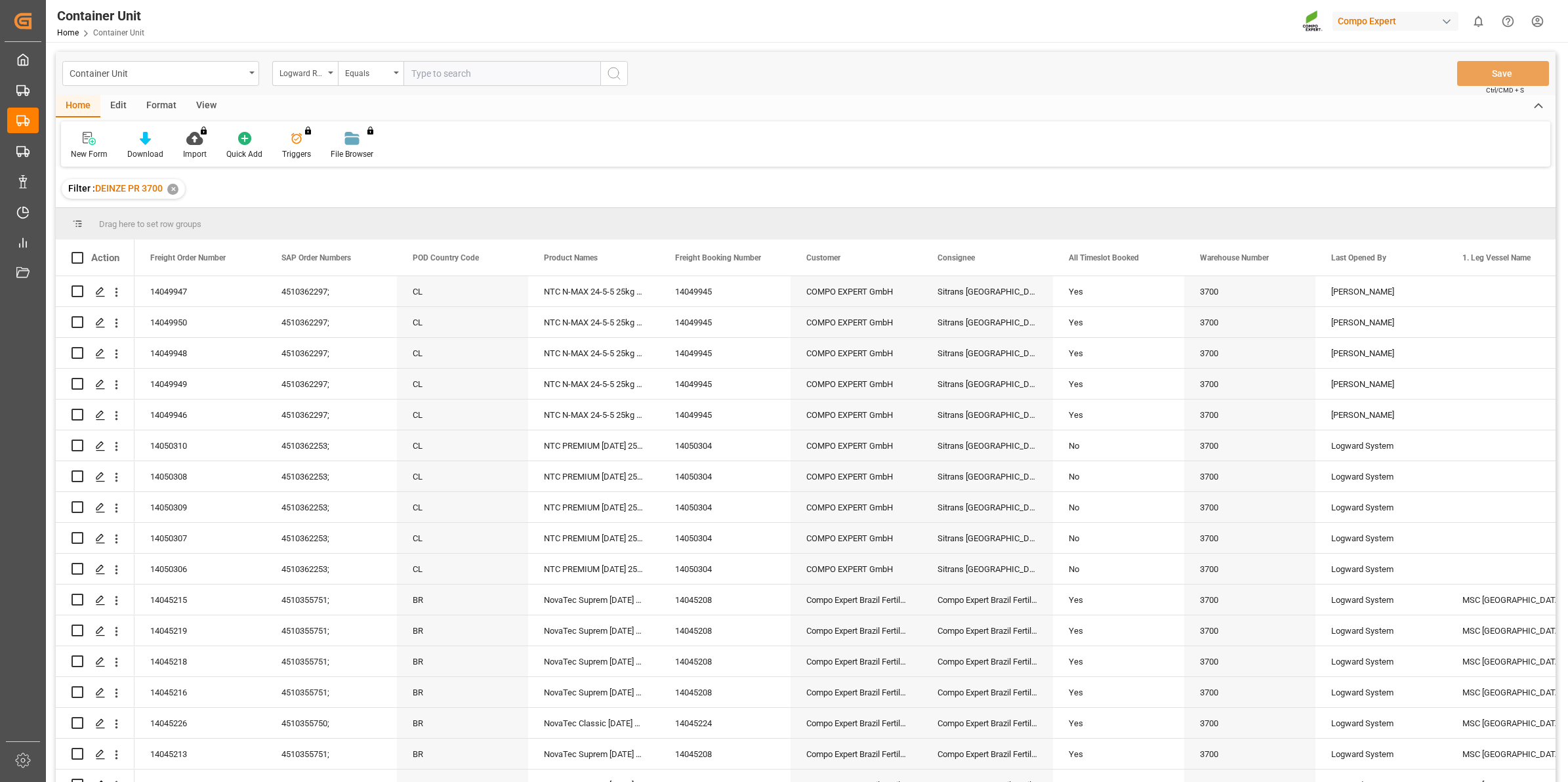
click at [325, 80] on div "Logward Reference" at bounding box center [305, 73] width 65 height 25
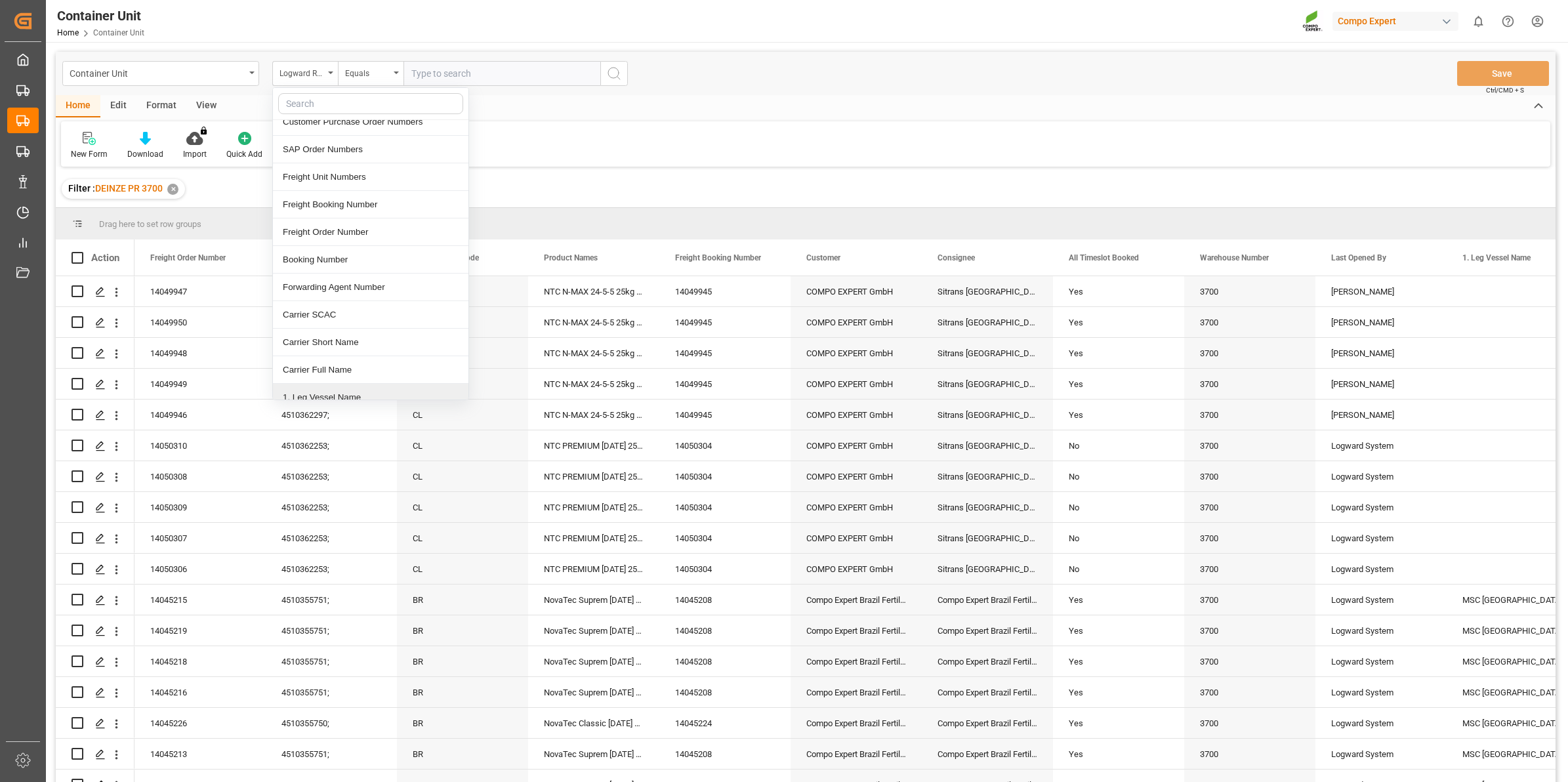
scroll to position [82, 0]
click at [361, 328] on div "Freight Order Number" at bounding box center [371, 327] width 196 height 28
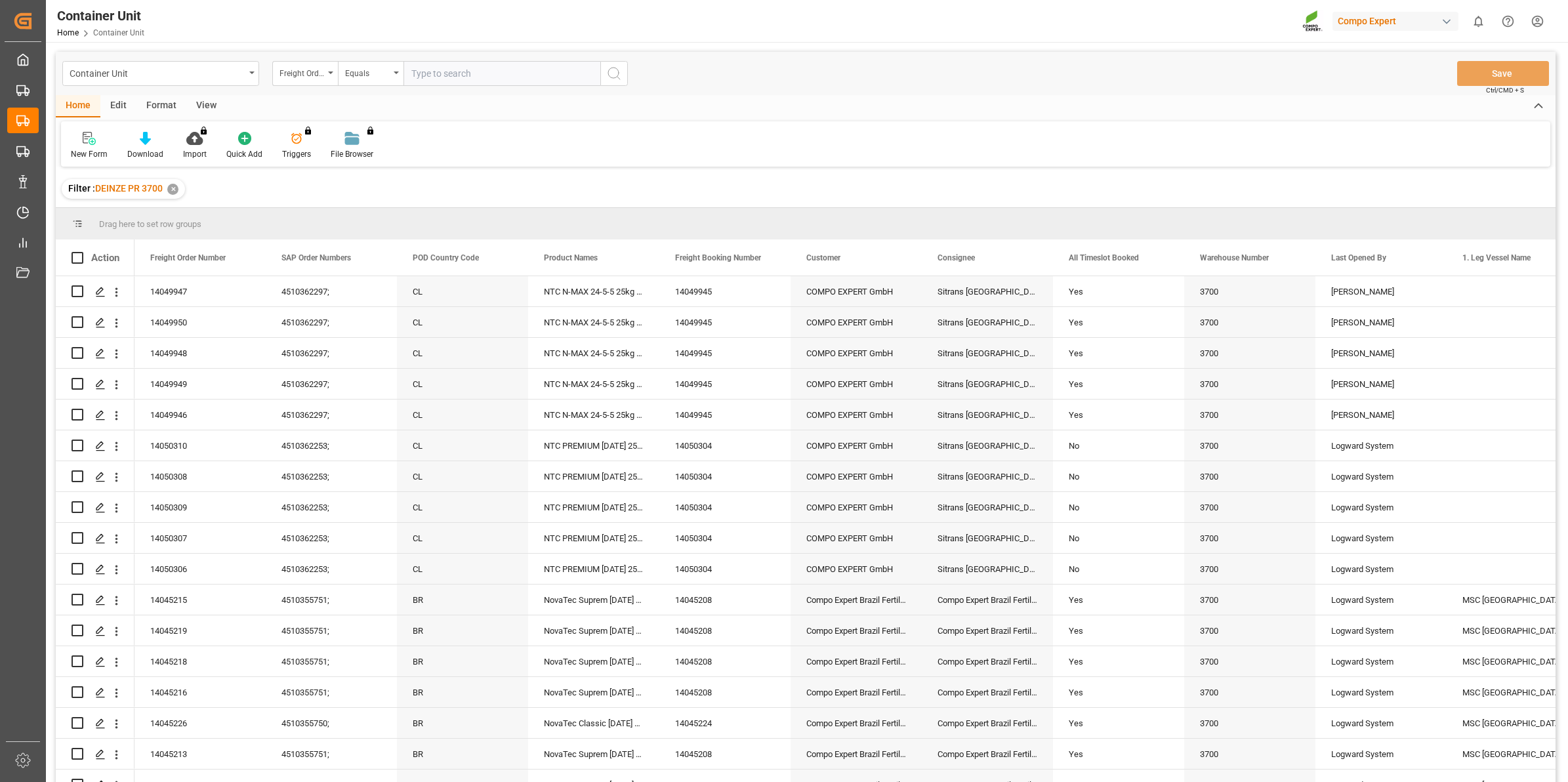
click at [424, 78] on input "text" at bounding box center [502, 73] width 197 height 25
type input "14051084"
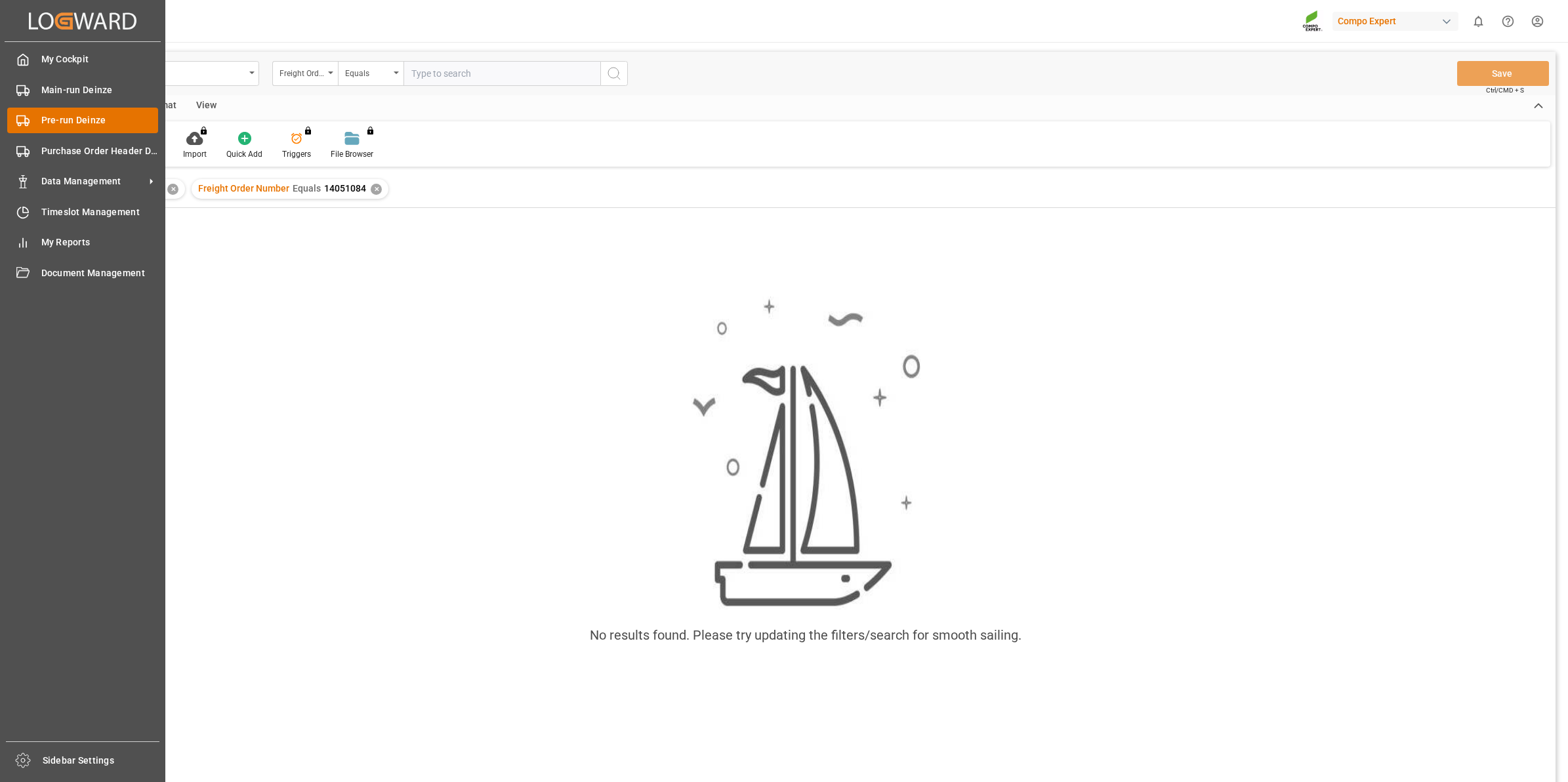
click at [23, 122] on rect at bounding box center [21, 120] width 8 height 7
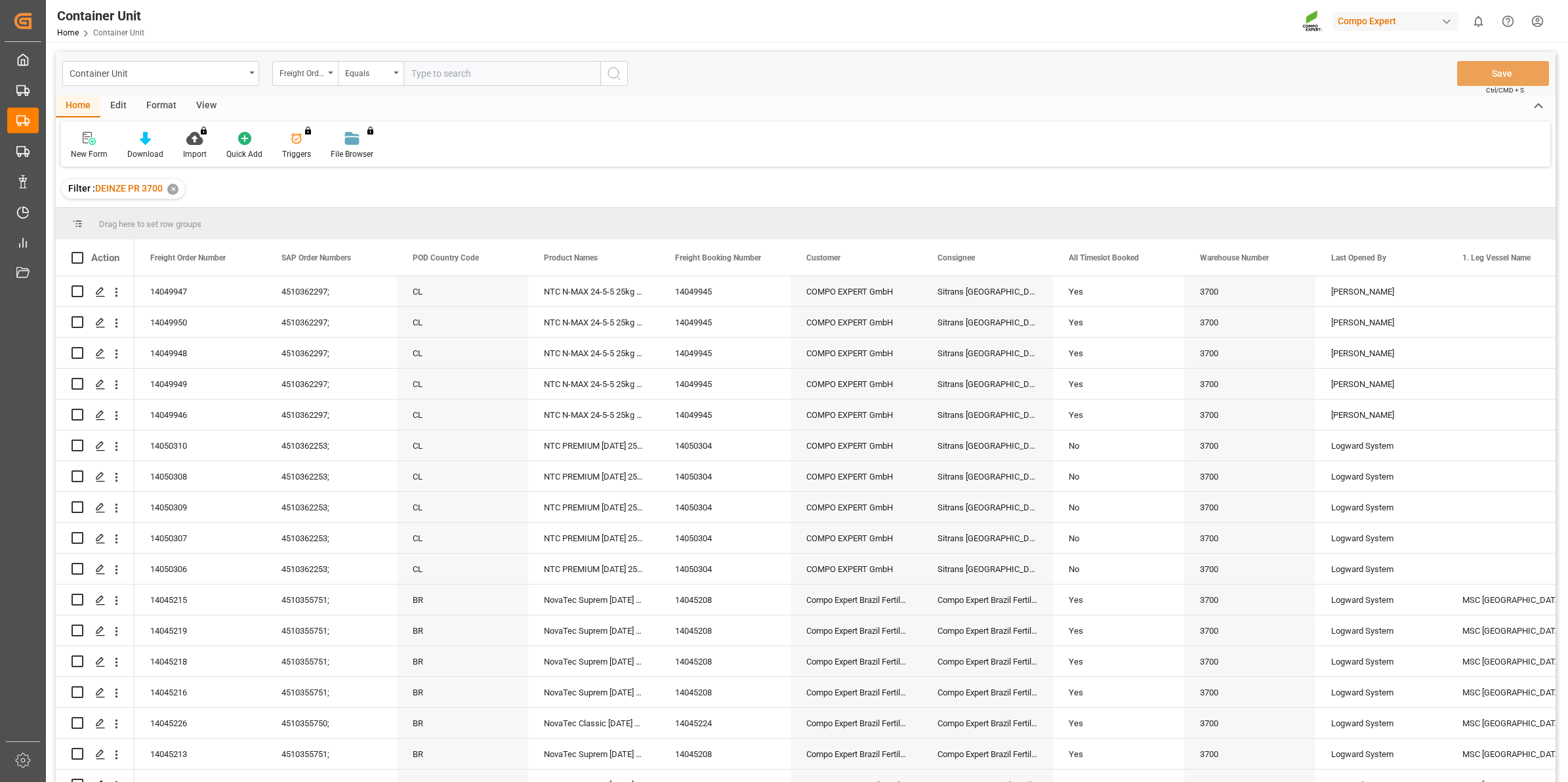
click at [441, 73] on input "text" at bounding box center [502, 73] width 197 height 25
type input "14051084"
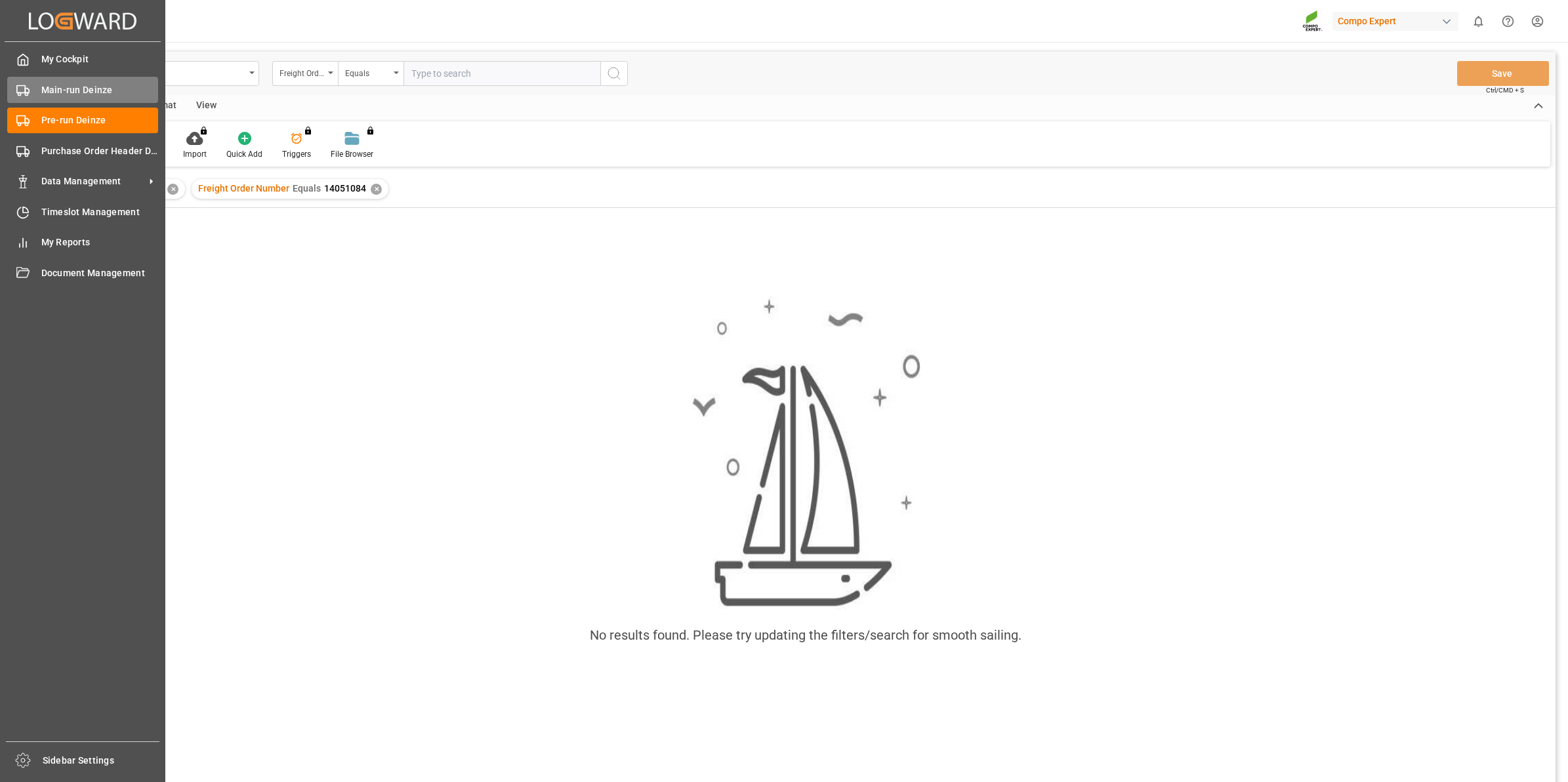
click at [94, 95] on span "Main-run Deinze" at bounding box center [100, 90] width 117 height 14
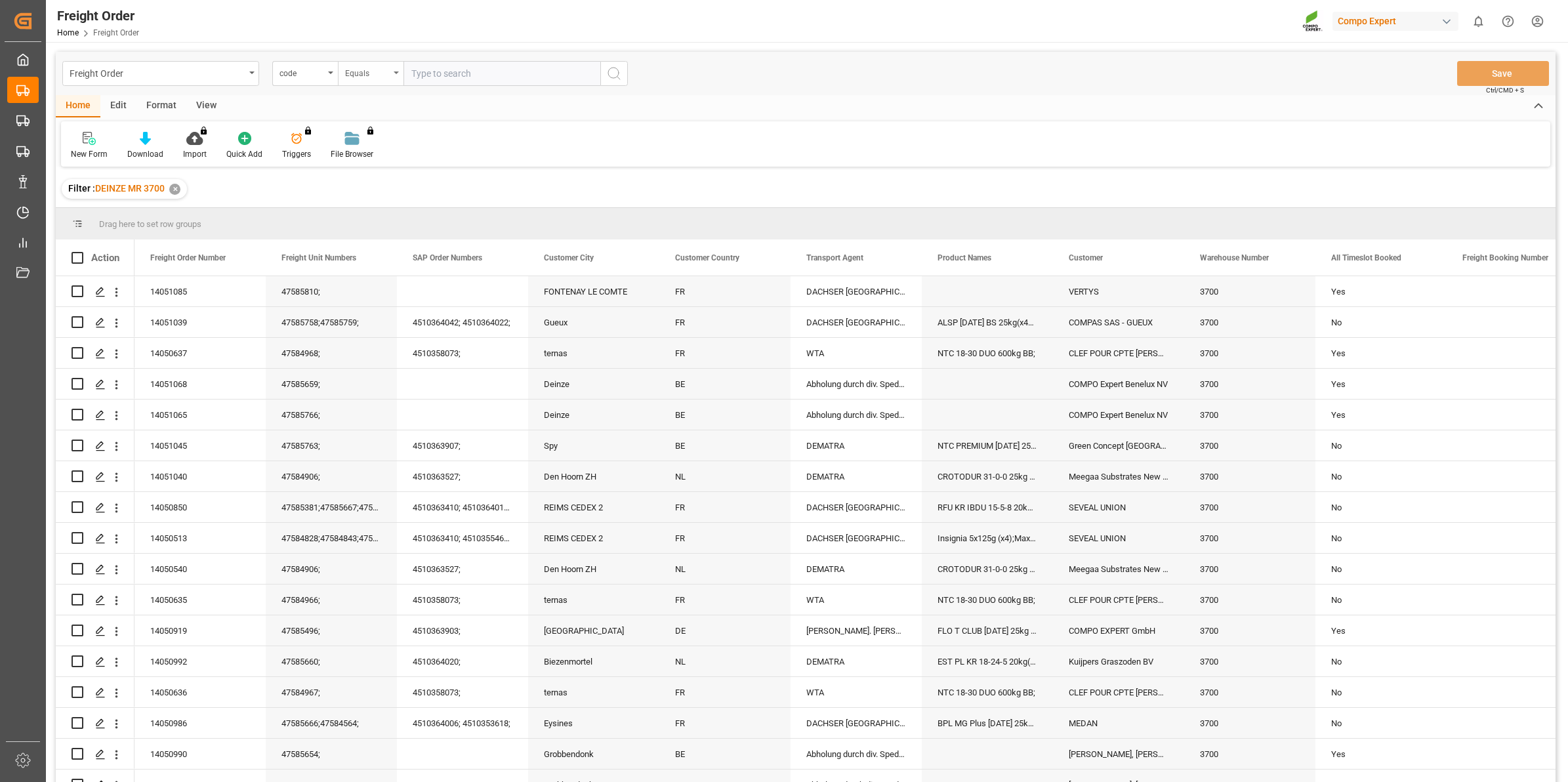
click at [371, 75] on div "Equals" at bounding box center [367, 71] width 45 height 15
click at [327, 73] on div "code" at bounding box center [305, 73] width 65 height 25
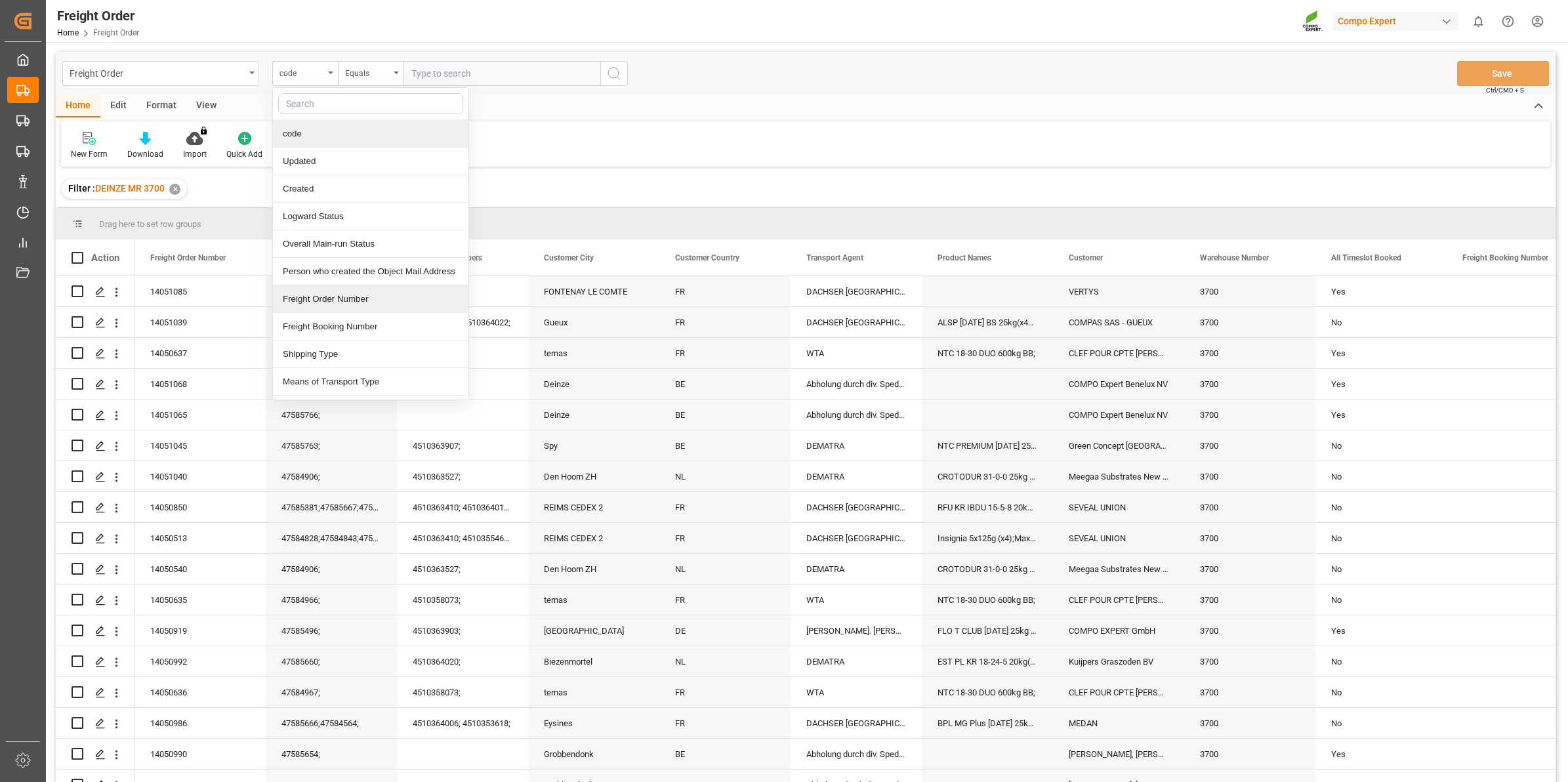
click at [369, 294] on div "Freight Order Number" at bounding box center [371, 299] width 196 height 28
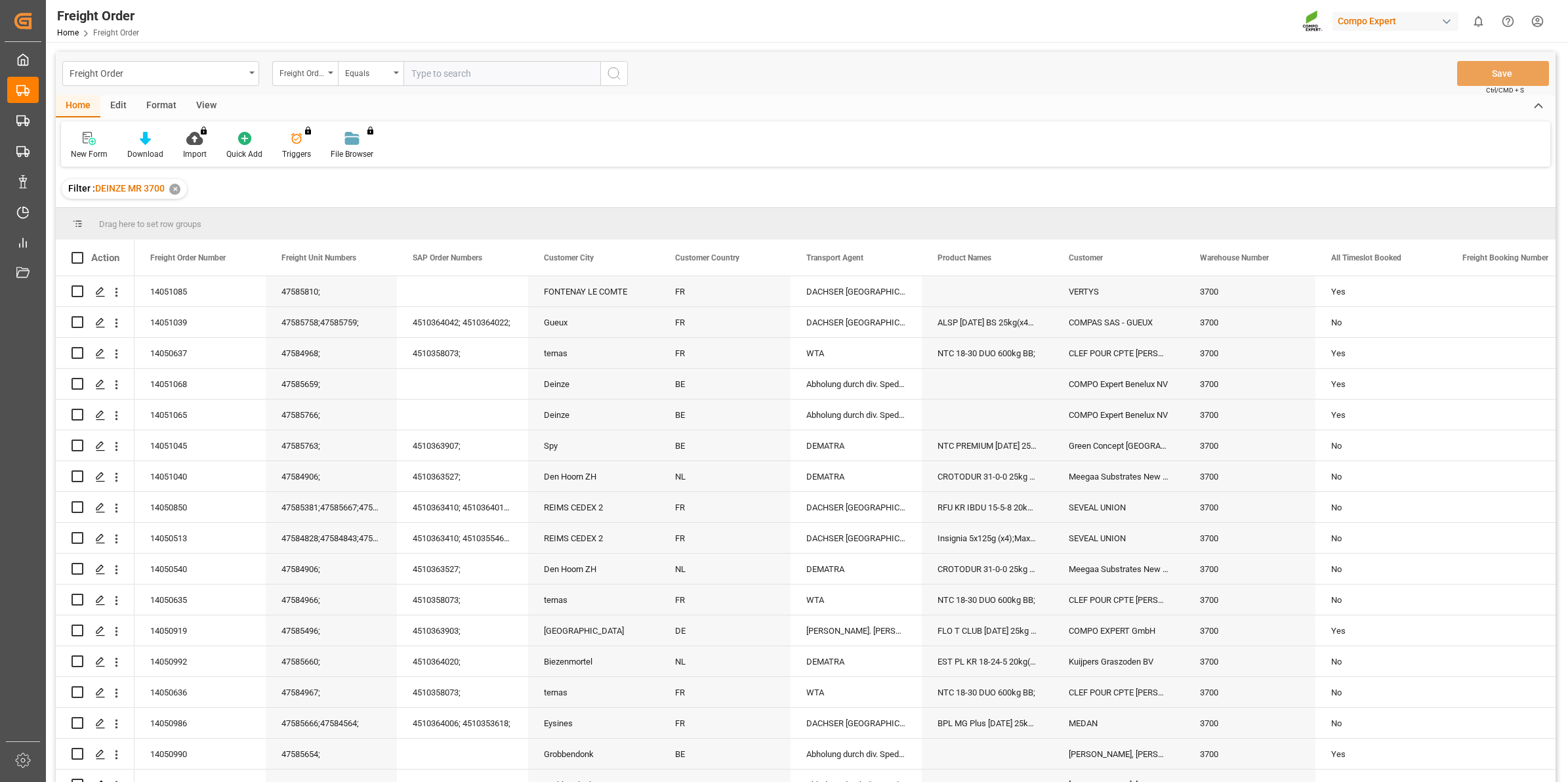
click at [457, 73] on input "text" at bounding box center [502, 73] width 197 height 25
type input "14051084"
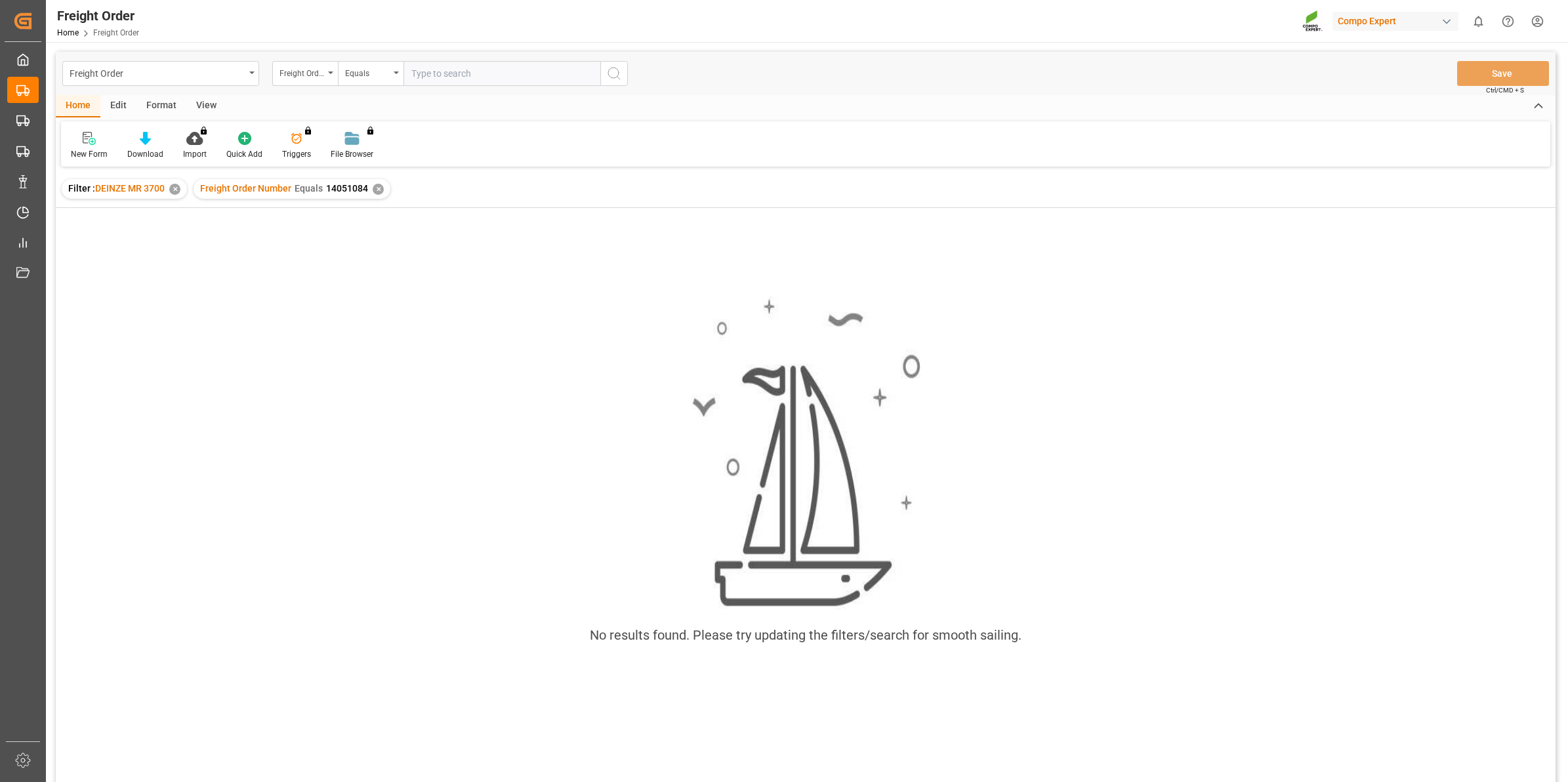
click at [375, 189] on div "✕" at bounding box center [378, 189] width 11 height 11
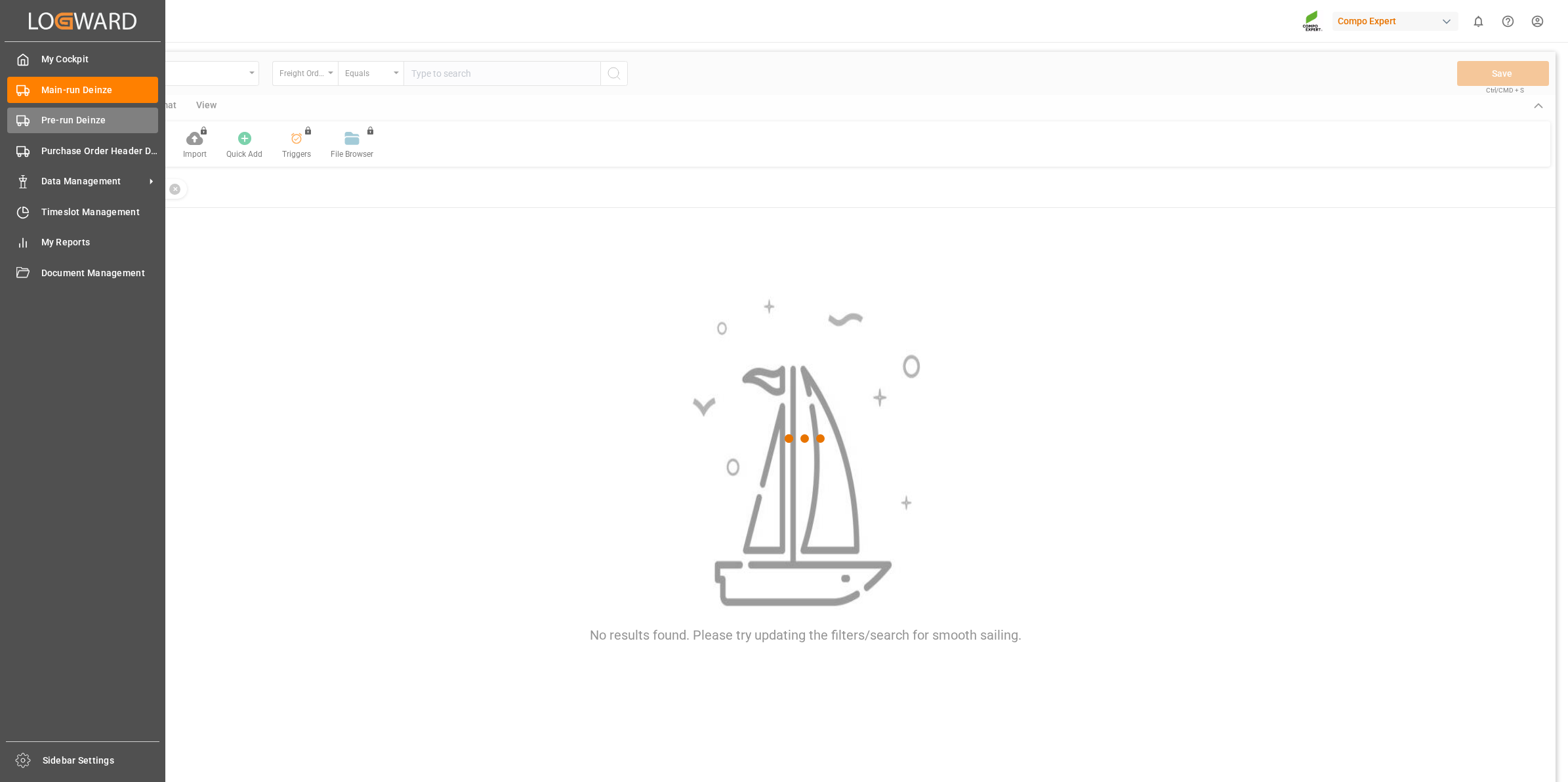
click at [21, 125] on icon at bounding box center [23, 120] width 13 height 13
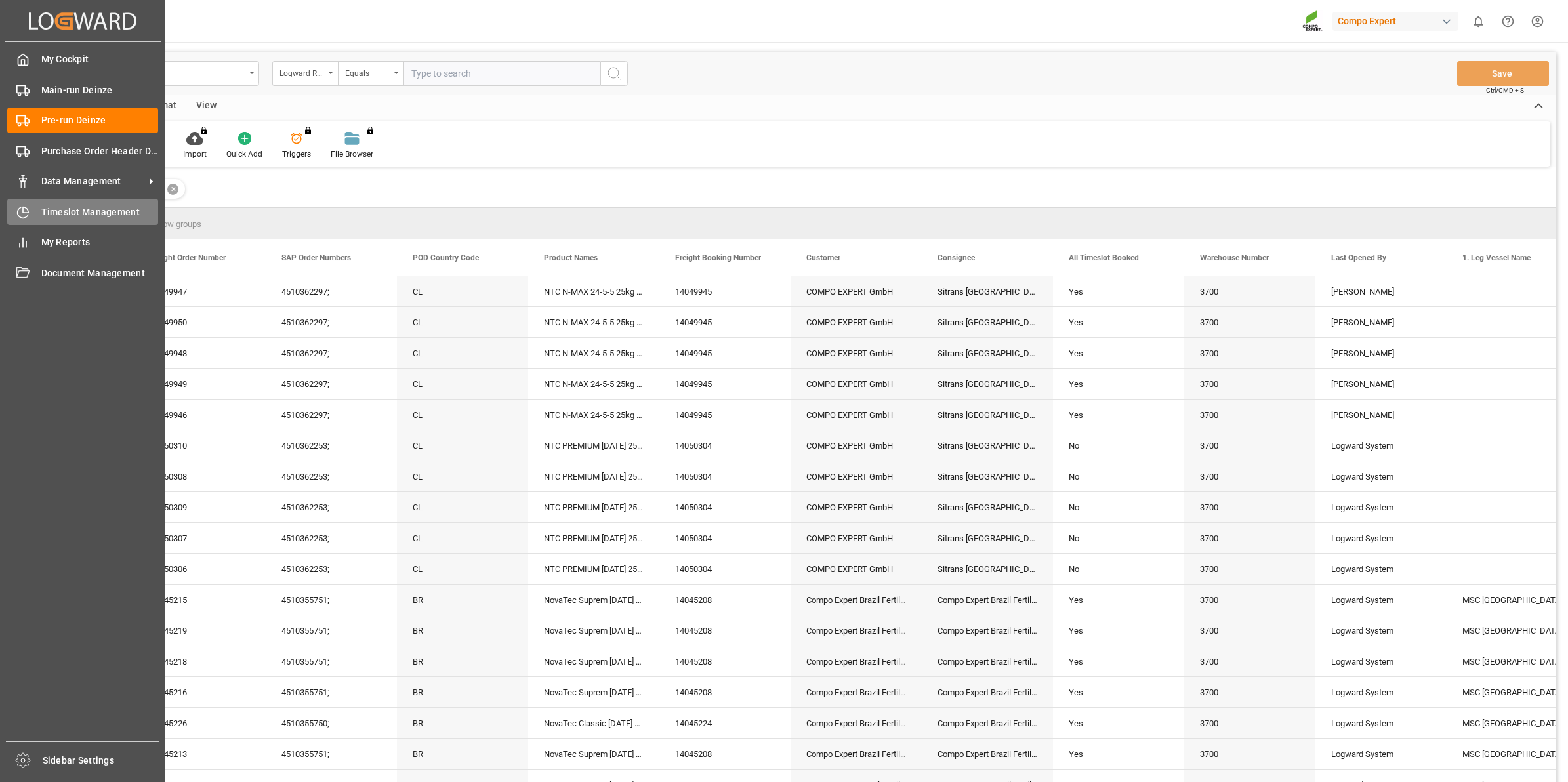
click at [63, 212] on span "Timeslot Management" at bounding box center [100, 212] width 117 height 14
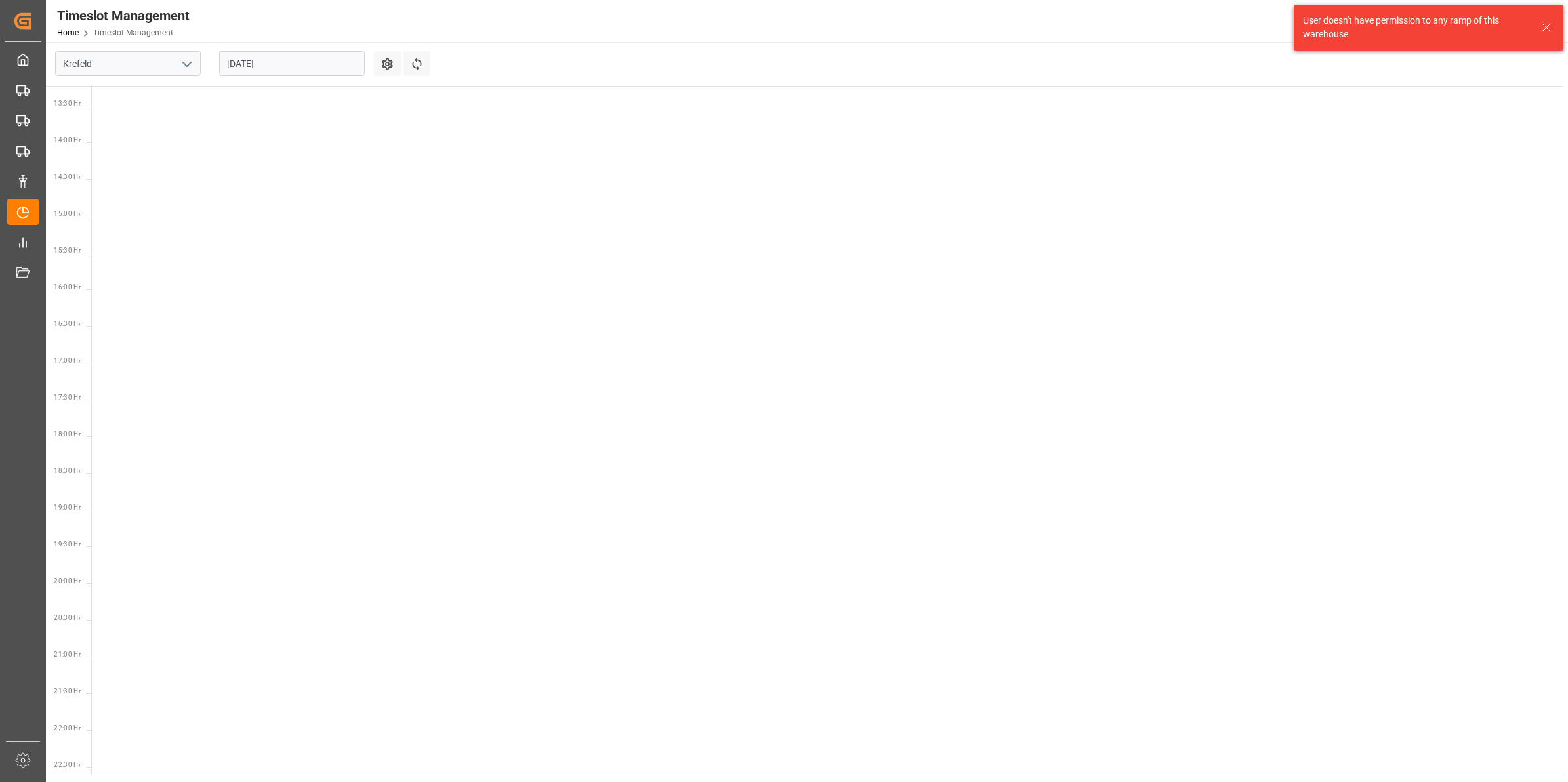
scroll to position [1048, 0]
click at [179, 67] on icon "open menu" at bounding box center [187, 64] width 16 height 16
click at [102, 87] on div "Deinze" at bounding box center [127, 93] width 144 height 29
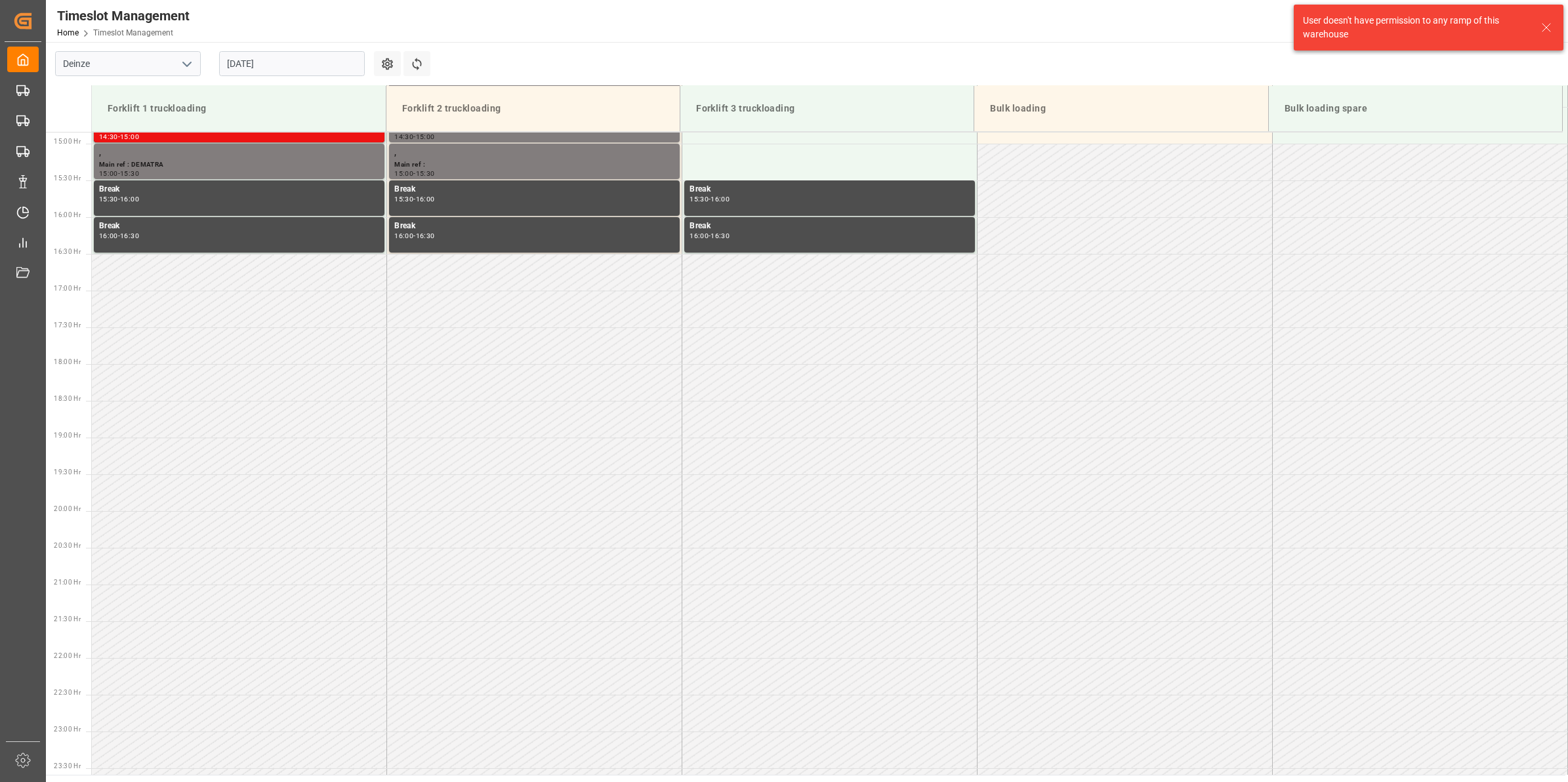
scroll to position [1094, 0]
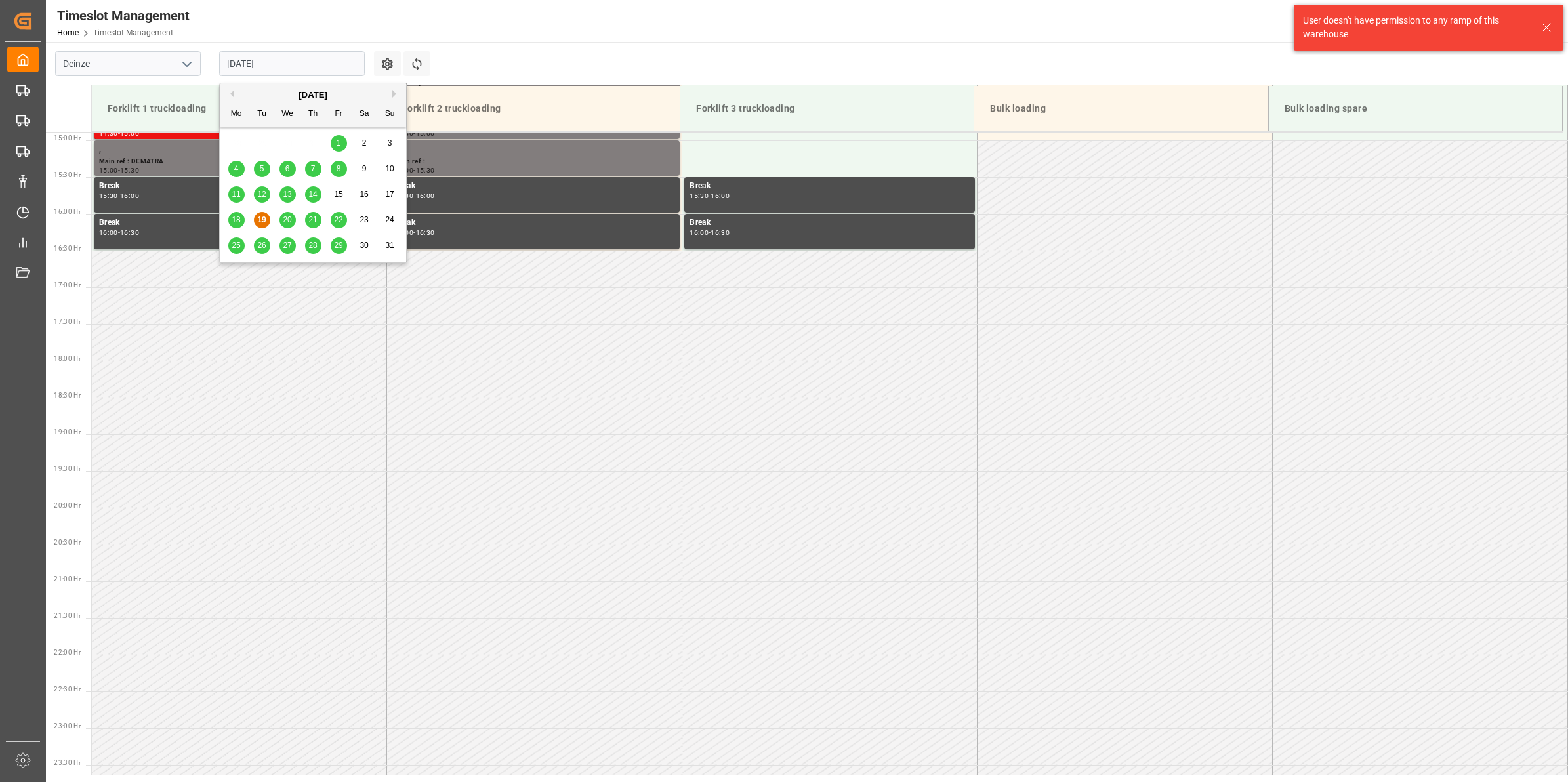
click at [267, 74] on input "[DATE]" at bounding box center [292, 63] width 146 height 25
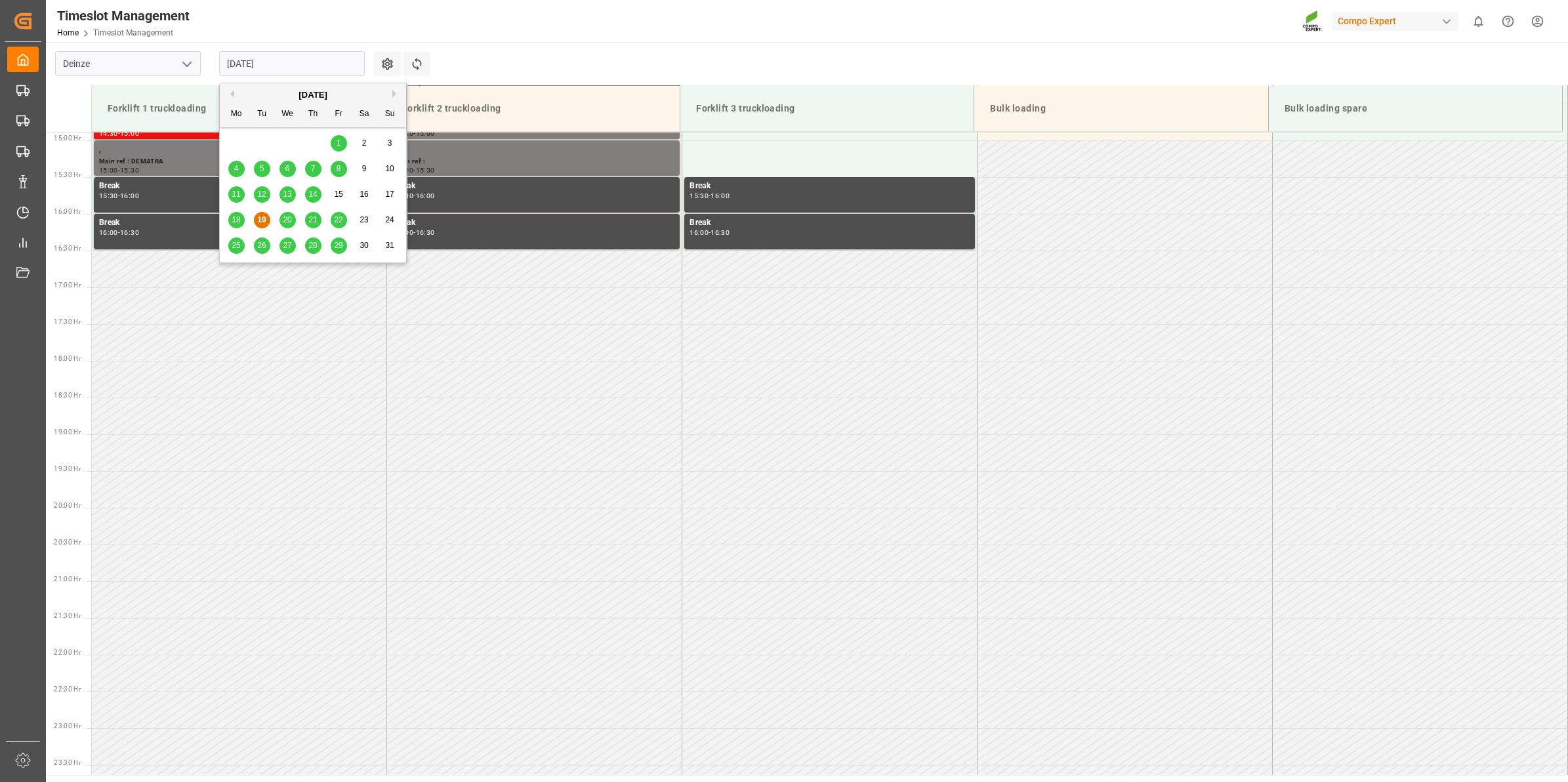
click at [309, 221] on span "21" at bounding box center [312, 219] width 9 height 9
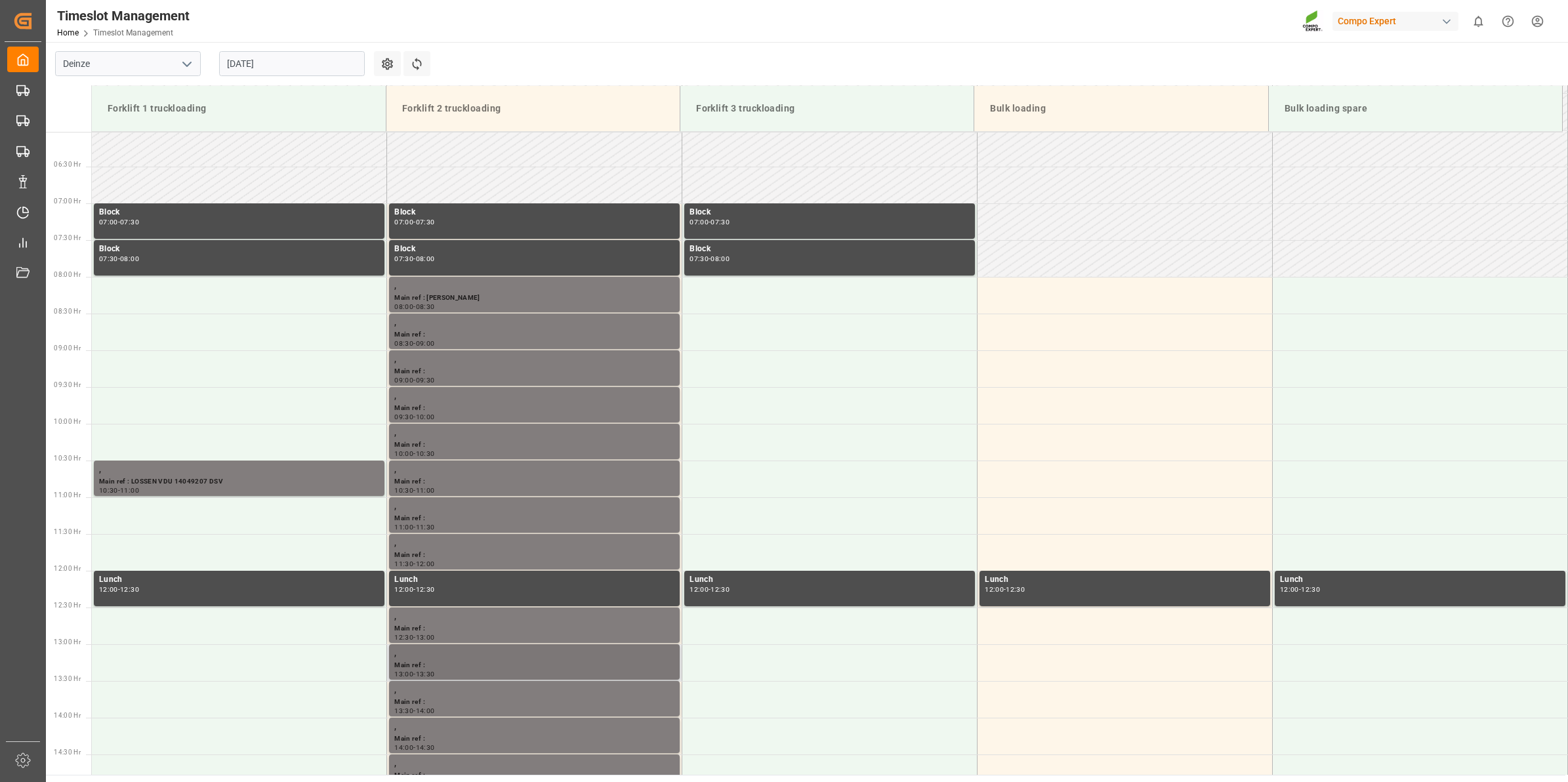
scroll to position [438, 0]
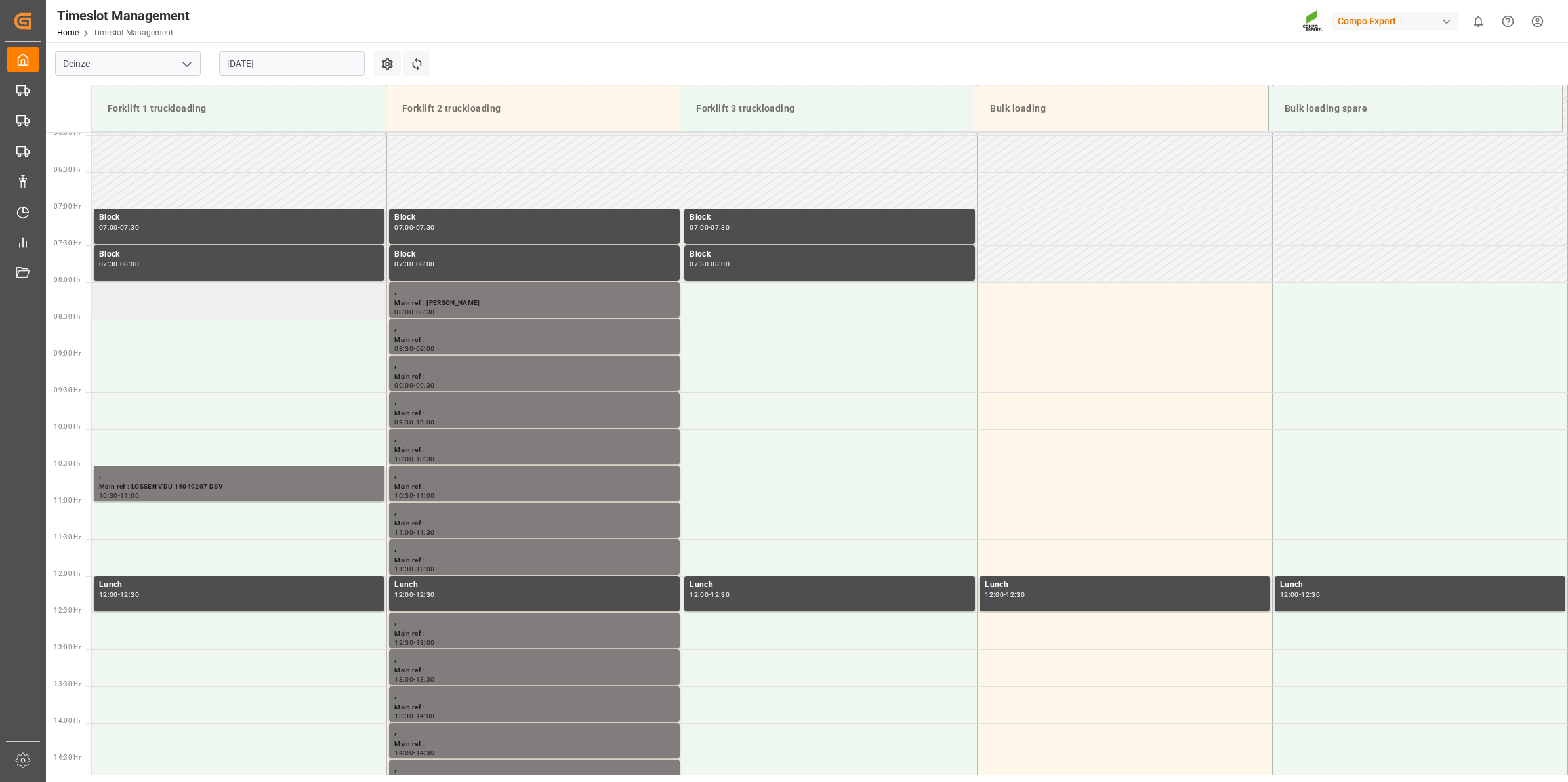
click at [201, 295] on td at bounding box center [239, 301] width 295 height 37
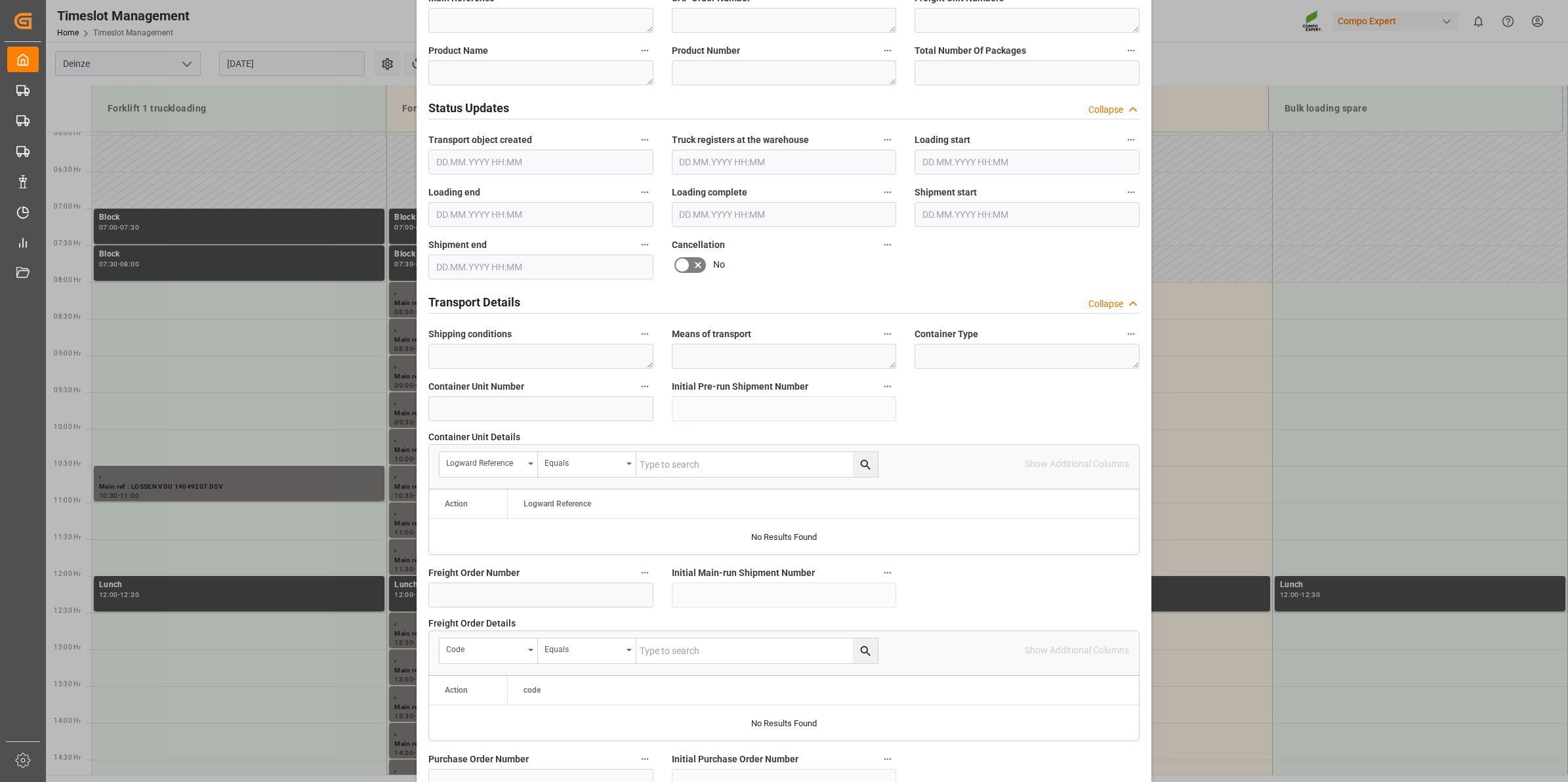
scroll to position [574, 0]
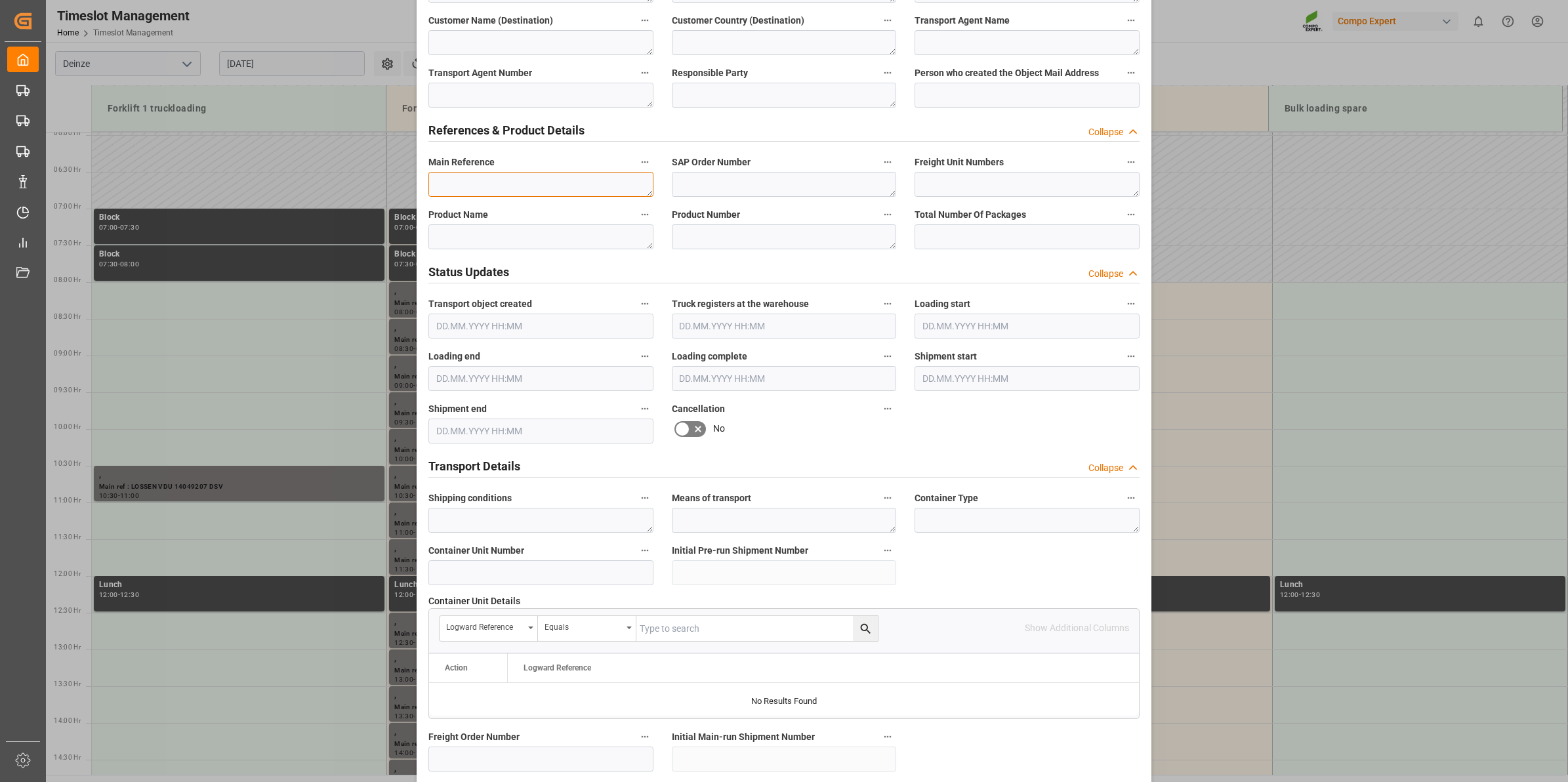
click at [509, 189] on textarea at bounding box center [541, 184] width 225 height 25
paste textarea "PO 5741241"
click at [434, 181] on textarea "PO 5741241" at bounding box center [541, 184] width 225 height 25
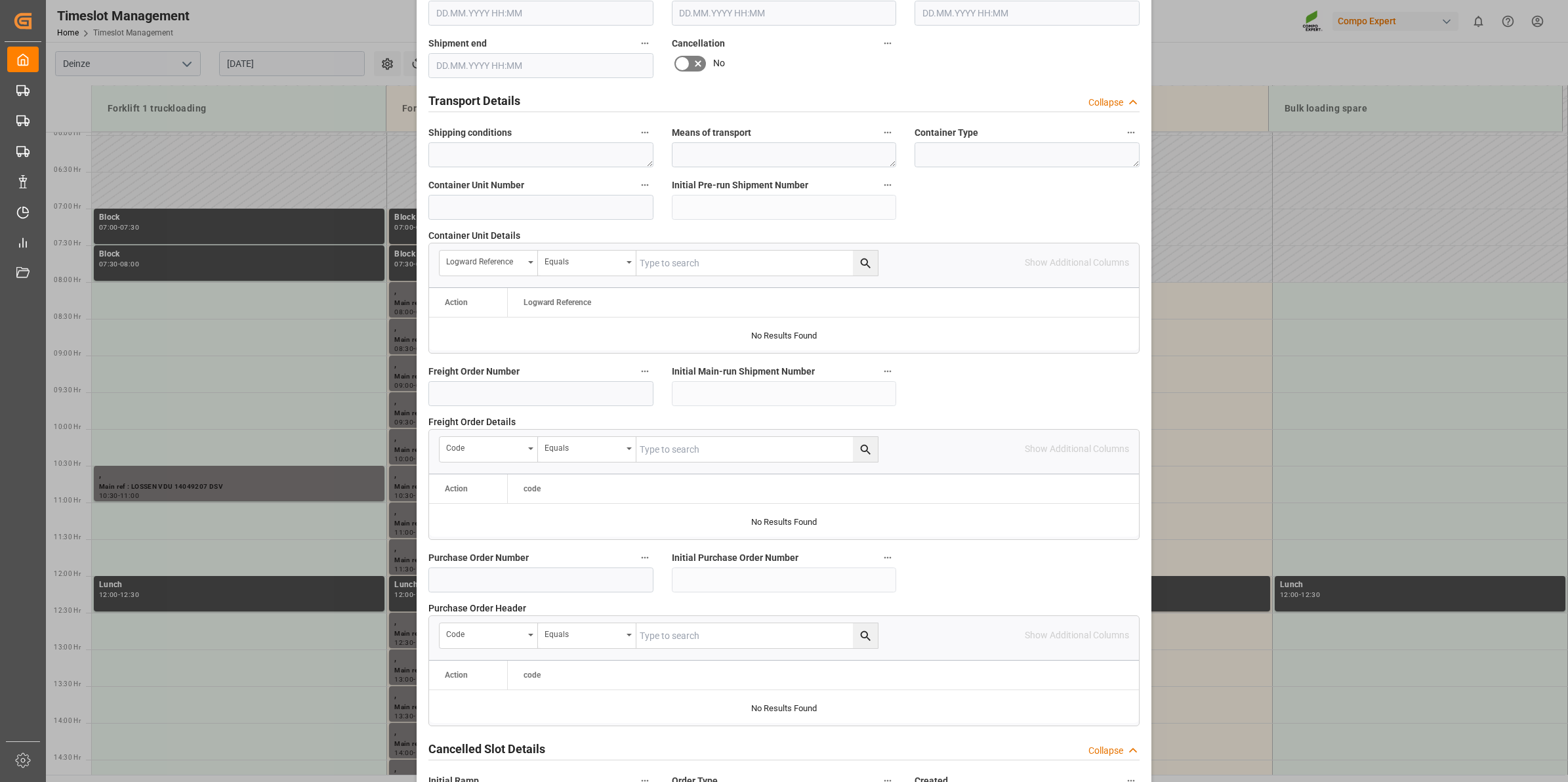
scroll to position [1041, 0]
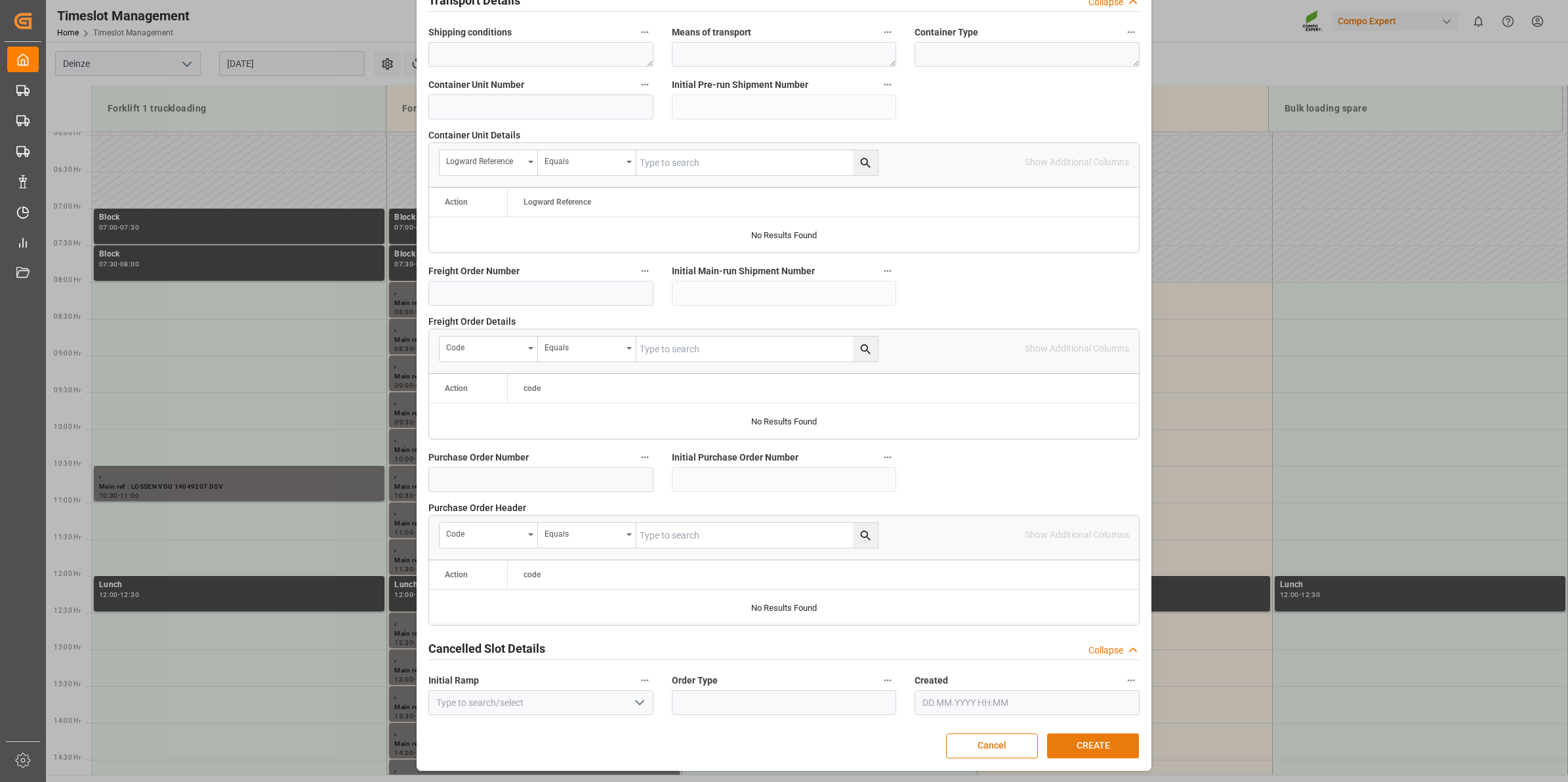
type textarea "Lossen container 1 PO 5741241"
click at [1098, 746] on button "CREATE" at bounding box center [1093, 746] width 92 height 25
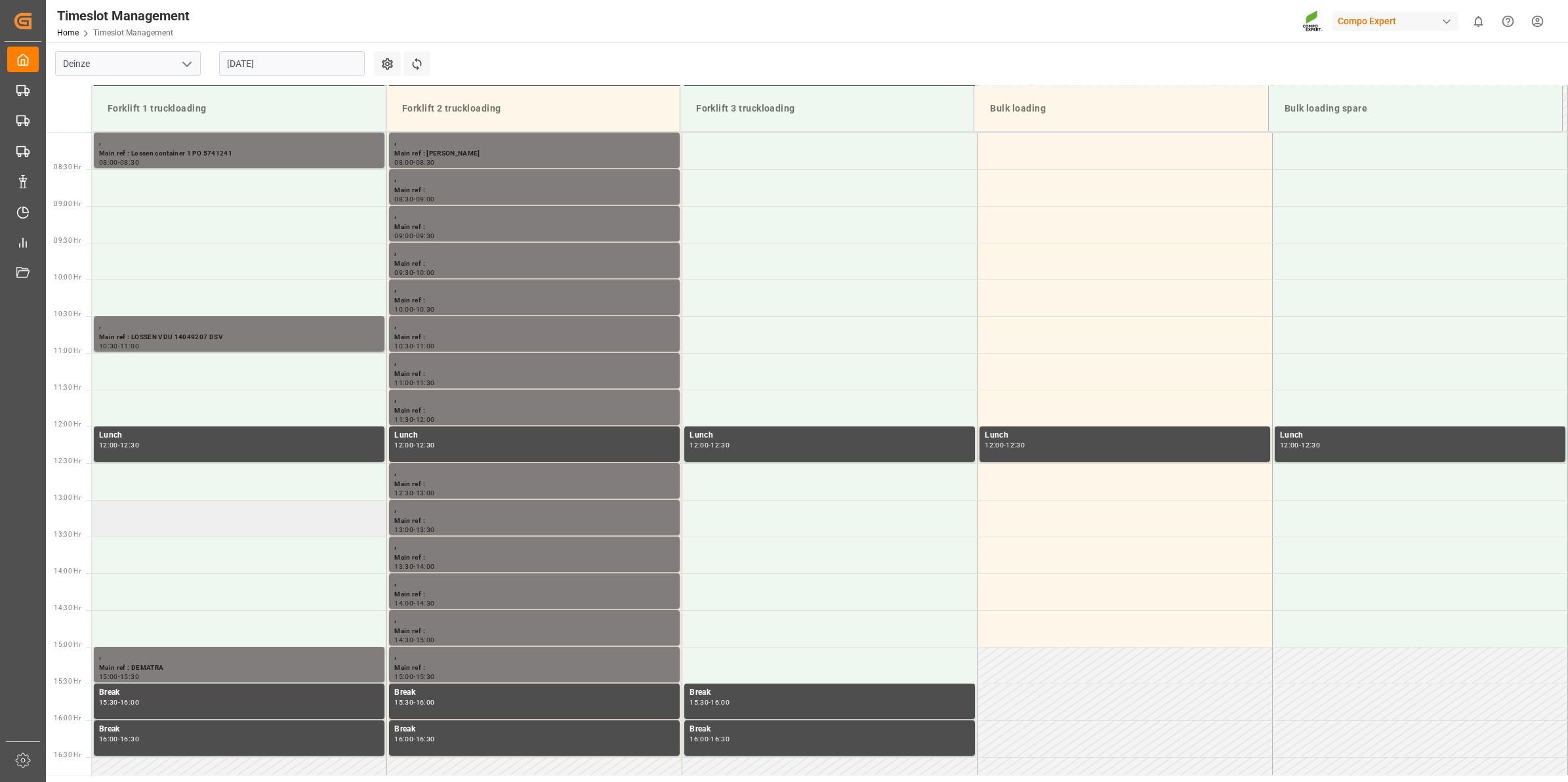
scroll to position [588, 0]
click at [167, 548] on td at bounding box center [239, 554] width 295 height 37
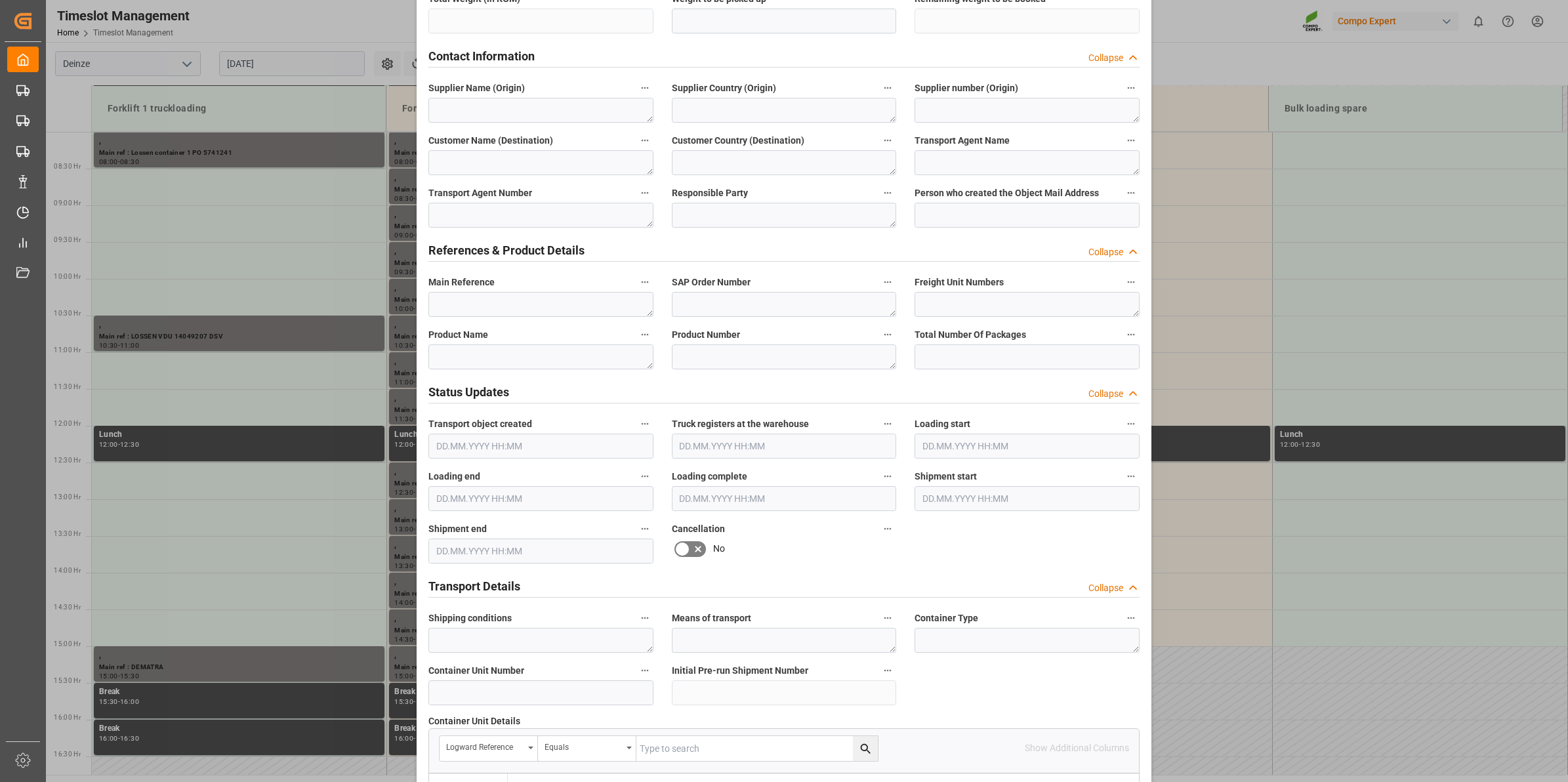
scroll to position [328, 0]
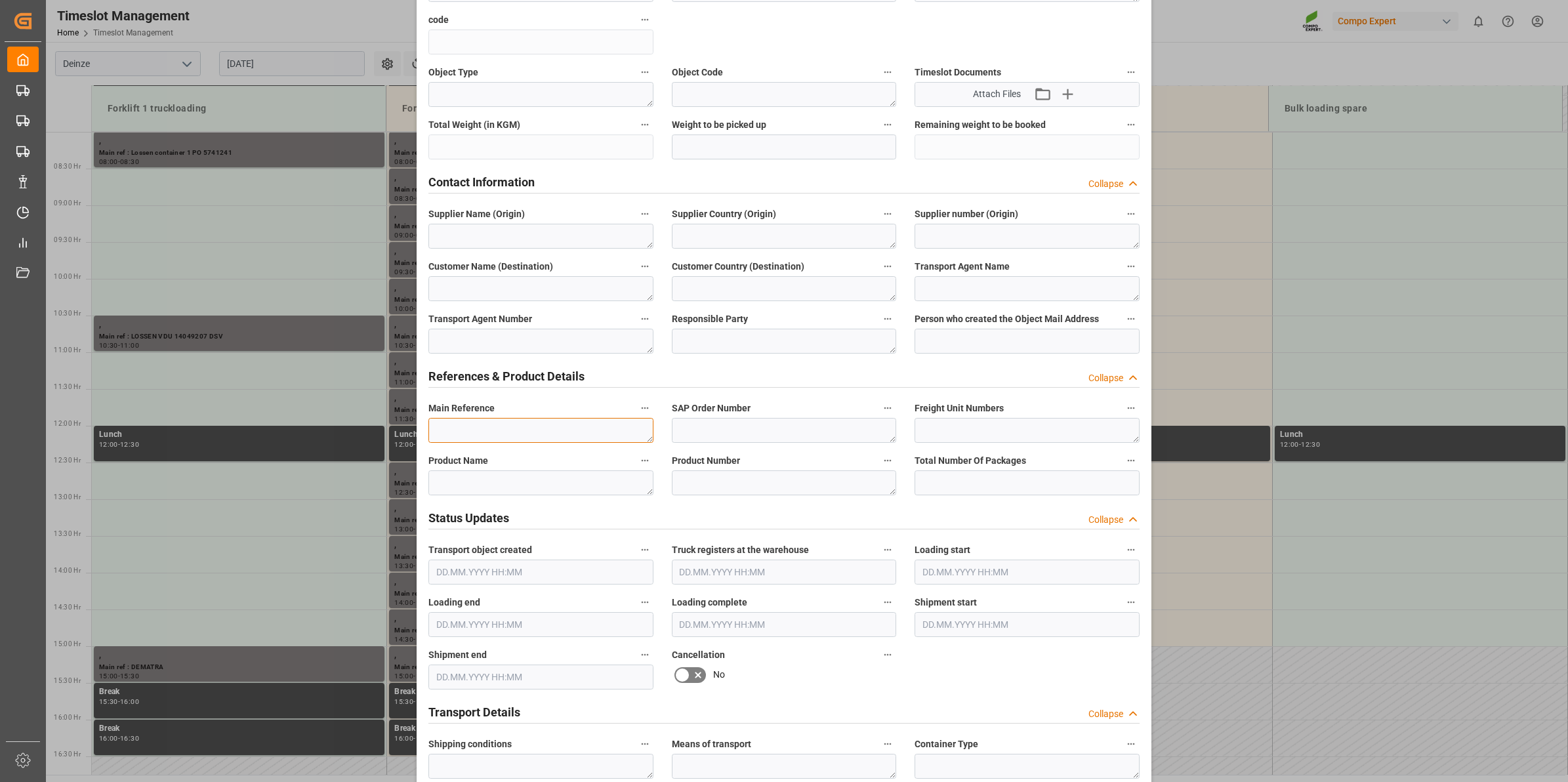
click at [565, 434] on textarea at bounding box center [541, 430] width 225 height 25
paste textarea "PO 5741241"
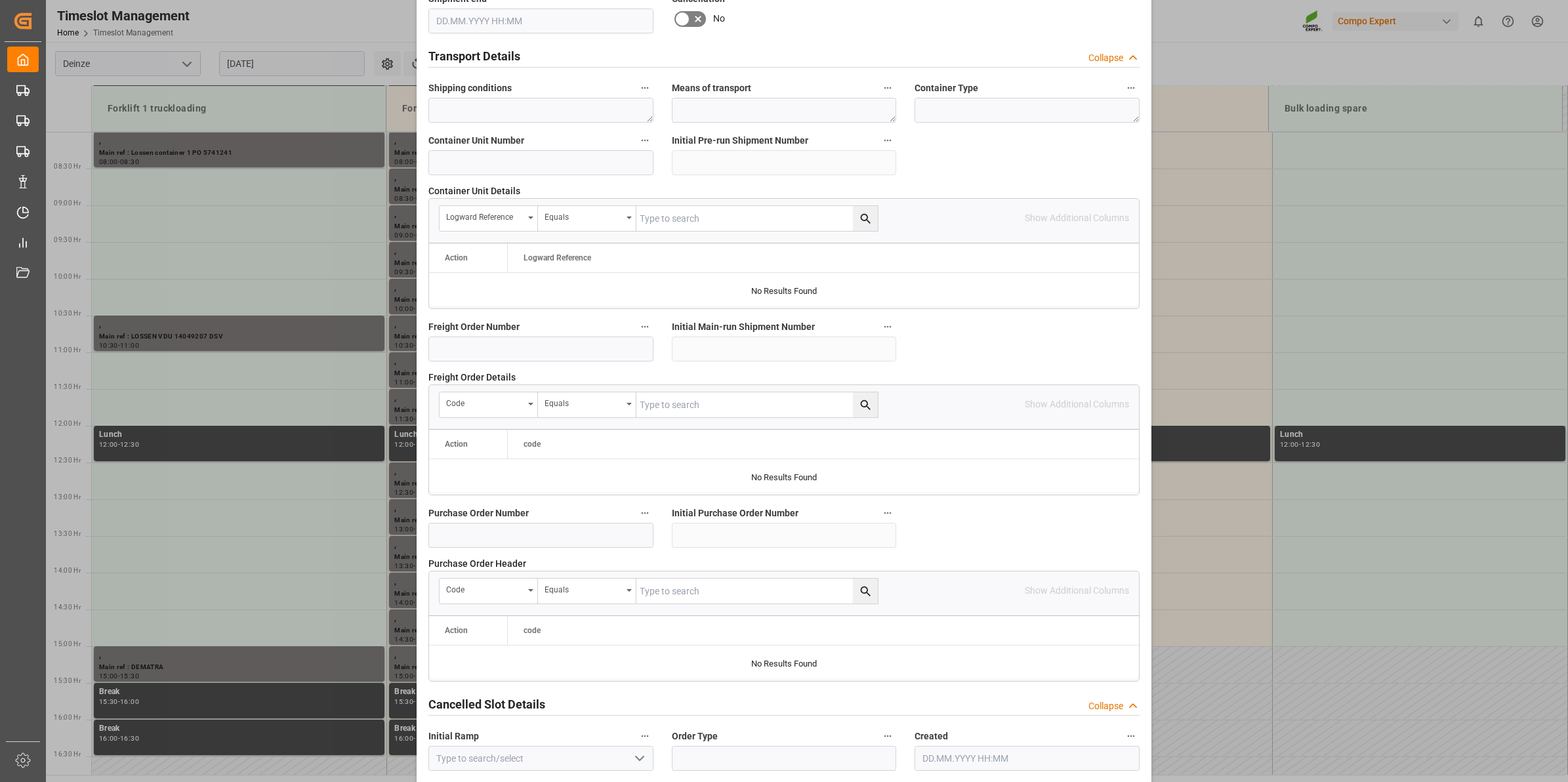
scroll to position [1041, 0]
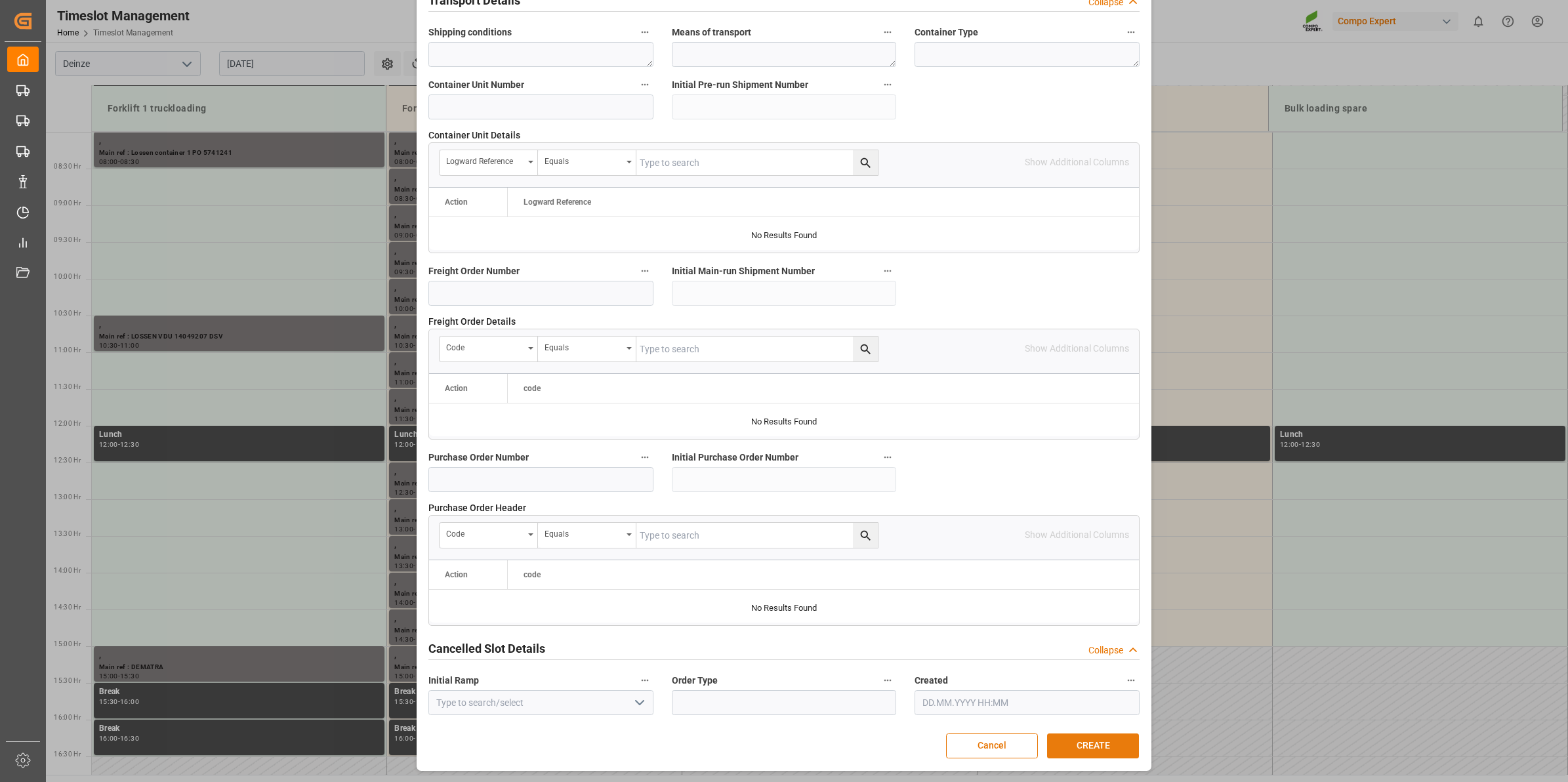
type textarea "LOSSEN container 2 PO 5741241"
click at [1079, 751] on button "CREATE" at bounding box center [1093, 746] width 92 height 25
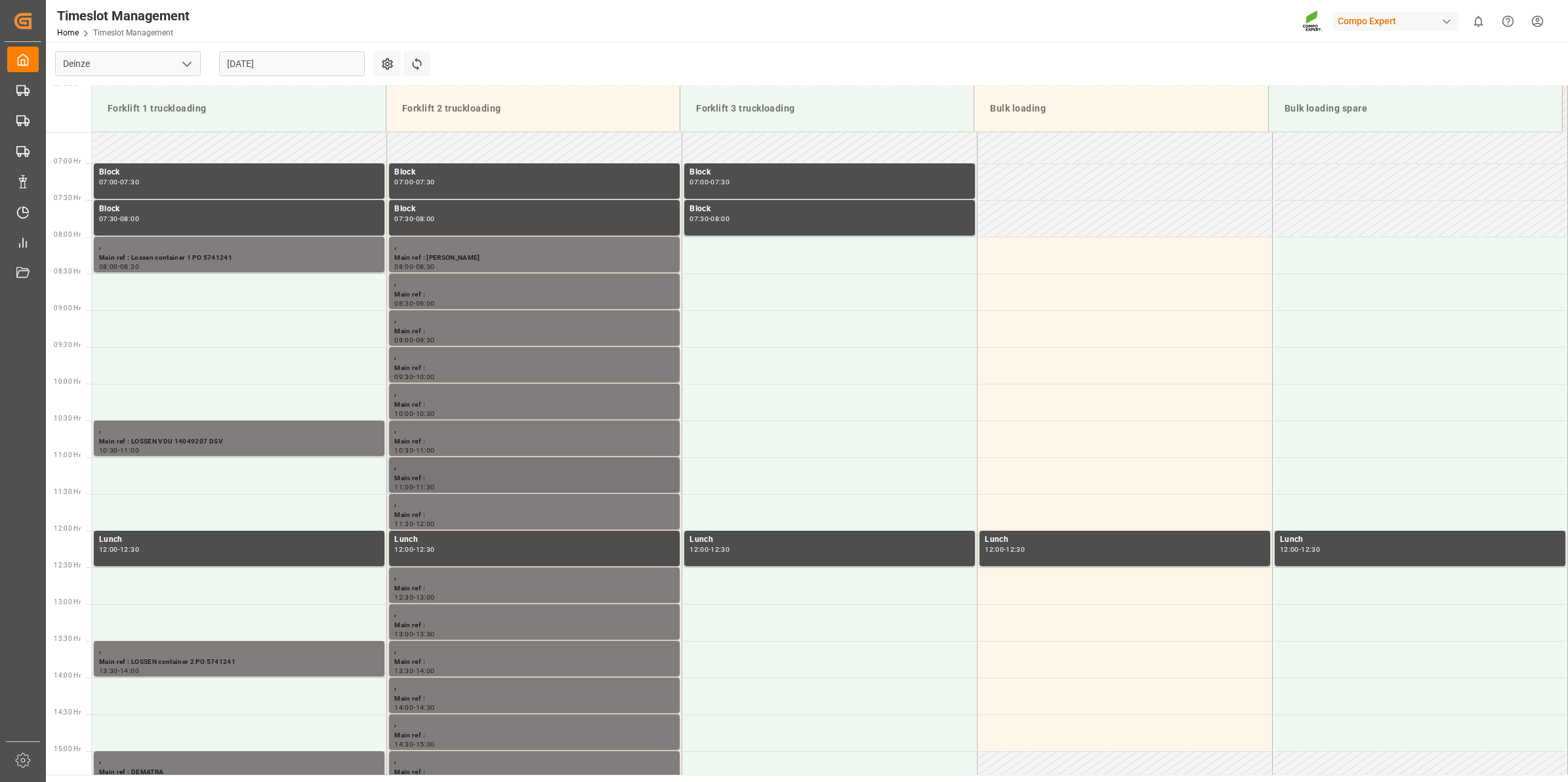
scroll to position [381, 0]
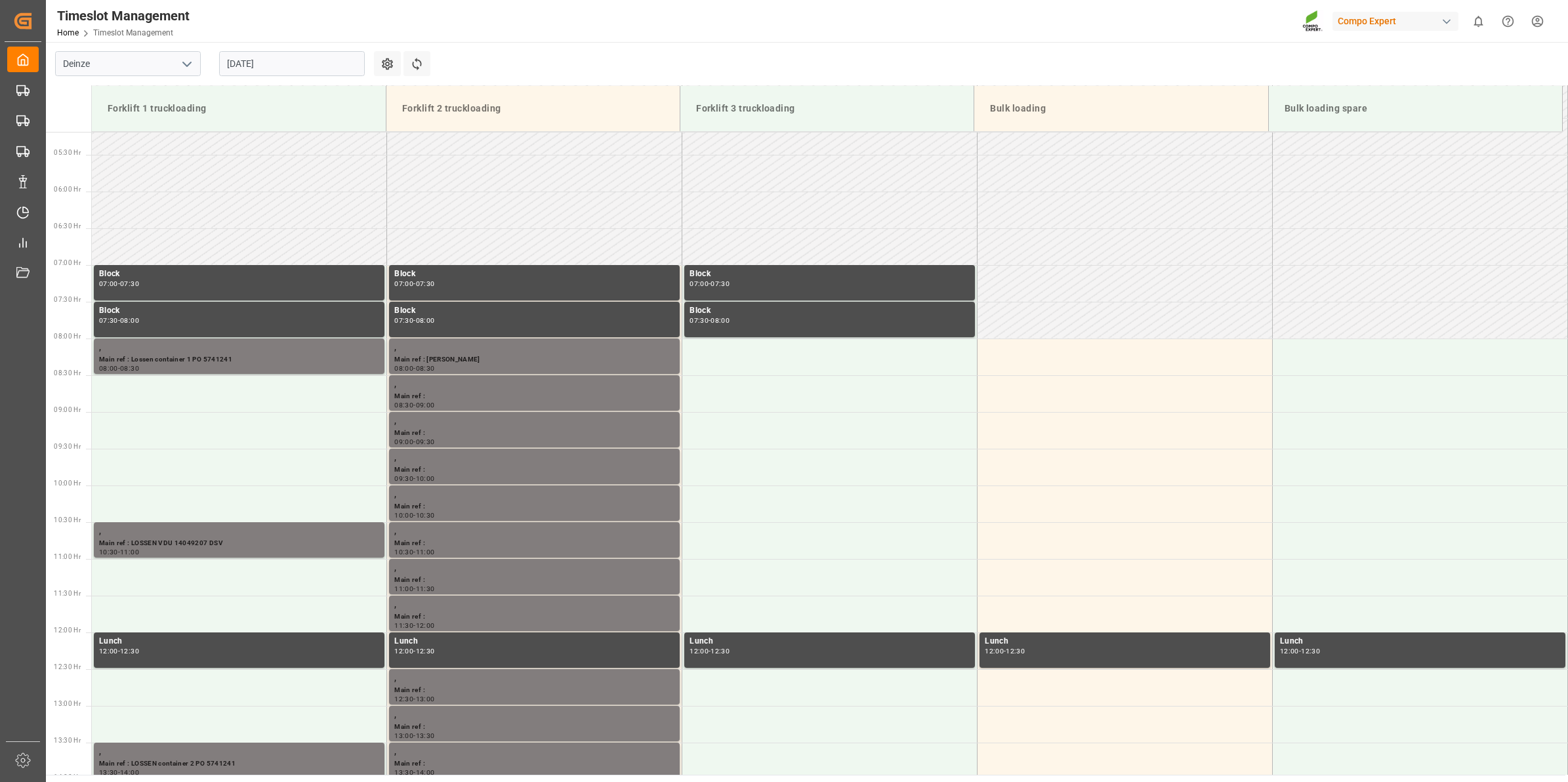
click at [271, 58] on input "21.08.2025" at bounding box center [292, 63] width 146 height 25
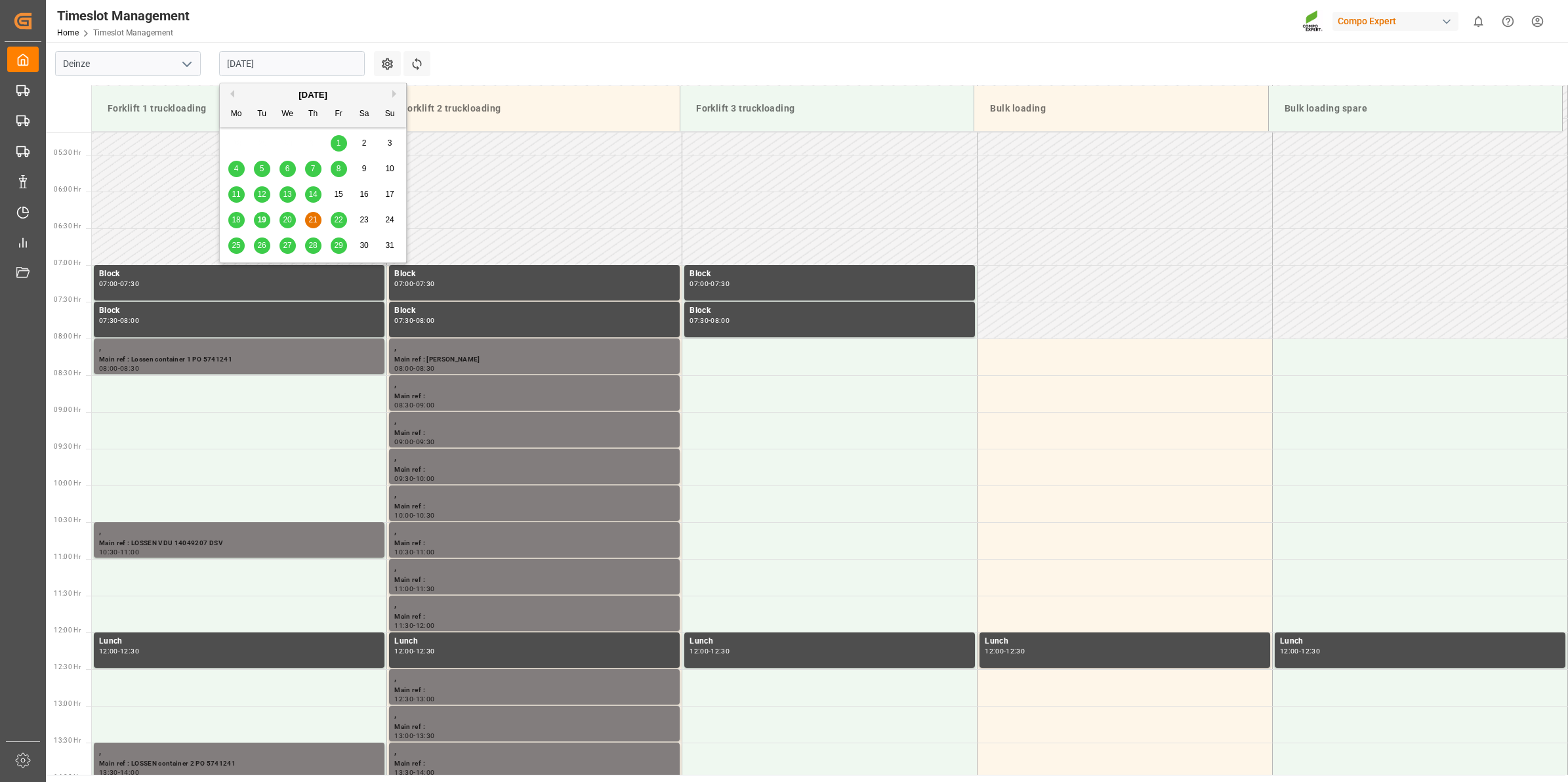
click at [269, 244] on div "26" at bounding box center [262, 246] width 16 height 16
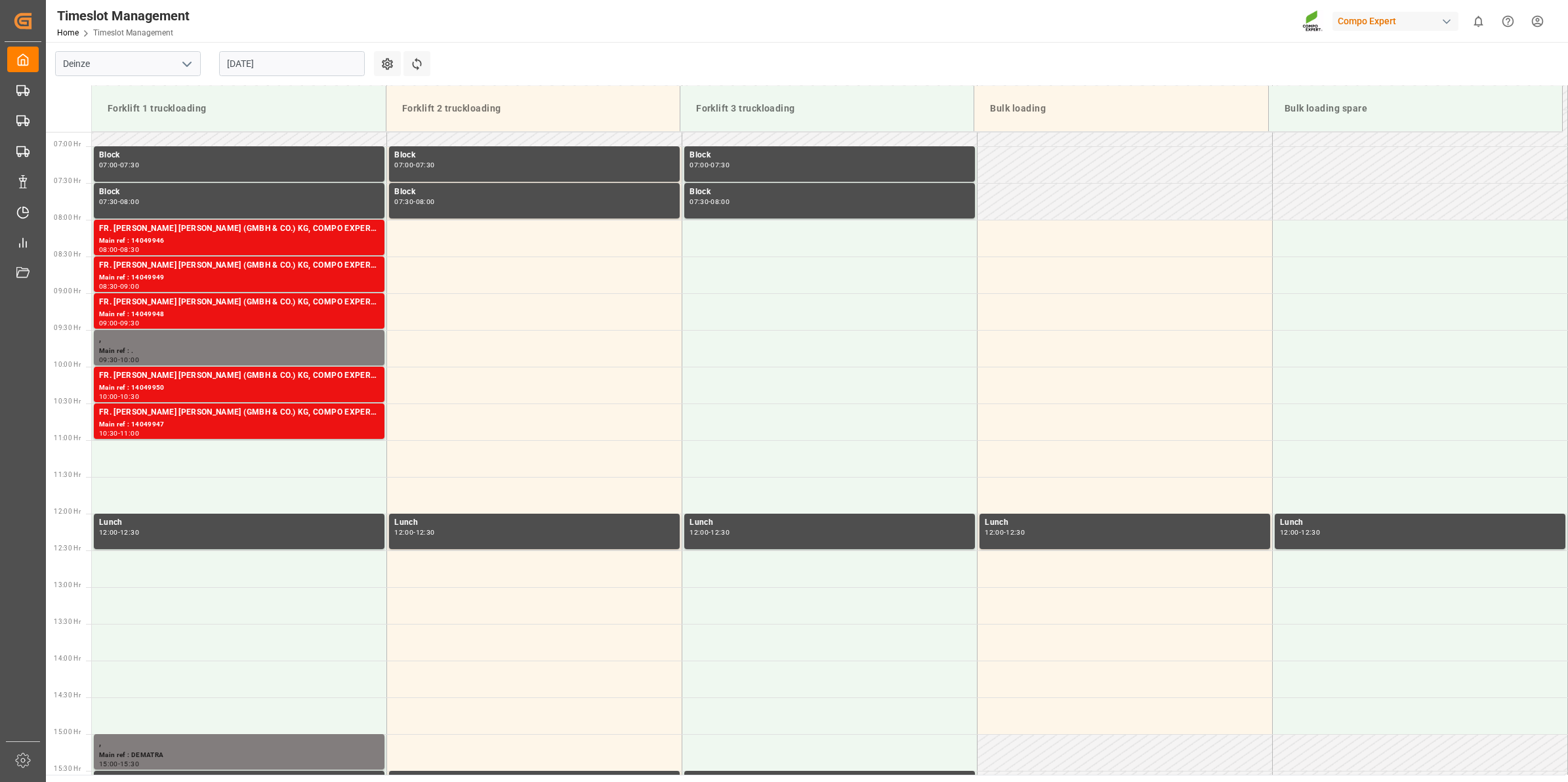
scroll to position [438, 0]
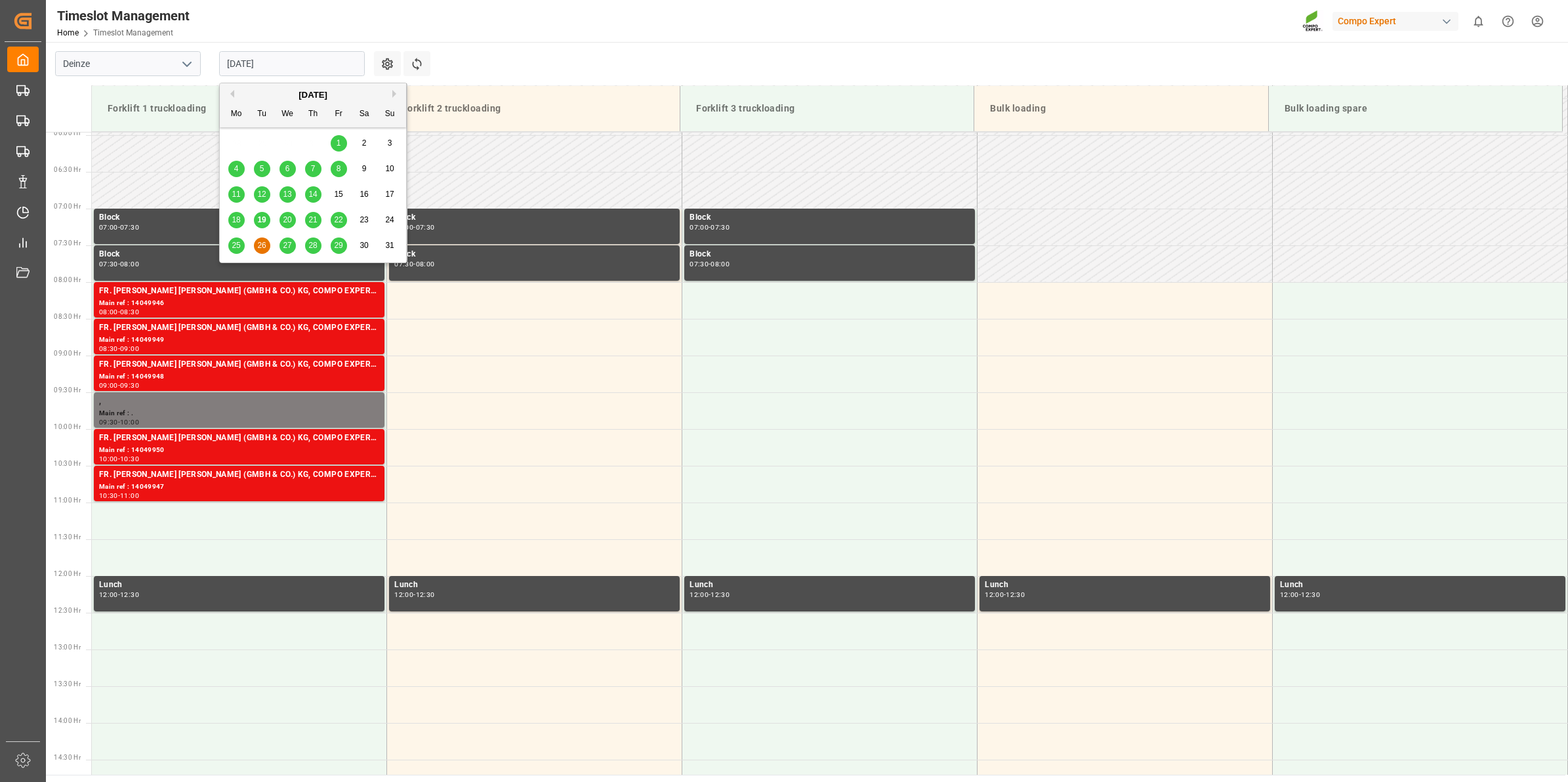
click at [291, 63] on input "[DATE]" at bounding box center [292, 63] width 146 height 25
click at [389, 96] on div "[DATE]" at bounding box center [313, 95] width 186 height 13
click at [392, 93] on button "Next Month" at bounding box center [396, 93] width 8 height 8
click at [240, 142] on div "1" at bounding box center [236, 144] width 16 height 16
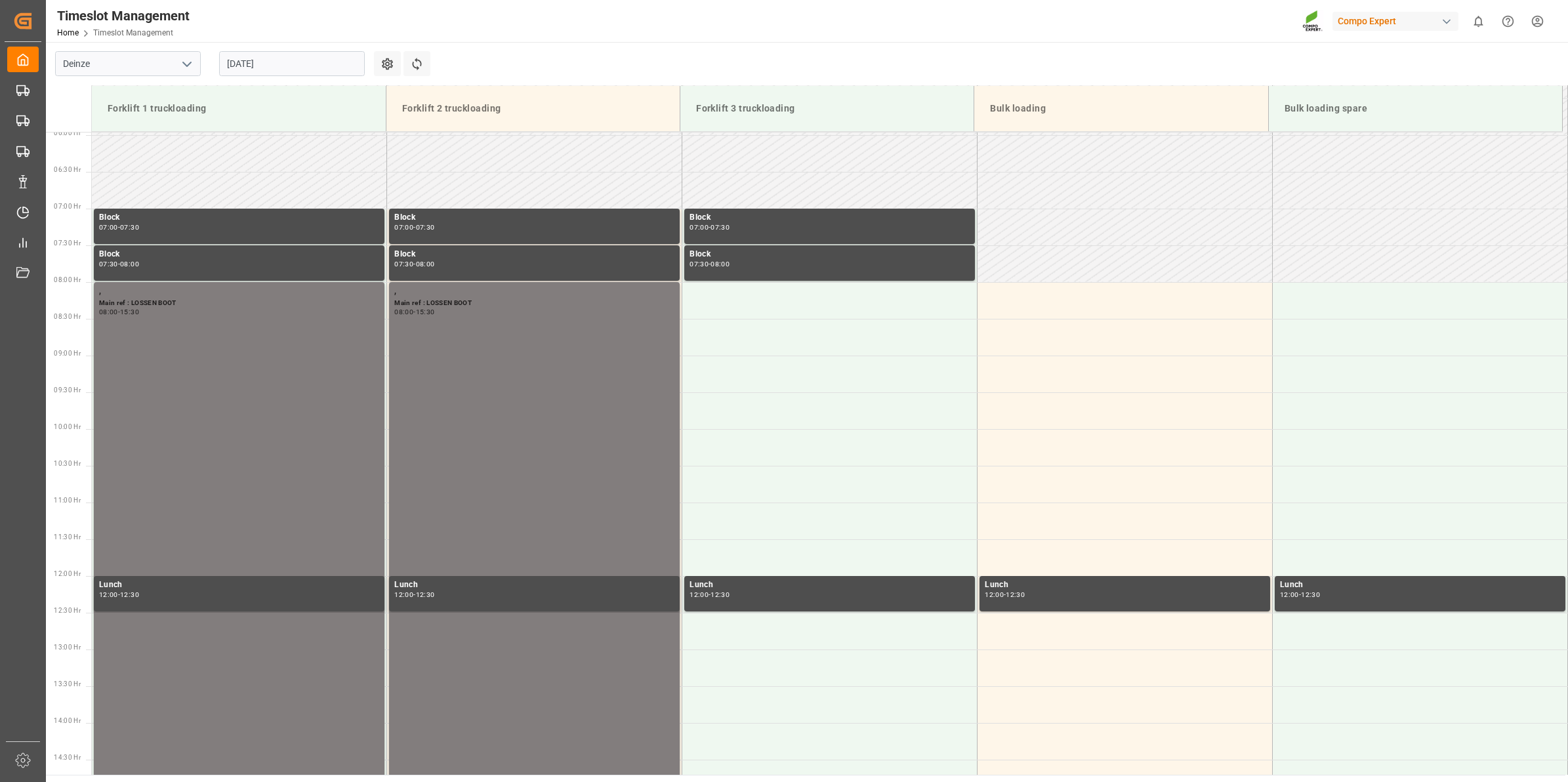
click at [253, 64] on input "01.09.2025" at bounding box center [292, 63] width 146 height 25
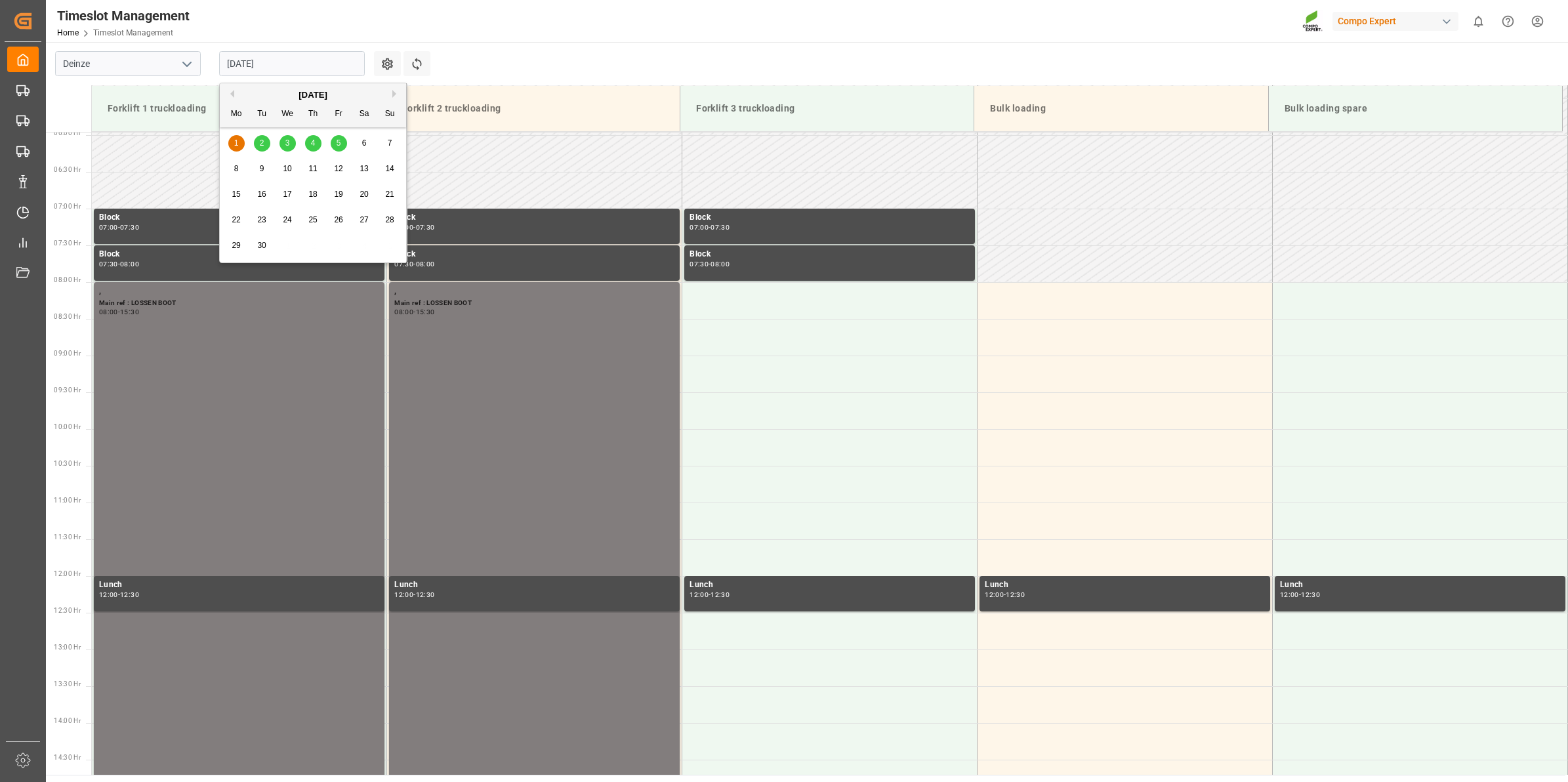
click at [230, 93] on button "Previous Month" at bounding box center [230, 93] width 8 height 8
click at [238, 223] on span "18" at bounding box center [236, 219] width 9 height 9
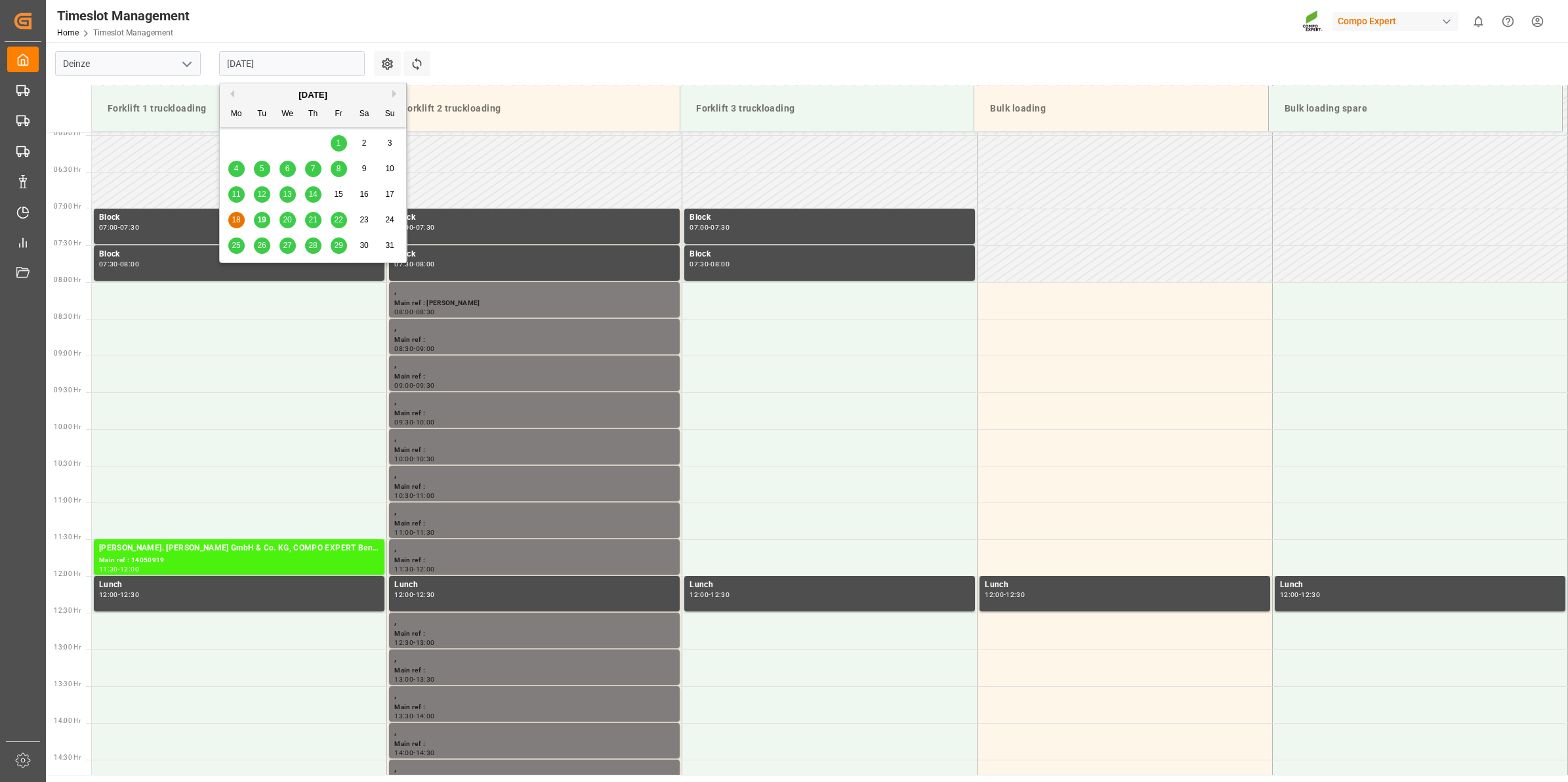
click at [302, 56] on input "18.08.2025" at bounding box center [292, 63] width 146 height 25
click at [265, 221] on span "19" at bounding box center [261, 219] width 9 height 9
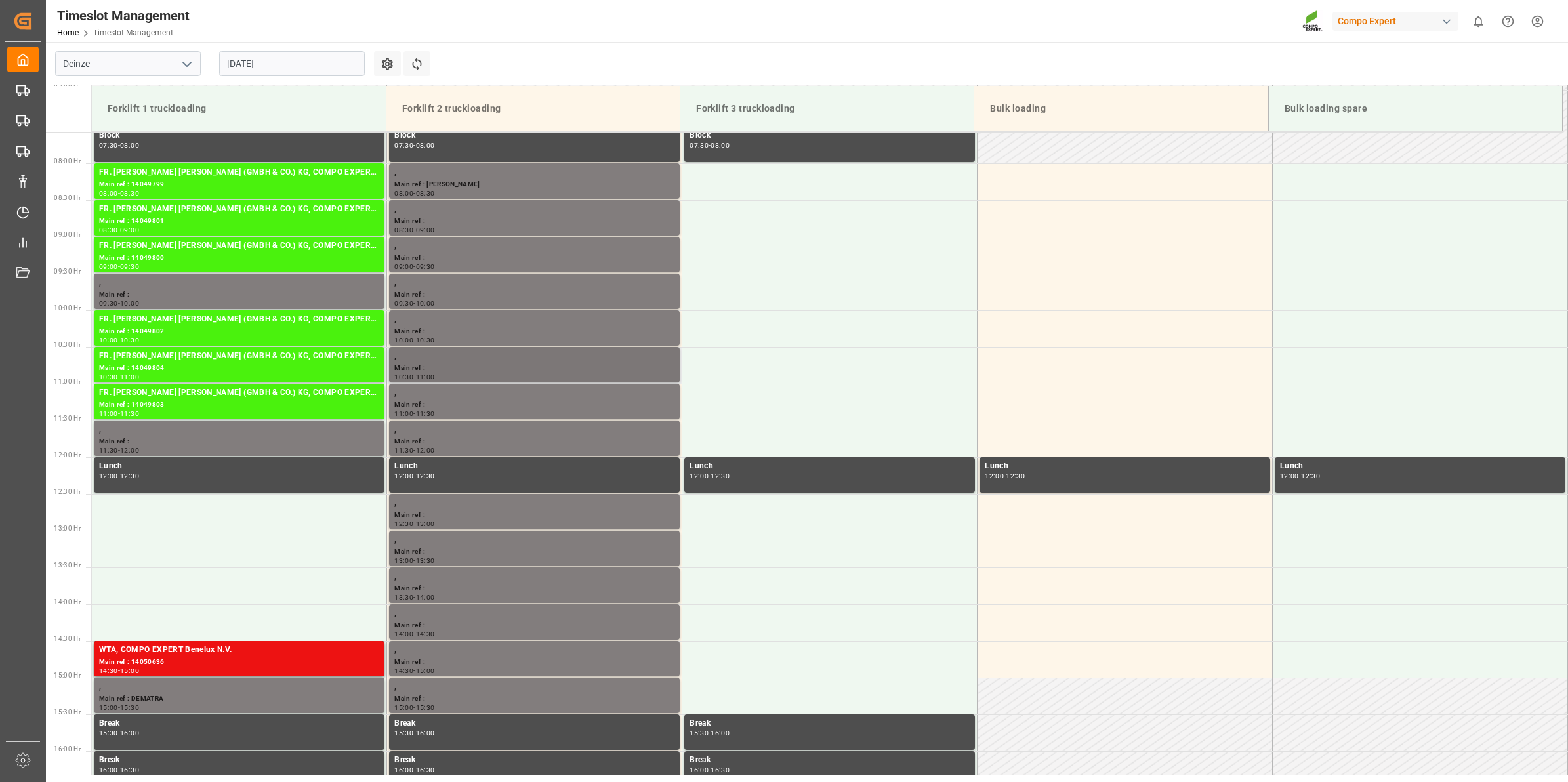
scroll to position [519, 0]
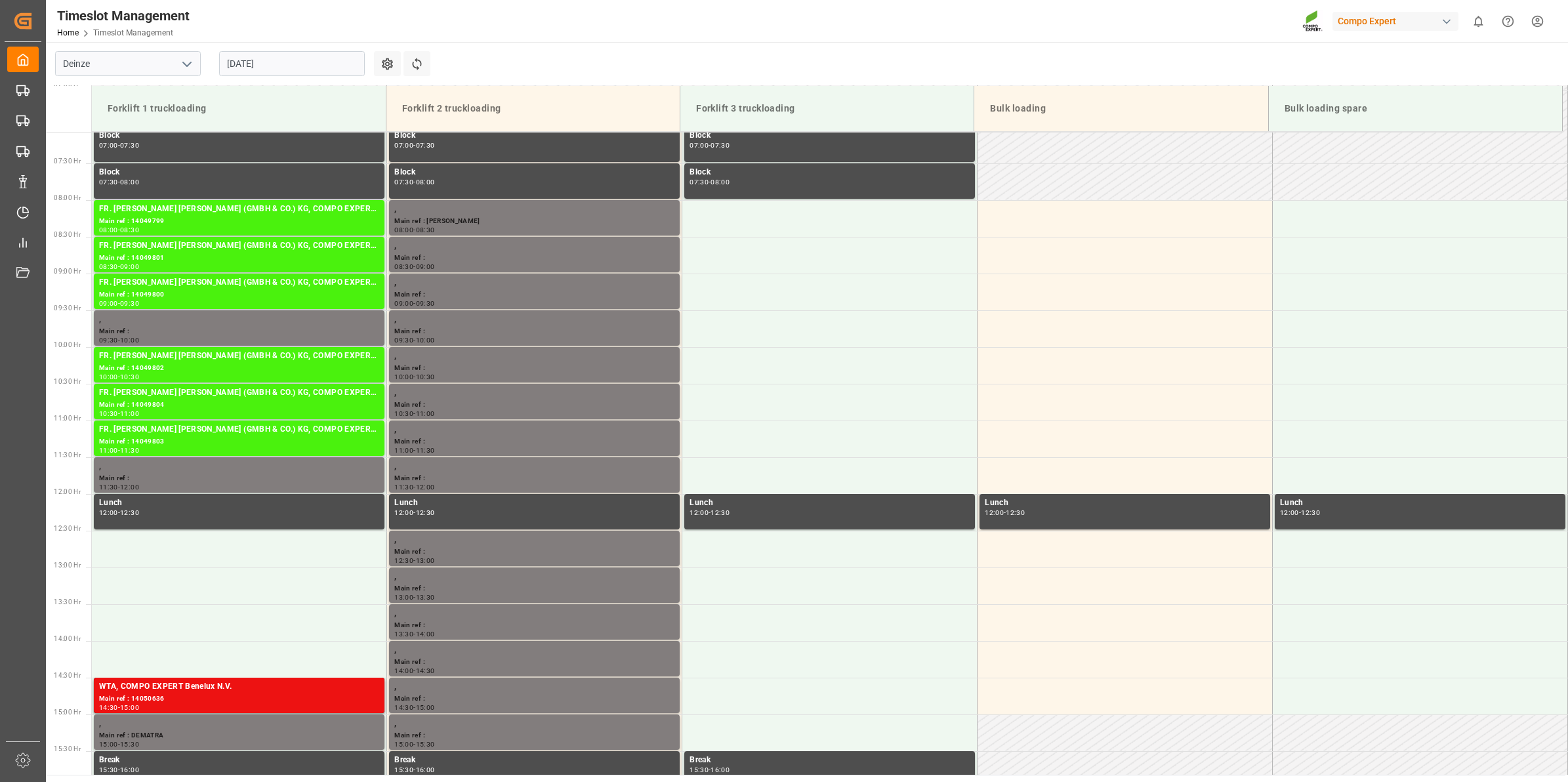
click at [263, 63] on input "[DATE]" at bounding box center [292, 63] width 146 height 25
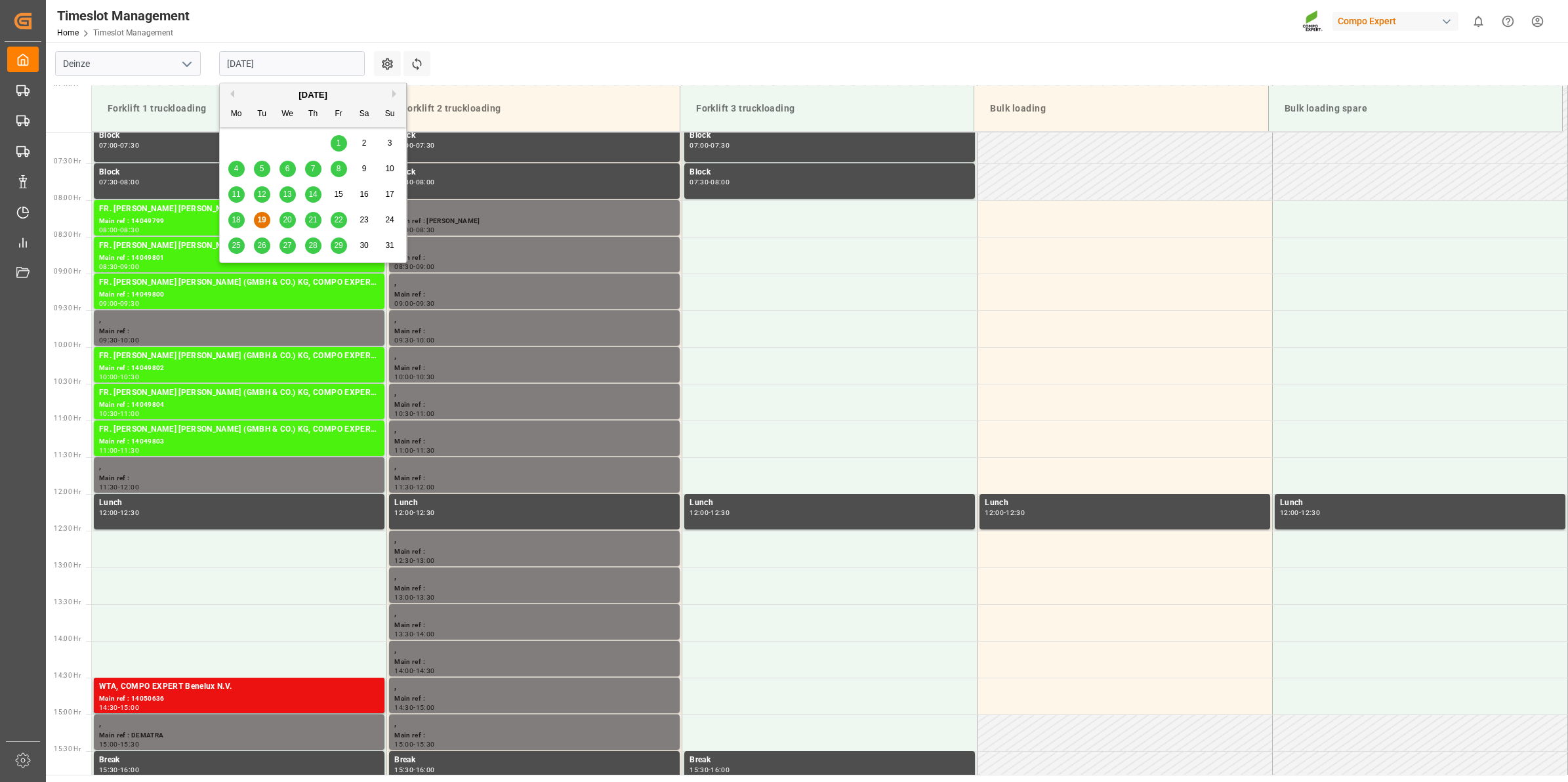
click at [291, 224] on span "20" at bounding box center [287, 219] width 9 height 9
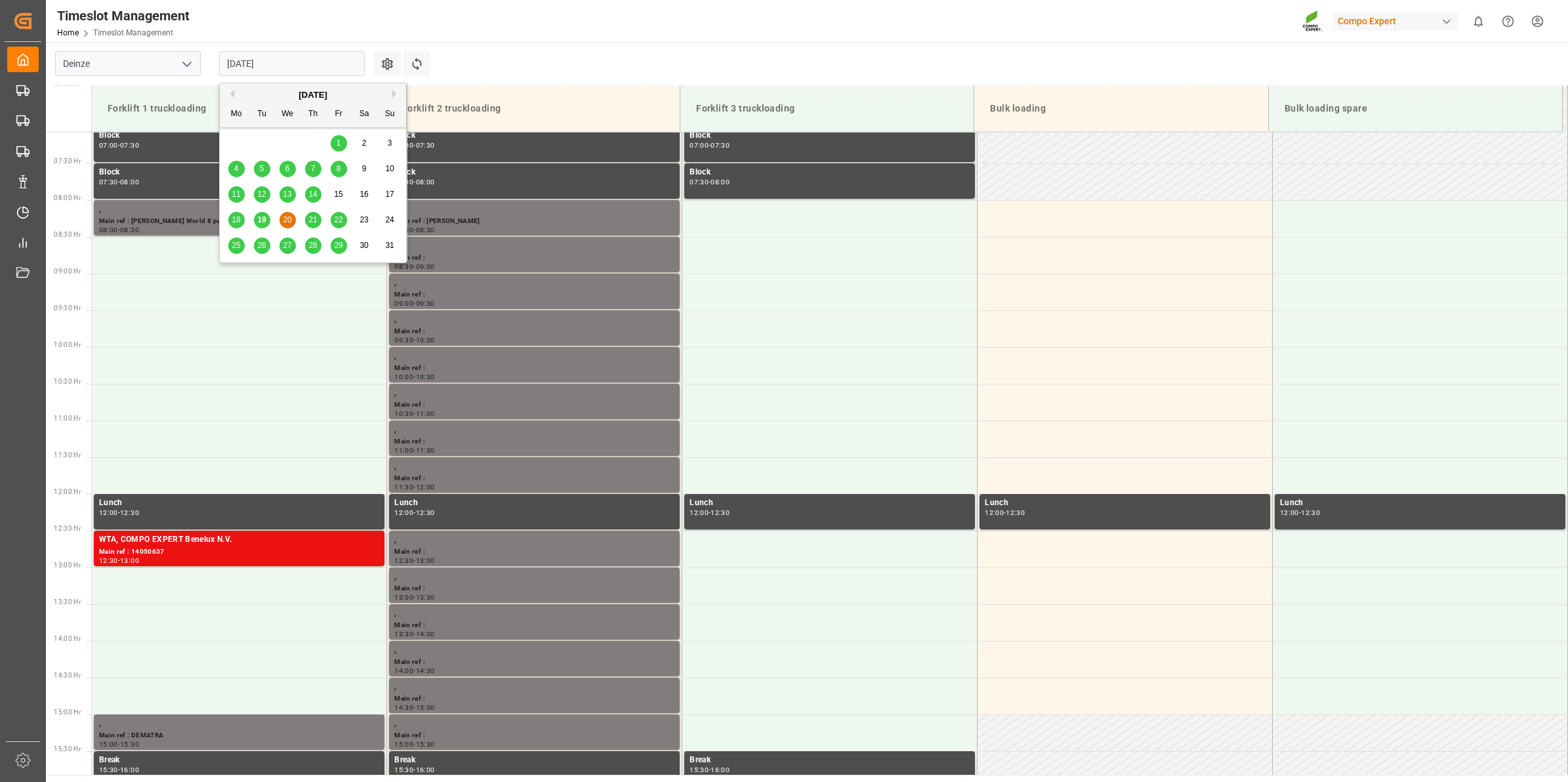
click at [256, 67] on input "20.08.2025" at bounding box center [292, 63] width 146 height 25
click at [258, 247] on span "26" at bounding box center [261, 245] width 9 height 9
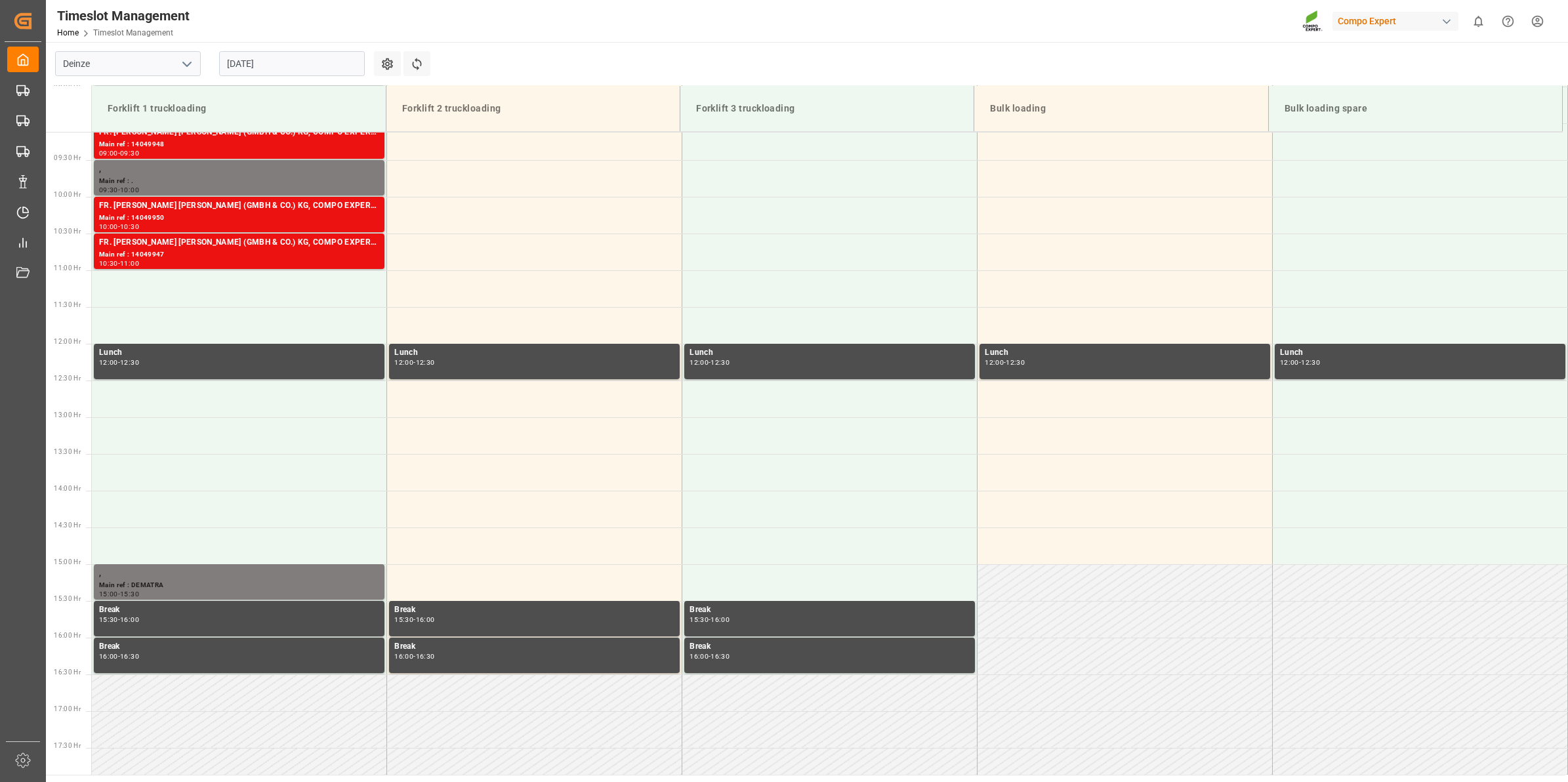
scroll to position [602, 0]
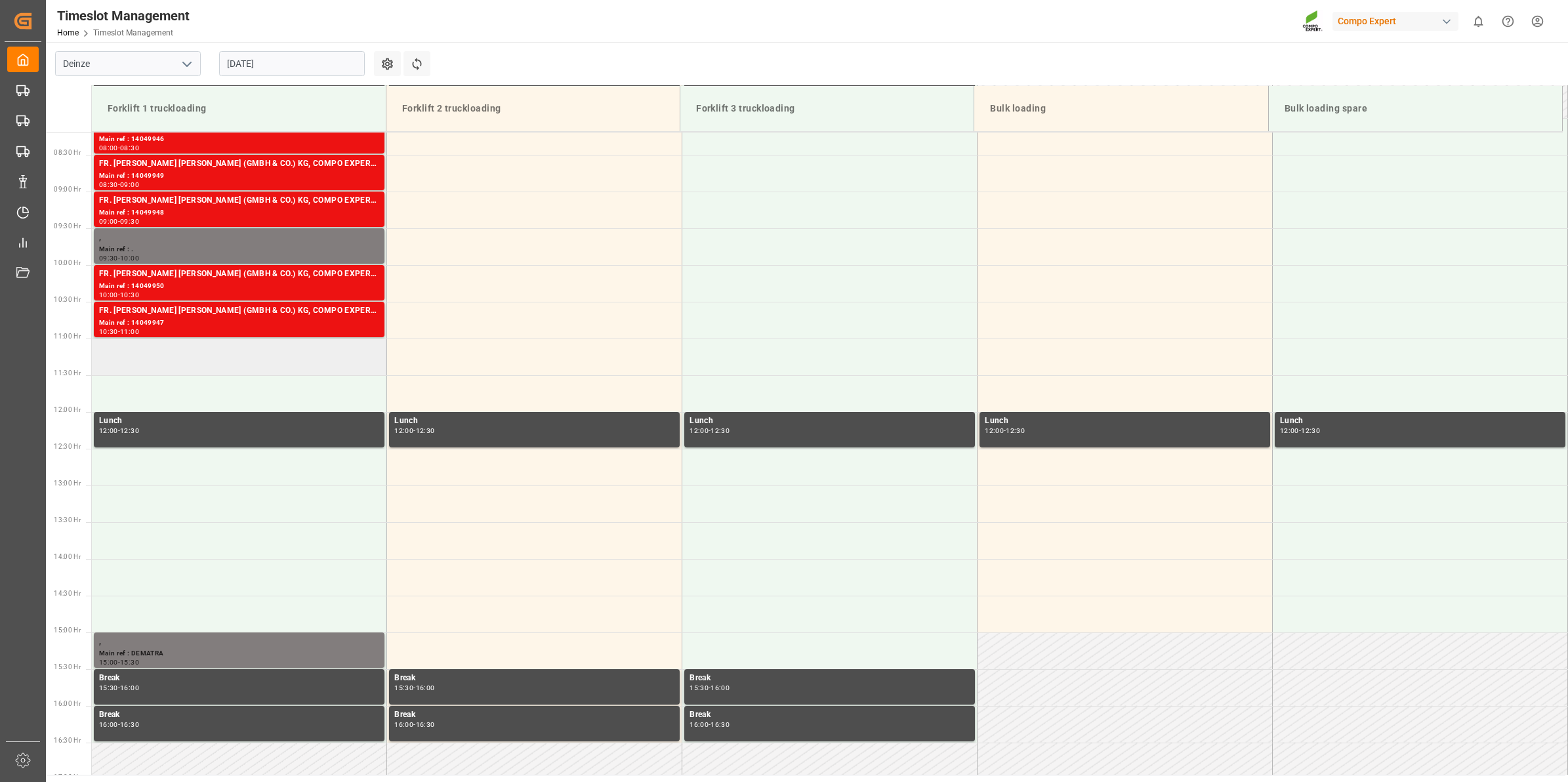
click at [296, 351] on td at bounding box center [239, 357] width 295 height 37
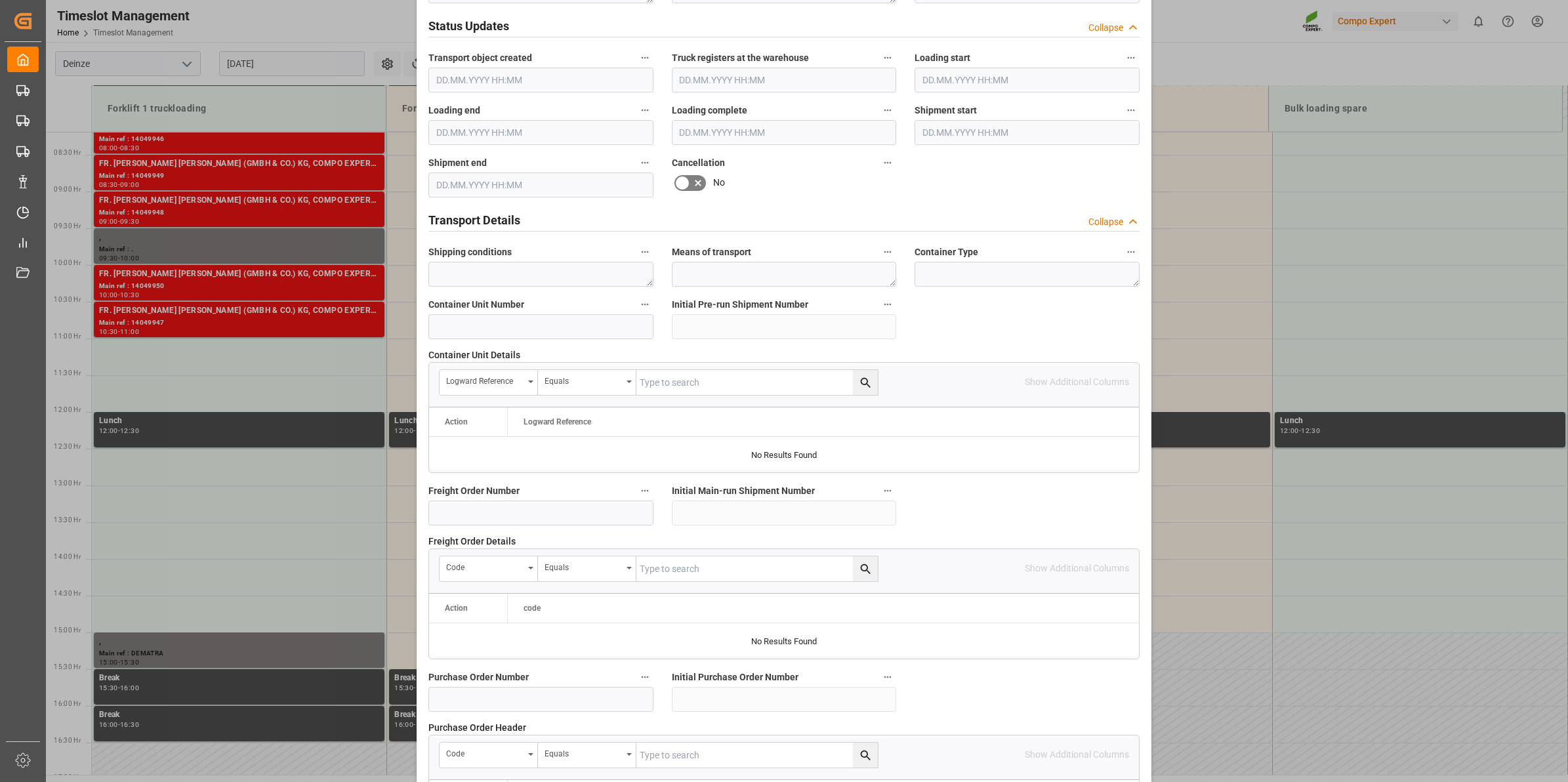
scroll to position [492, 0]
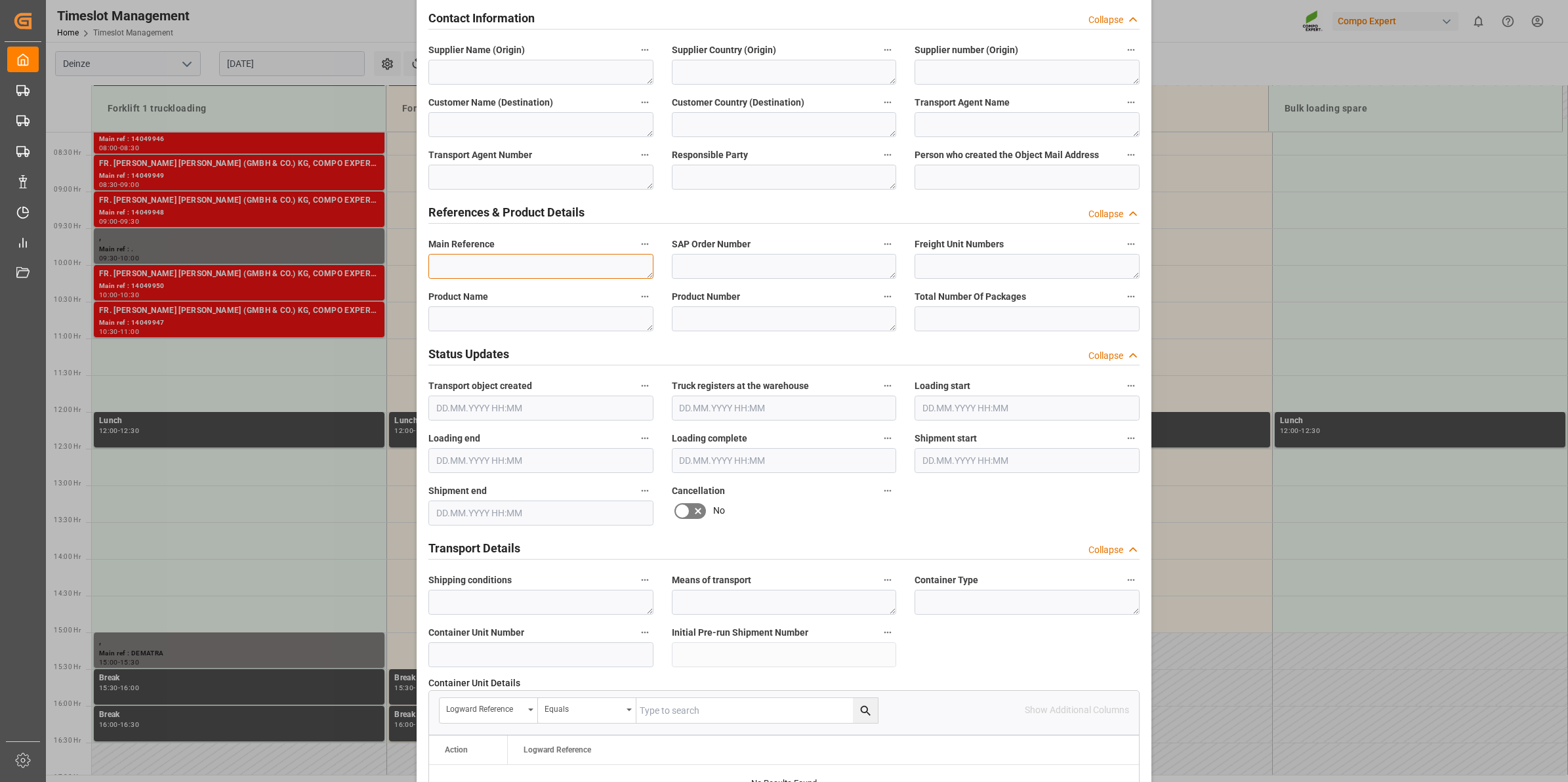
click at [496, 263] on textarea at bounding box center [541, 266] width 225 height 25
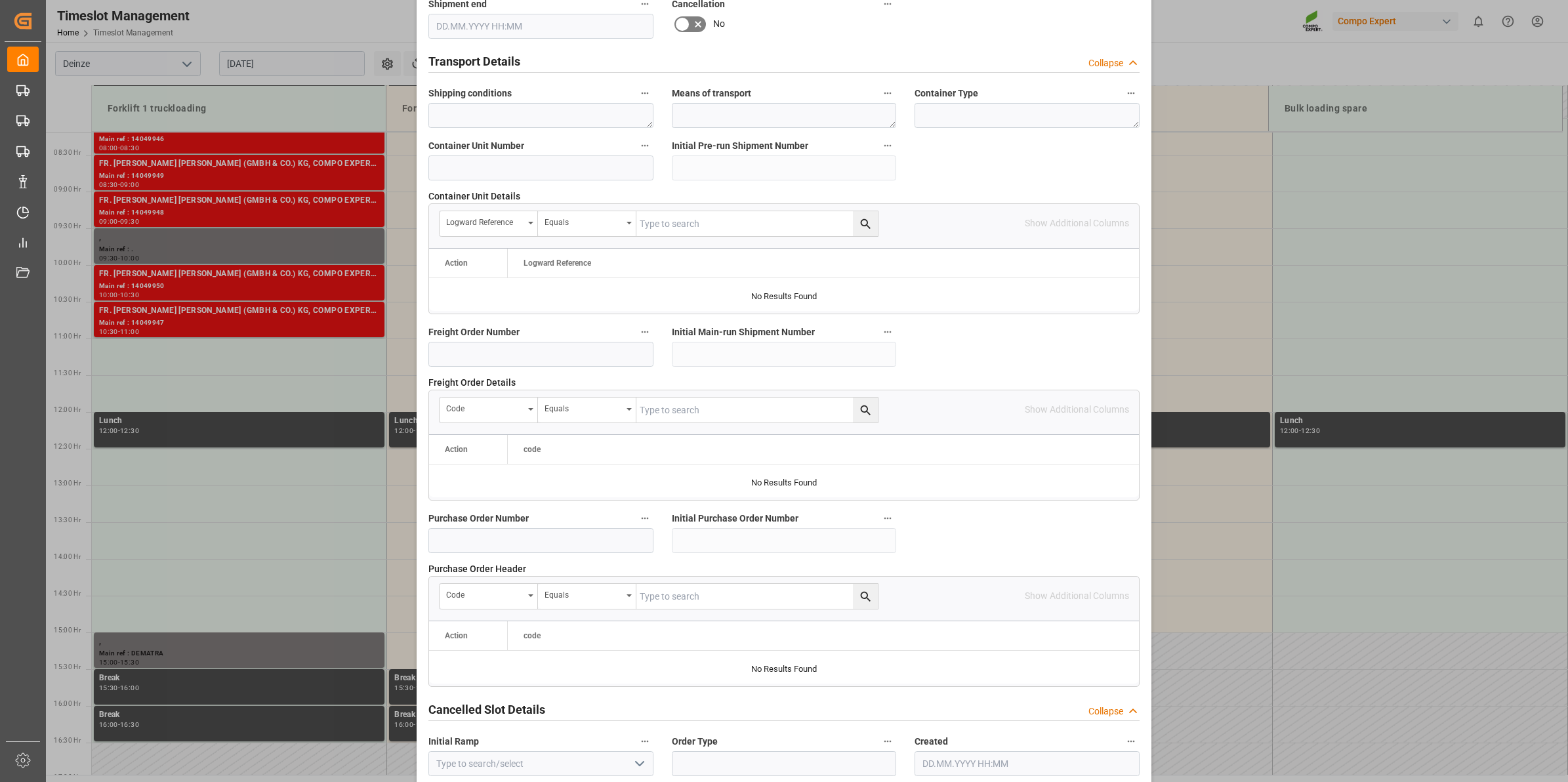
scroll to position [1041, 0]
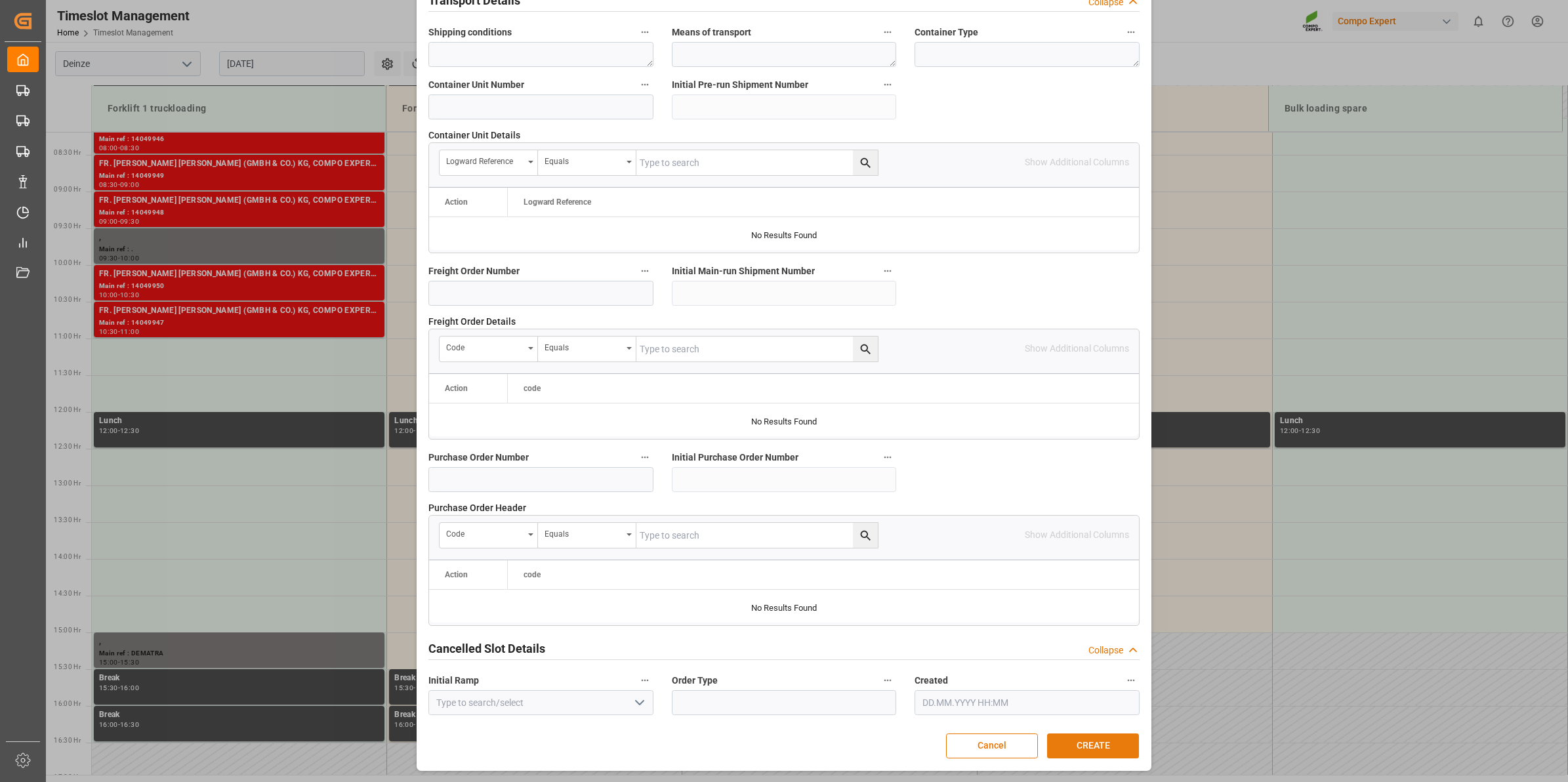
type textarea "14051084"
click at [1097, 746] on button "CREATE" at bounding box center [1093, 746] width 92 height 25
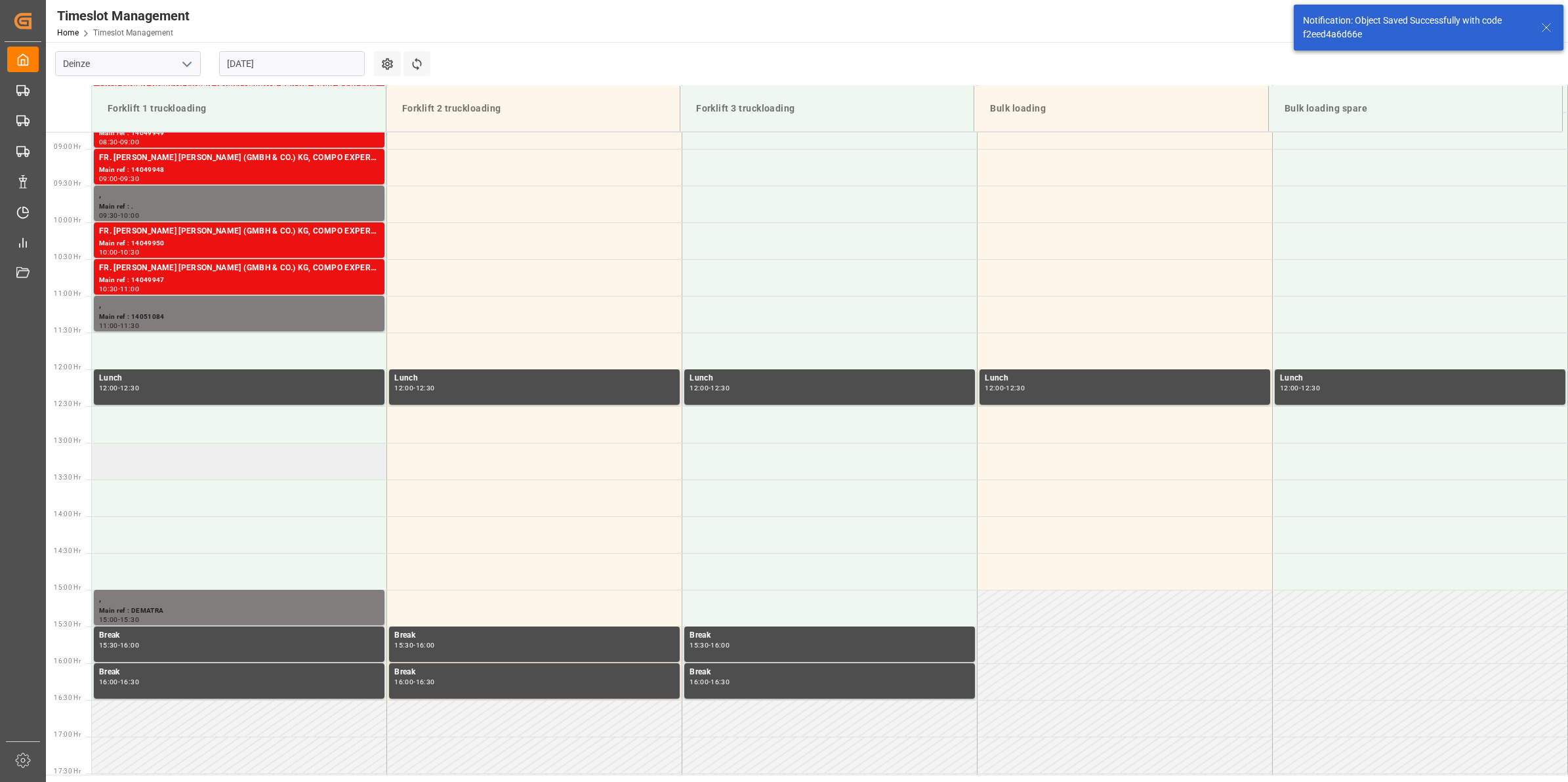
scroll to position [562, 0]
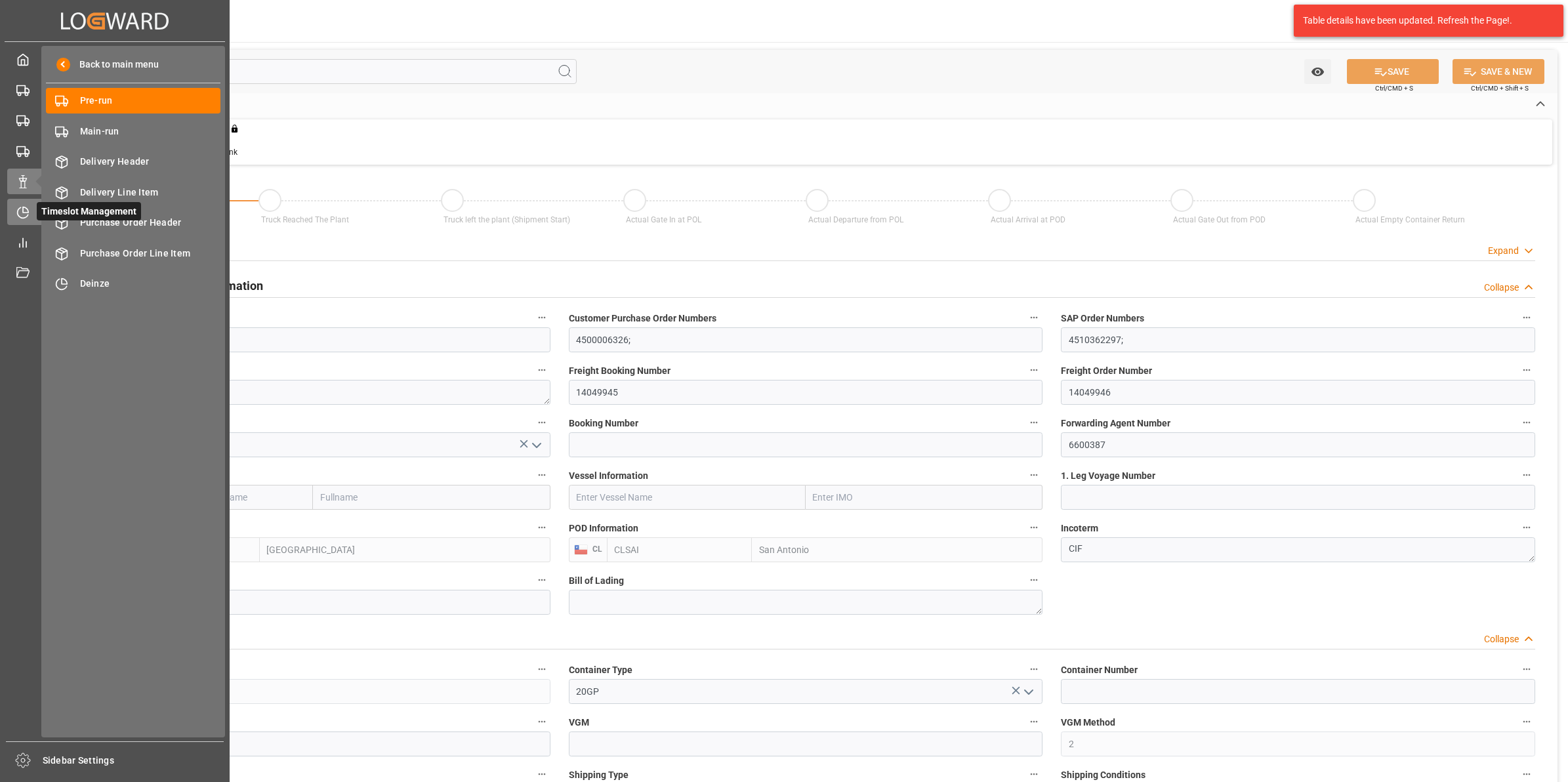
click at [23, 208] on icon at bounding box center [23, 213] width 13 height 13
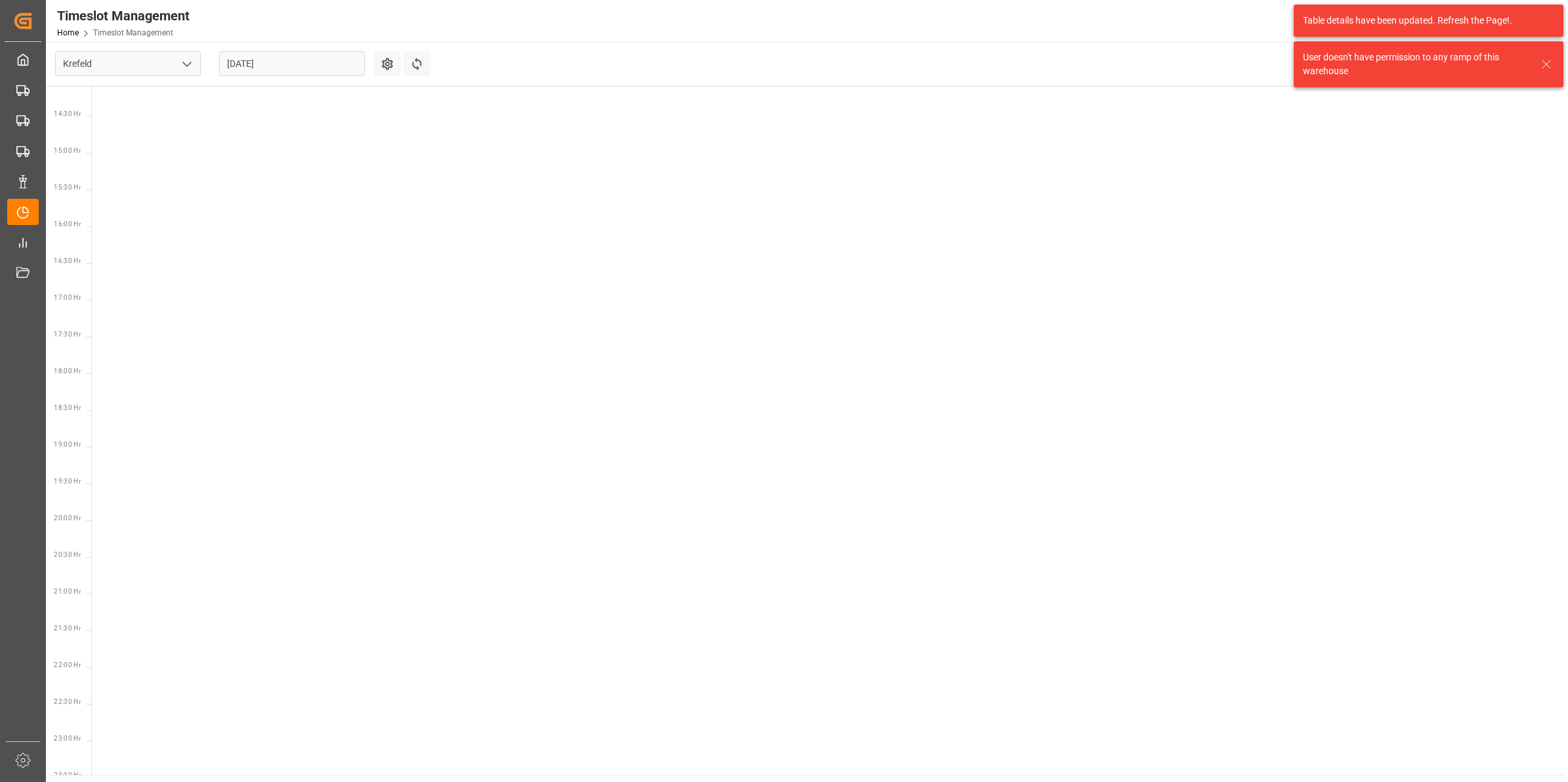
scroll to position [1048, 0]
click at [189, 60] on icon "open menu" at bounding box center [187, 64] width 16 height 16
click at [143, 90] on div "Deinze" at bounding box center [127, 93] width 144 height 29
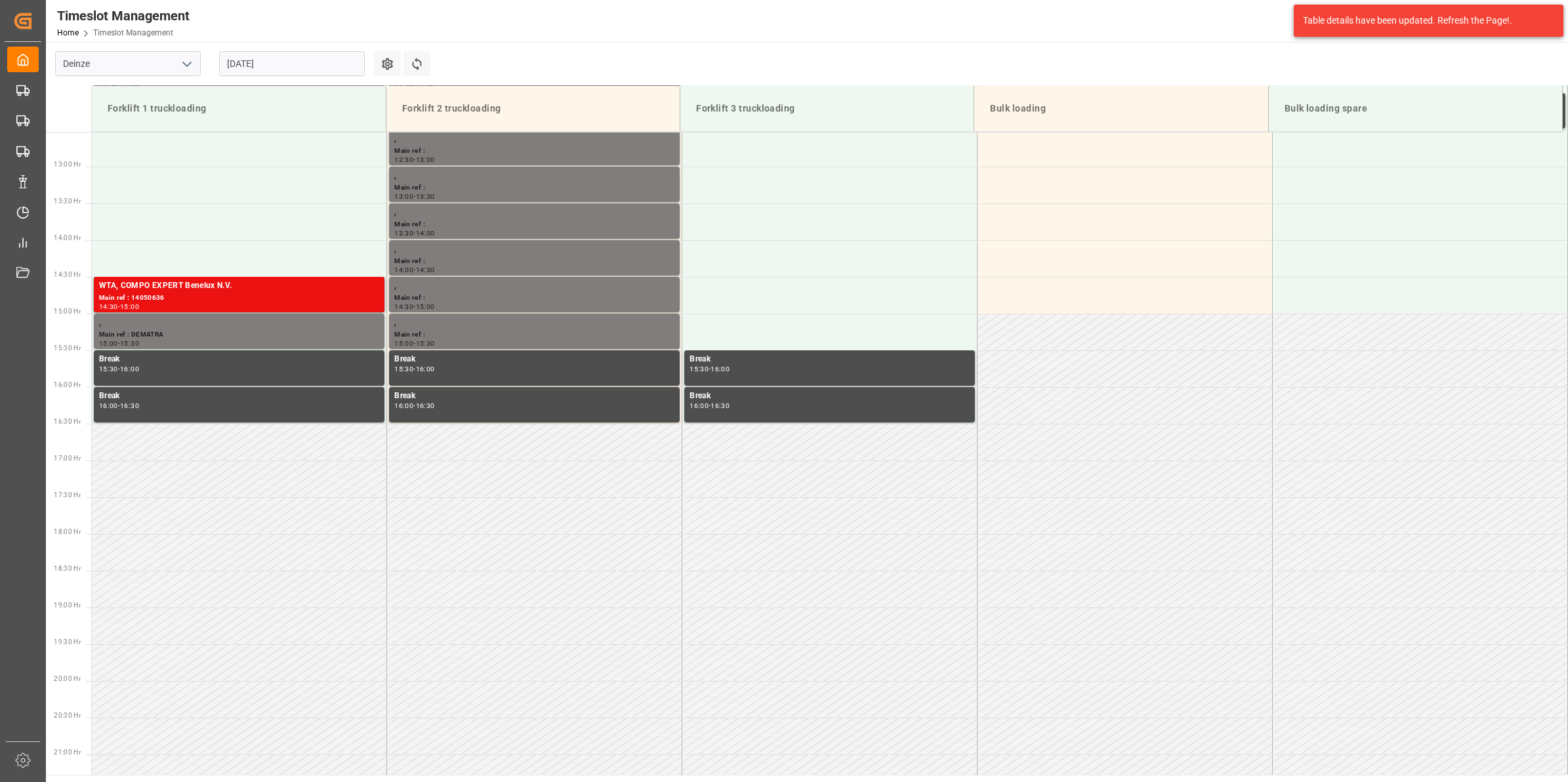
scroll to position [684, 0]
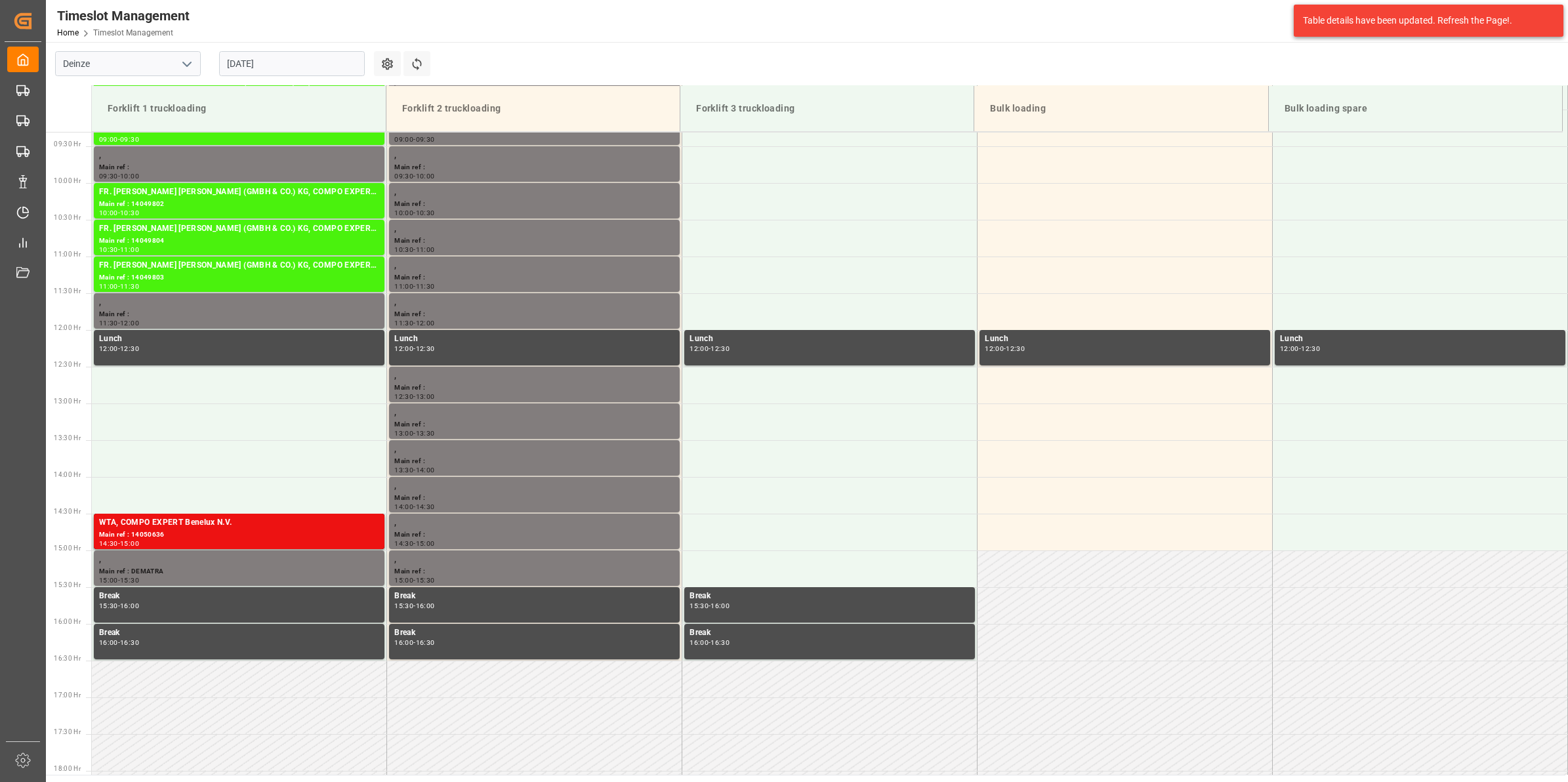
click at [272, 66] on input "[DATE]" at bounding box center [292, 63] width 146 height 25
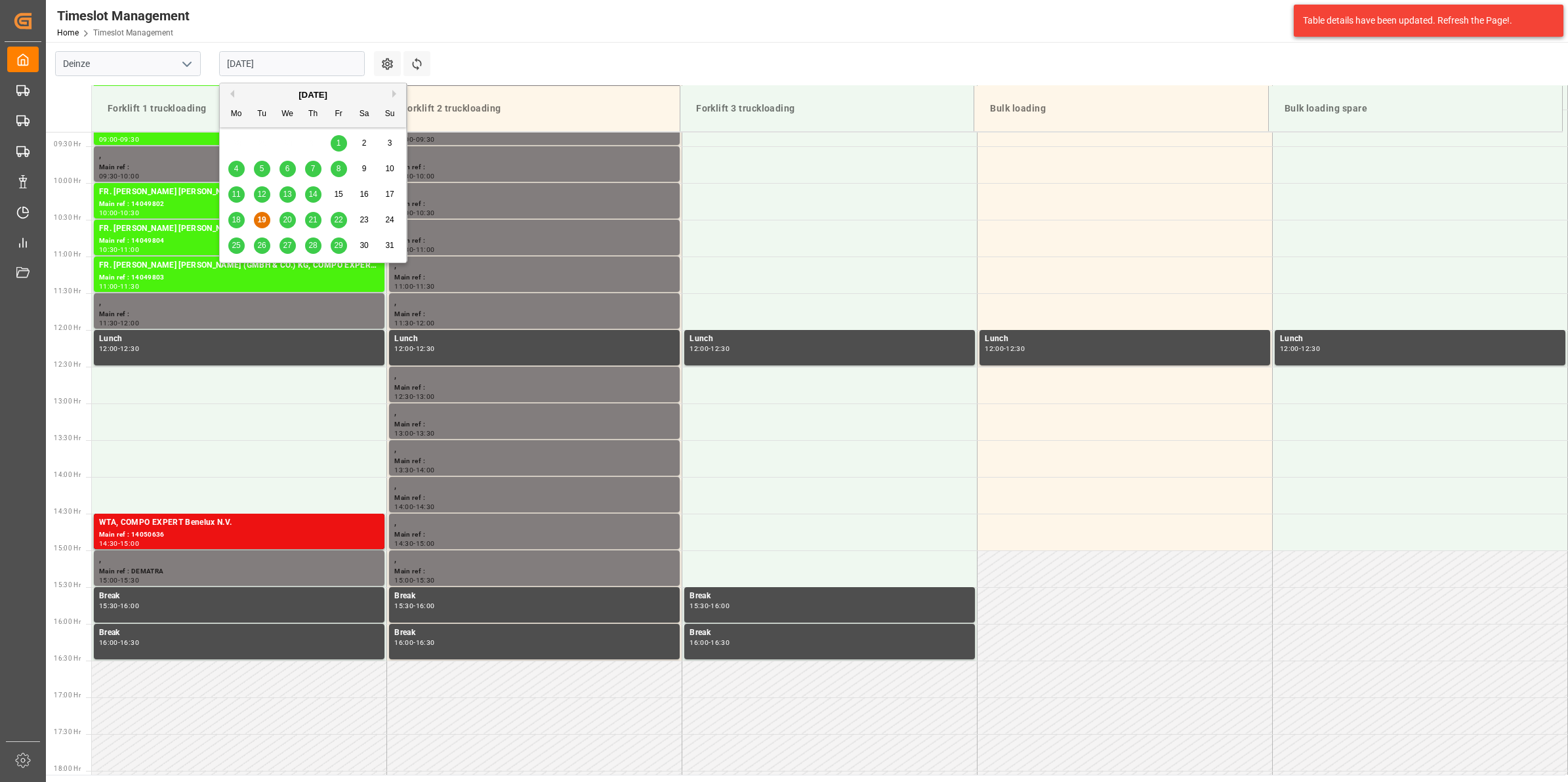
click at [259, 241] on div "26" at bounding box center [262, 246] width 16 height 16
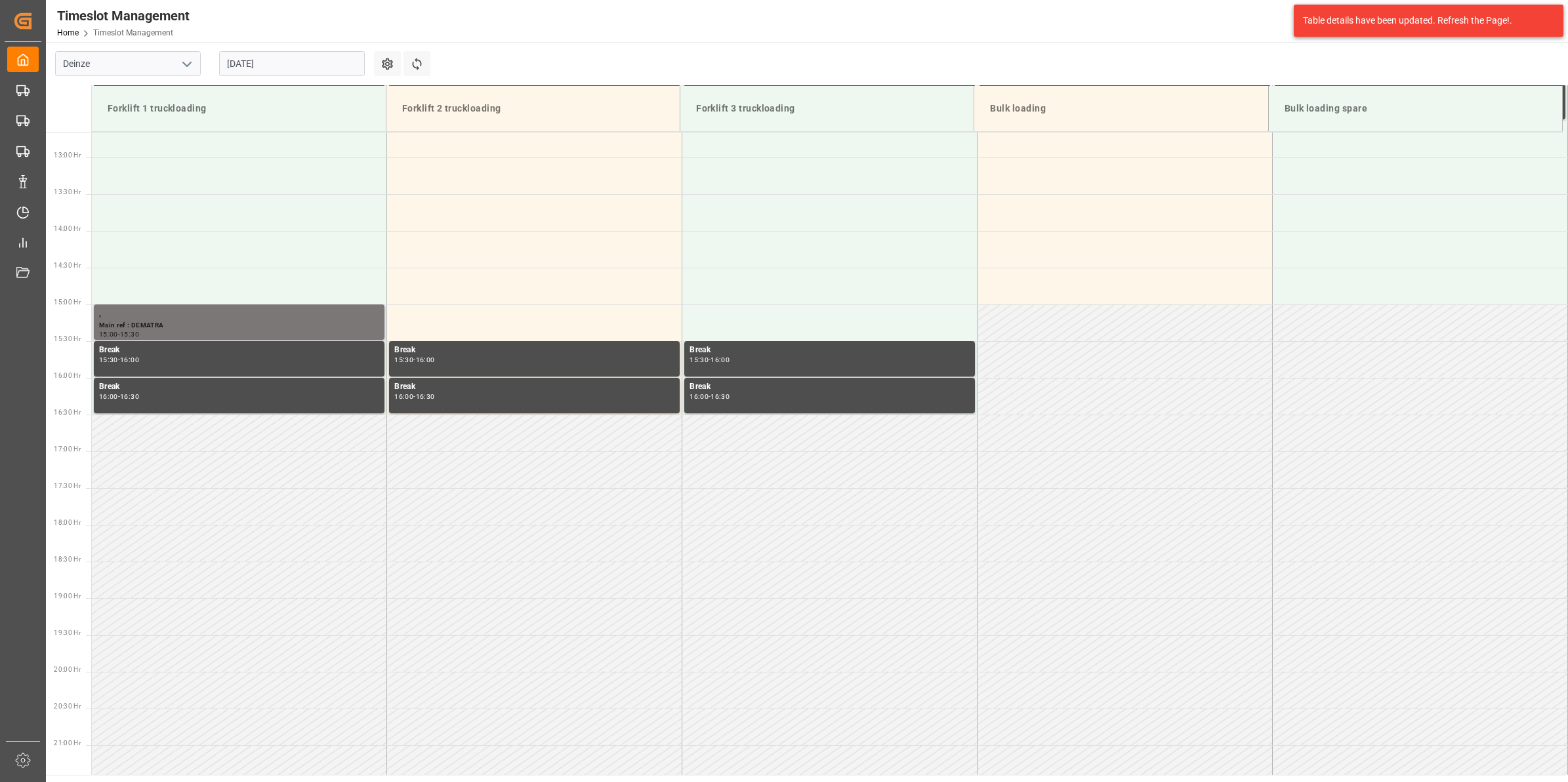
scroll to position [602, 0]
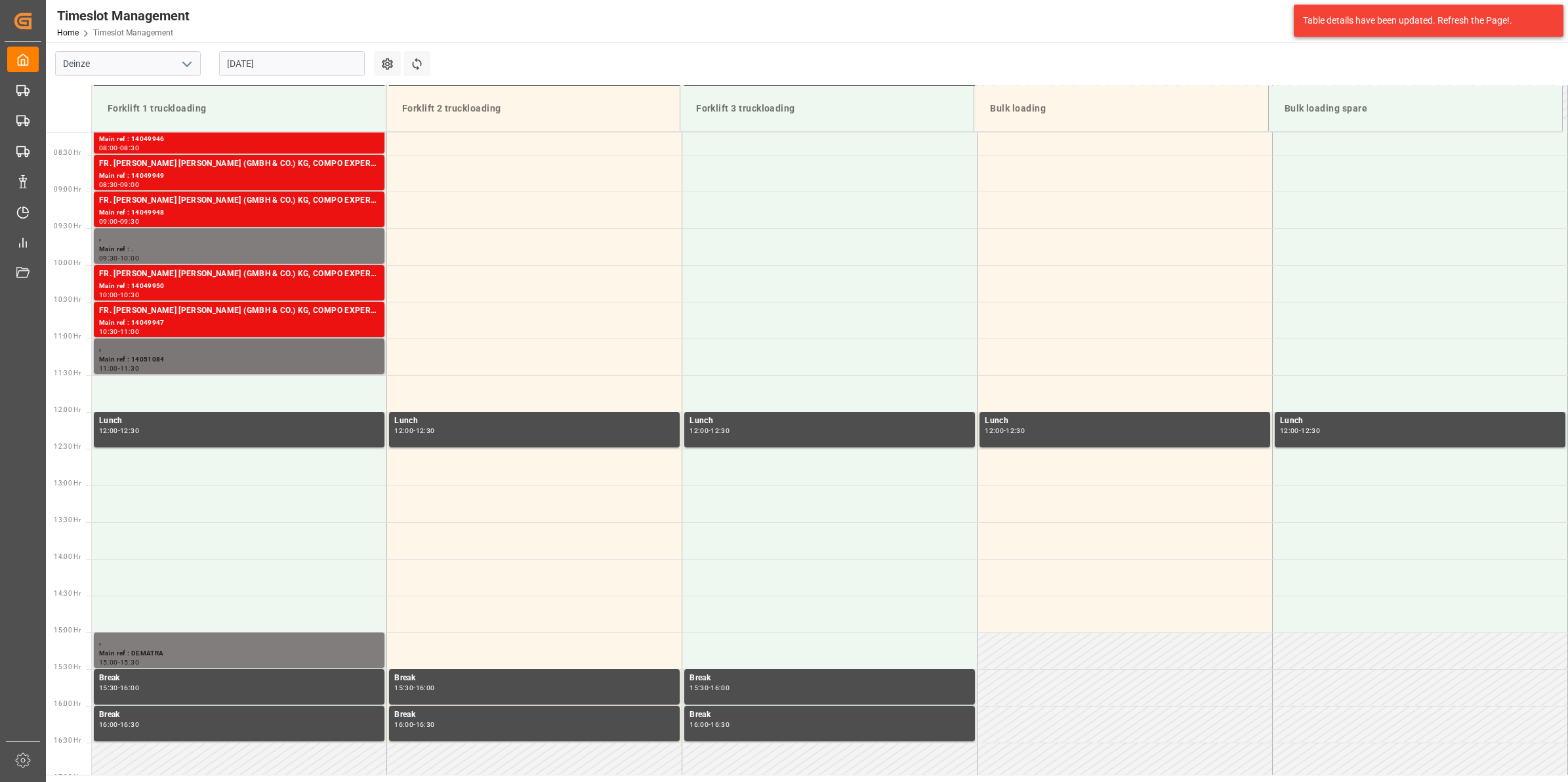
click at [257, 354] on div "Main ref : 14051084" at bounding box center [239, 360] width 280 height 11
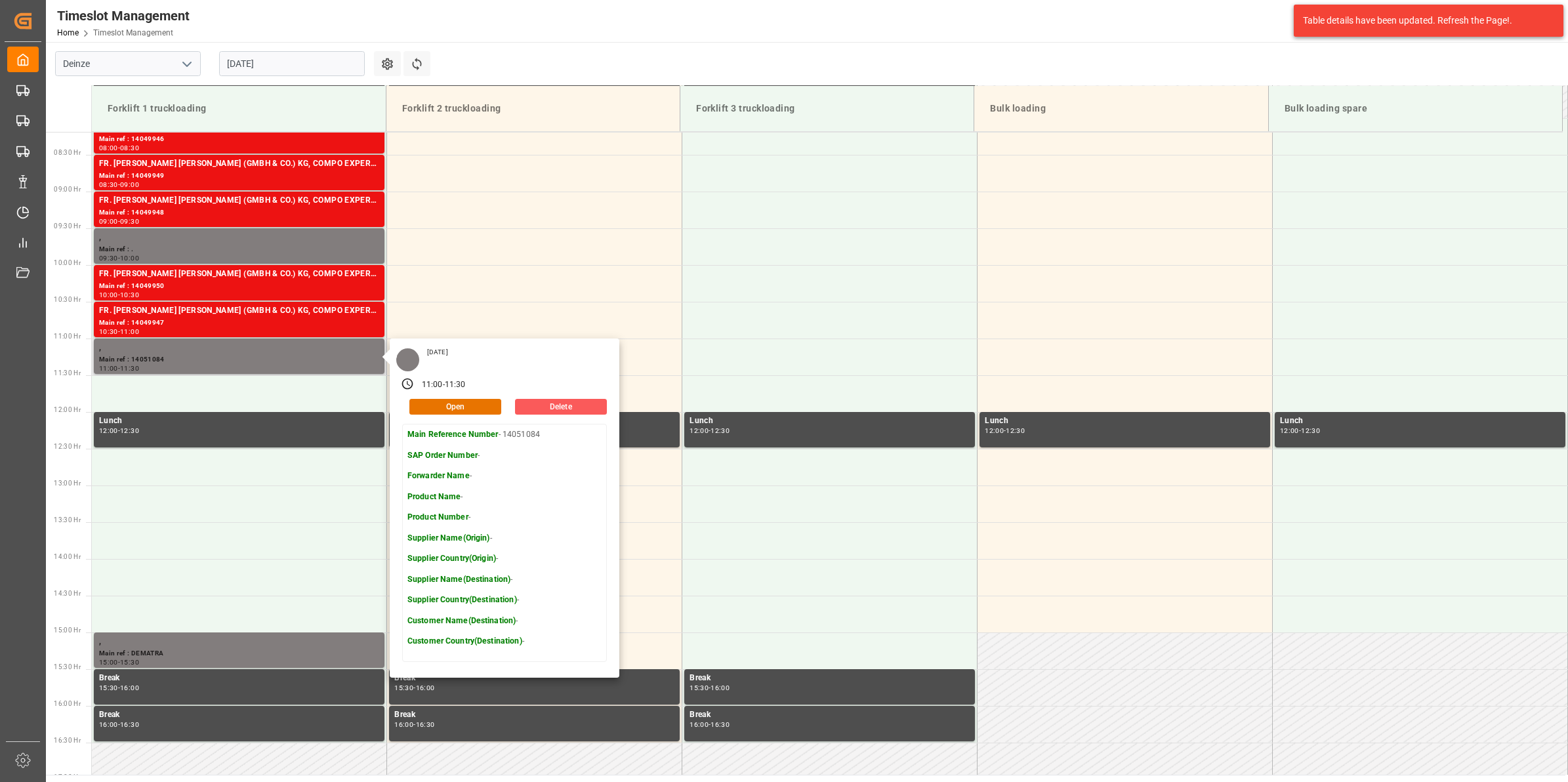
click at [581, 401] on button "Delete" at bounding box center [561, 407] width 92 height 16
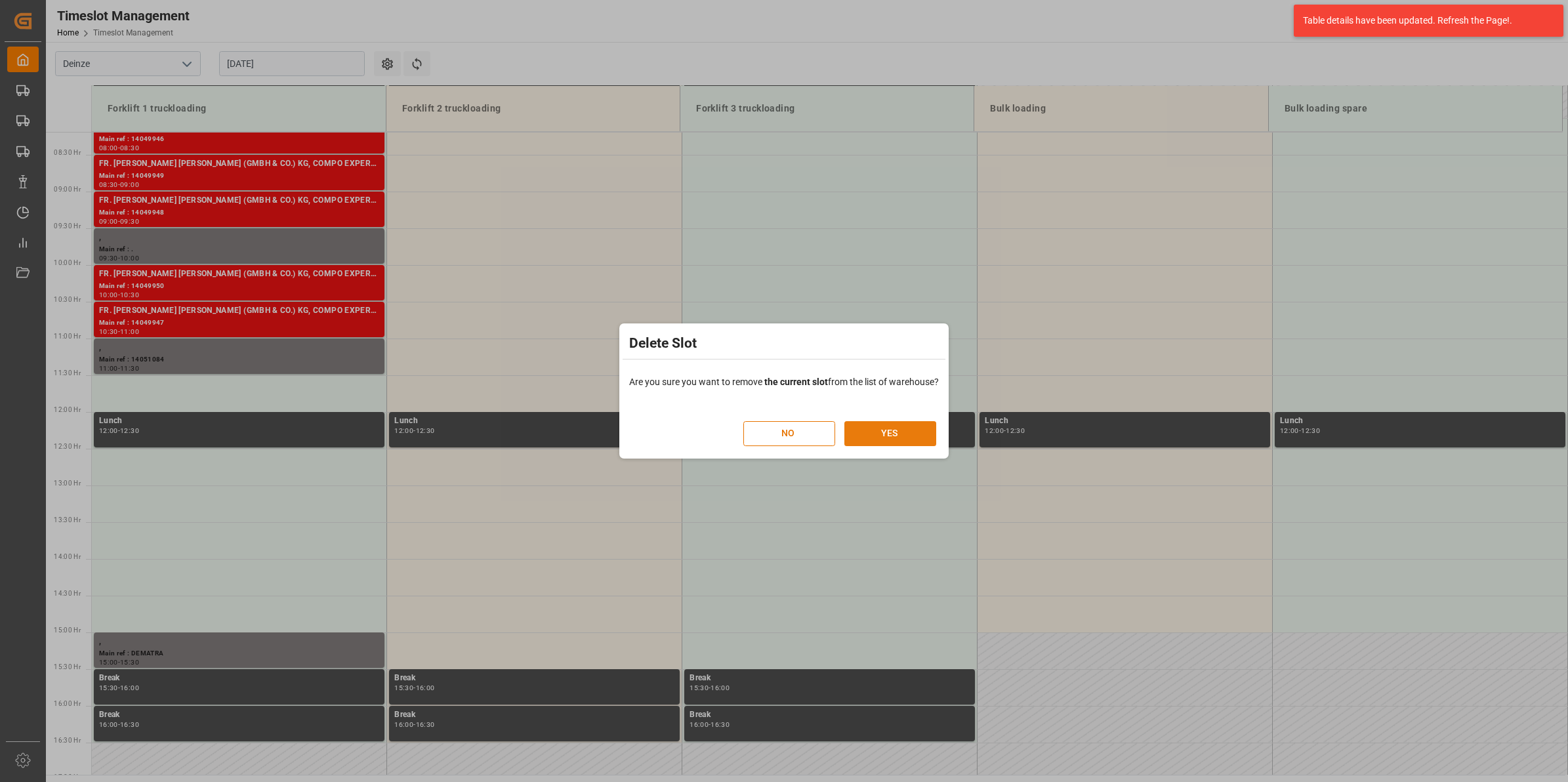
click at [889, 434] on button "YES" at bounding box center [890, 433] width 92 height 25
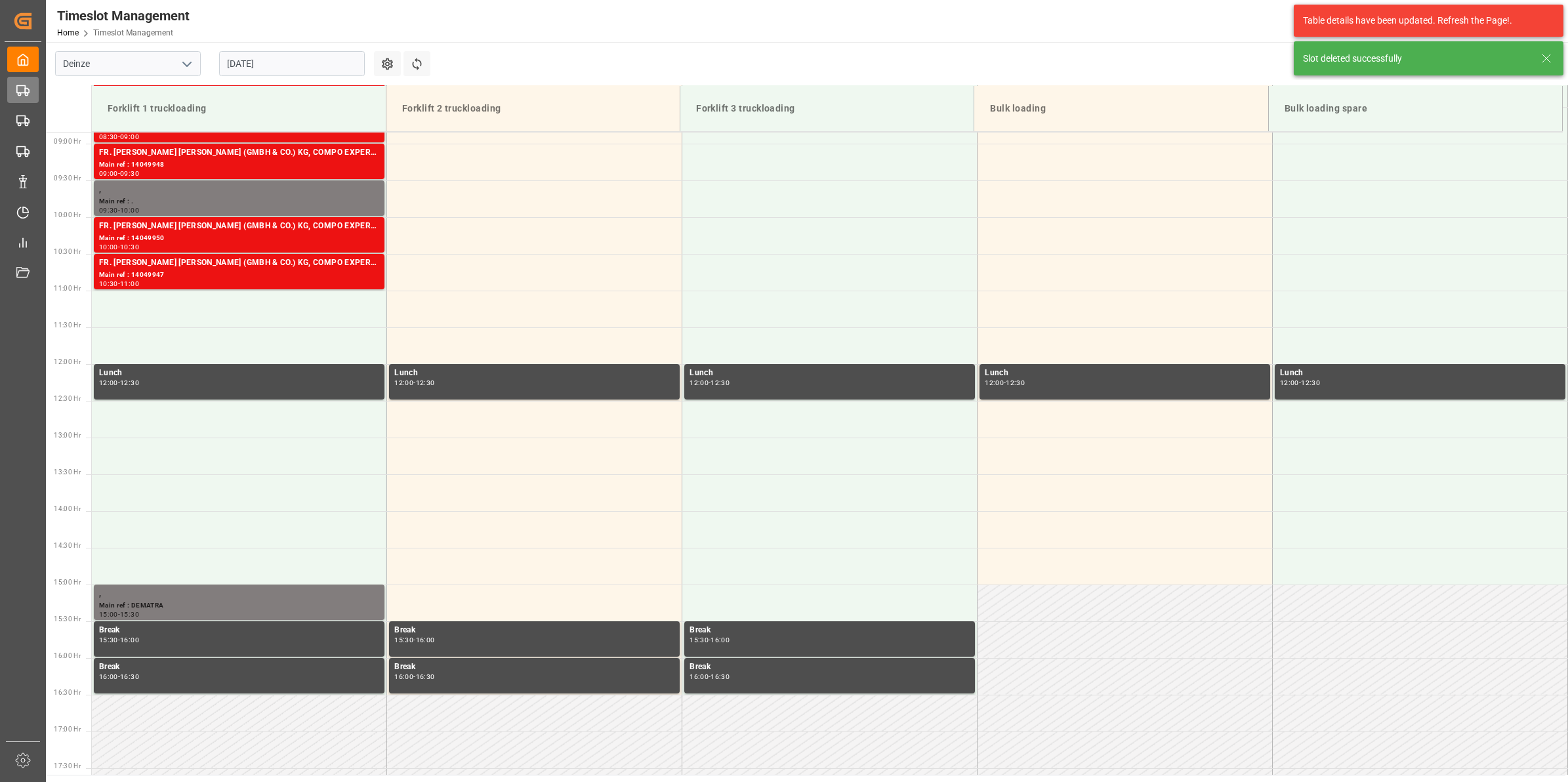
scroll to position [726, 0]
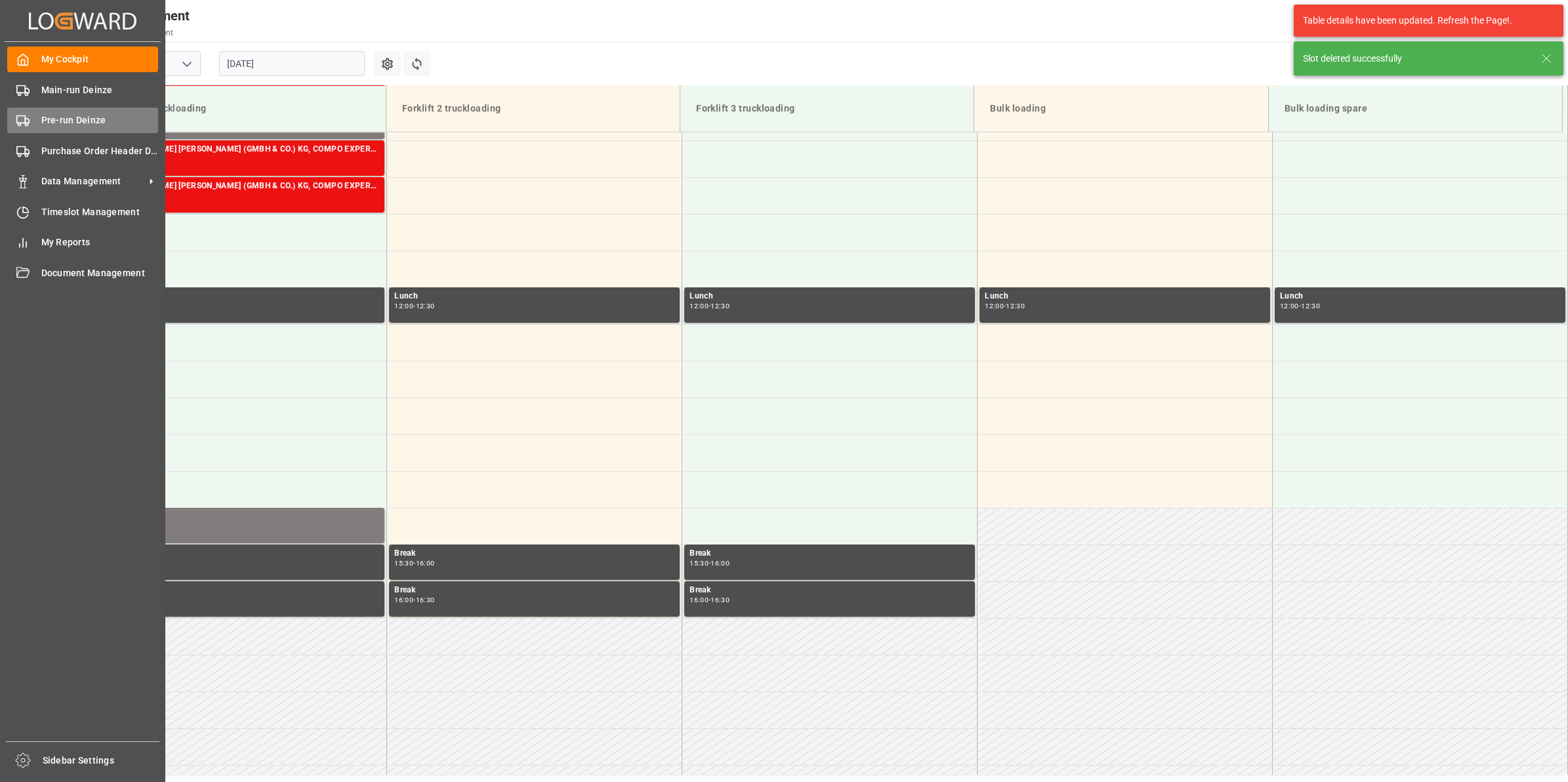
click at [55, 122] on span "Pre-run Deinze" at bounding box center [100, 120] width 117 height 14
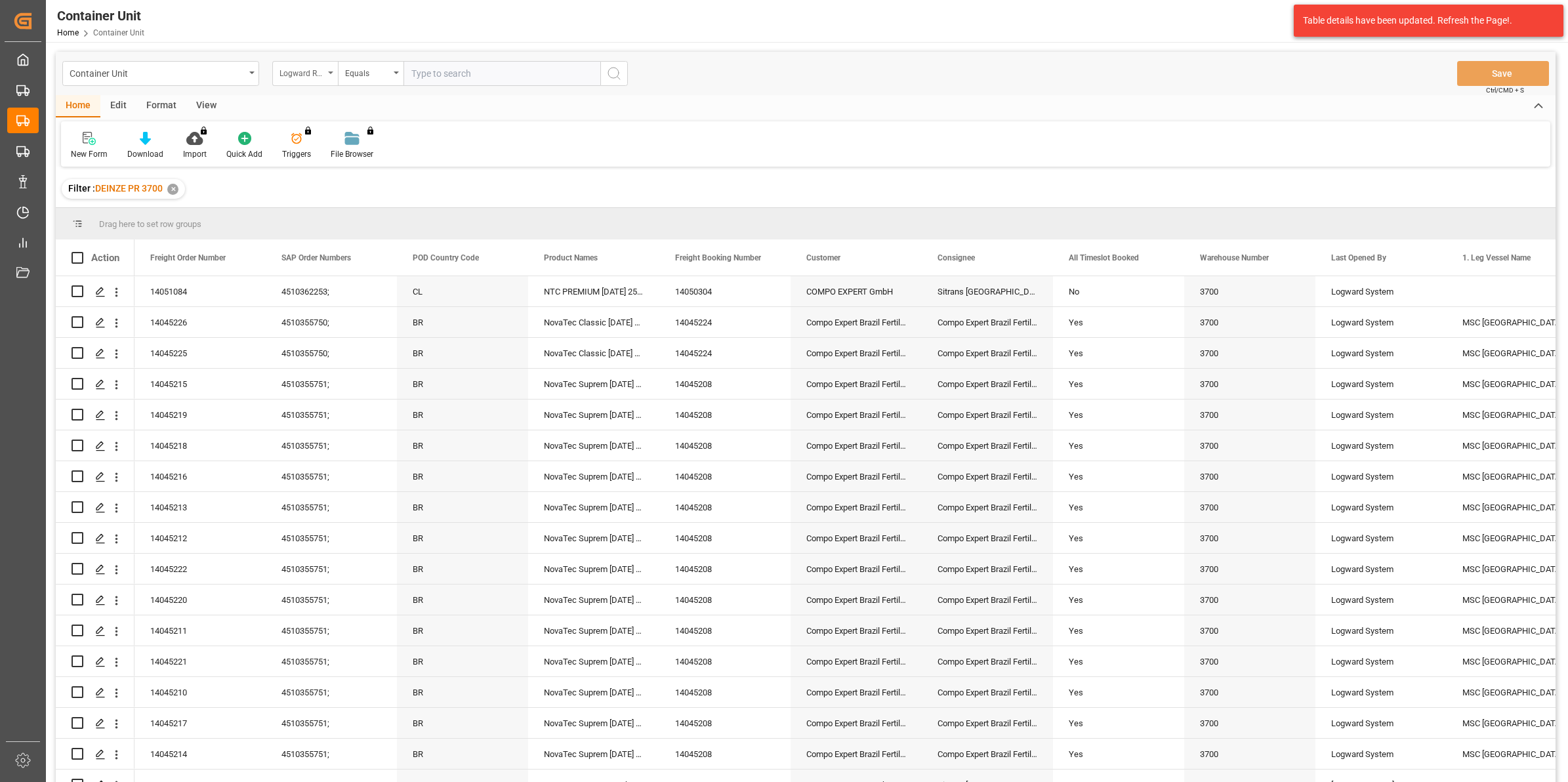
click at [322, 75] on div "Logward Reference" at bounding box center [302, 71] width 45 height 15
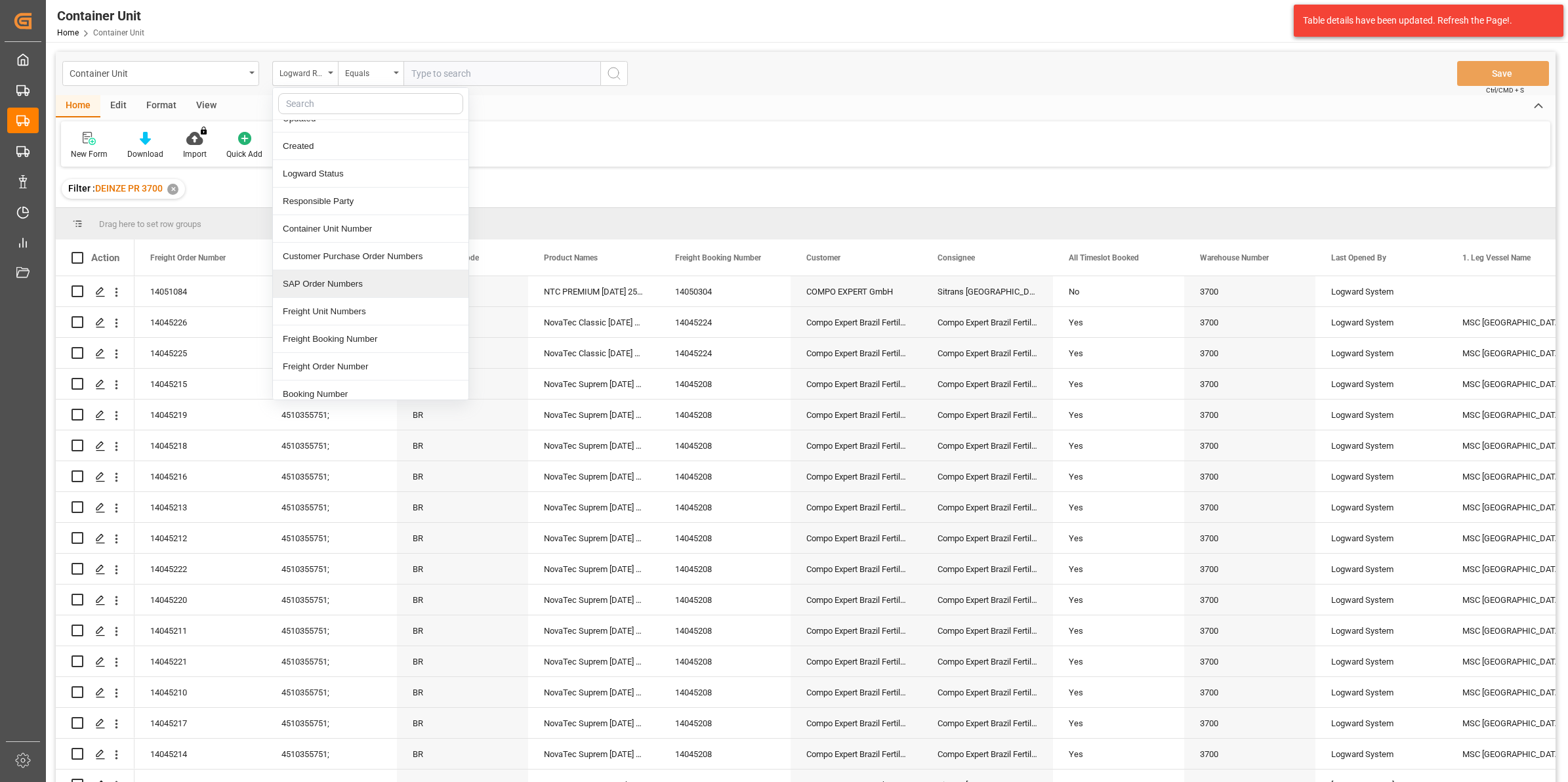
scroll to position [82, 0]
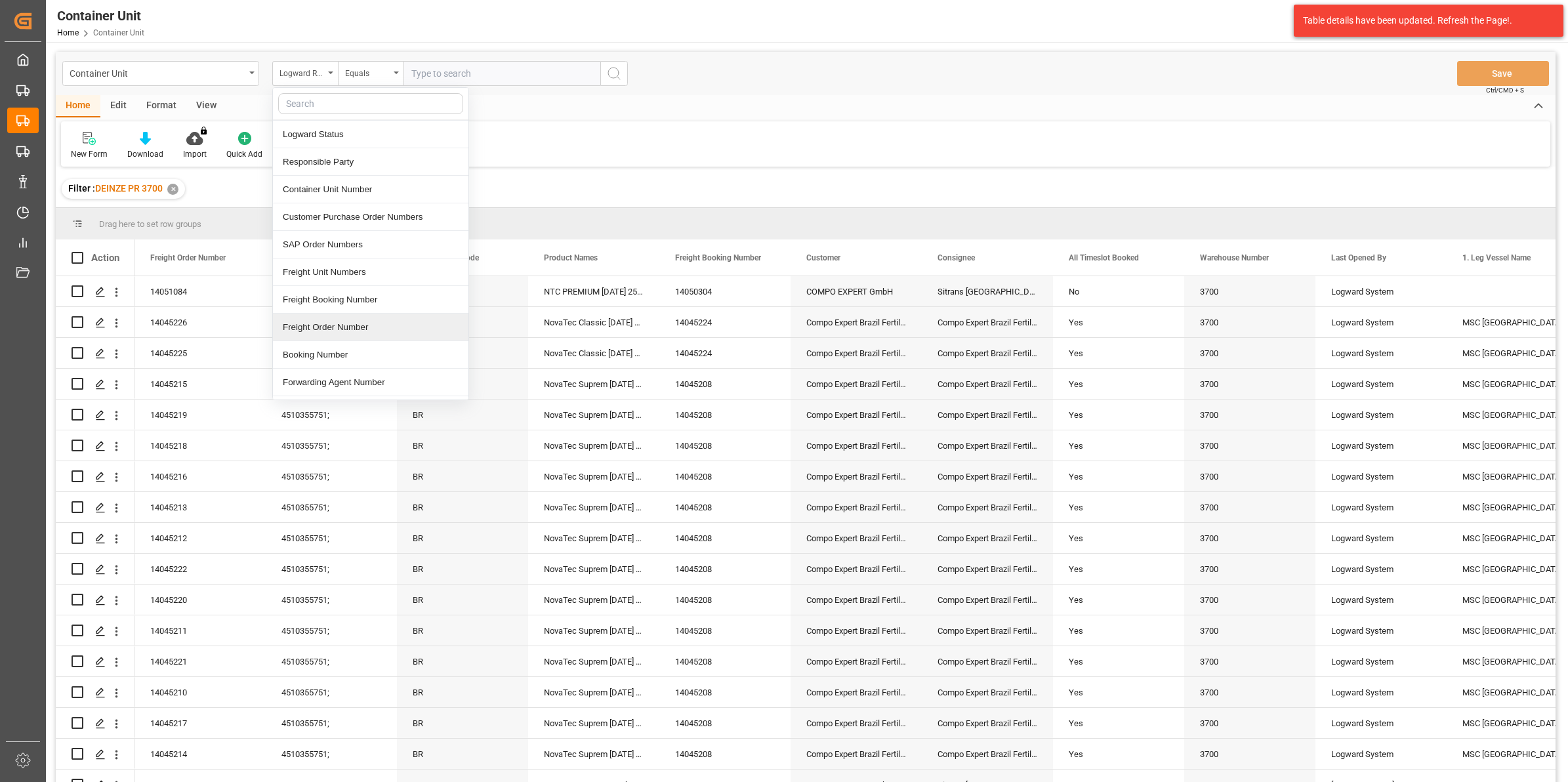
click at [356, 330] on div "Freight Order Number" at bounding box center [371, 327] width 196 height 28
click at [470, 70] on input "text" at bounding box center [502, 73] width 197 height 25
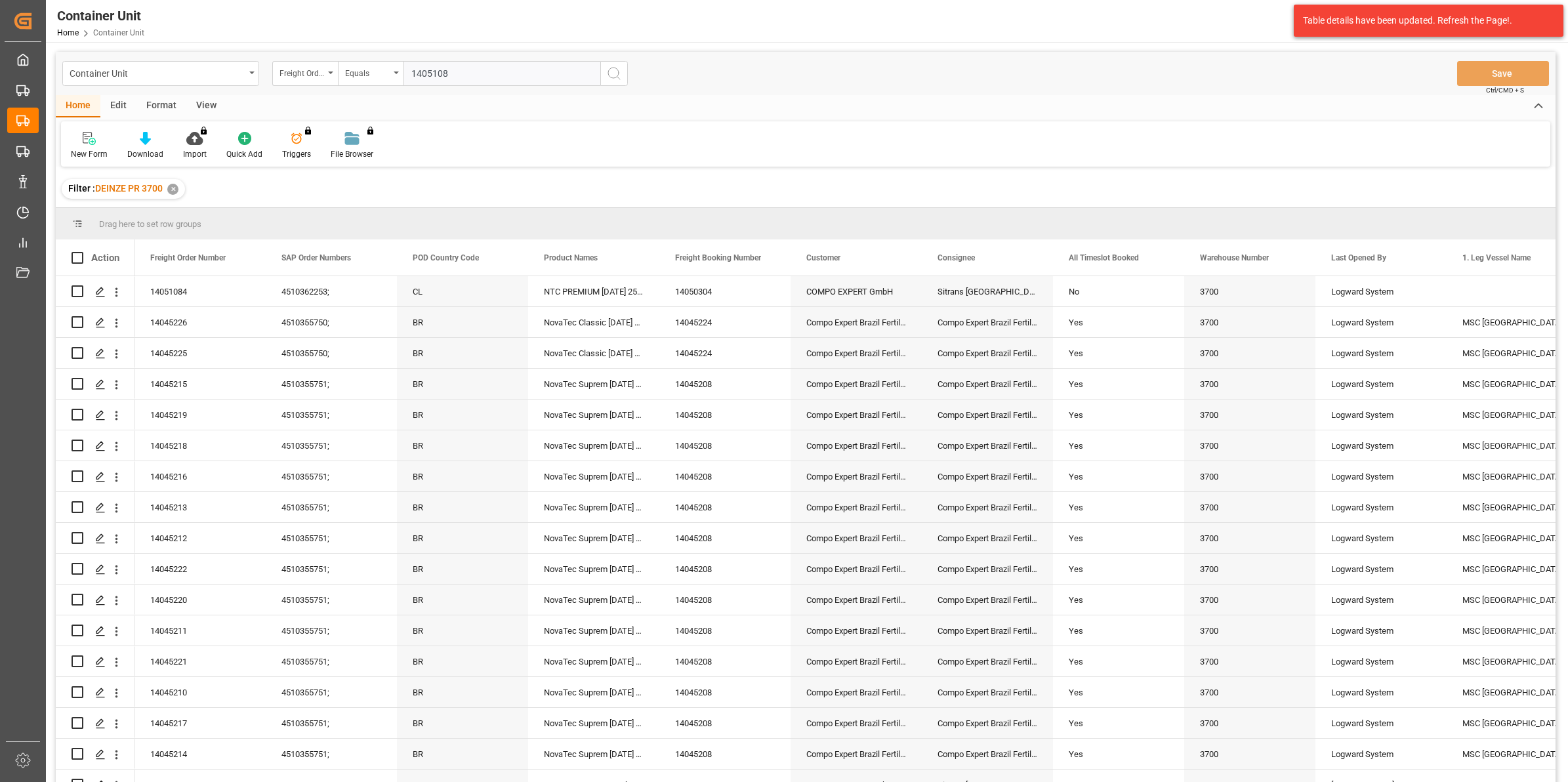
type input "14051084"
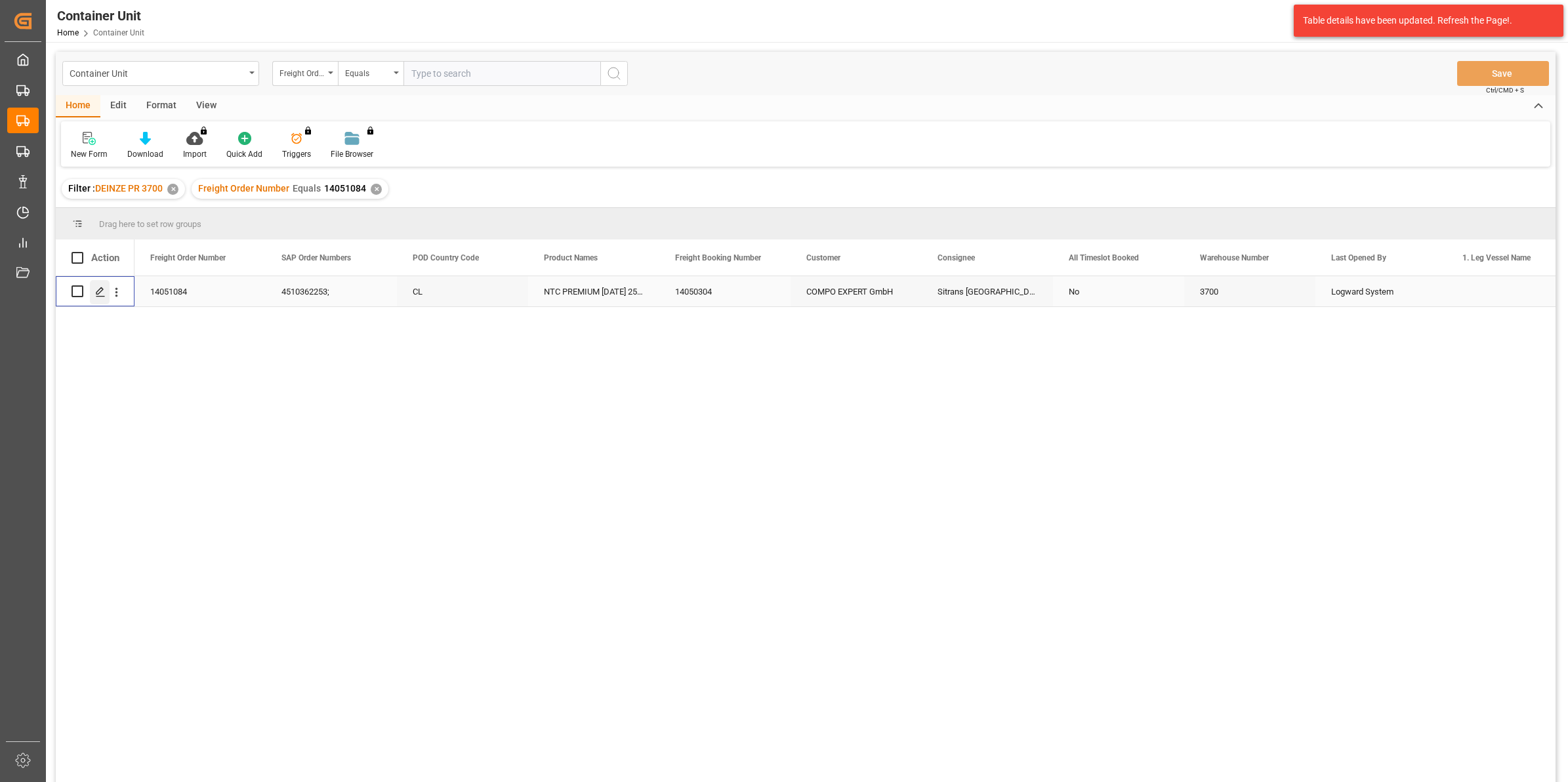
click at [97, 297] on div "Press SPACE to select this row." at bounding box center [100, 292] width 20 height 24
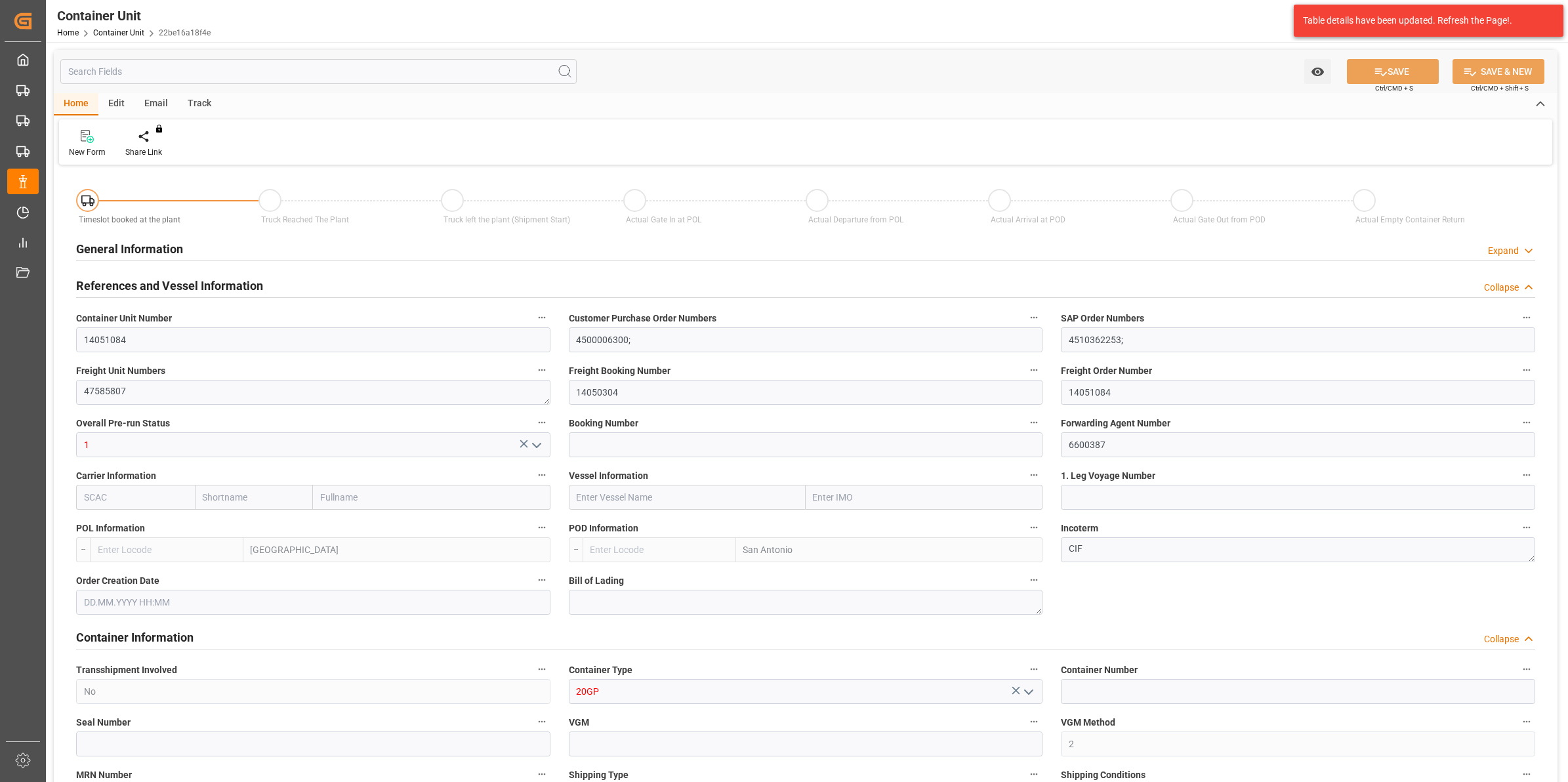
type input "BEANR"
type input "CLSAI"
type input "0"
type input "120"
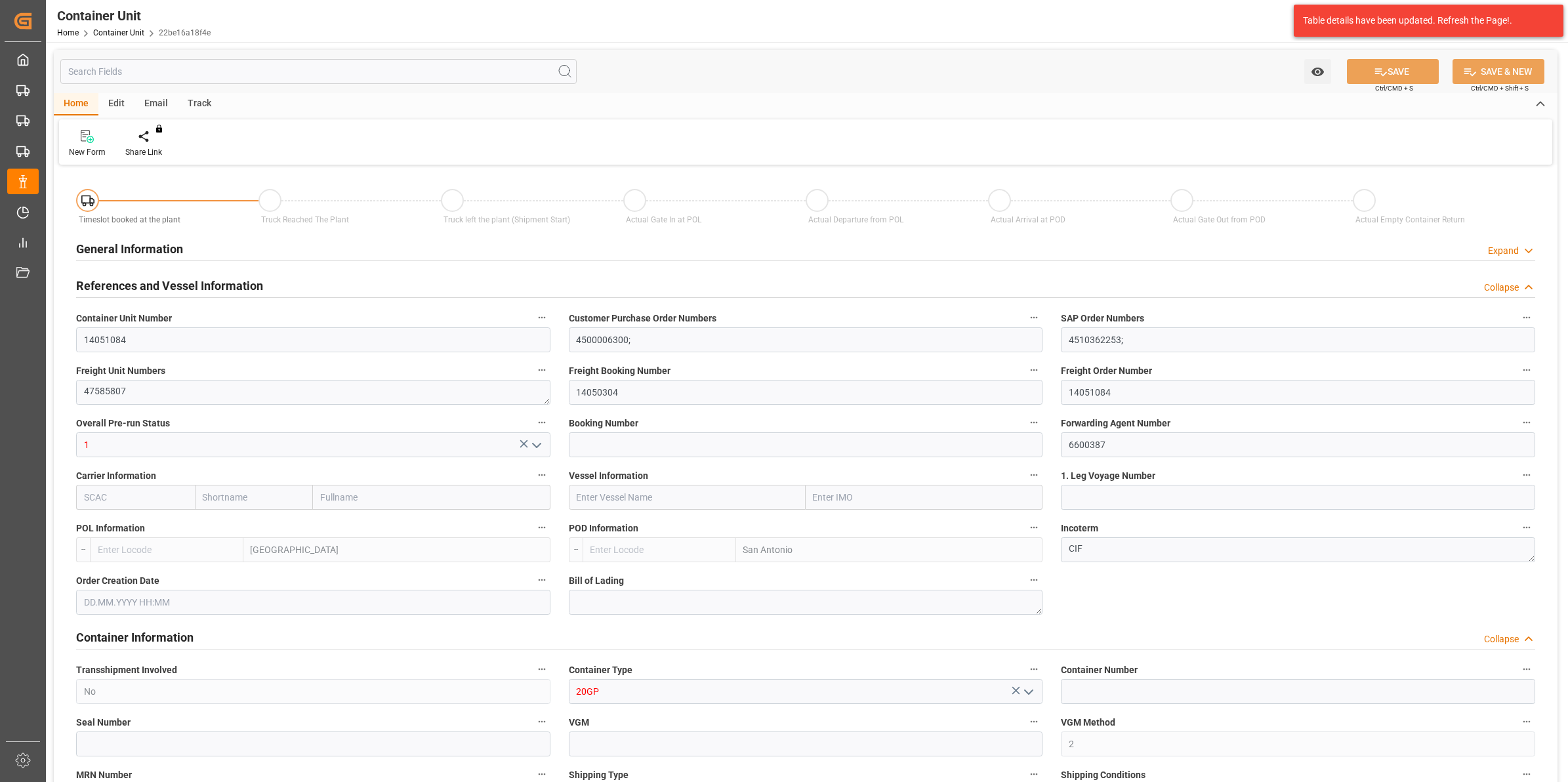
type input "21252"
type input "[DATE] 15:15"
type input "[DATE]"
click at [166, 142] on div at bounding box center [153, 136] width 55 height 14
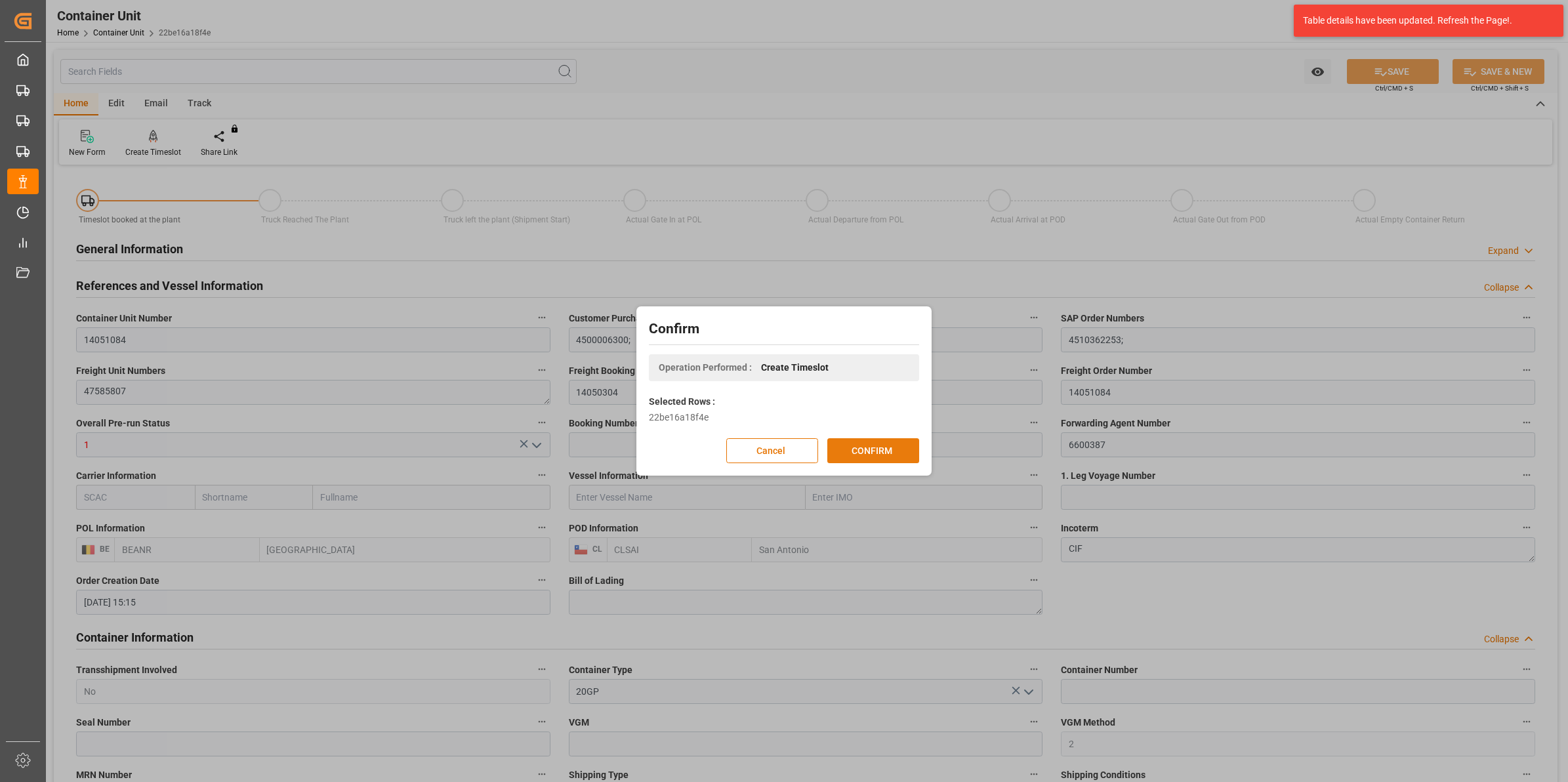
click at [883, 450] on button "CONFIRM" at bounding box center [873, 450] width 92 height 25
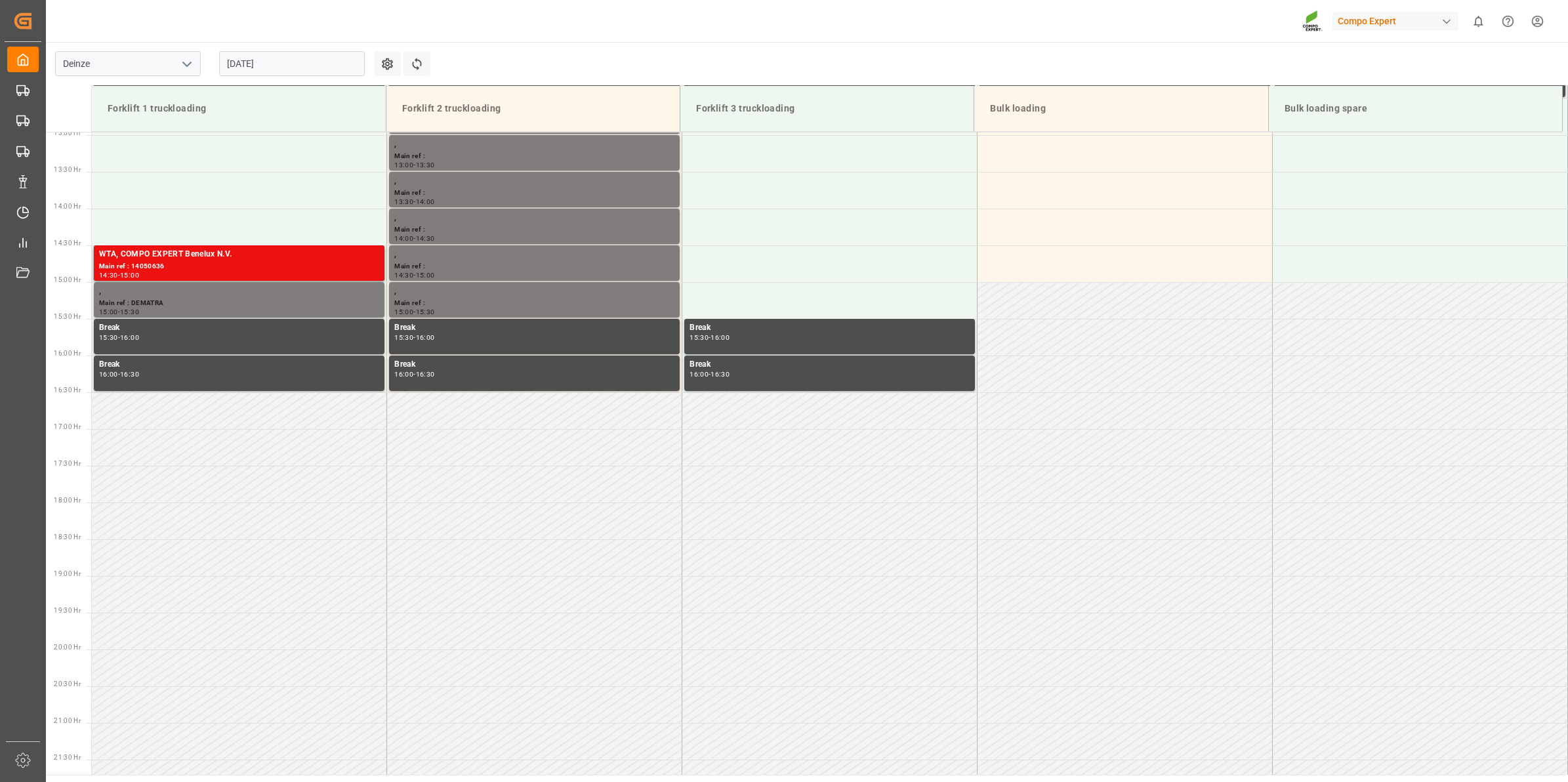
scroll to position [1121, 0]
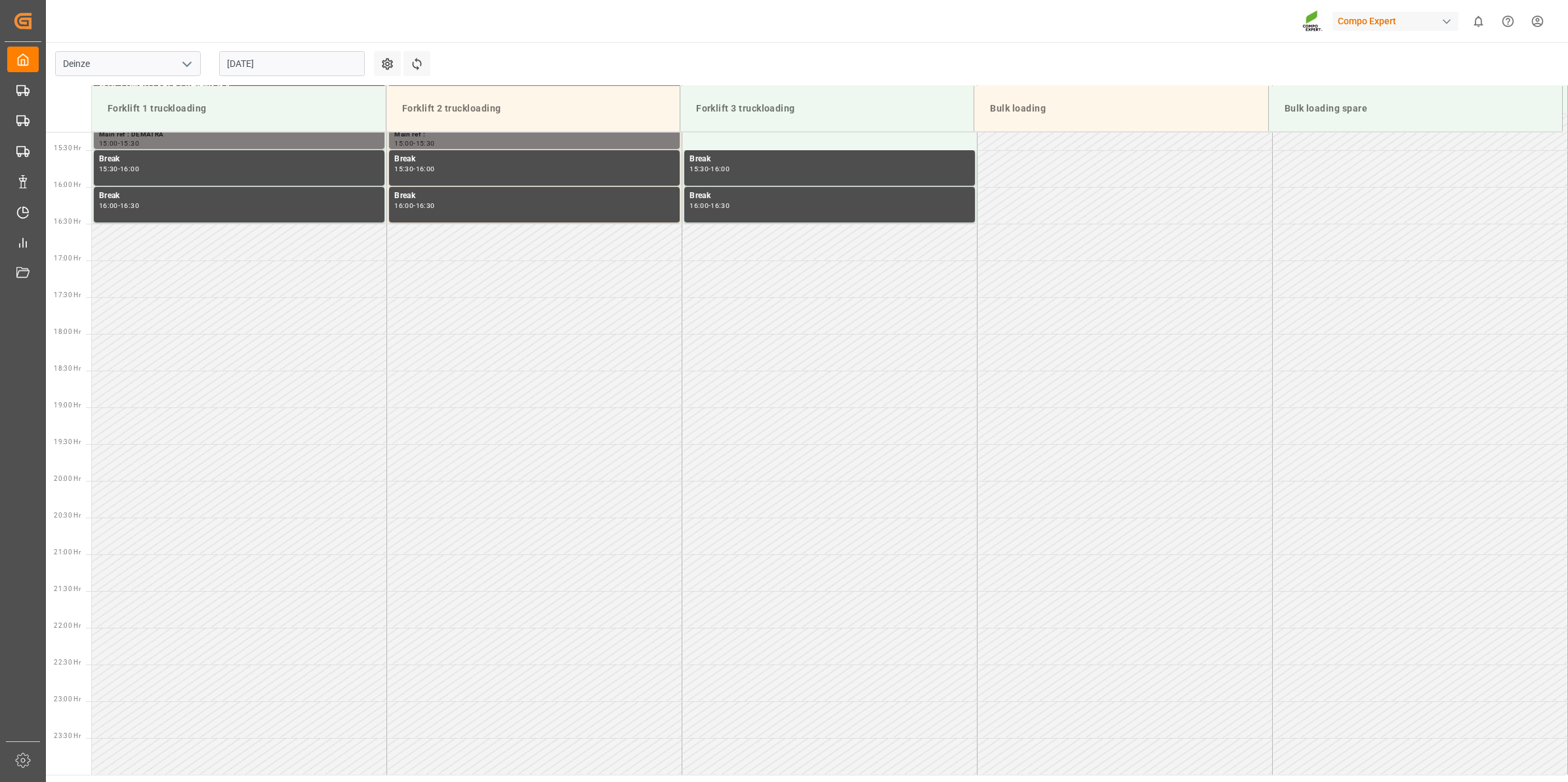
click at [257, 70] on input "[DATE]" at bounding box center [292, 63] width 146 height 25
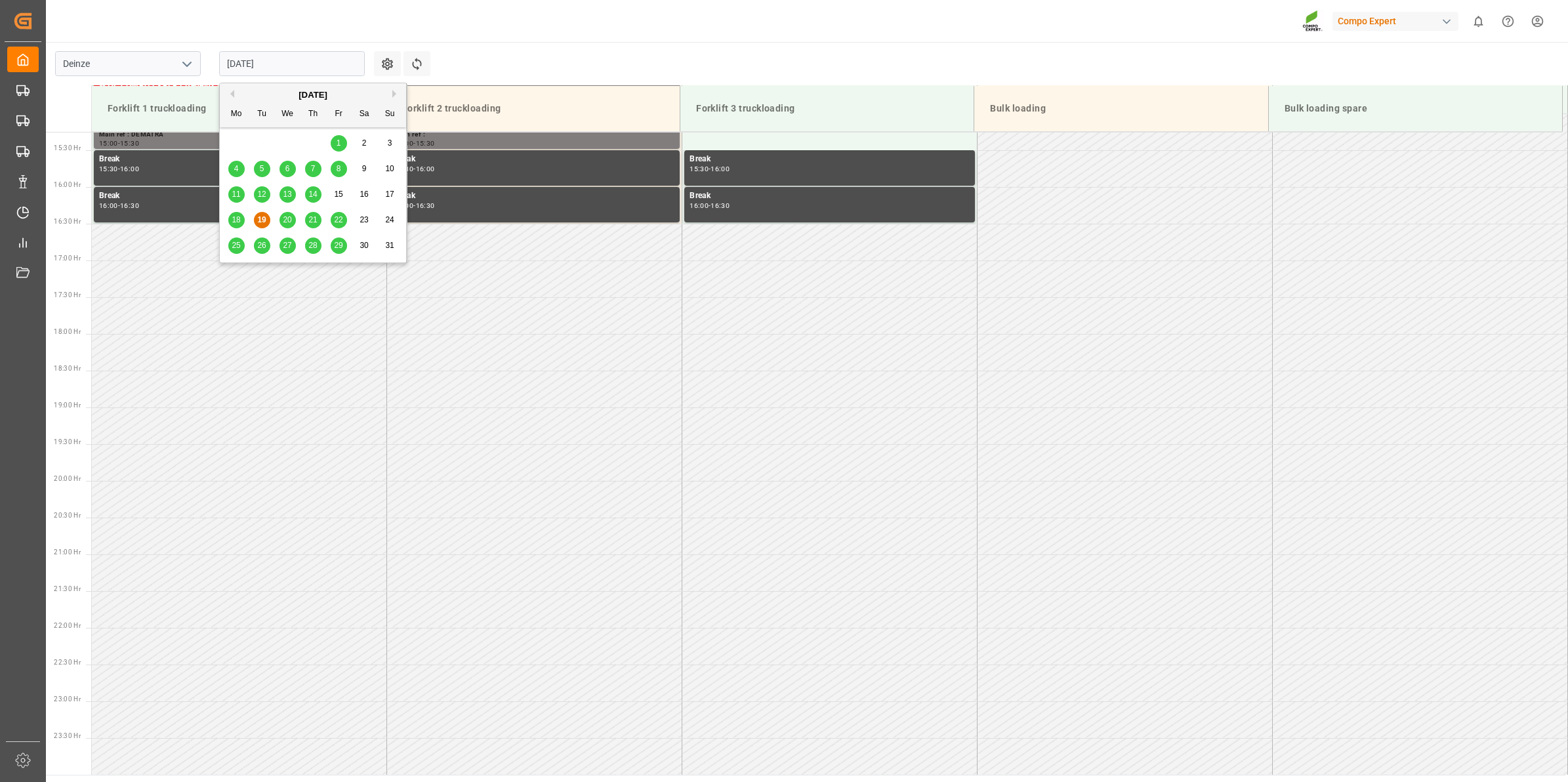
click at [264, 245] on span "26" at bounding box center [261, 245] width 9 height 9
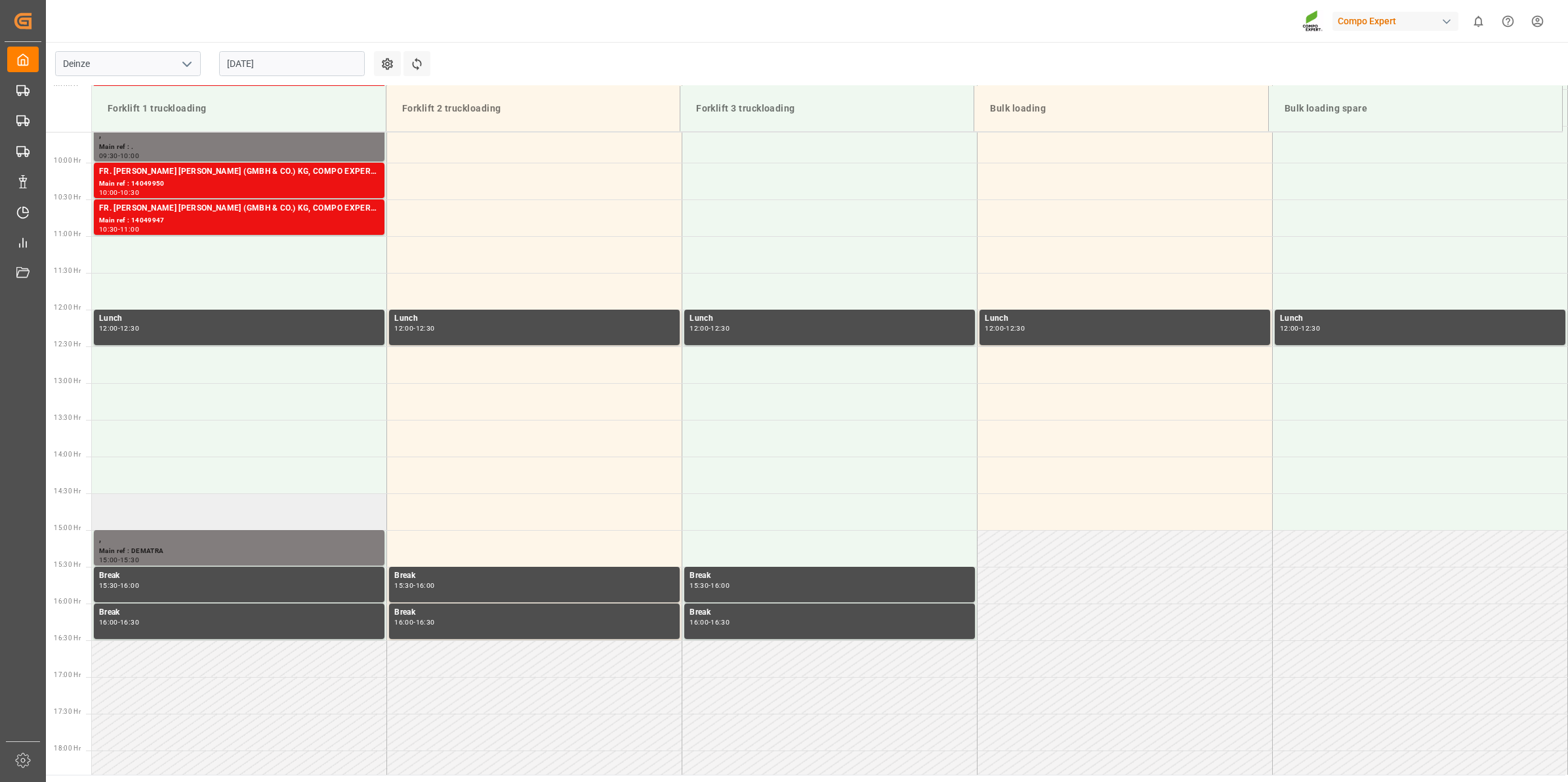
scroll to position [628, 0]
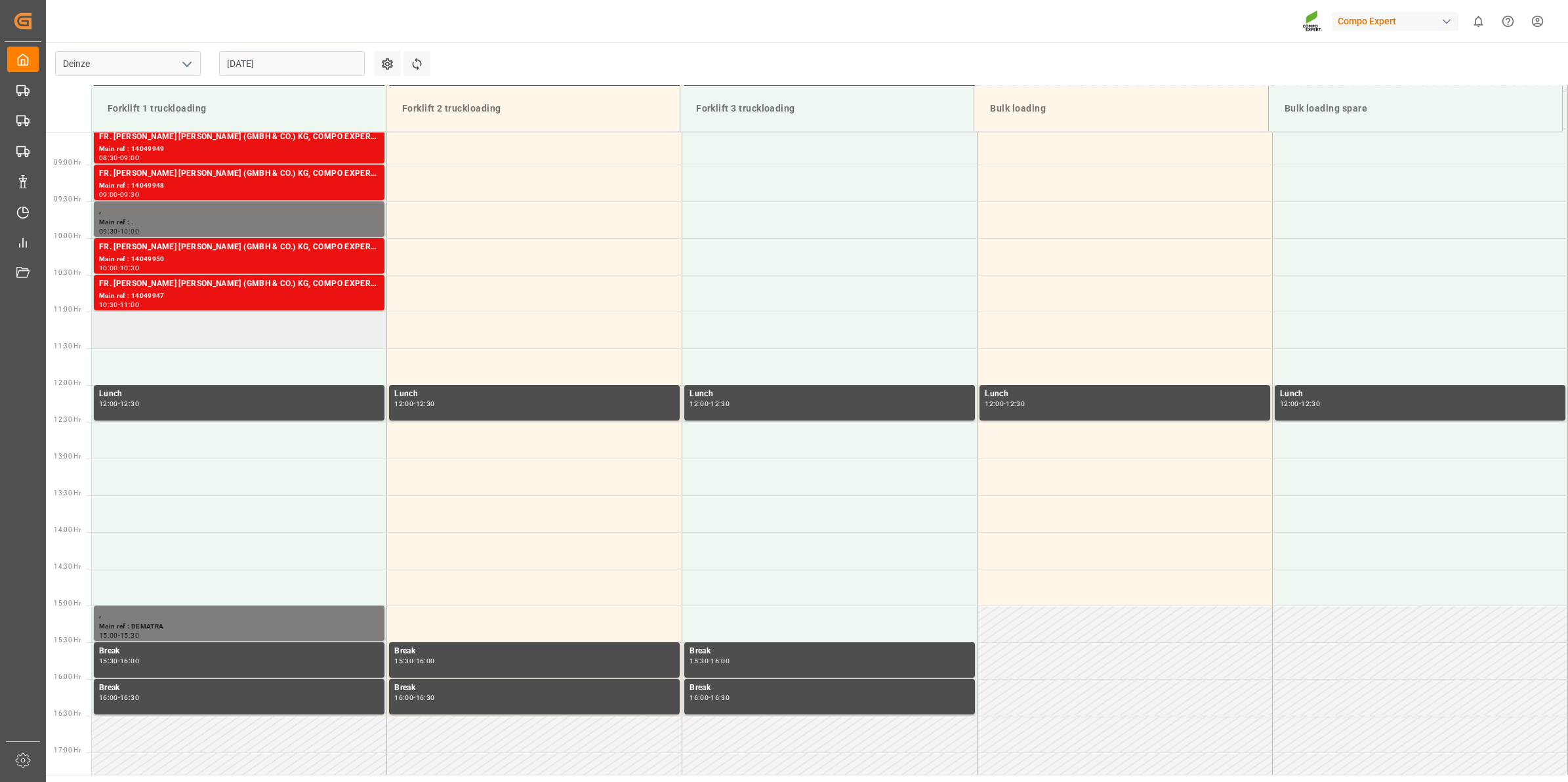
click at [176, 327] on td at bounding box center [239, 330] width 295 height 37
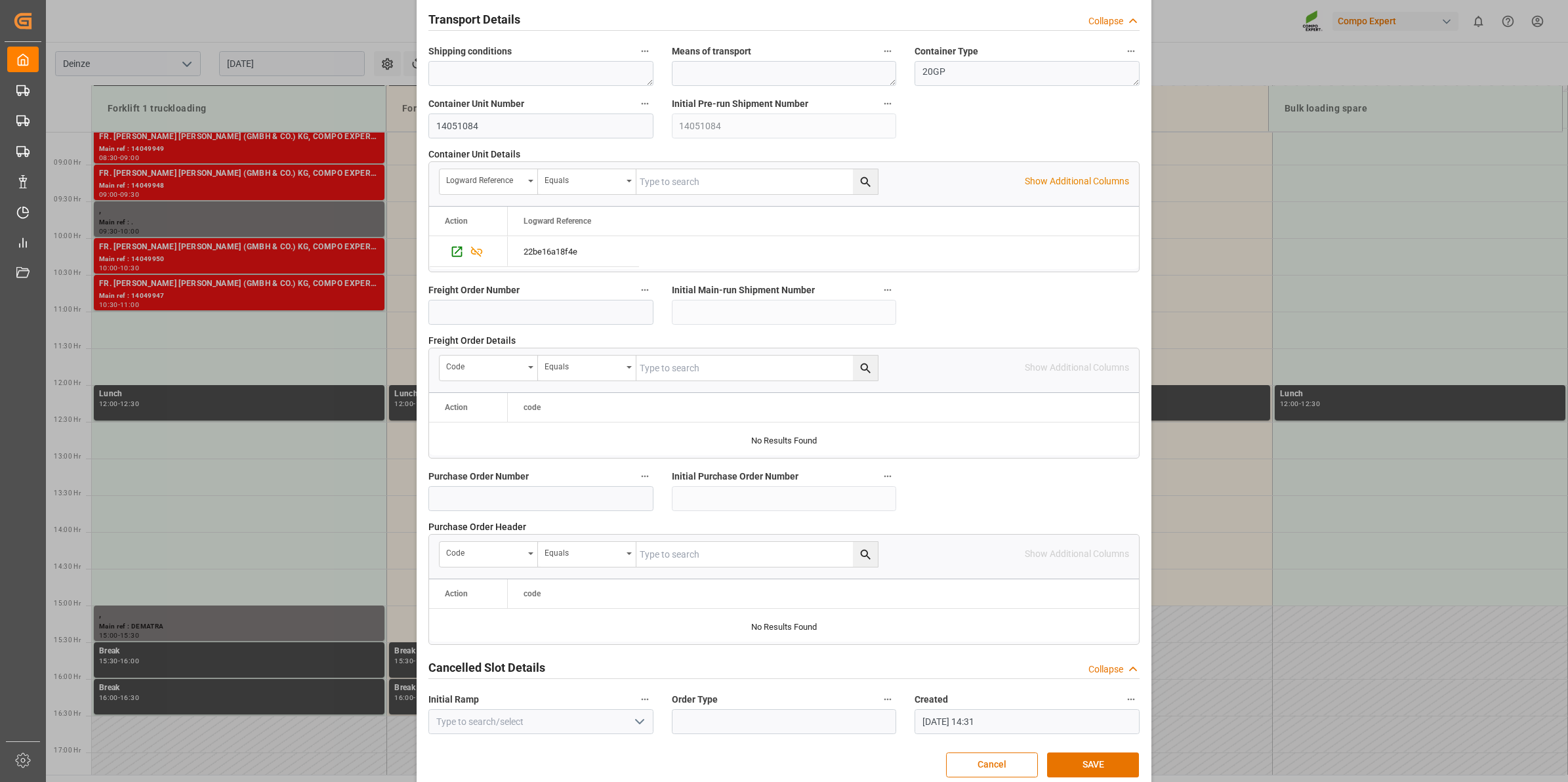
scroll to position [1041, 0]
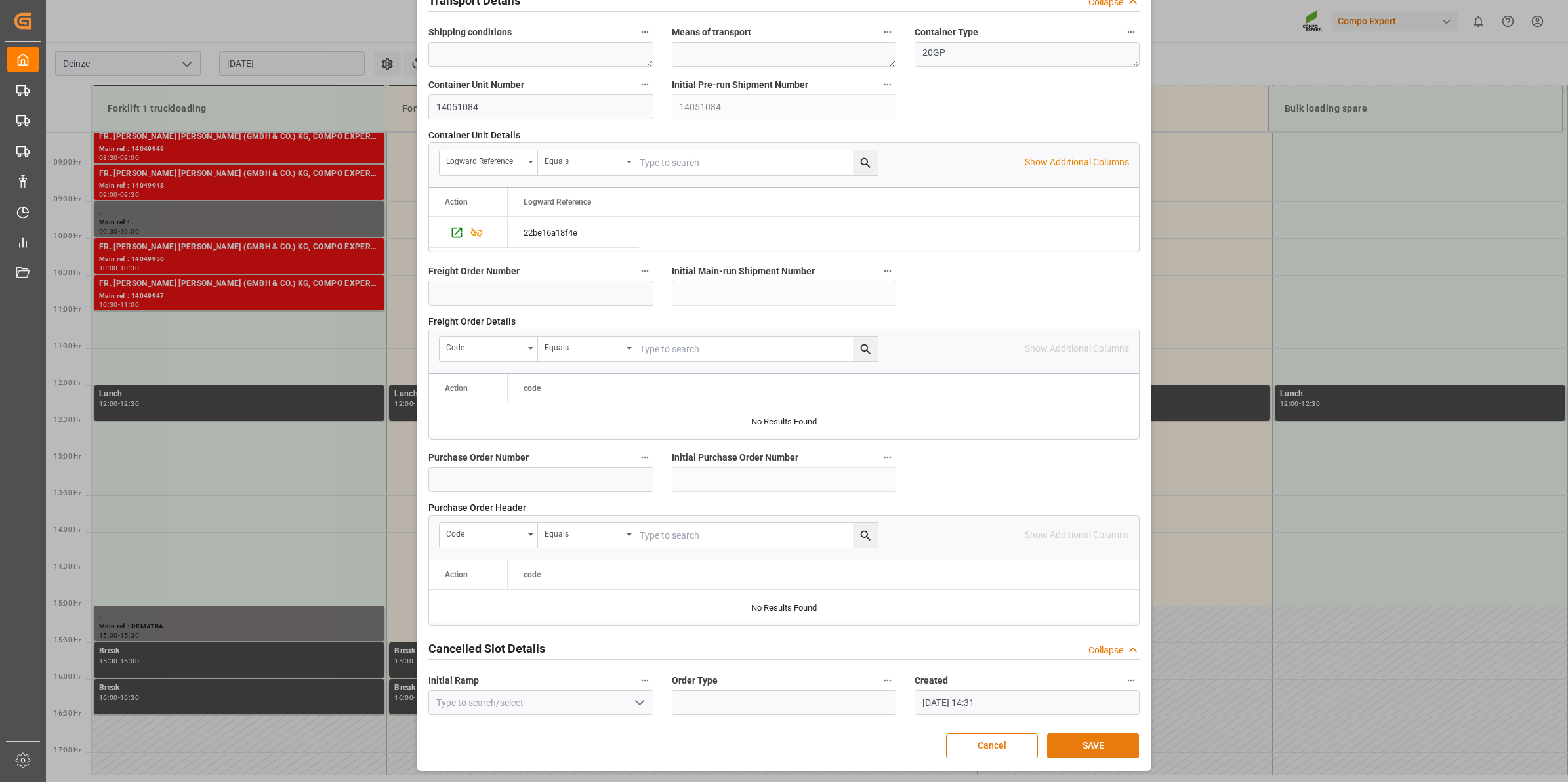
click at [1094, 746] on button "SAVE" at bounding box center [1093, 746] width 92 height 25
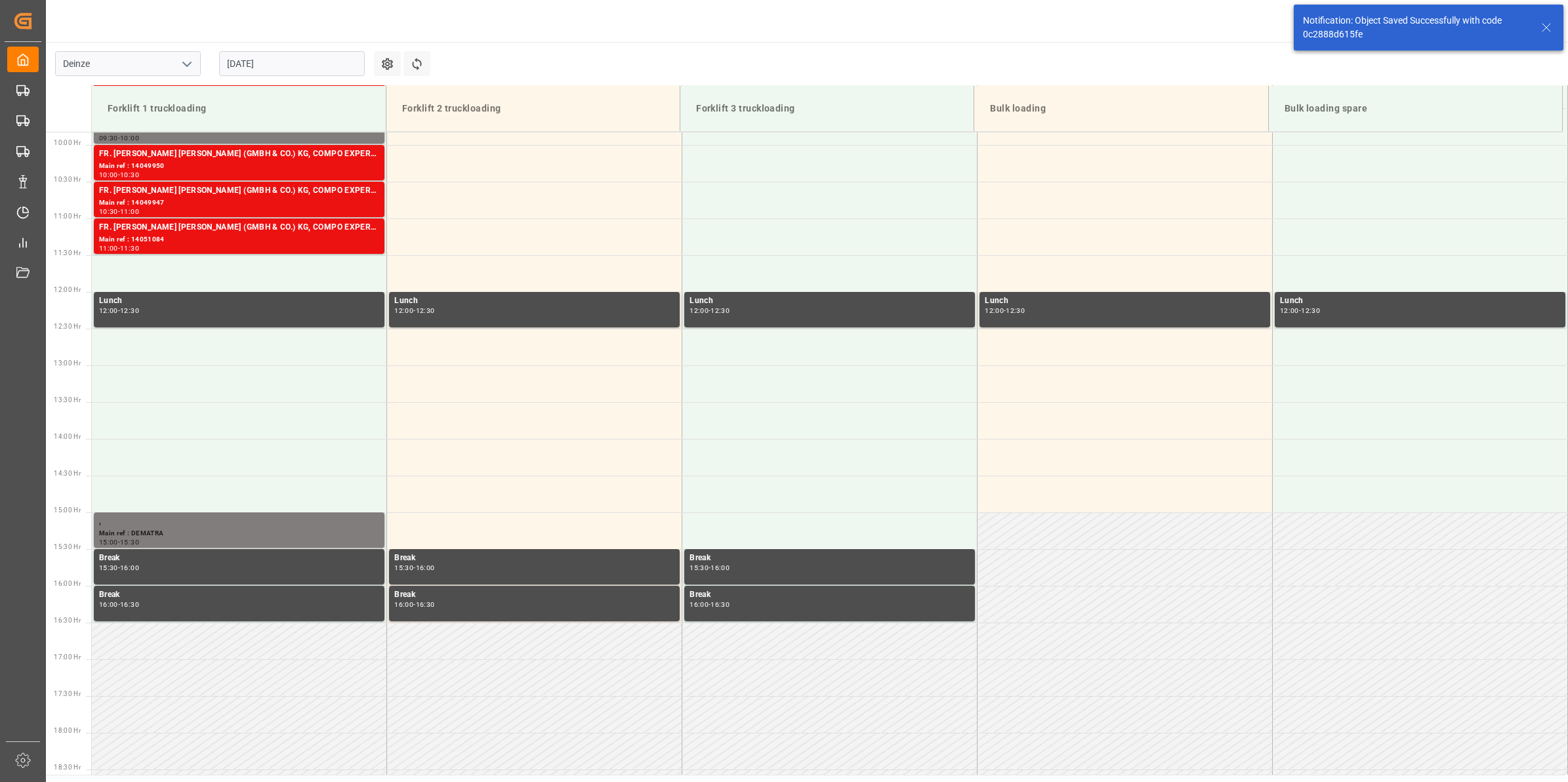
scroll to position [726, 0]
